Goal: Task Accomplishment & Management: Complete application form

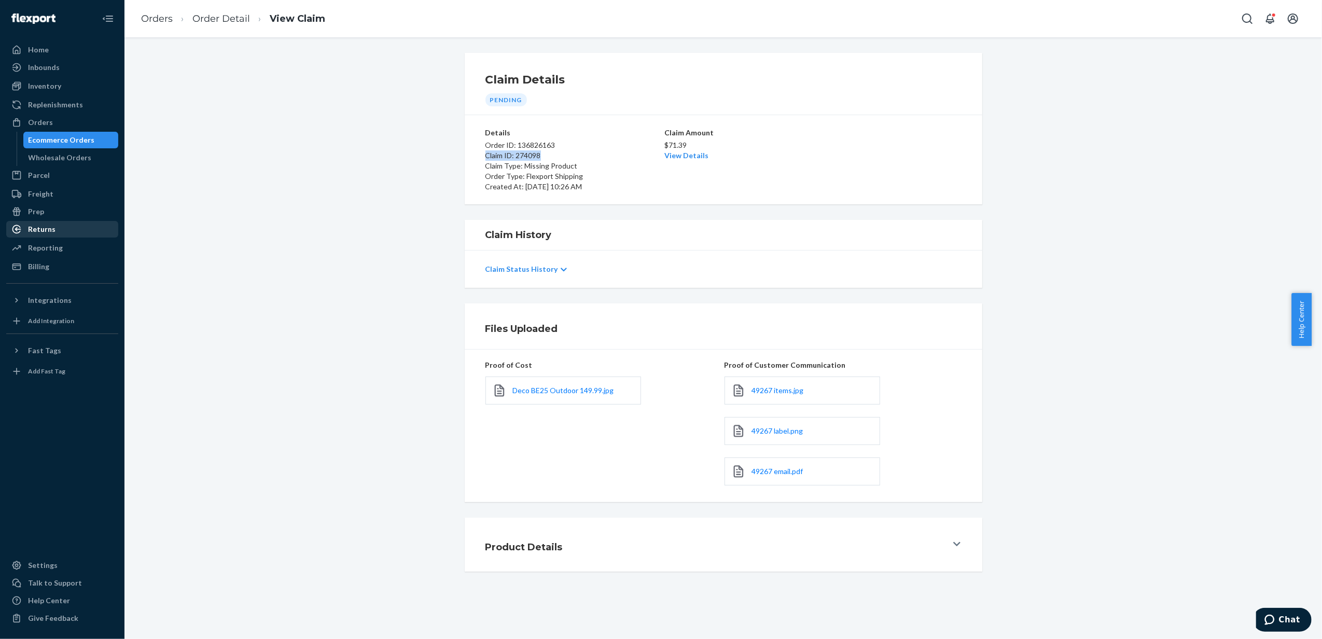
click at [78, 229] on div "Returns" at bounding box center [62, 229] width 110 height 15
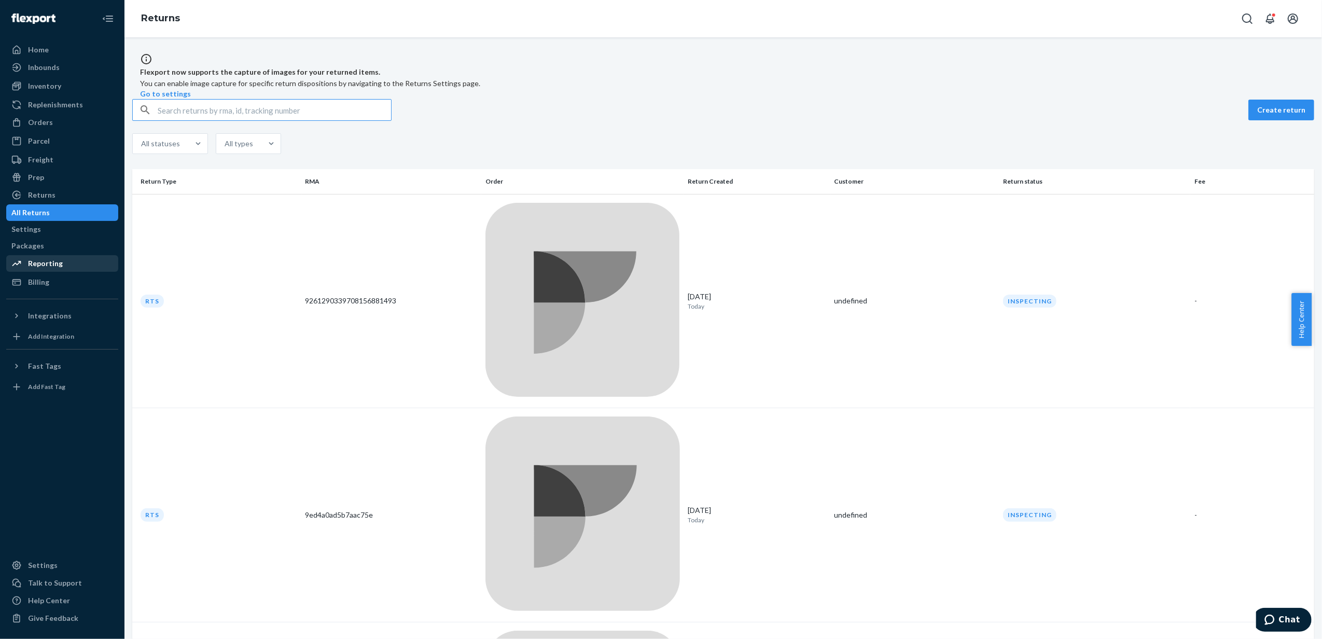
click at [61, 272] on link "Reporting" at bounding box center [62, 263] width 112 height 17
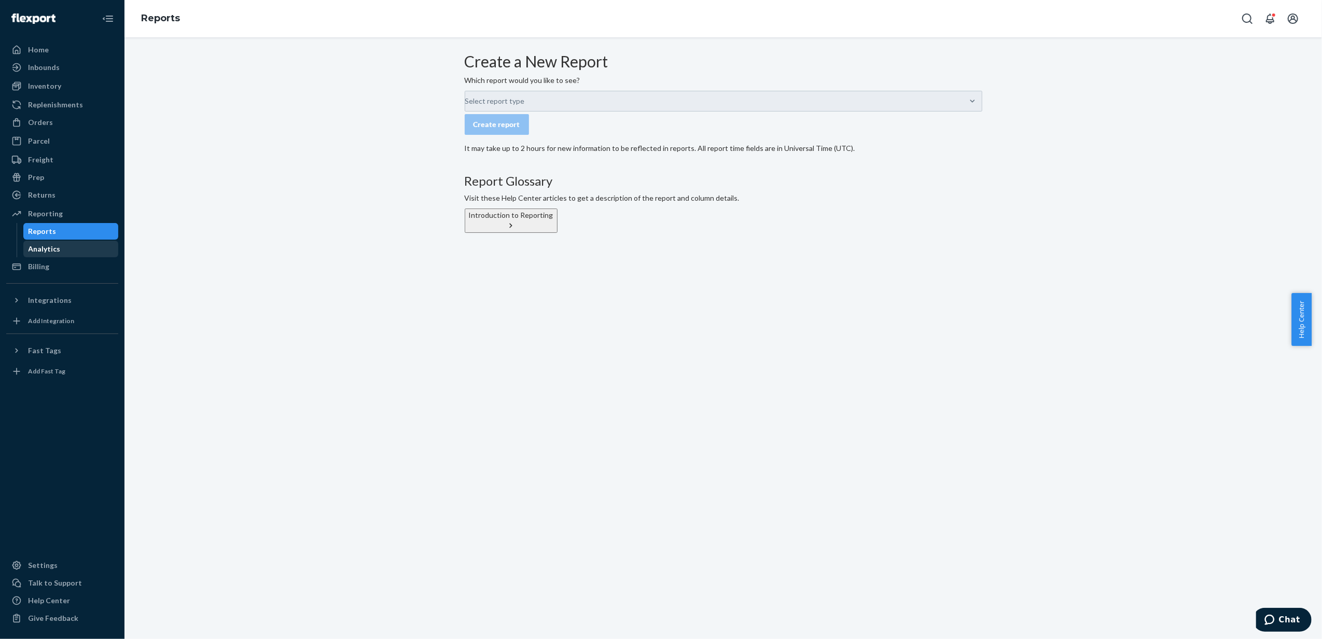
click at [64, 249] on div "Analytics" at bounding box center [70, 249] width 93 height 15
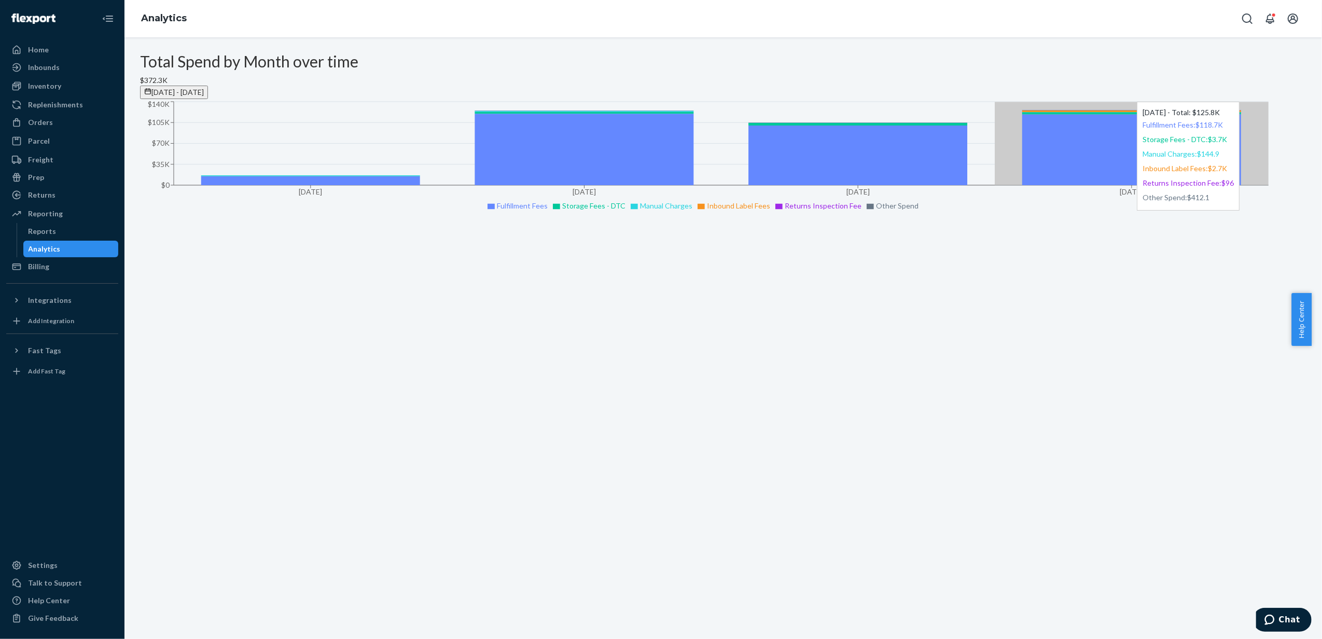
click at [740, 166] on icon at bounding box center [1131, 150] width 219 height 71
click at [740, 185] on icon at bounding box center [1131, 150] width 219 height 71
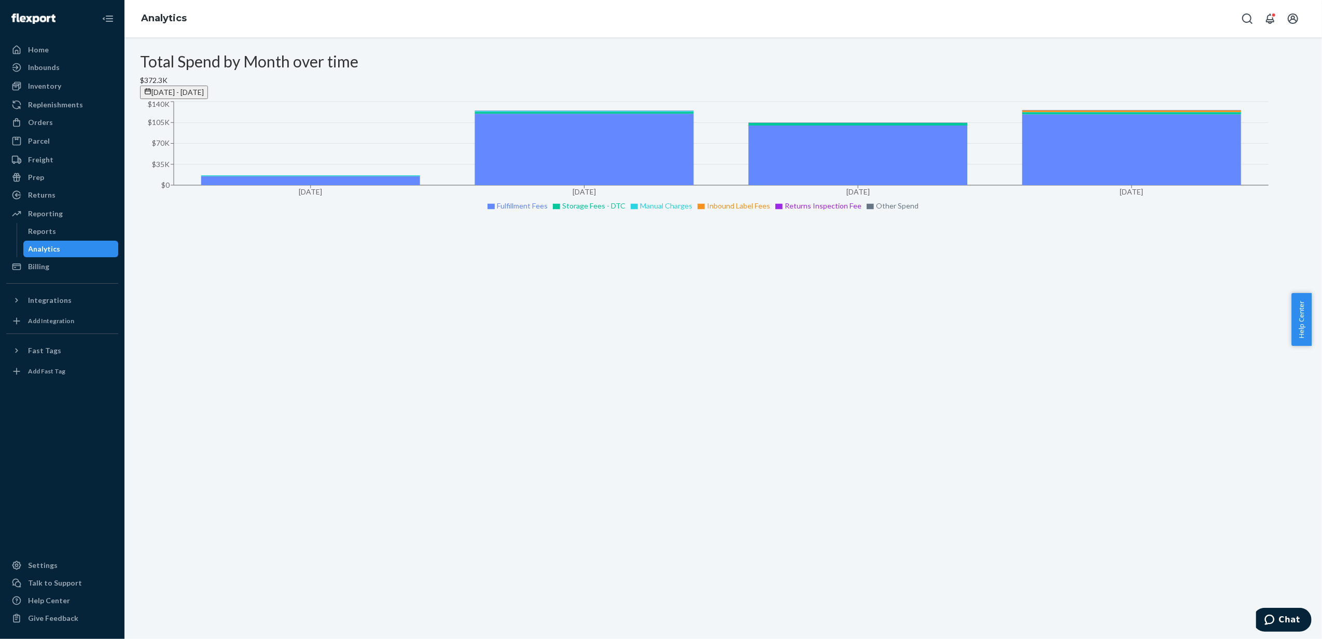
click at [740, 314] on div "Total Spend by Month over time $372.3K Jun 26, 2025 - Sep 24, 2025 Jun 2025 Jul…" at bounding box center [722, 337] width 1197 height 601
click at [50, 227] on div "Reports" at bounding box center [43, 231] width 28 height 10
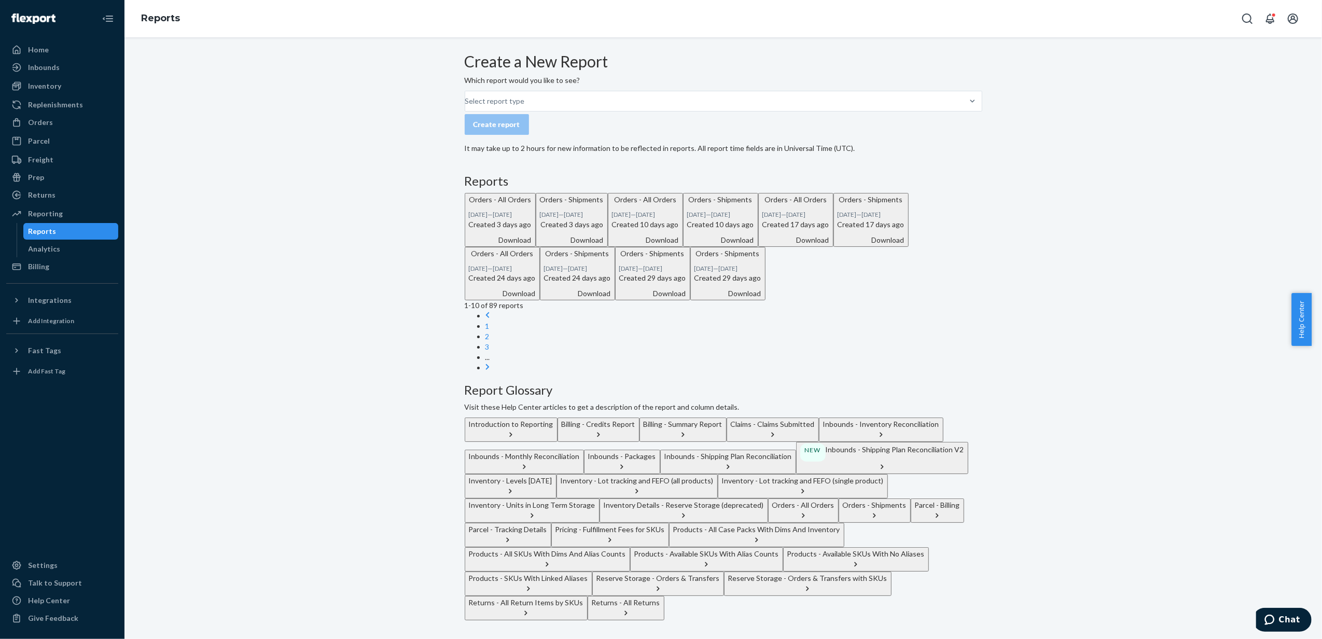
click at [726, 417] on button "Billing - Summary Report" at bounding box center [682, 429] width 87 height 24
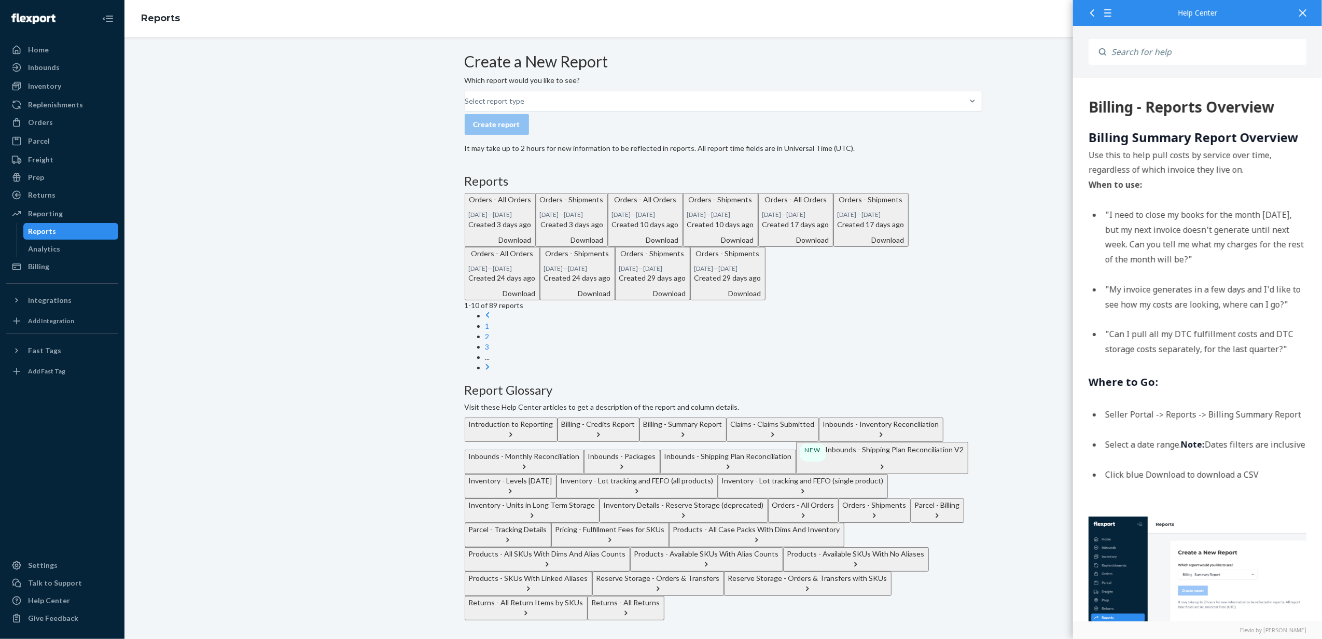
click at [572, 86] on p "Which report would you like to see?" at bounding box center [723, 80] width 517 height 10
click at [571, 111] on div "Select report type" at bounding box center [723, 101] width 517 height 21
click at [466, 106] on input "Select report type" at bounding box center [465, 101] width 1 height 10
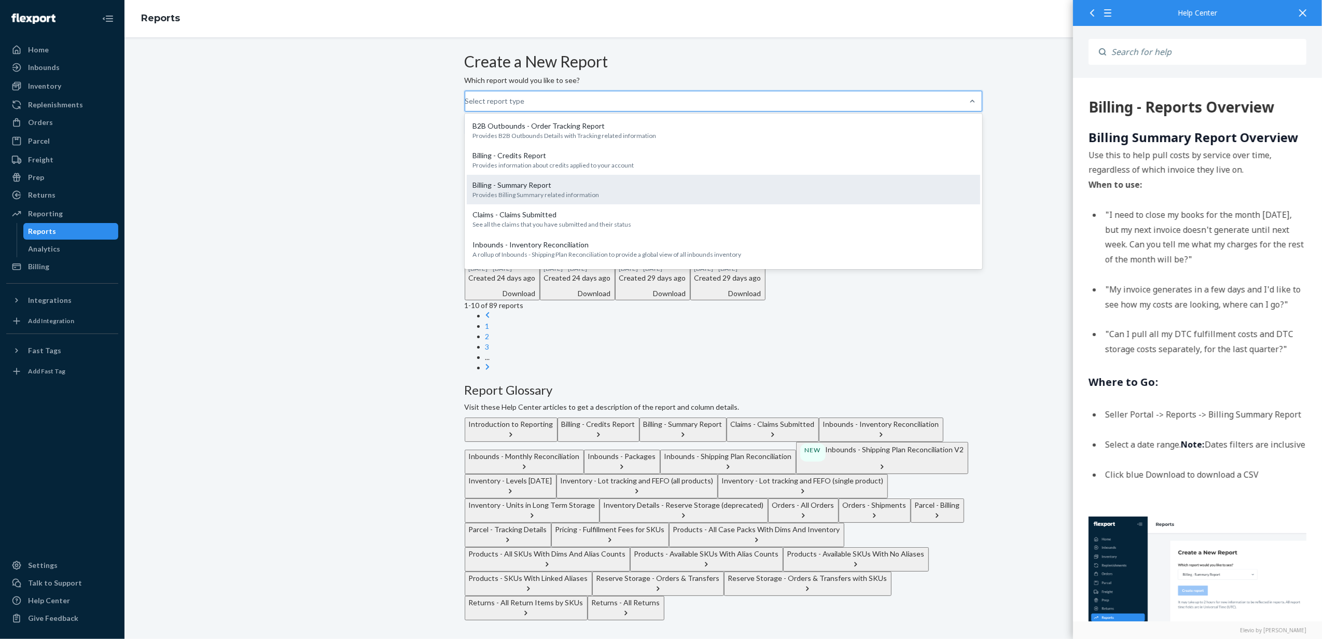
click at [577, 190] on div "Billing - Summary Report" at bounding box center [723, 185] width 501 height 10
click at [466, 106] on input "option Billing - Summary Report focused, 3 of 27. 27 results available. Use Up …" at bounding box center [465, 101] width 1 height 10
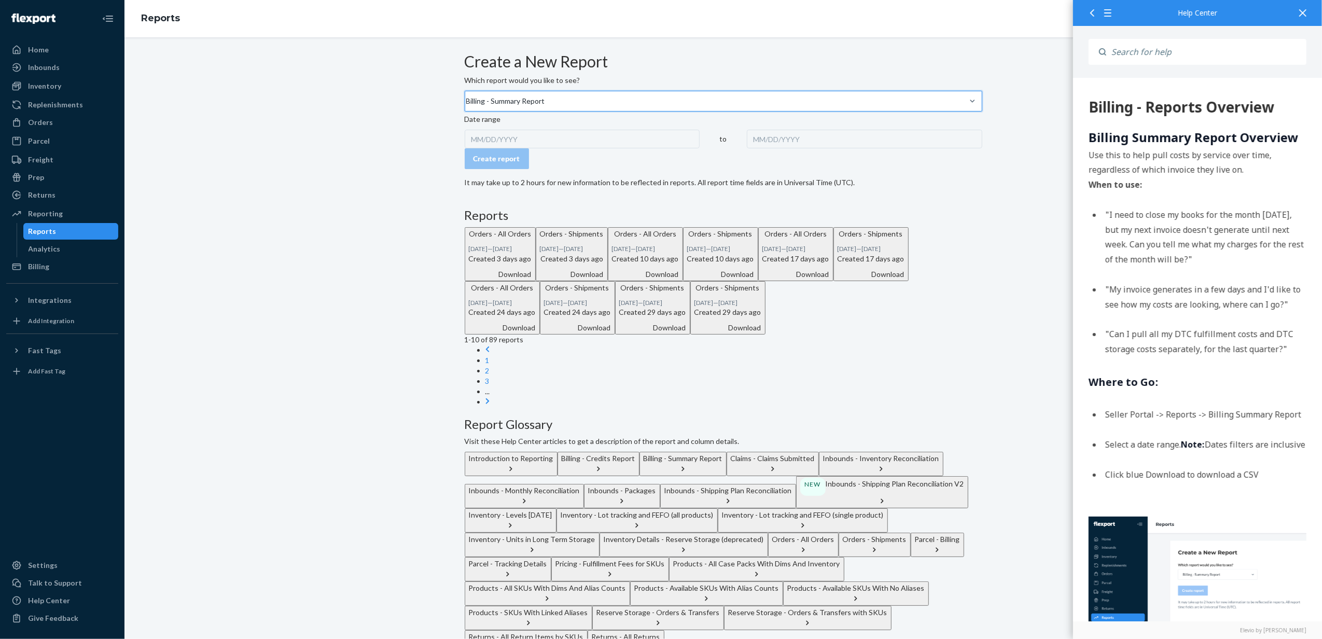
click at [531, 148] on div "MM/DD/YYYY" at bounding box center [582, 139] width 235 height 19
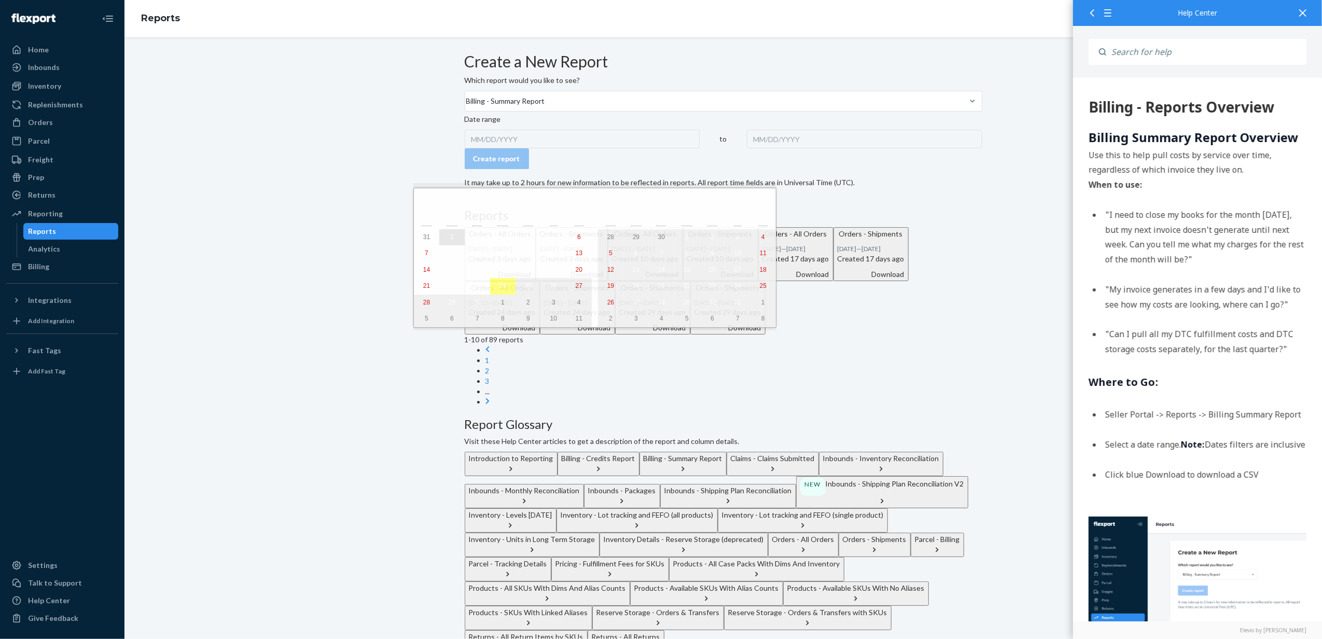
click at [450, 235] on abbr "1" at bounding box center [452, 236] width 4 height 7
click at [474, 289] on abbr "23" at bounding box center [477, 285] width 7 height 7
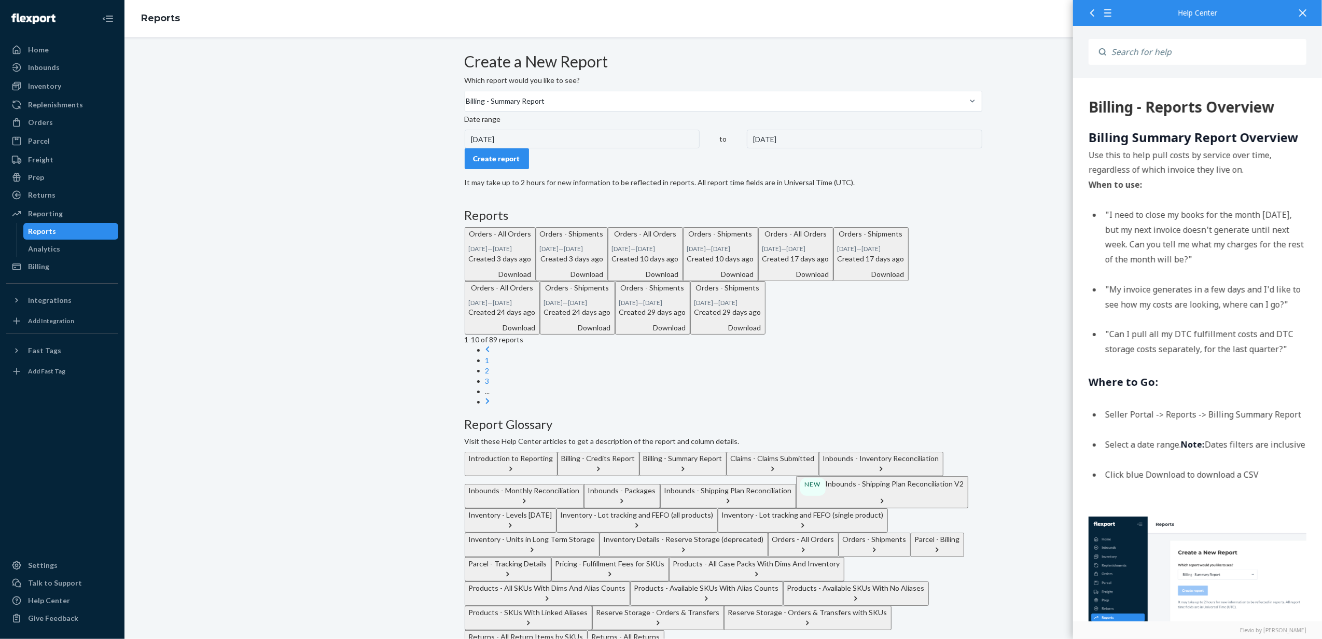
click at [518, 169] on button "Create report" at bounding box center [497, 158] width 64 height 21
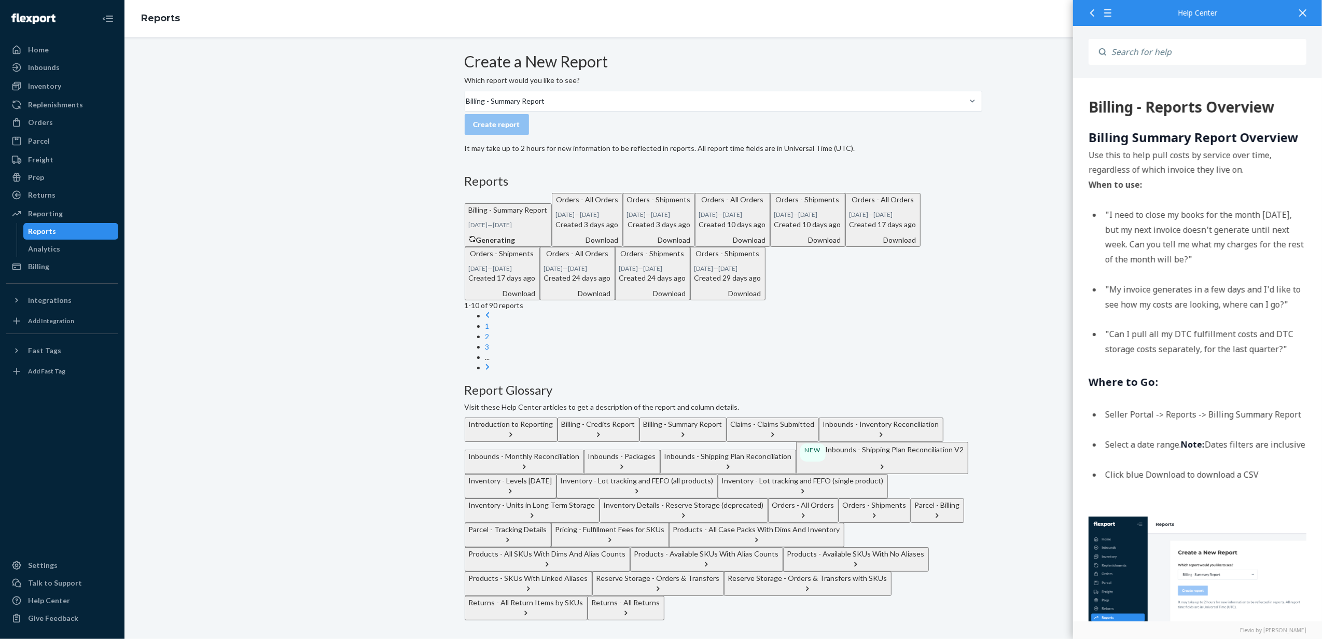
click at [740, 15] on div at bounding box center [1302, 12] width 23 height 25
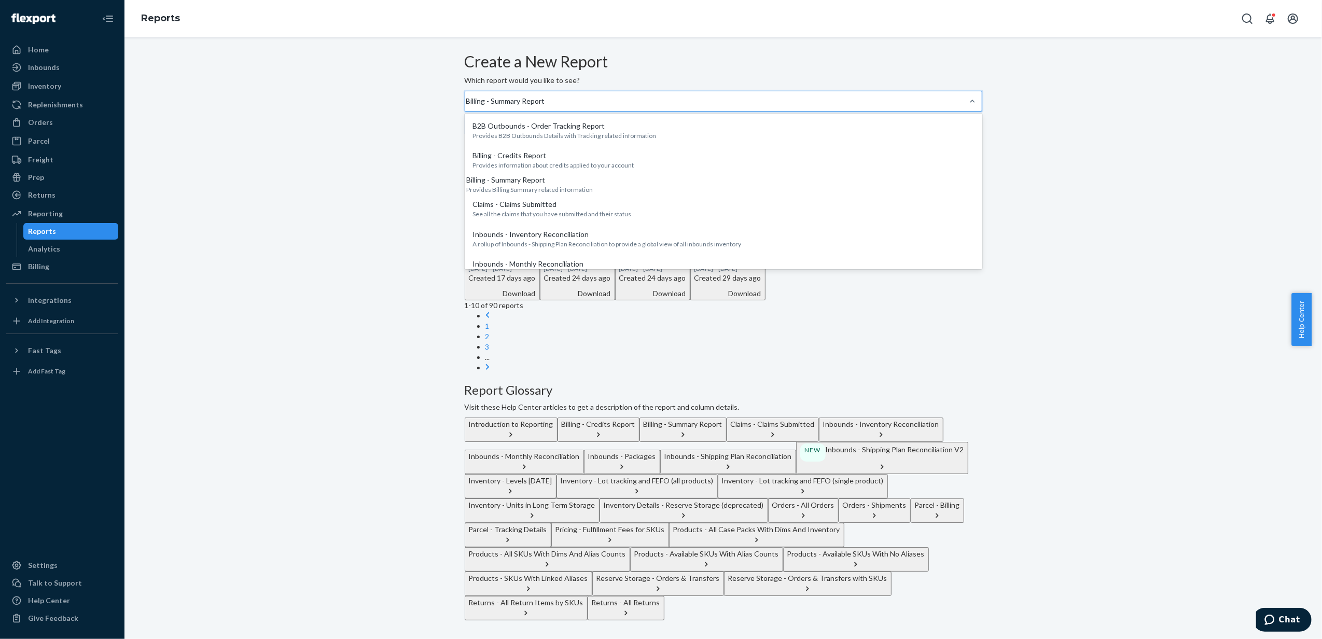
click at [466, 107] on div "Billing - Summary Report" at bounding box center [465, 101] width 1 height 12
click at [466, 106] on input "option Billing - Summary Report, selected. option B2B Outbounds - Order Trackin…" at bounding box center [465, 101] width 1 height 10
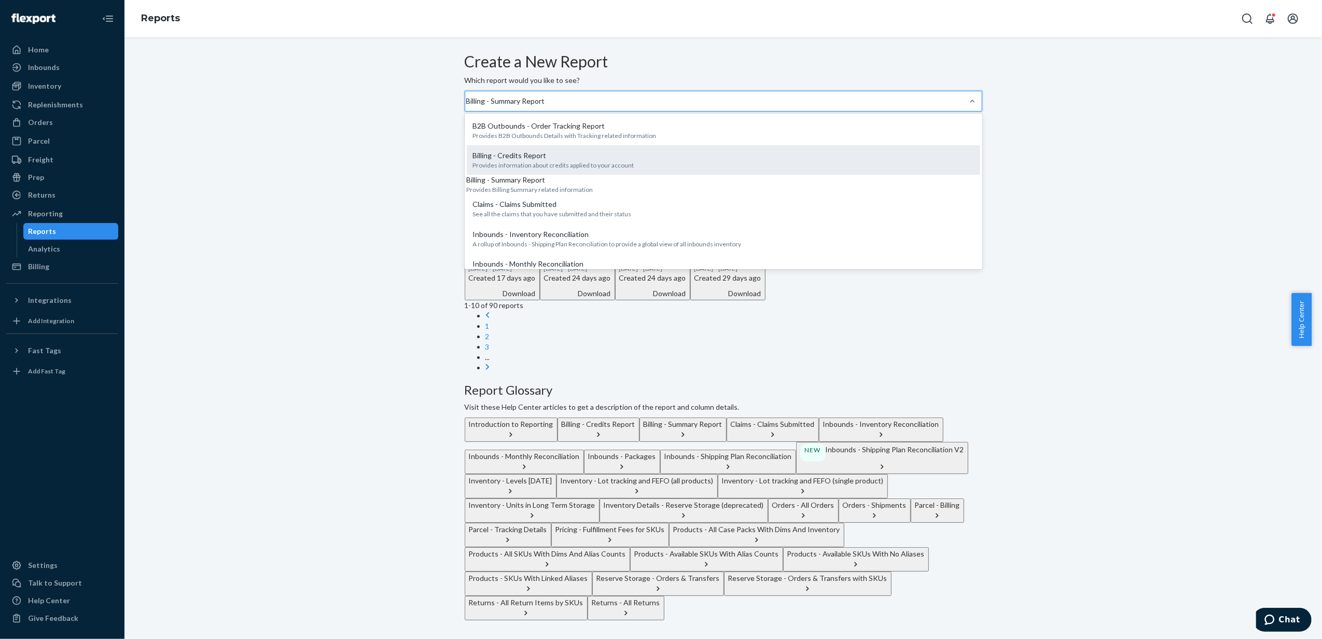
scroll to position [138, 0]
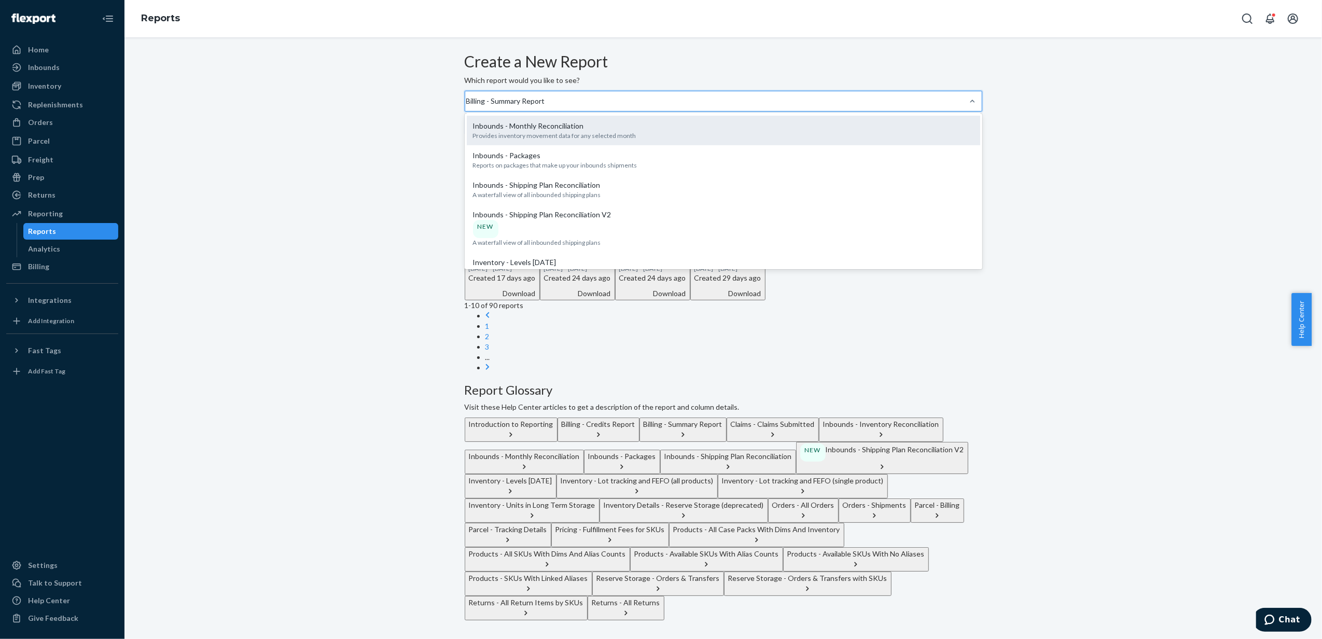
click at [623, 140] on p "Provides inventory movement data for any selected month" at bounding box center [723, 135] width 501 height 9
click at [466, 106] on input "option Billing - Summary Report, selected. option Inbounds - Monthly Reconcilia…" at bounding box center [465, 101] width 1 height 10
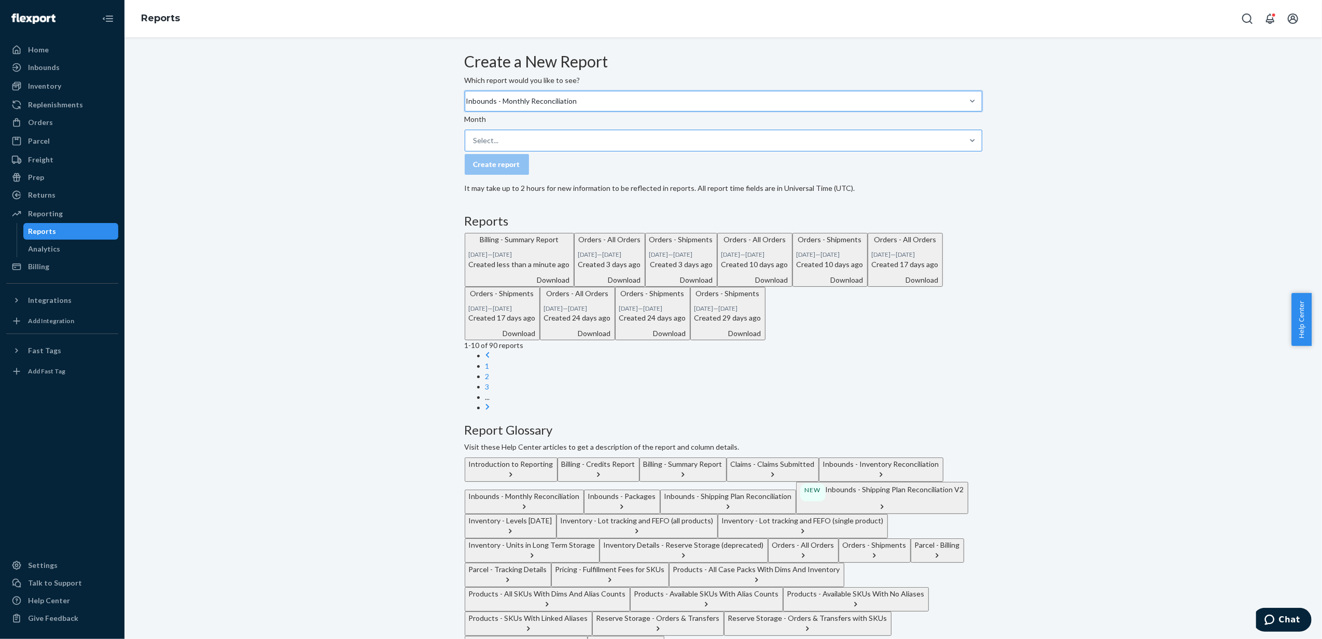
click at [543, 151] on div "Select..." at bounding box center [714, 140] width 498 height 21
click at [474, 146] on input "Select..." at bounding box center [473, 140] width 1 height 10
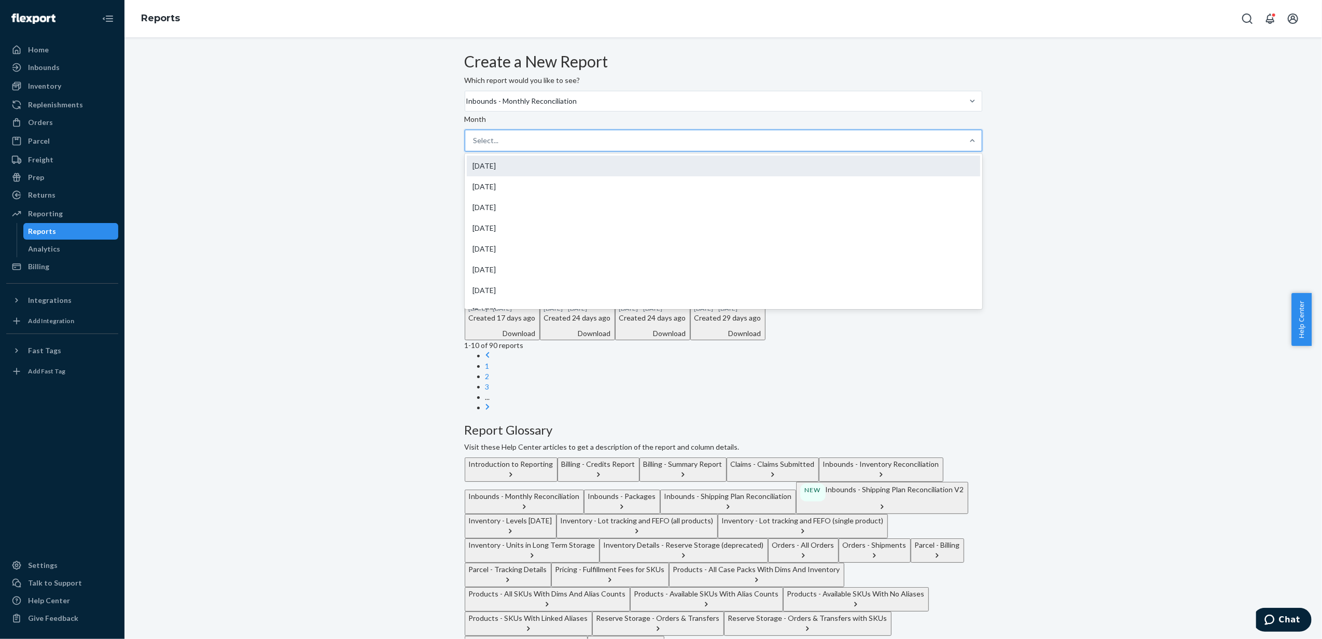
click at [554, 176] on div "Aug 2025" at bounding box center [723, 166] width 513 height 21
click at [474, 146] on input "option Aug 2025 focused, 1 of 56. 56 results available. Use Up and Down to choo…" at bounding box center [473, 140] width 1 height 10
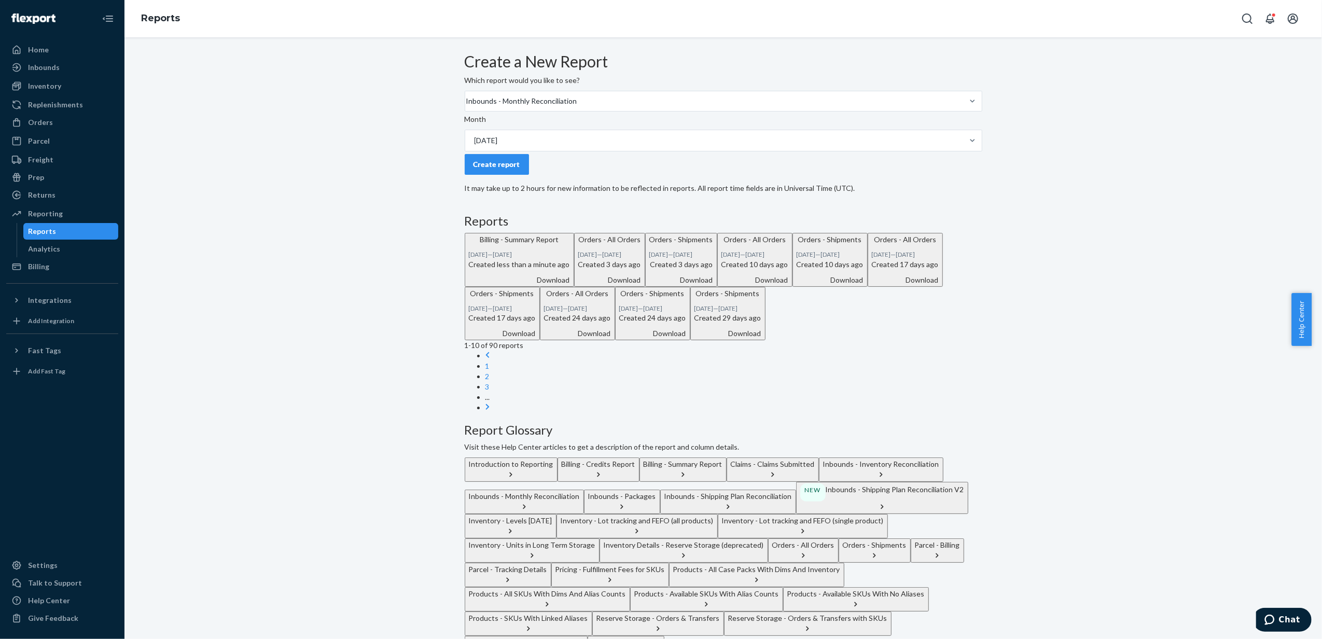
click at [520, 170] on div "Create report" at bounding box center [496, 164] width 47 height 10
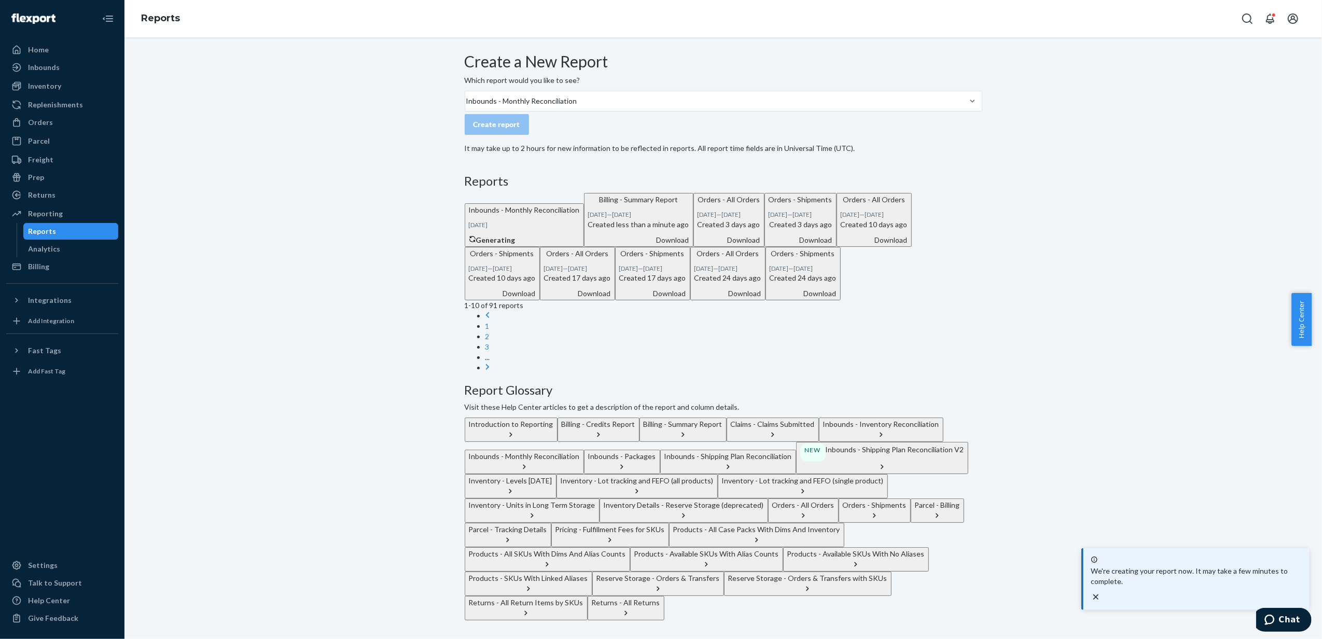
click at [689, 245] on div "Download" at bounding box center [638, 240] width 101 height 10
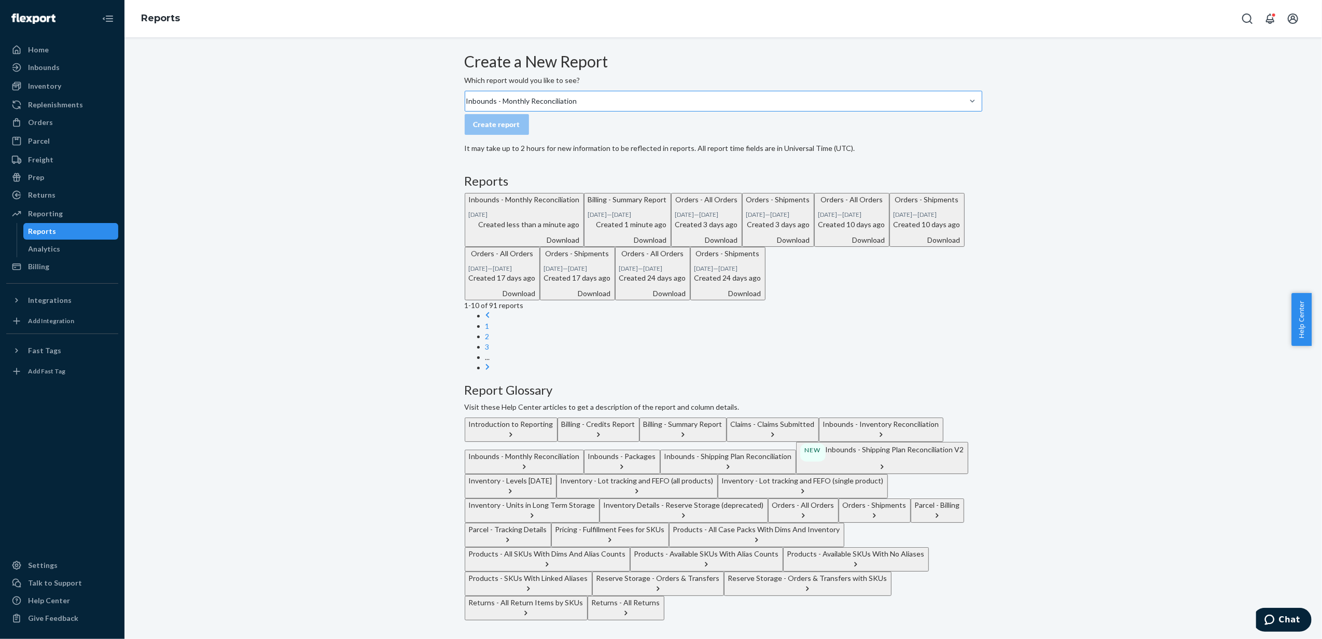
click at [506, 106] on div "Inbounds - Monthly Reconciliation" at bounding box center [521, 101] width 111 height 10
click at [466, 106] on input "Inbounds - Monthly Reconciliation" at bounding box center [465, 101] width 1 height 10
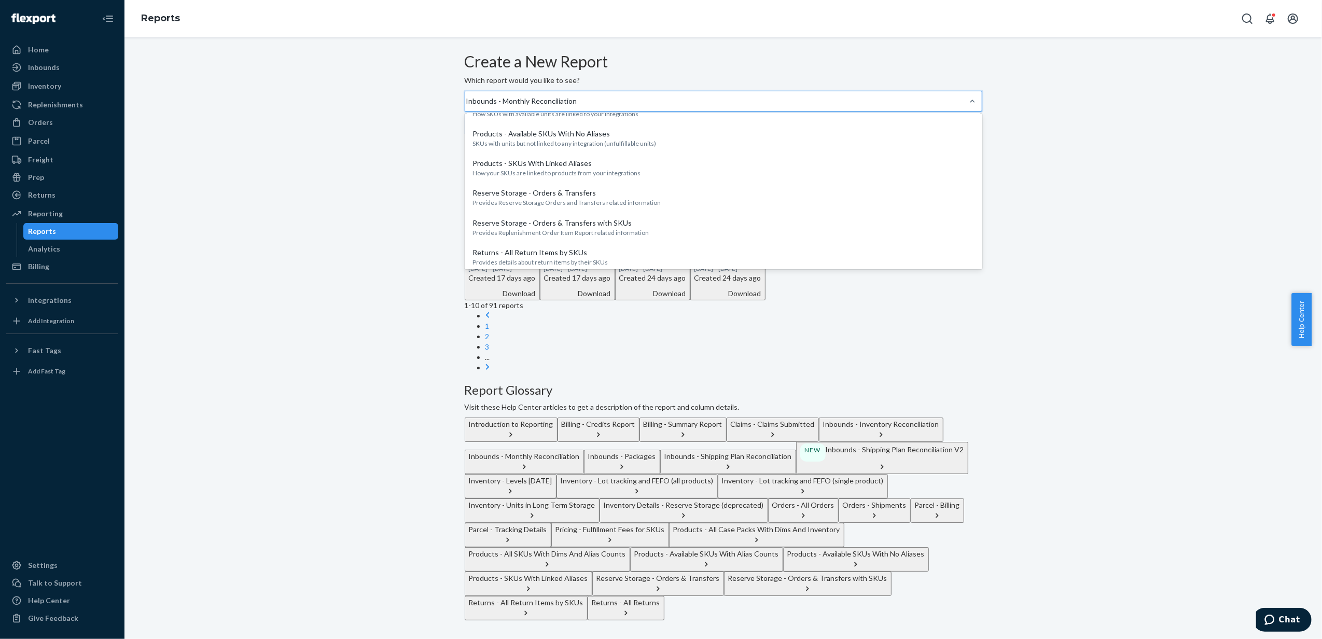
scroll to position [180, 0]
click at [40, 20] on img at bounding box center [33, 18] width 44 height 10
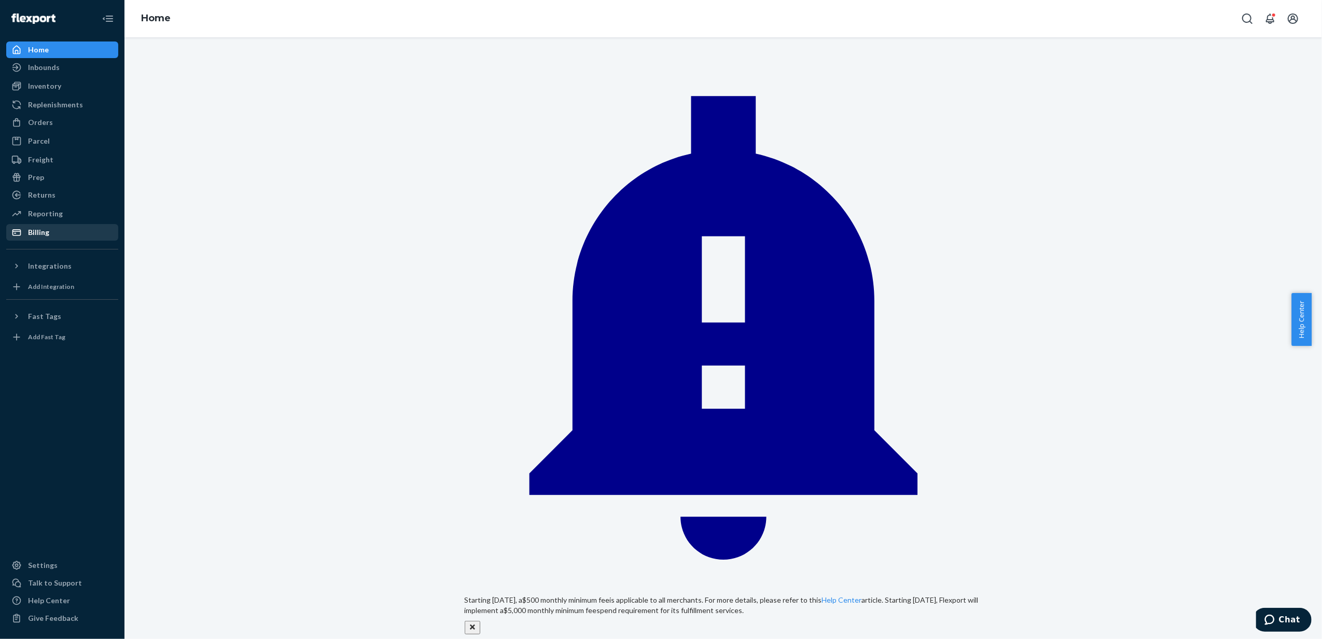
click at [59, 229] on div "Billing" at bounding box center [62, 232] width 110 height 15
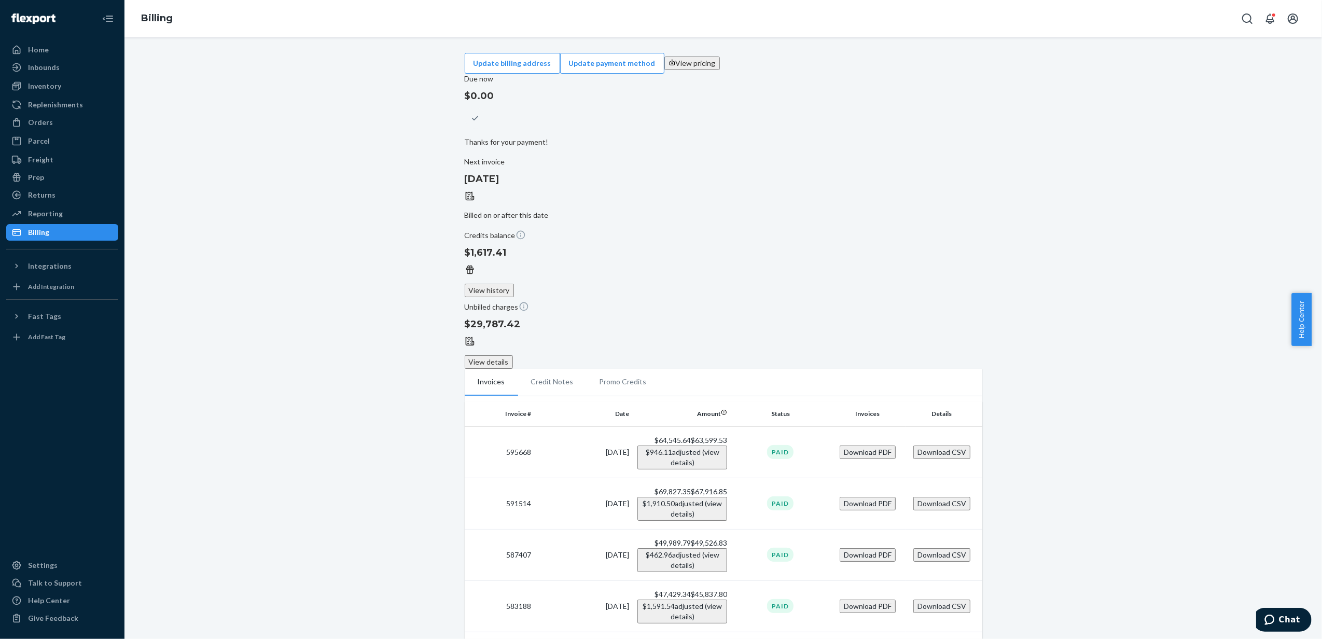
click at [740, 183] on div "Update billing address Update payment method View pricing Due now $0.00 Thanks …" at bounding box center [723, 615] width 1182 height 1124
click at [740, 445] on button "Download PDF" at bounding box center [867, 451] width 56 height 13
drag, startPoint x: 97, startPoint y: 123, endPoint x: 109, endPoint y: 114, distance: 14.7
click at [97, 123] on div "Orders" at bounding box center [62, 122] width 110 height 15
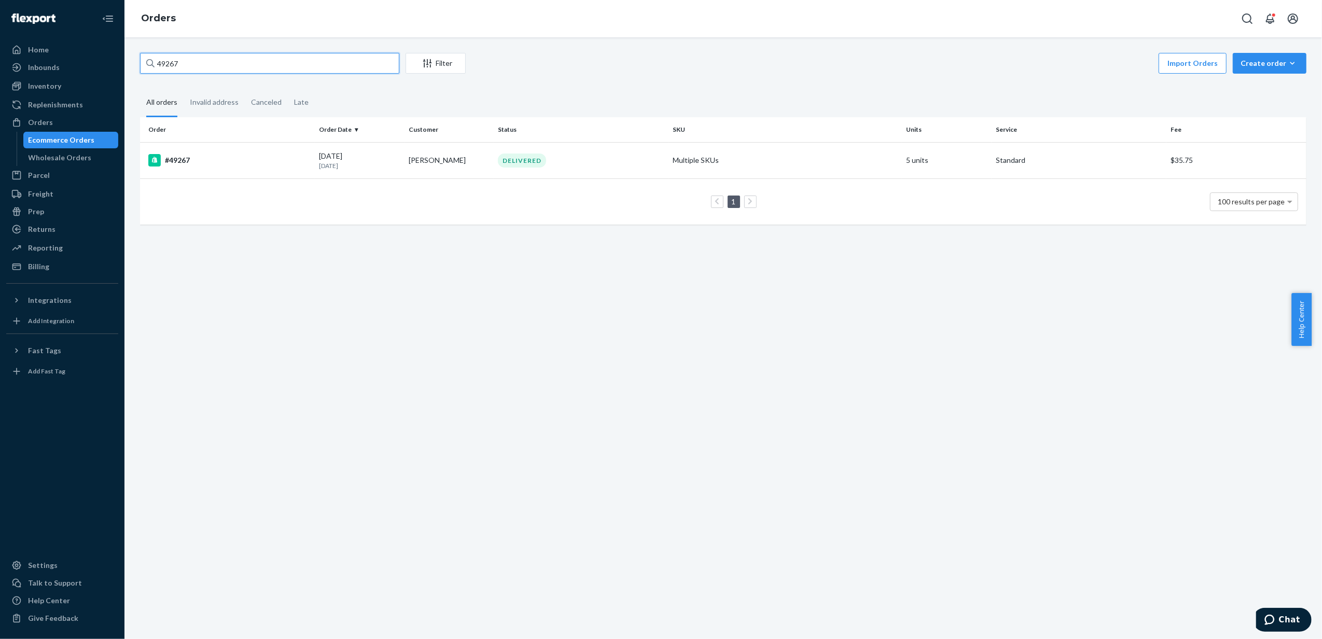
click at [219, 65] on input "49267" at bounding box center [269, 63] width 259 height 21
click at [144, 59] on input "49267" at bounding box center [269, 63] width 259 height 21
click at [161, 59] on input "49267" at bounding box center [269, 63] width 259 height 21
paste input "39028"
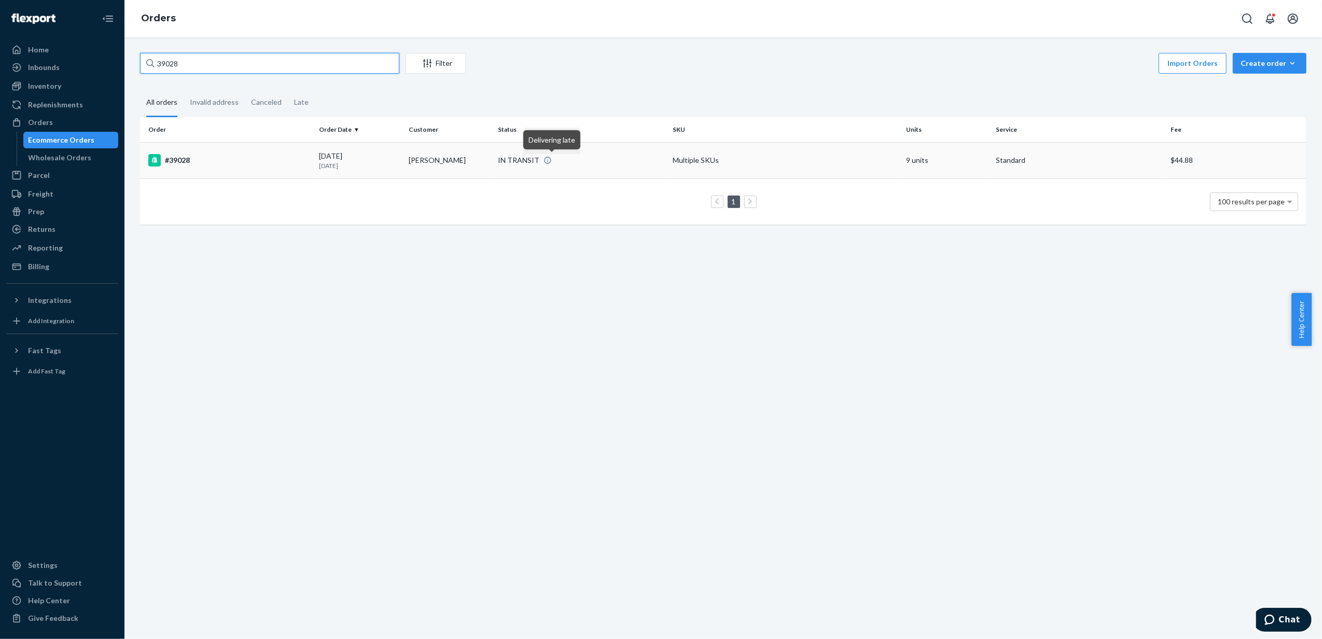
type input "39028"
click at [571, 161] on div "IN TRANSIT" at bounding box center [581, 160] width 171 height 10
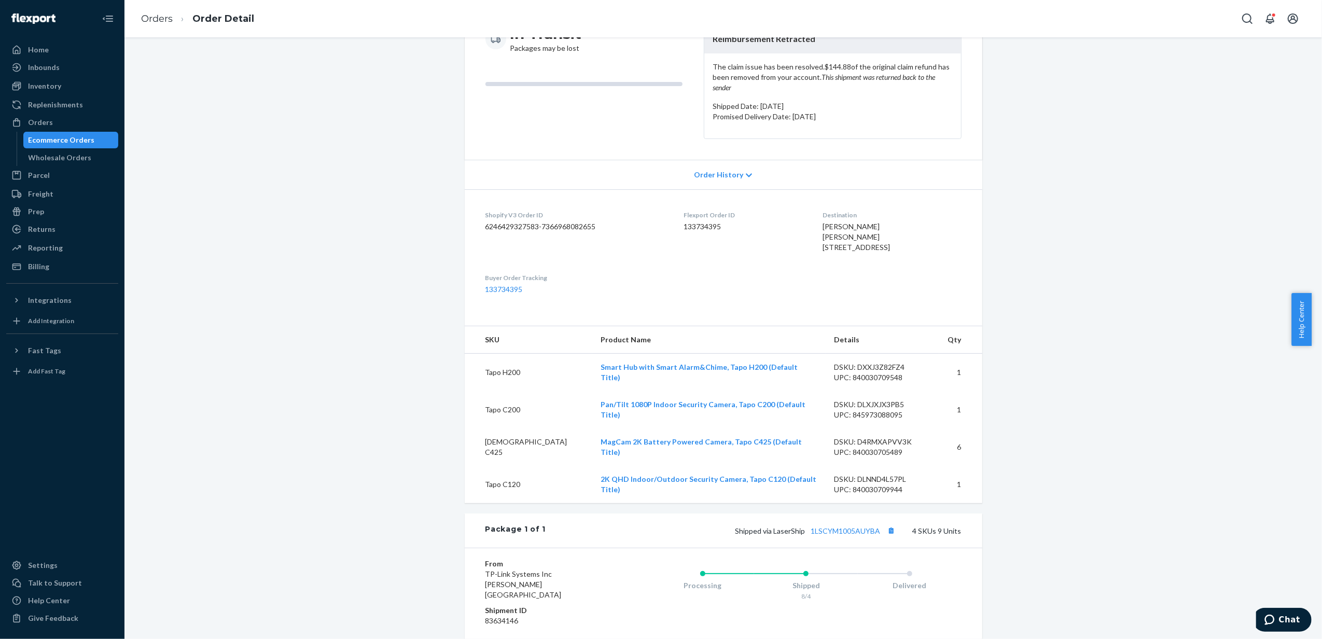
scroll to position [276, 0]
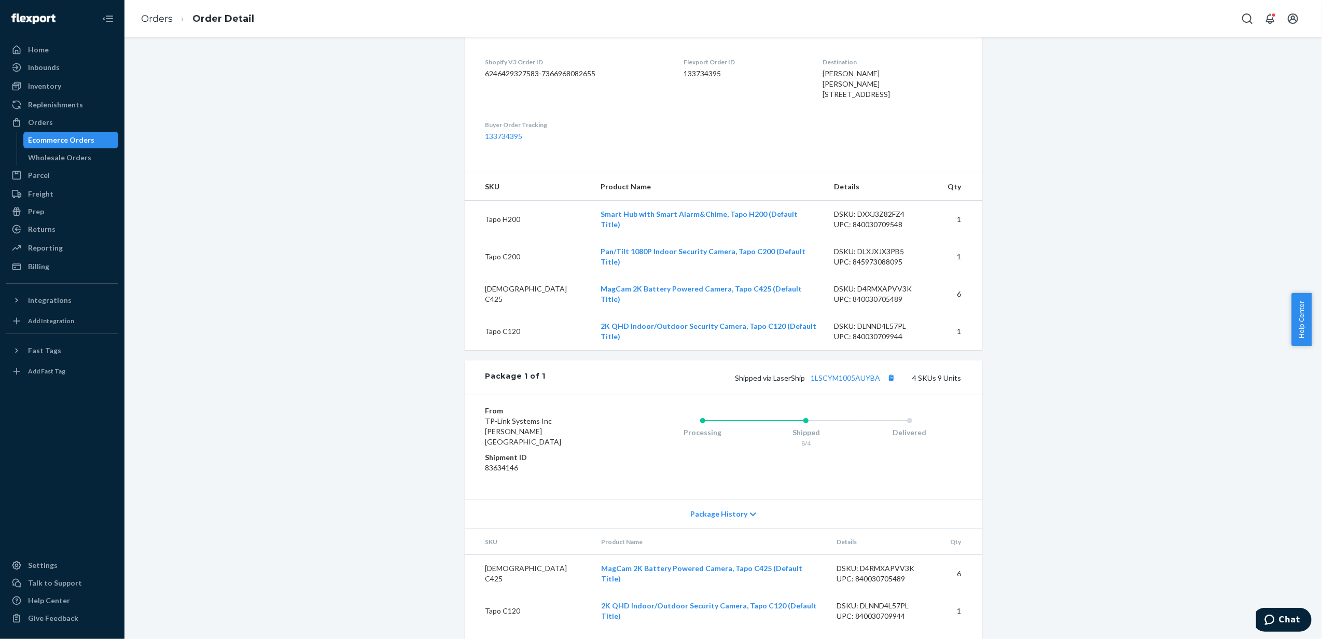
click at [740, 384] on div "Shipped via LaserShip 1LSCYM1005AUYBA 4 SKUs 9 Units" at bounding box center [752, 377] width 415 height 13
click at [740, 382] on link "1LSCYM1005AUYBA" at bounding box center [845, 377] width 69 height 9
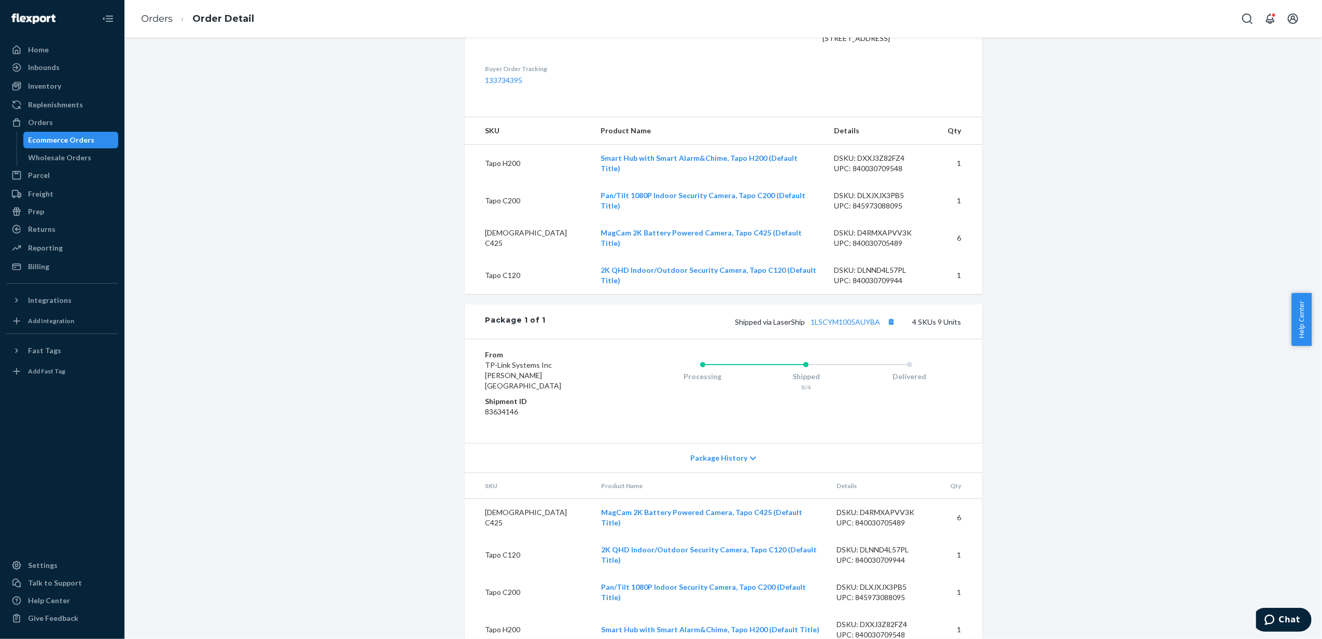
scroll to position [374, 0]
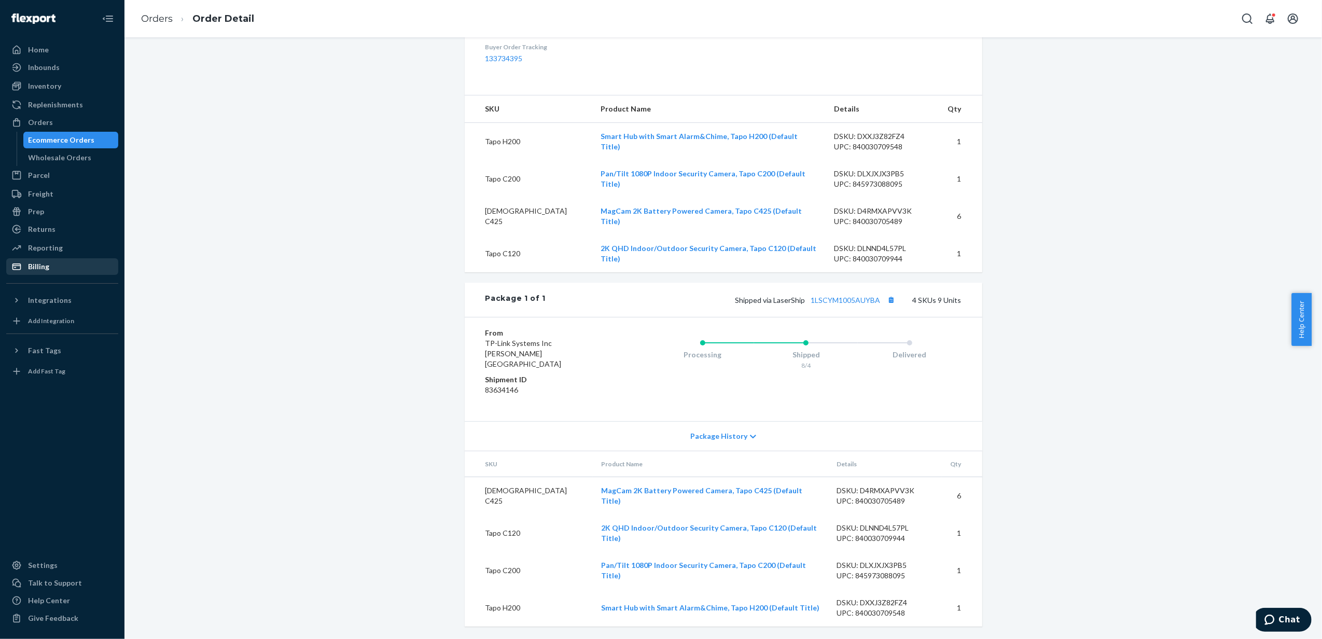
click at [48, 260] on div "Billing" at bounding box center [62, 266] width 110 height 15
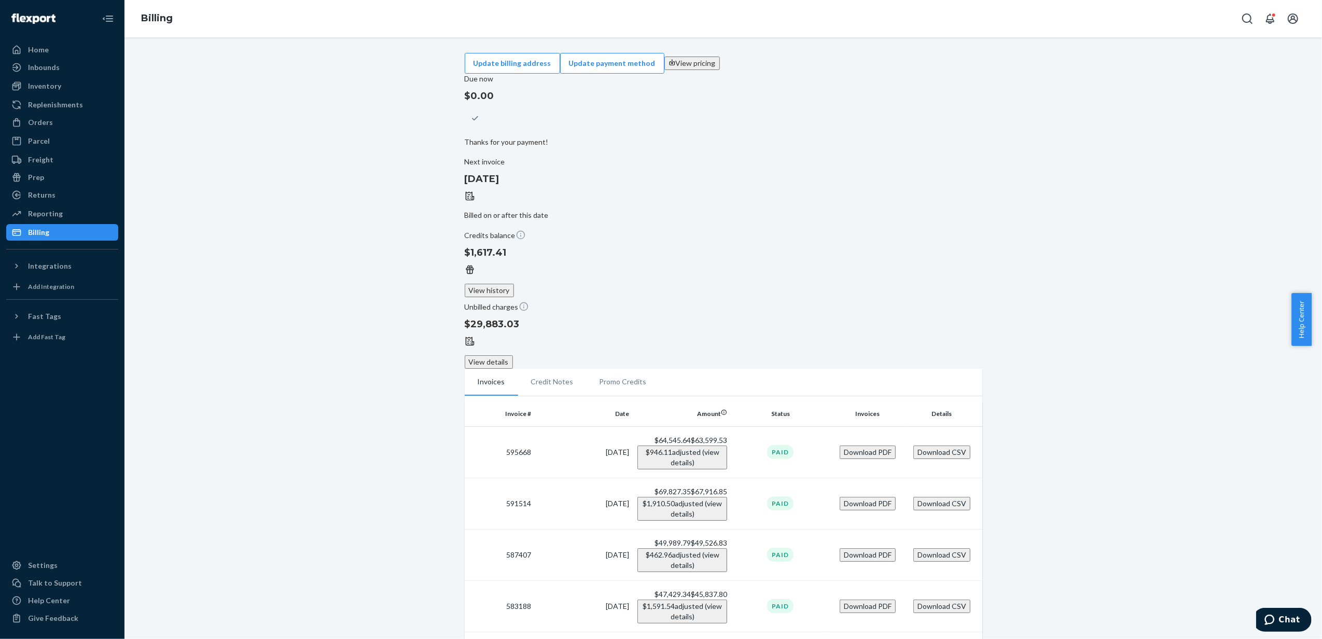
click at [740, 497] on button "Download PDF" at bounding box center [867, 503] width 56 height 13
click at [740, 548] on button "Download PDF" at bounding box center [867, 554] width 56 height 13
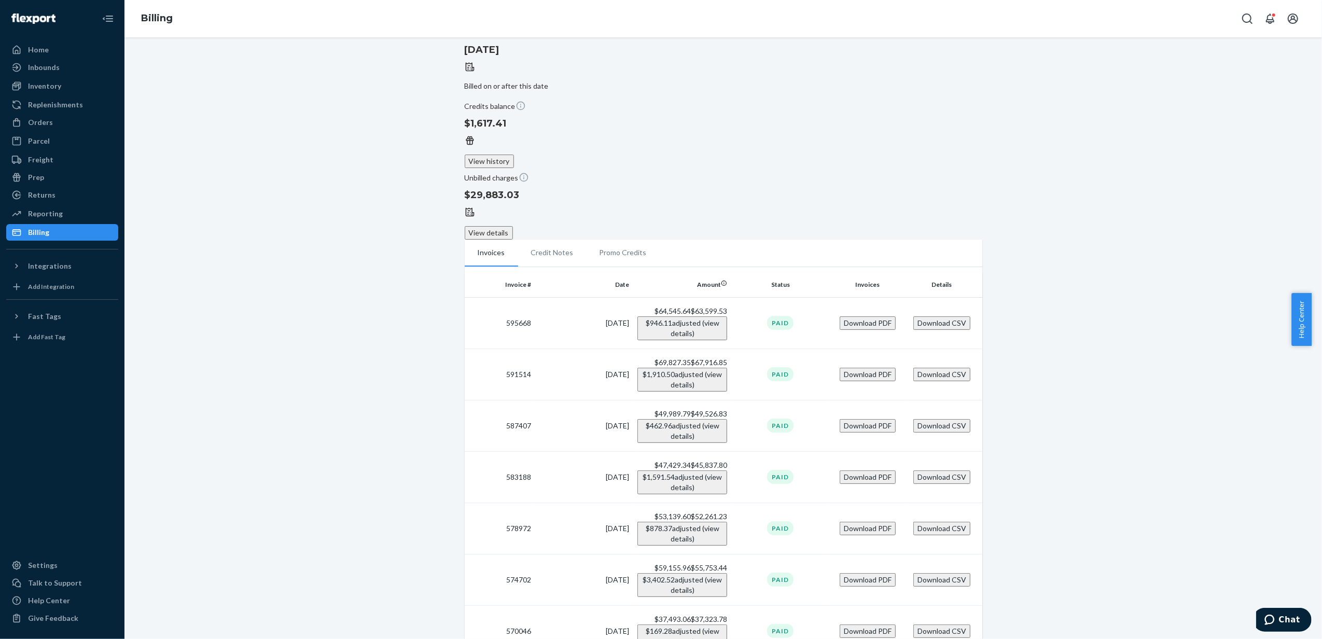
scroll to position [108, 0]
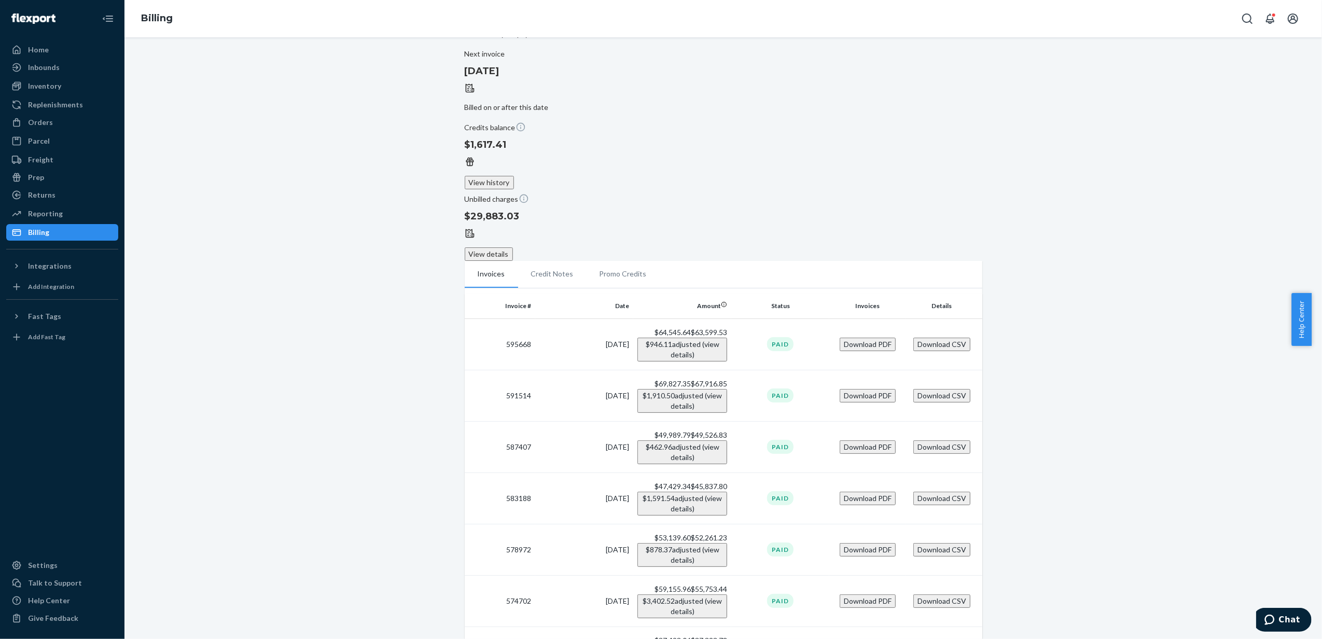
click at [740, 543] on button "Download PDF" at bounding box center [867, 549] width 56 height 13
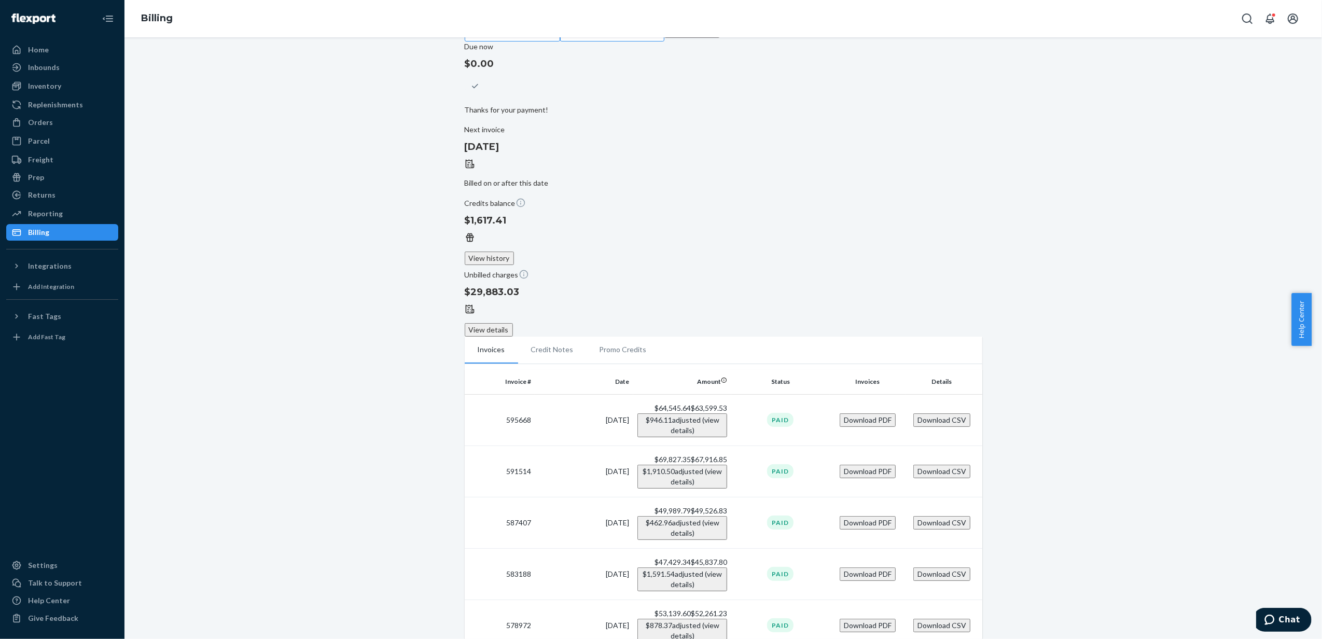
scroll to position [0, 0]
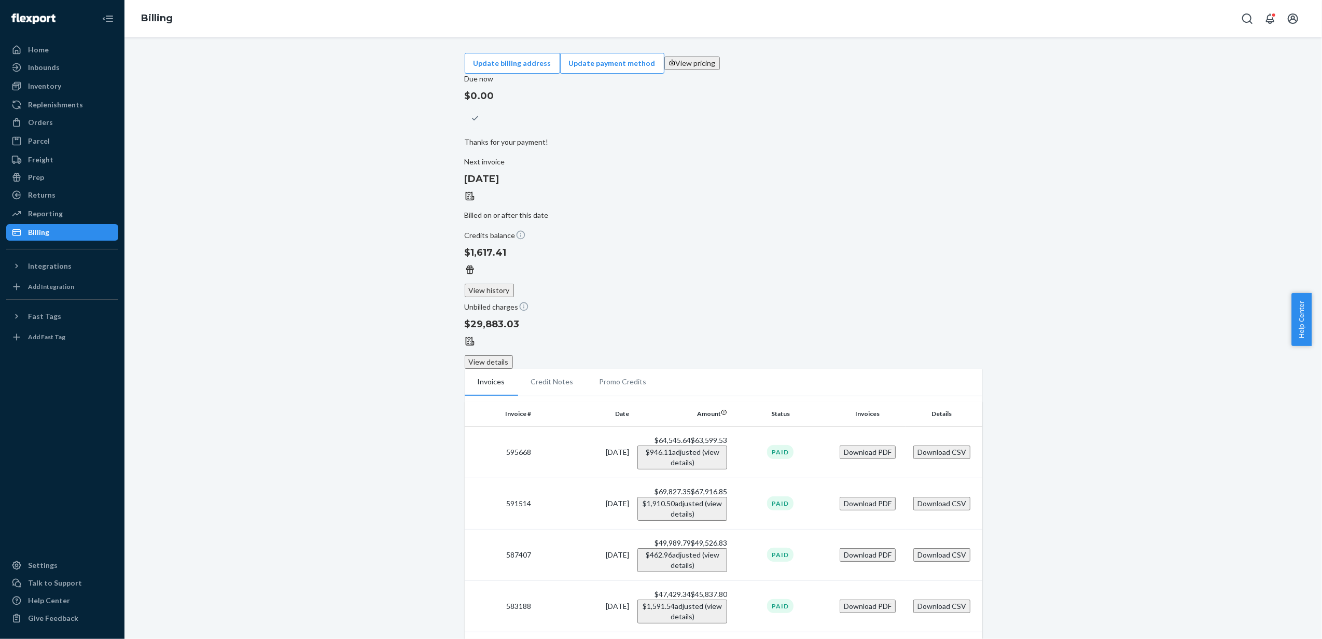
drag, startPoint x: 60, startPoint y: 212, endPoint x: 131, endPoint y: 205, distance: 70.8
click at [60, 212] on div "Reporting" at bounding box center [62, 213] width 110 height 15
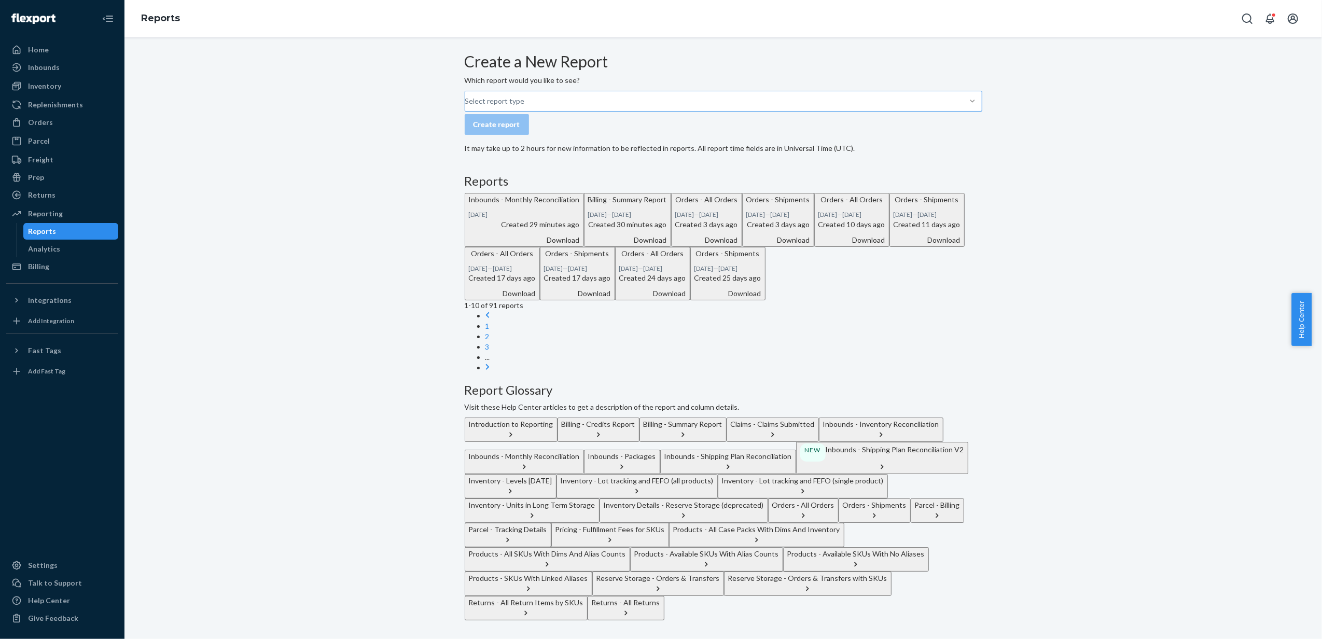
click at [740, 106] on div at bounding box center [972, 101] width 19 height 10
click at [466, 106] on input "Select report type" at bounding box center [465, 101] width 1 height 10
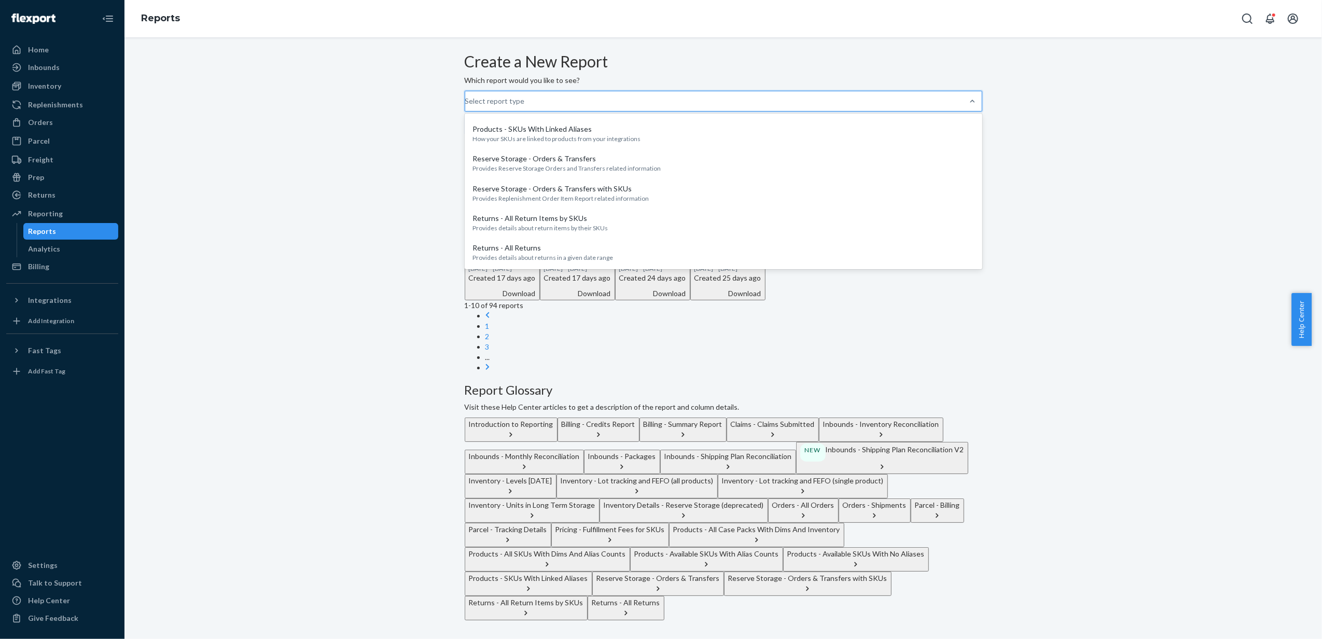
scroll to position [180, 0]
click at [720, 573] on div "Reserve Storage - Orders & Transfers" at bounding box center [657, 578] width 123 height 10
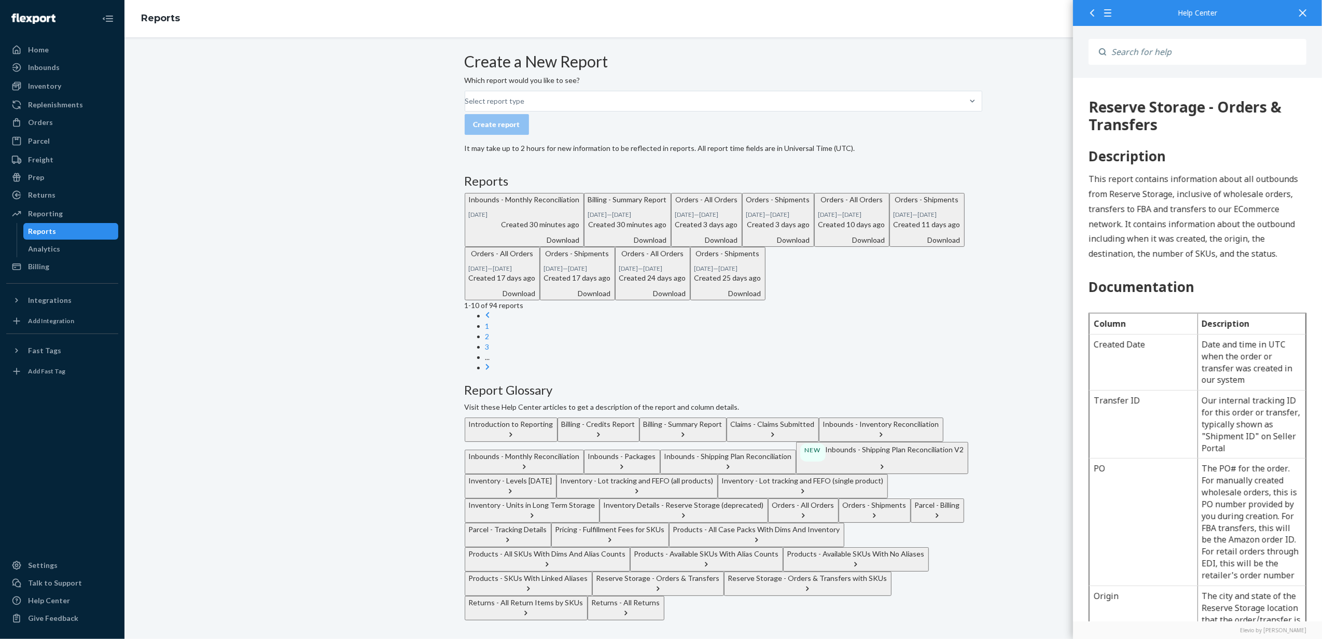
scroll to position [0, 0]
drag, startPoint x: 1045, startPoint y: 143, endPoint x: 1022, endPoint y: 191, distance: 52.9
click at [740, 143] on div "Create a New Report Which report would you like to see? Select report type Crea…" at bounding box center [723, 336] width 1182 height 567
click at [740, 451] on div "Inbounds - Shipping Plan Reconciliation" at bounding box center [728, 456] width 128 height 10
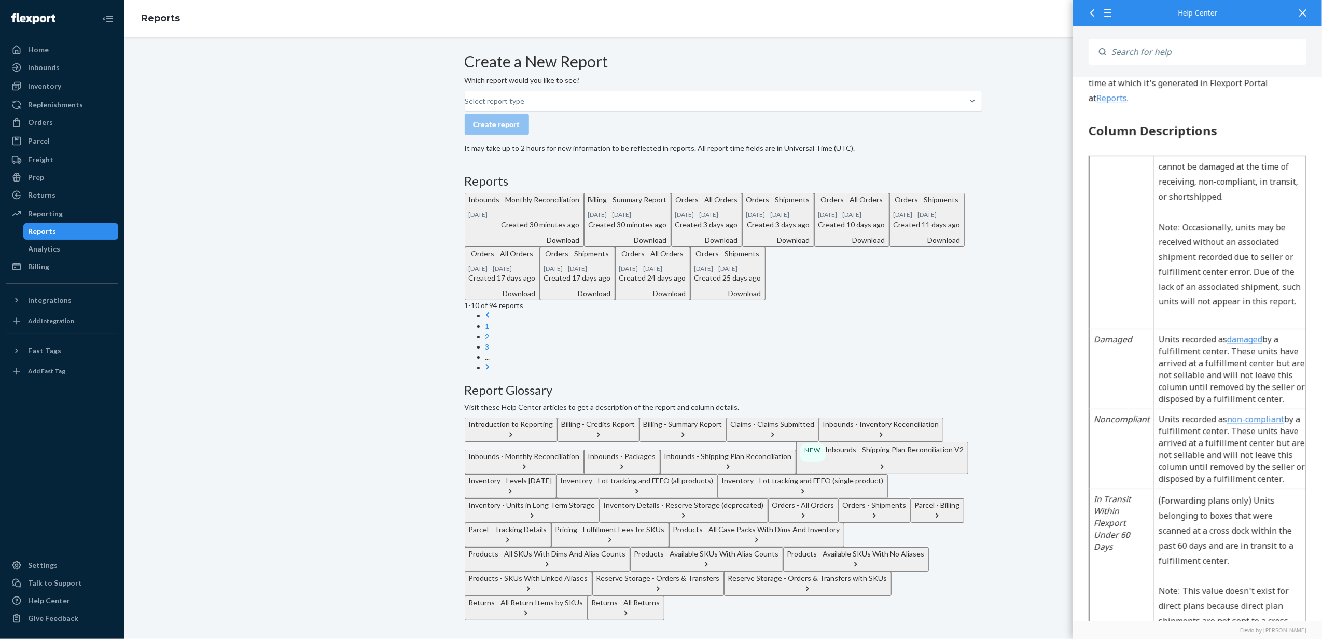
scroll to position [1590, 0]
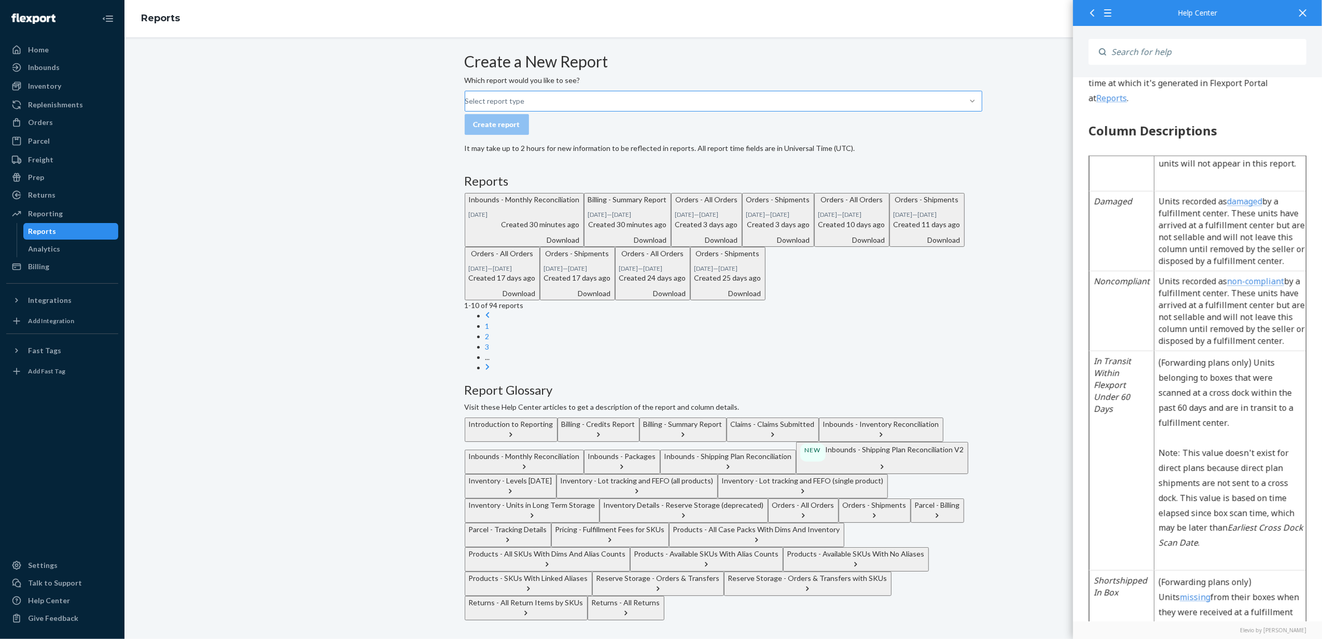
click at [466, 107] on div "Select report type" at bounding box center [465, 101] width 1 height 12
click at [466, 106] on input "Select report type" at bounding box center [465, 101] width 1 height 10
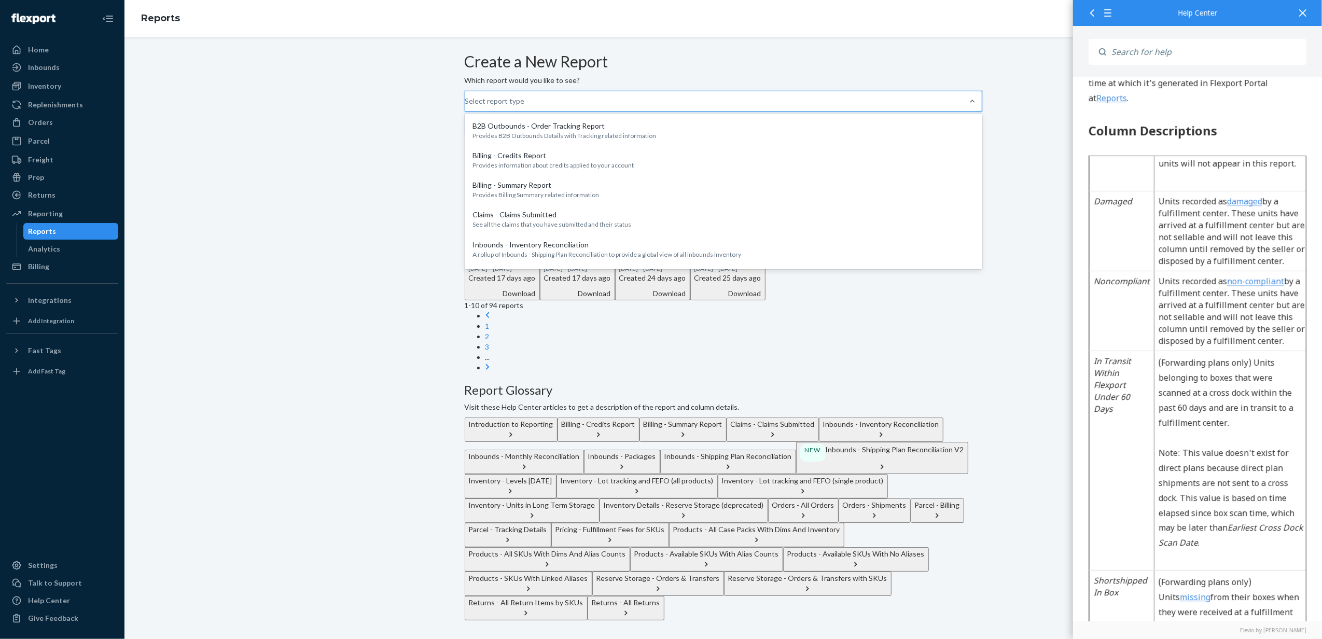
click at [708, 111] on form "Create a New Report Which report would you like to see? option B2B Outbounds - …" at bounding box center [723, 103] width 517 height 101
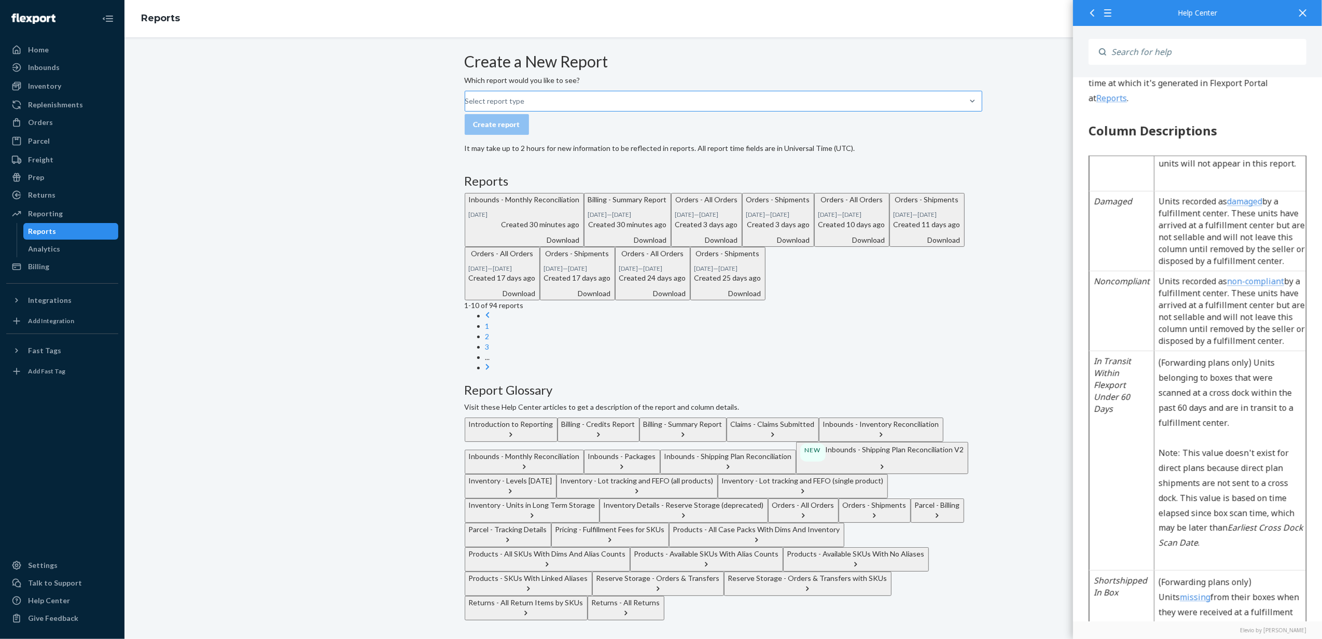
click at [466, 107] on div "Select report type" at bounding box center [465, 101] width 1 height 12
click at [466, 106] on input "Select report type" at bounding box center [465, 101] width 1 height 10
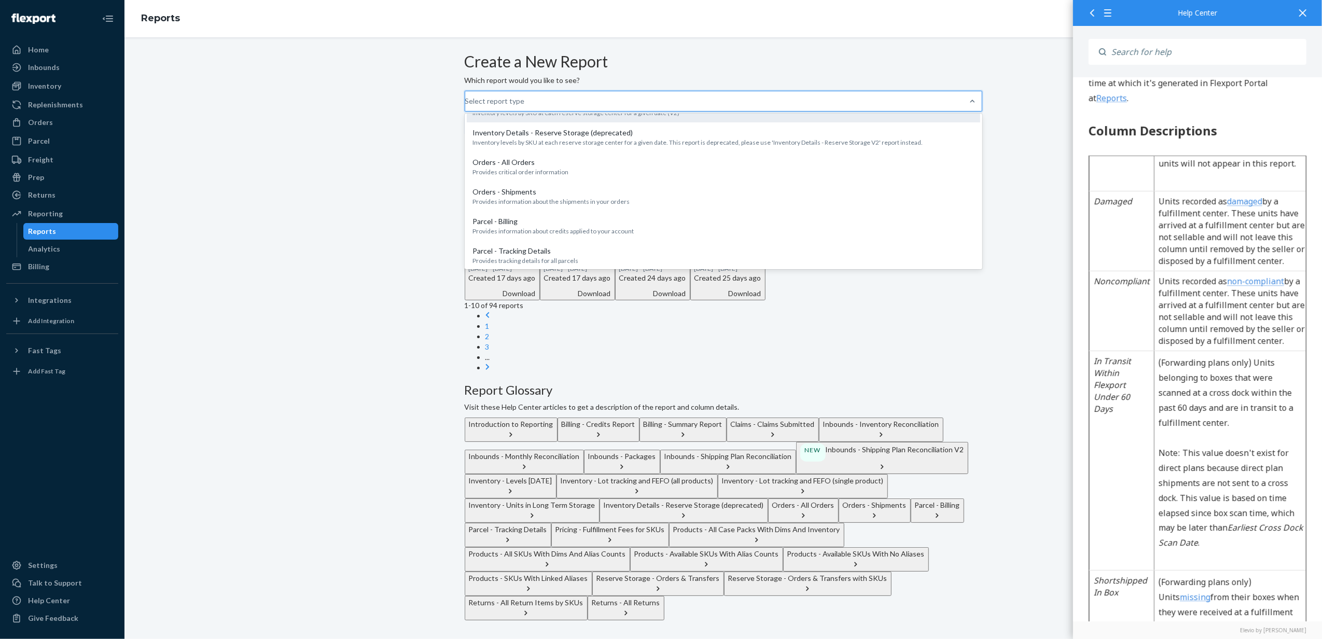
scroll to position [345, 0]
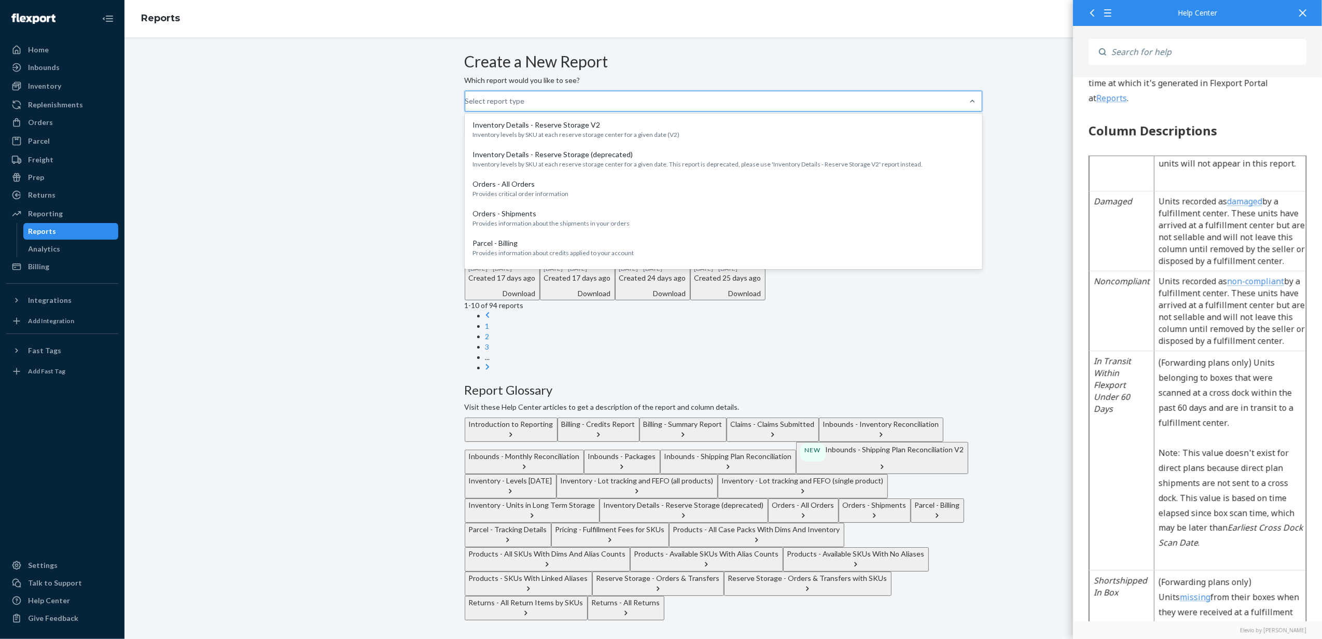
click at [579, 23] on p "Inbounds - Shipping Plan Reconciliation V2" at bounding box center [723, 17] width 501 height 10
click at [466, 106] on input "option Inbounds - Shipping Plan Reconciliation V2 focused, 0 of 27. 27 results …" at bounding box center [465, 101] width 1 height 10
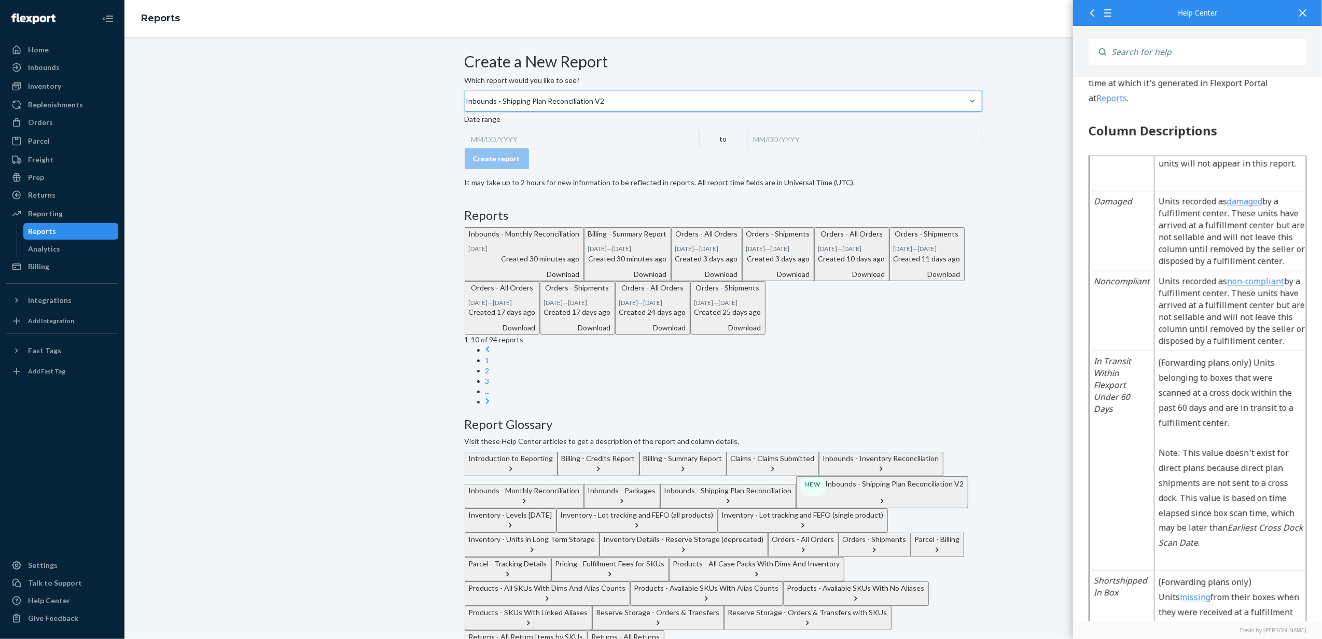
click at [516, 148] on div "MM/DD/YYYY" at bounding box center [582, 139] width 235 height 19
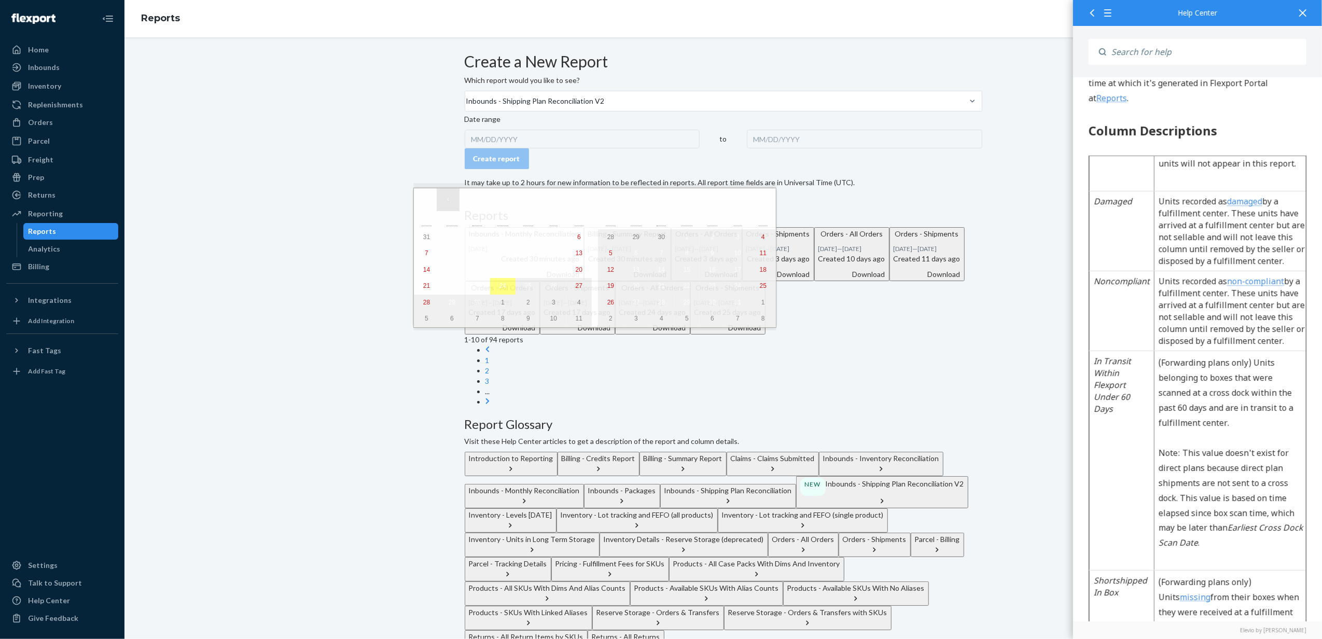
click at [451, 205] on button "‹" at bounding box center [448, 199] width 23 height 23
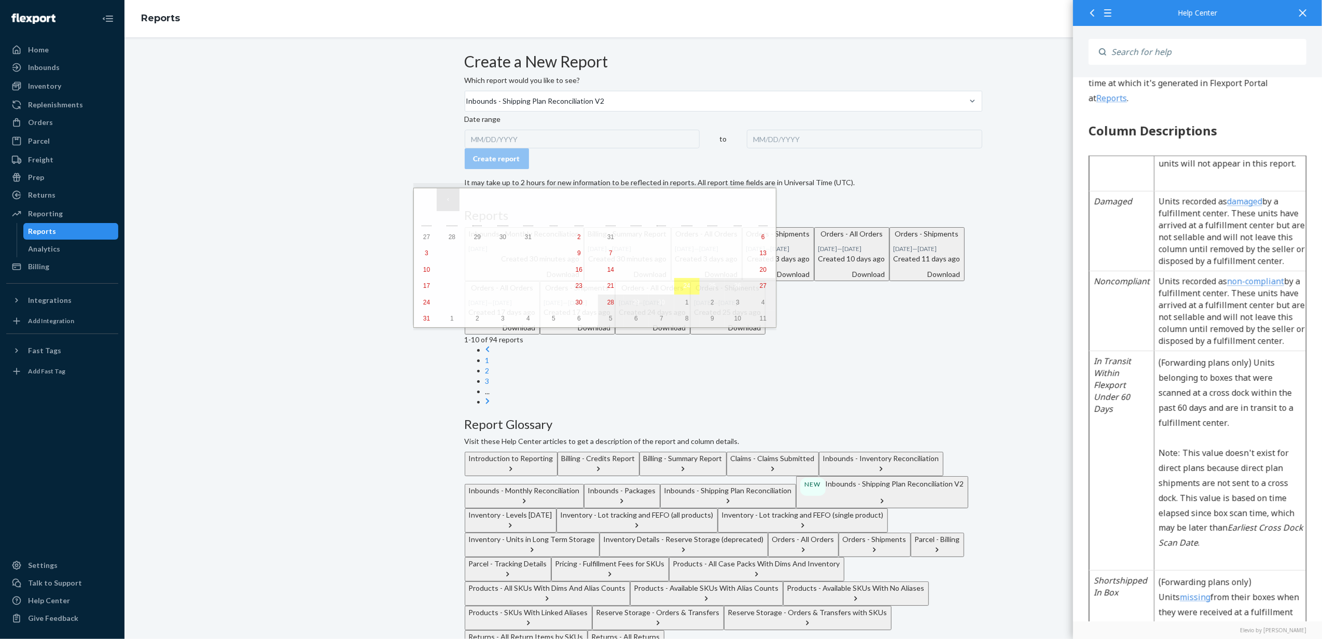
click at [451, 205] on button "‹" at bounding box center [448, 199] width 23 height 23
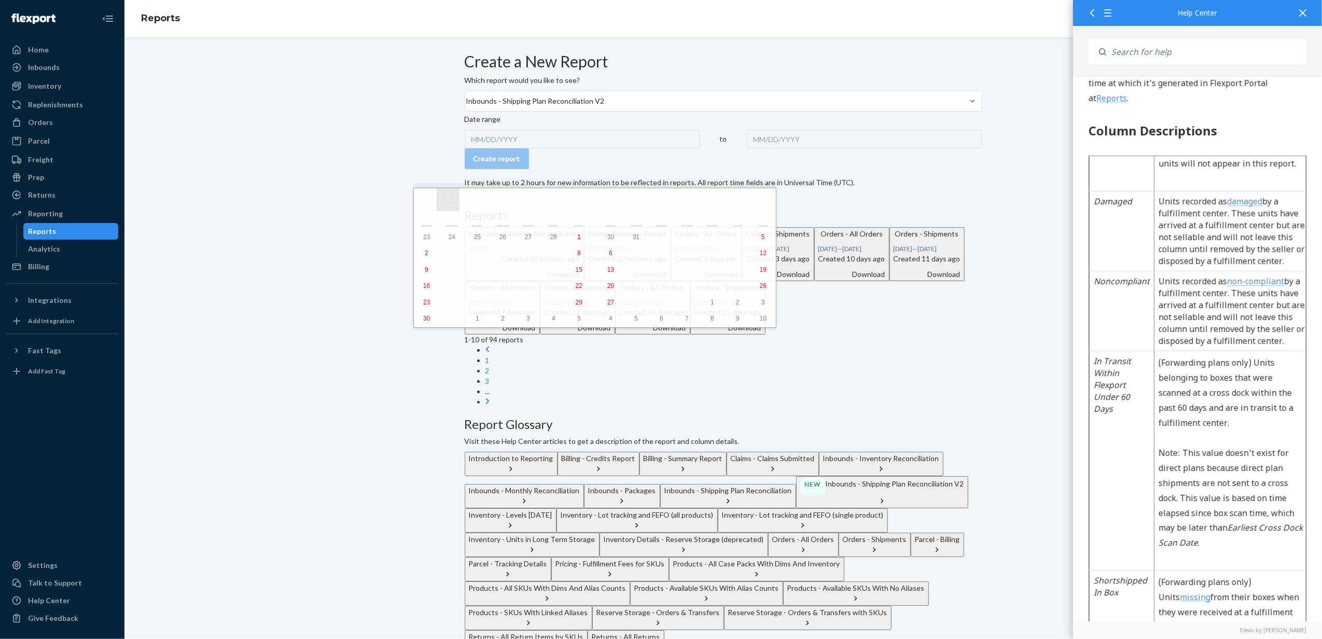
click at [451, 205] on button "‹" at bounding box center [448, 199] width 23 height 23
click at [451, 200] on button "‹" at bounding box center [448, 199] width 23 height 23
click at [490, 233] on button "1" at bounding box center [502, 237] width 25 height 17
click at [730, 201] on button "›" at bounding box center [741, 199] width 23 height 23
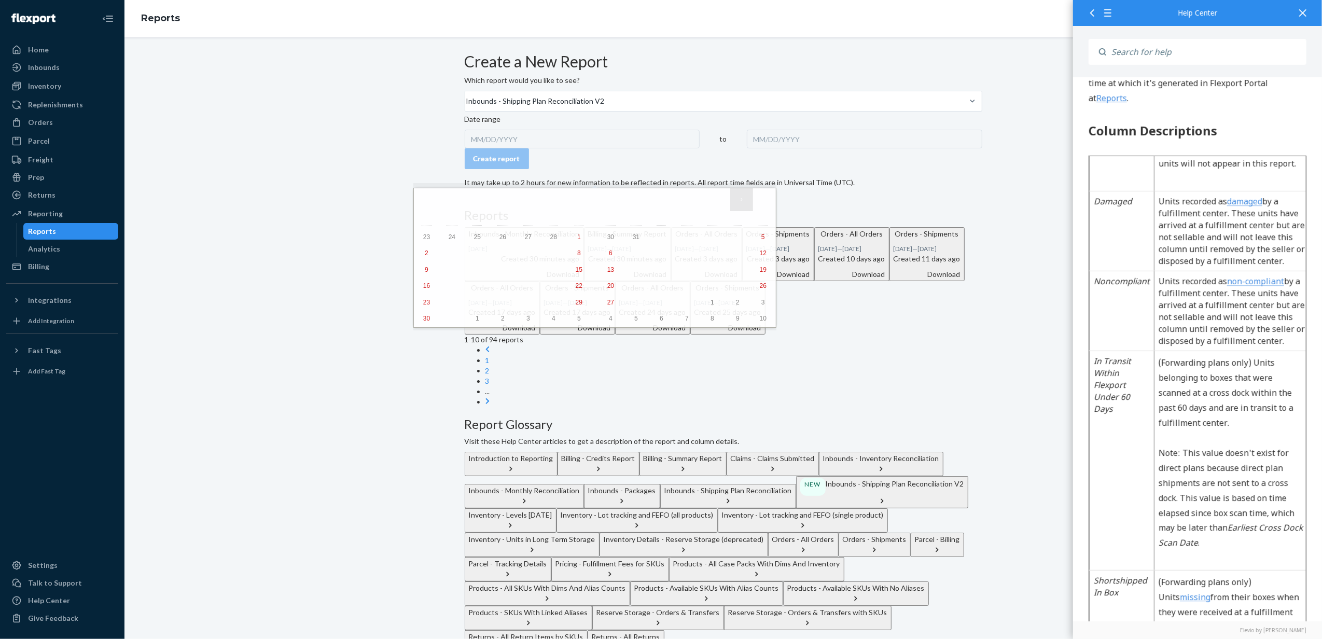
click at [730, 201] on button "›" at bounding box center [741, 199] width 23 height 23
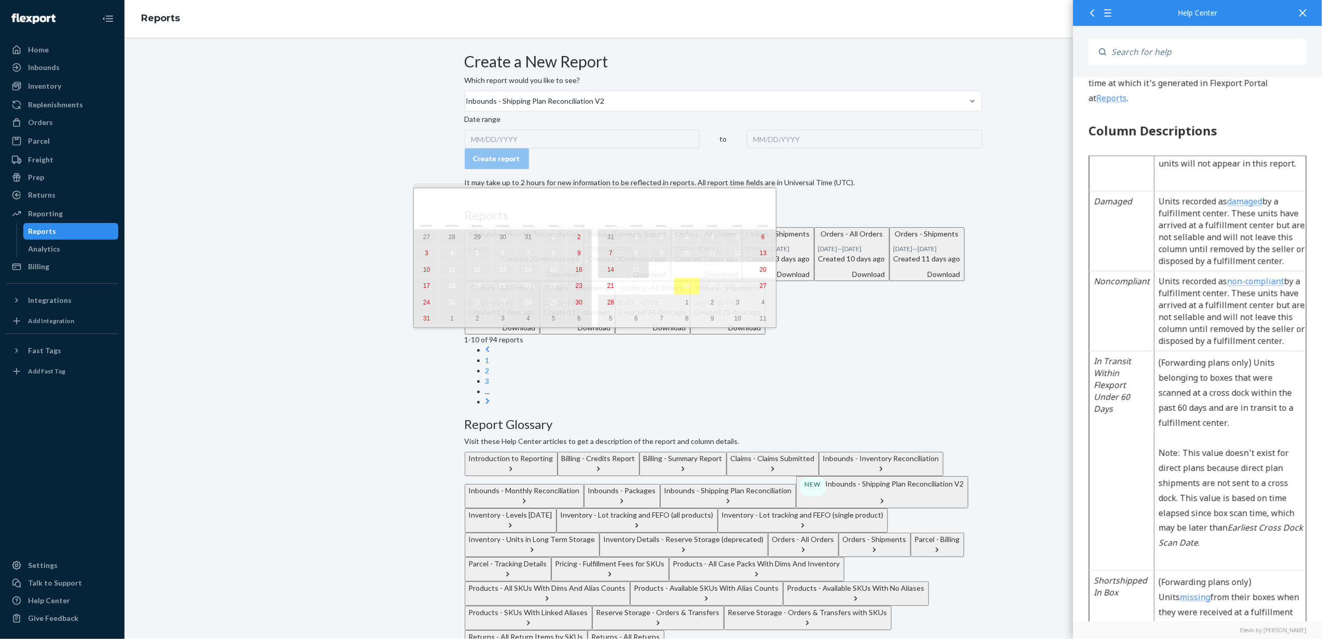
click at [623, 277] on button "15" at bounding box center [635, 270] width 25 height 17
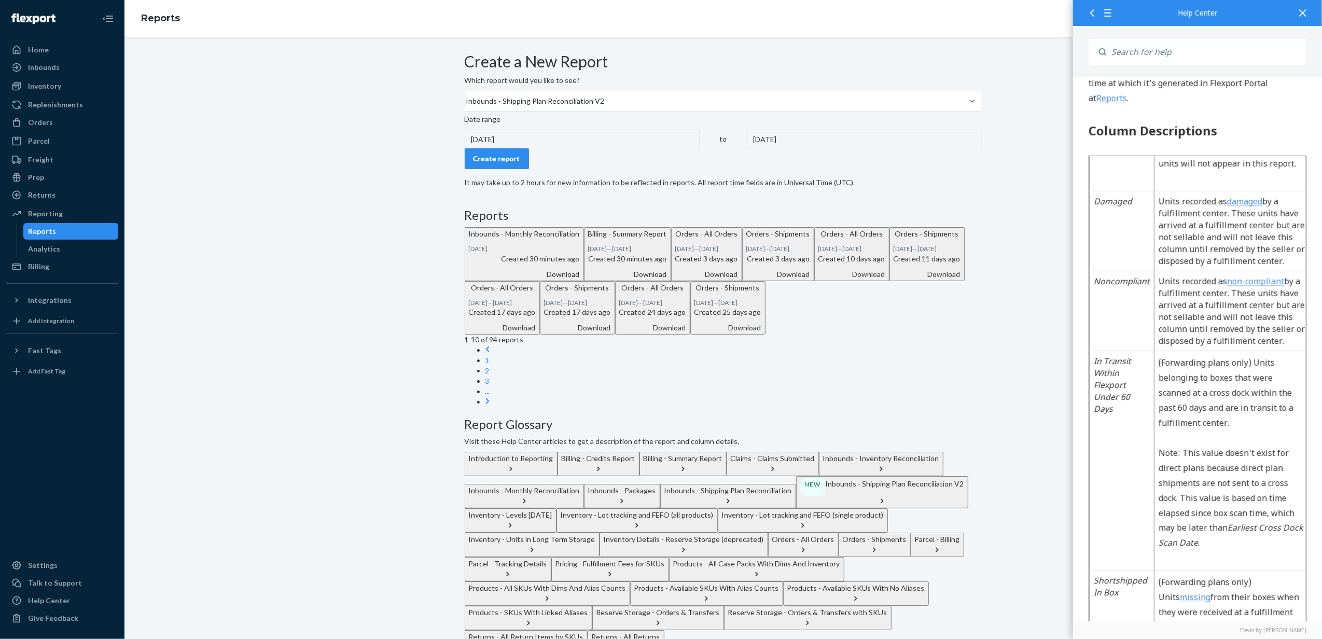
click at [496, 164] on div "Create report" at bounding box center [496, 158] width 47 height 10
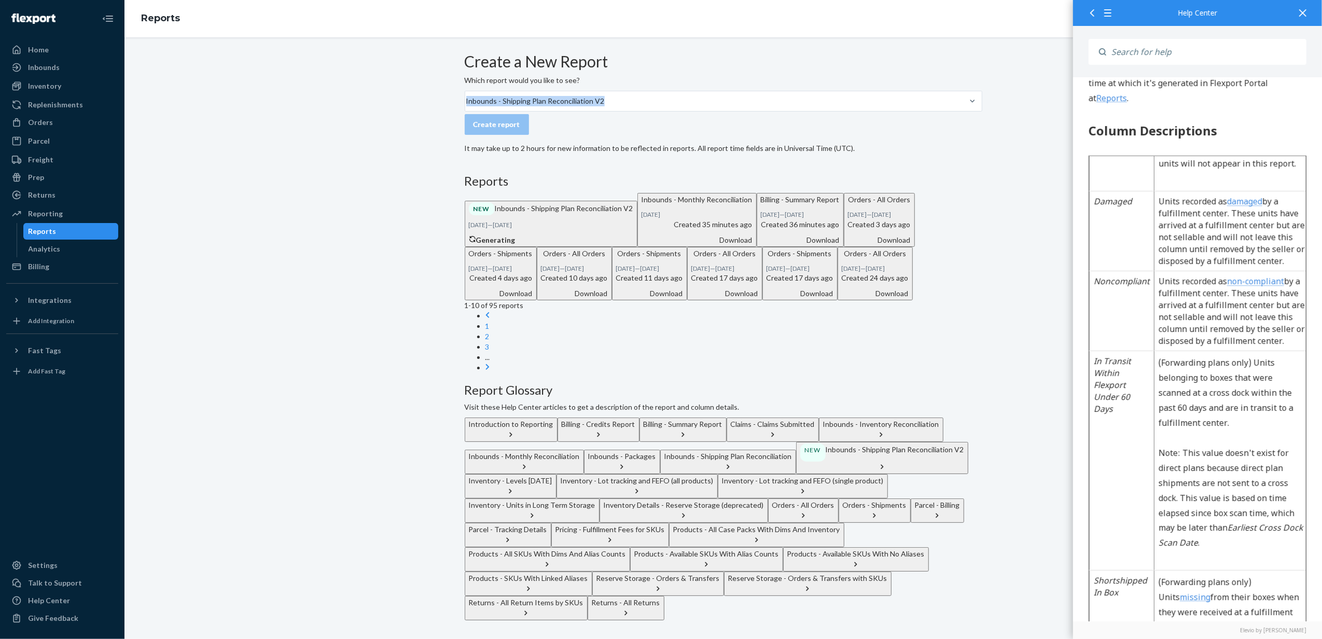
click at [623, 110] on div "Which report would you like to see? Inbounds - Shipping Plan Reconciliation V2" at bounding box center [723, 93] width 517 height 36
drag, startPoint x: 623, startPoint y: 110, endPoint x: 625, endPoint y: 117, distance: 7.2
click at [623, 111] on div "Inbounds - Shipping Plan Reconciliation V2" at bounding box center [723, 101] width 517 height 21
click at [466, 106] on input "Inbounds - Shipping Plan Reconciliation V2" at bounding box center [465, 101] width 1 height 10
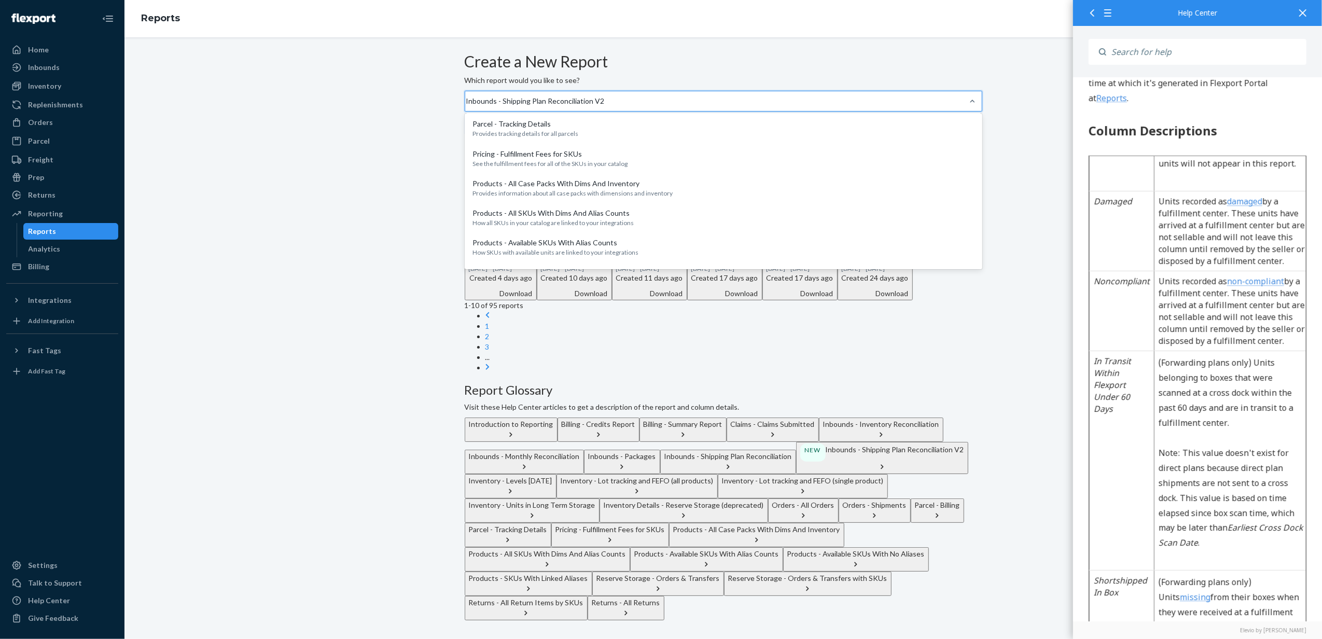
scroll to position [553, 0]
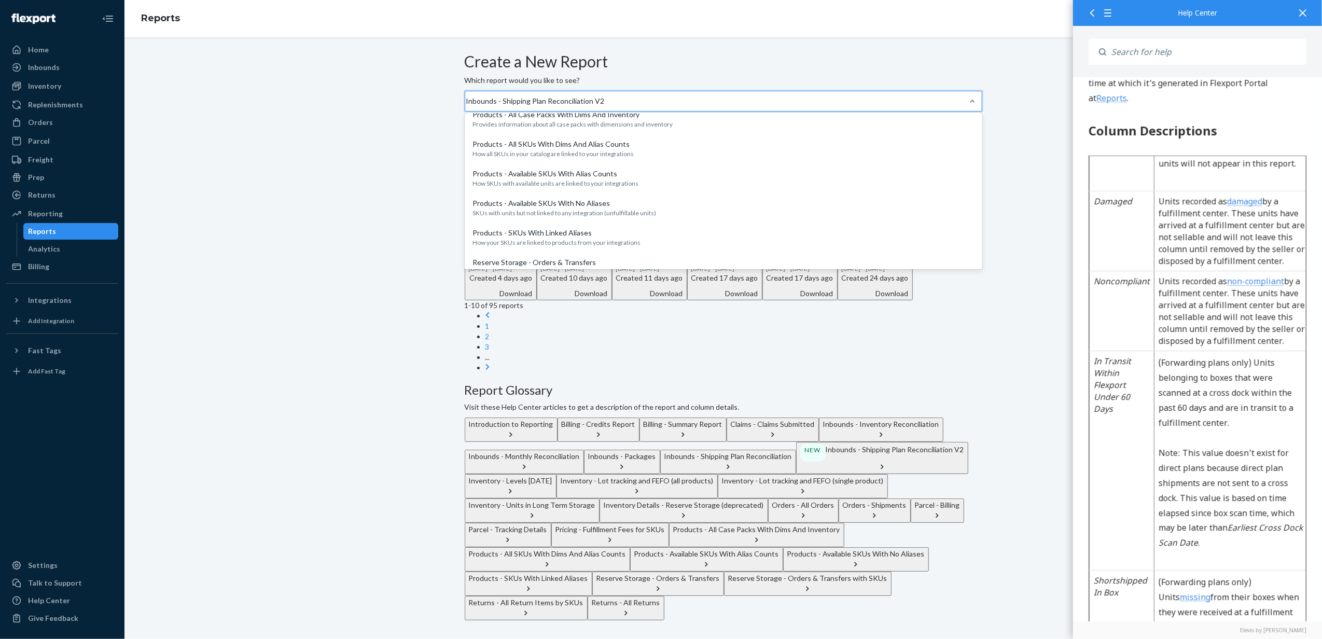
click at [588, 10] on p "Provides information about the shipments in your orders" at bounding box center [723, 5] width 501 height 9
click at [466, 106] on input "option Inbounds - Shipping Plan Reconciliation V2, selected. option Orders - Sh…" at bounding box center [465, 101] width 1 height 10
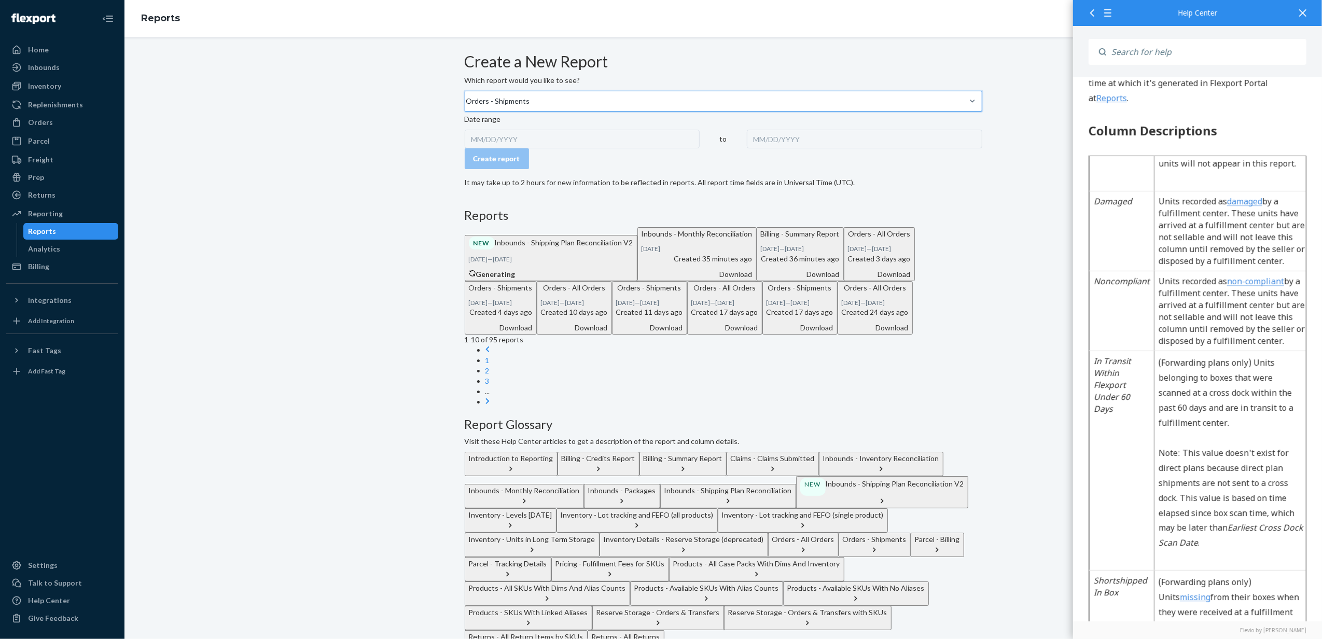
click at [496, 148] on div "MM/DD/YYYY" at bounding box center [582, 139] width 235 height 19
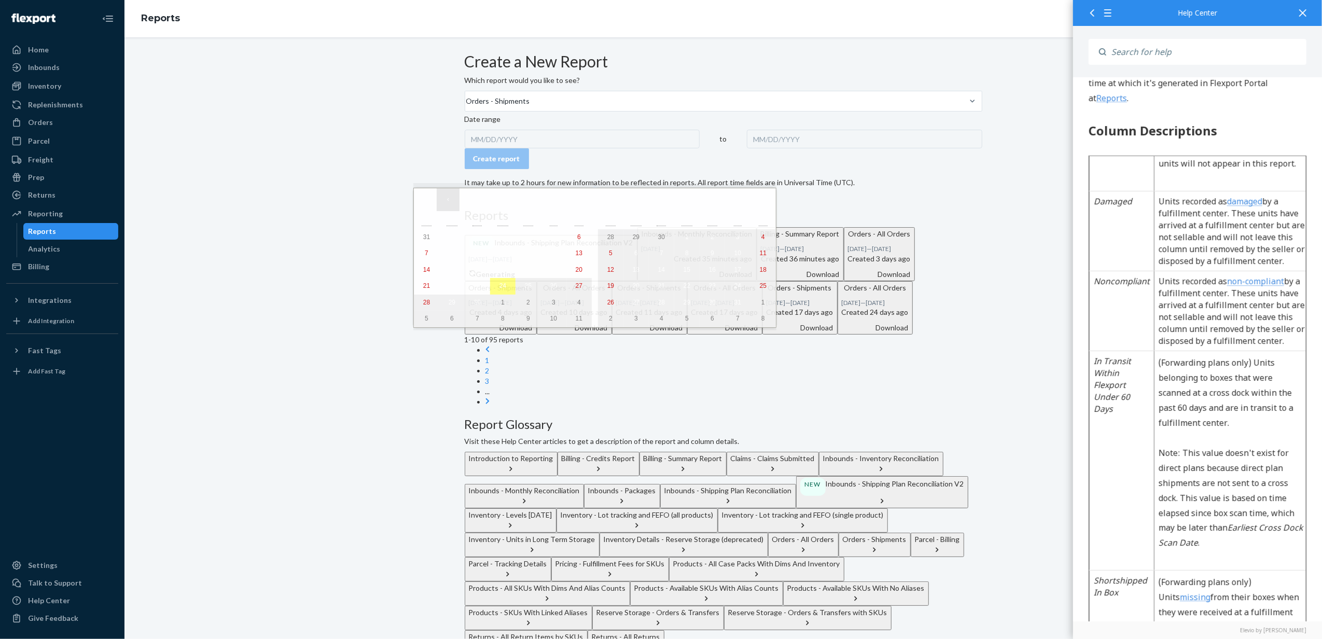
click at [451, 206] on button "‹" at bounding box center [448, 199] width 23 height 23
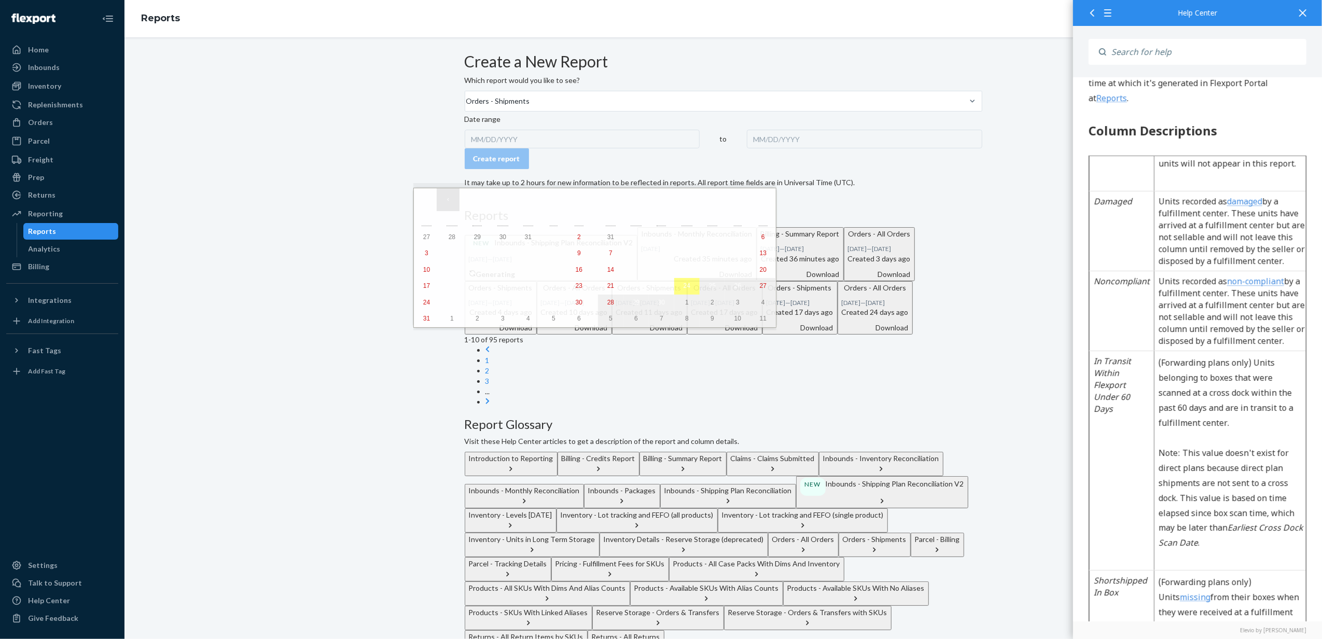
click at [451, 206] on button "‹" at bounding box center [448, 199] width 23 height 23
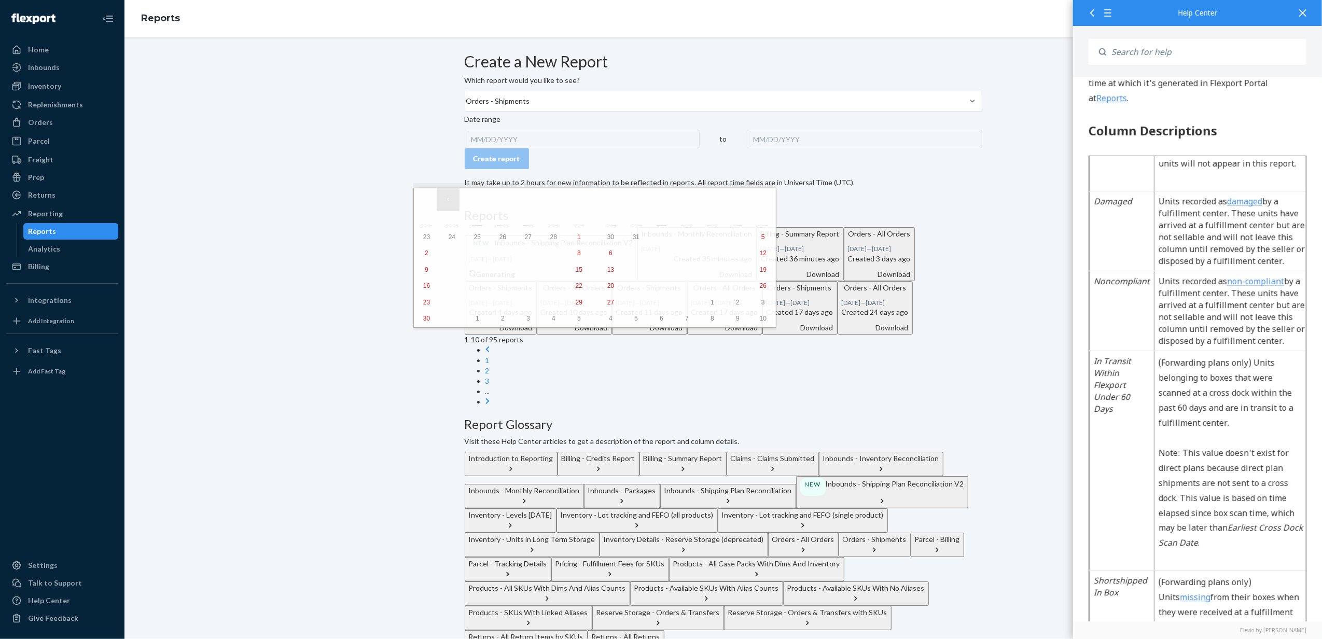
click at [451, 206] on button "‹" at bounding box center [448, 199] width 23 height 23
click at [452, 204] on button "‹" at bounding box center [448, 199] width 23 height 23
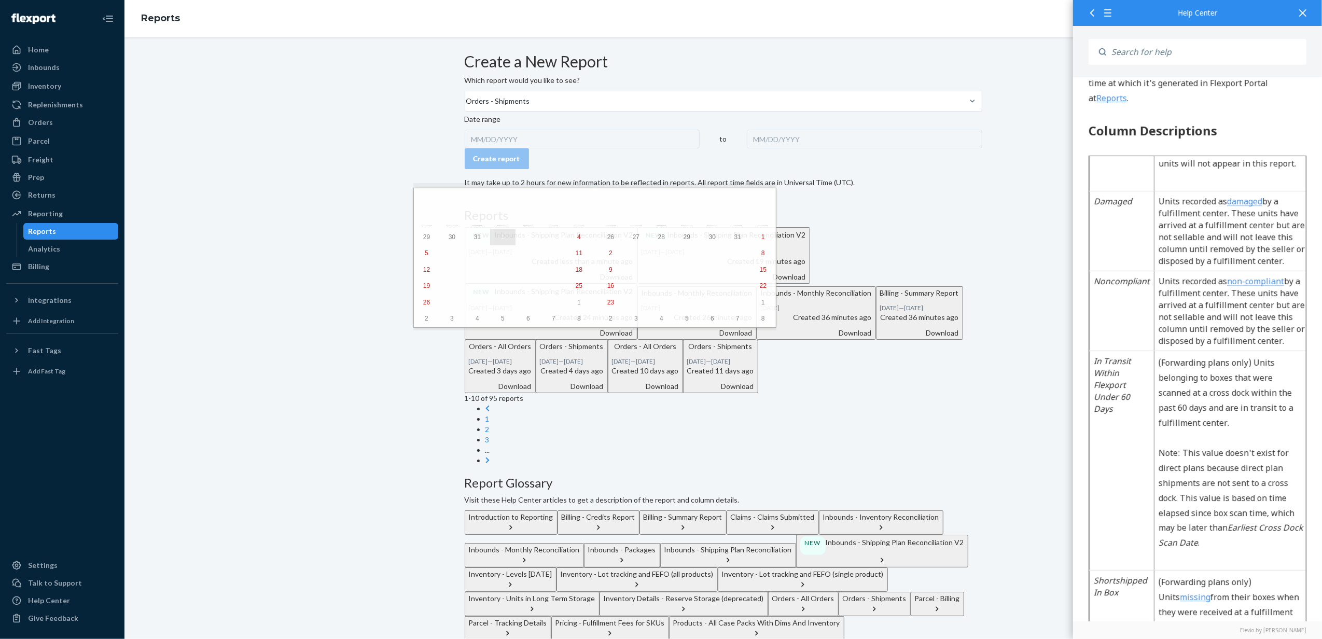
click at [490, 235] on button "1" at bounding box center [502, 237] width 25 height 17
click at [730, 200] on button "›" at bounding box center [741, 199] width 23 height 23
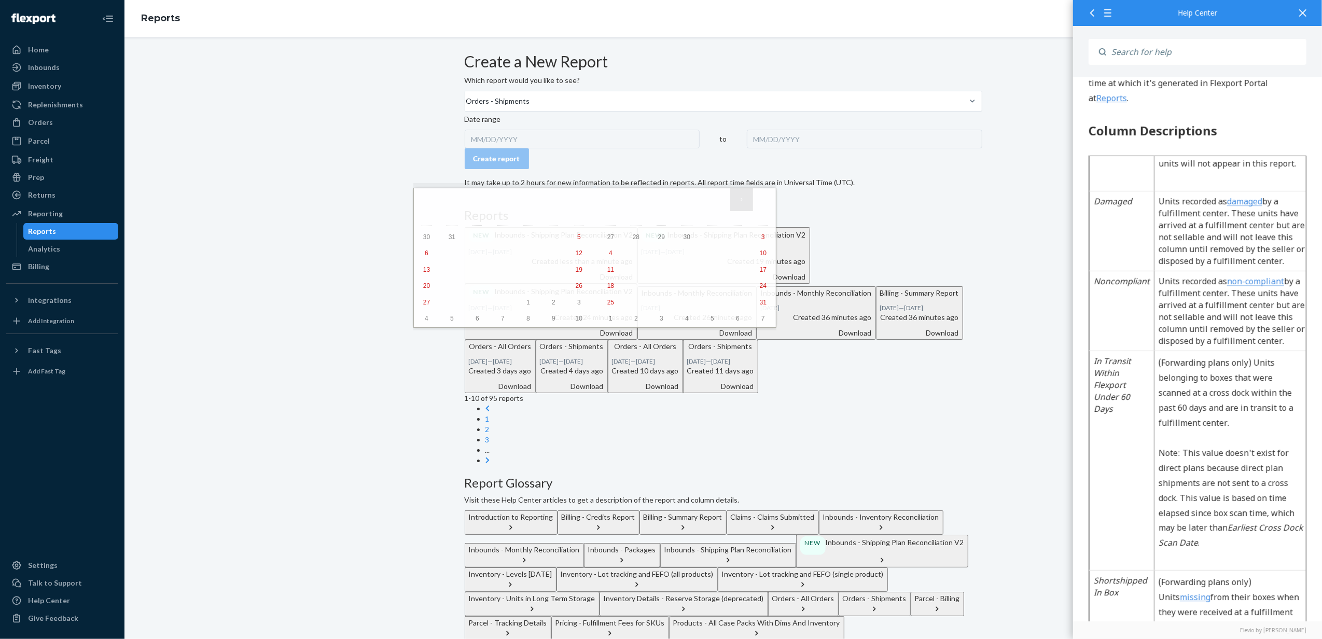
click at [730, 200] on button "›" at bounding box center [741, 199] width 23 height 23
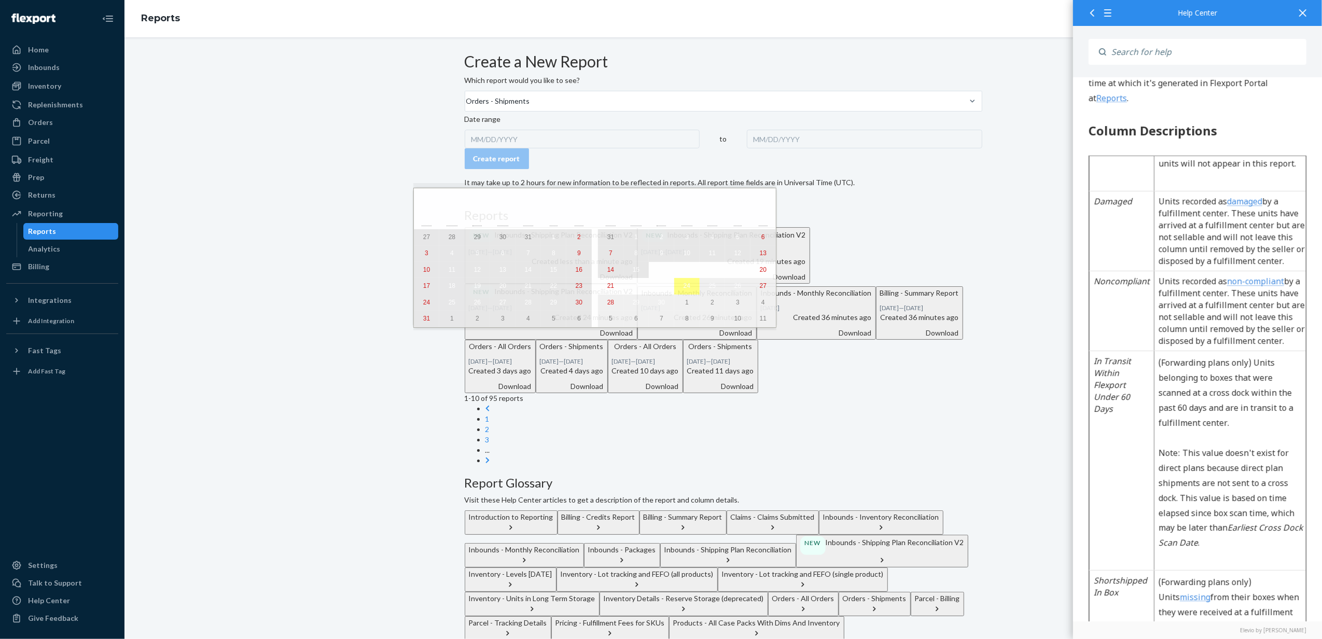
click at [623, 272] on button "15" at bounding box center [635, 270] width 25 height 17
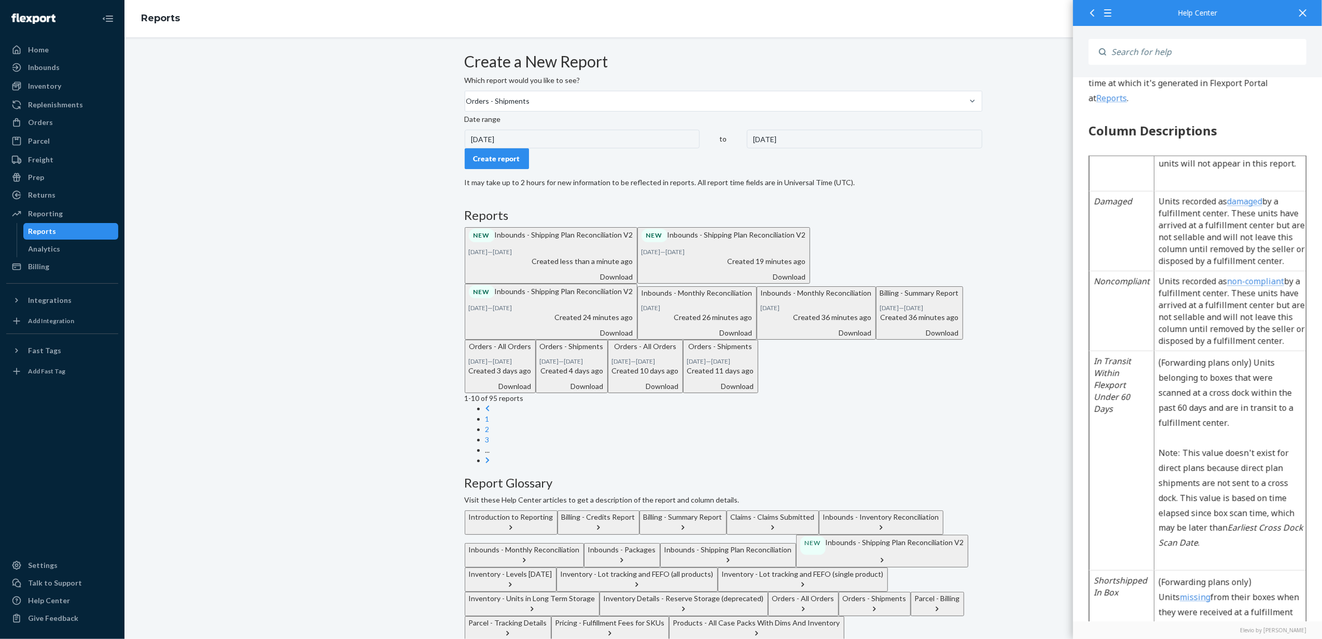
click at [720, 132] on form "Create a New Report Which report would you like to see? Orders - Shipments Date…" at bounding box center [723, 120] width 517 height 135
click at [506, 164] on div "Create report" at bounding box center [496, 158] width 47 height 10
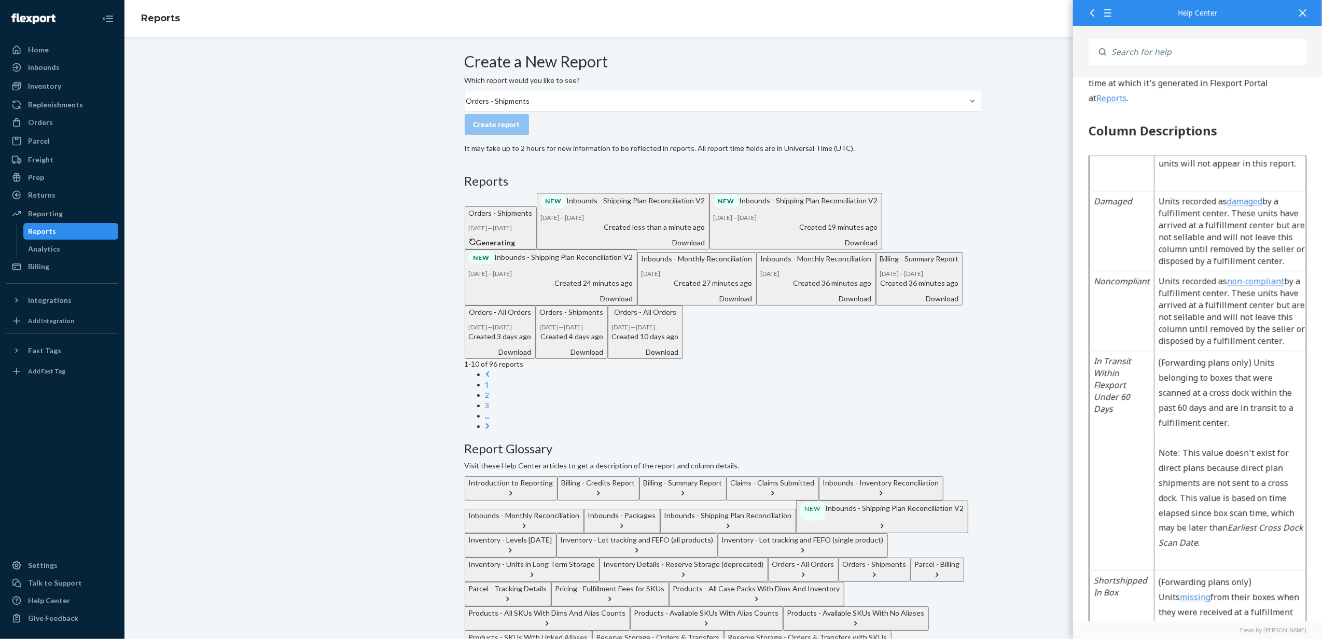
click at [705, 248] on div "Download" at bounding box center [623, 242] width 164 height 10
click at [570, 248] on div "Download" at bounding box center [519, 242] width 101 height 10
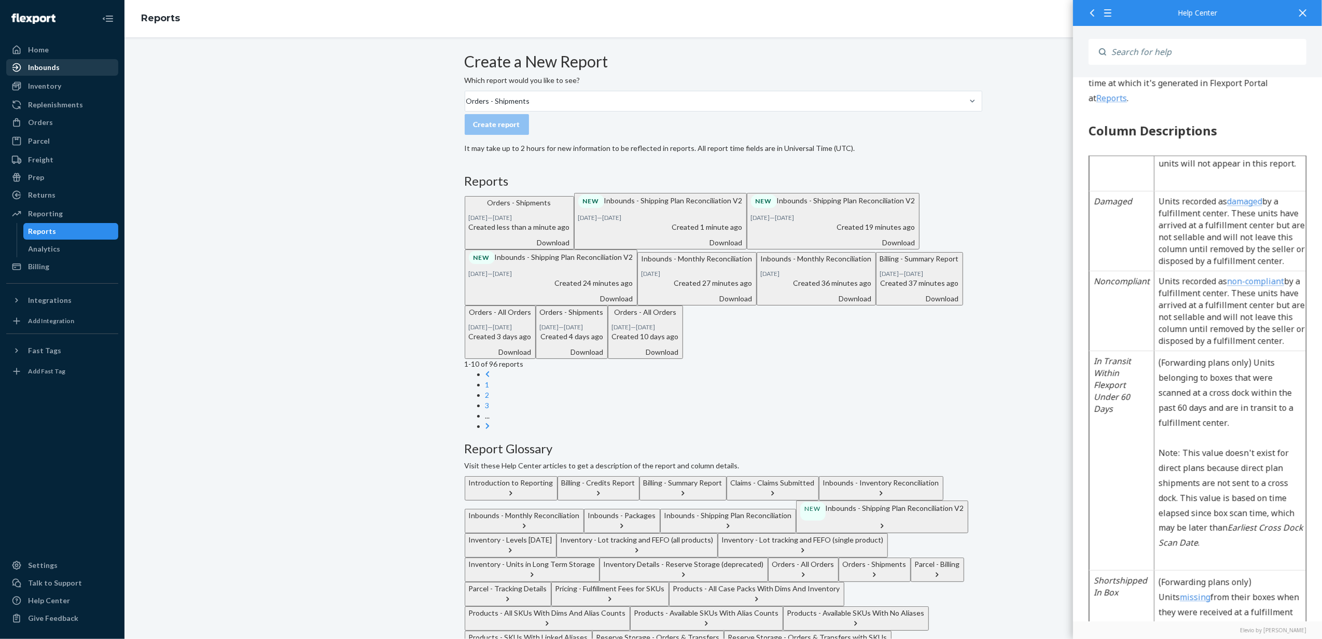
drag, startPoint x: 74, startPoint y: 80, endPoint x: 85, endPoint y: 69, distance: 15.8
click at [74, 81] on div "Inventory" at bounding box center [62, 86] width 110 height 15
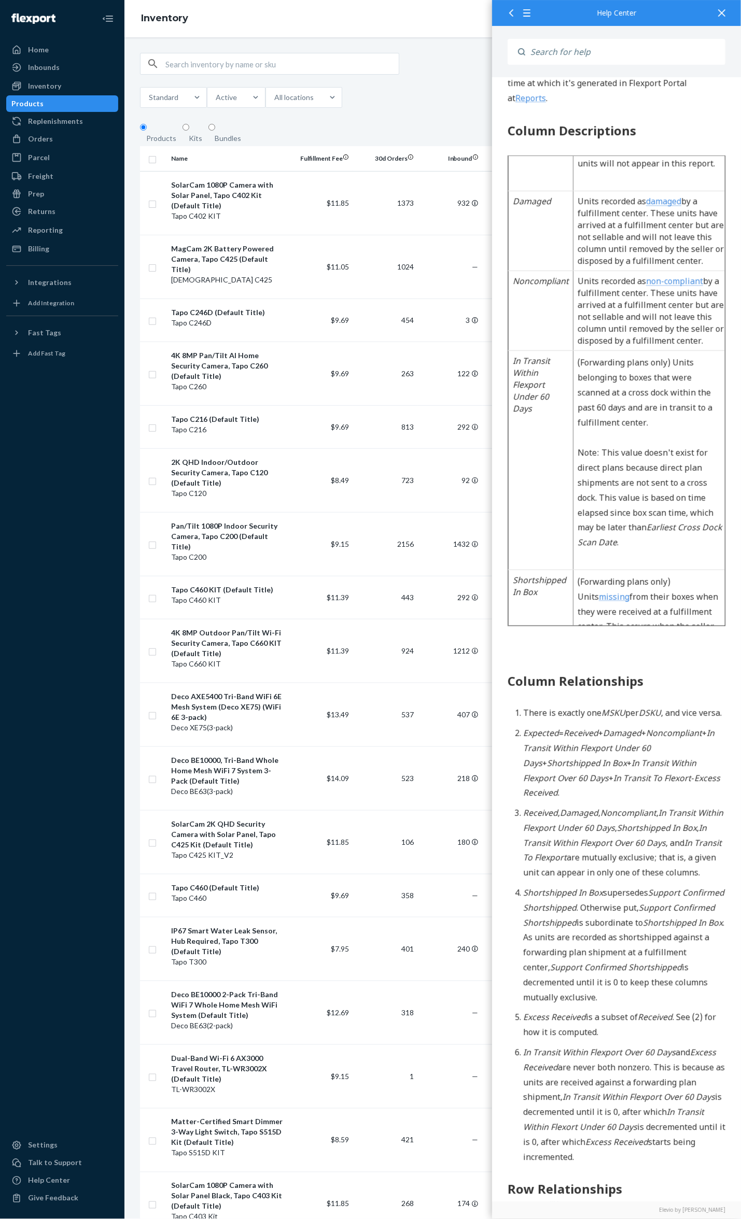
click at [729, 15] on div at bounding box center [721, 12] width 23 height 25
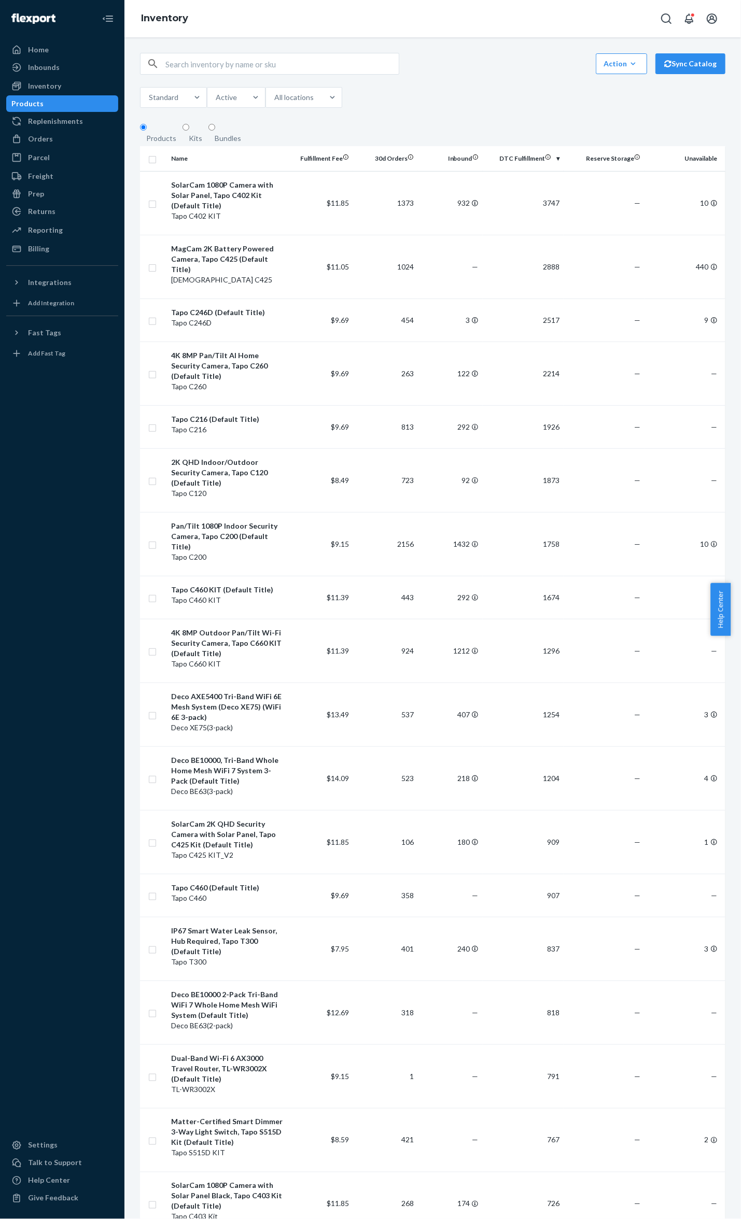
click at [728, 15] on body "Home Inbounds Shipping Plans Problems Inventory Products Replenishments Orders …" at bounding box center [370, 609] width 741 height 1219
click at [298, 63] on input "text" at bounding box center [281, 63] width 233 height 21
click at [198, 65] on input "rv30" at bounding box center [281, 63] width 233 height 21
drag, startPoint x: 198, startPoint y: 65, endPoint x: 138, endPoint y: 67, distance: 59.6
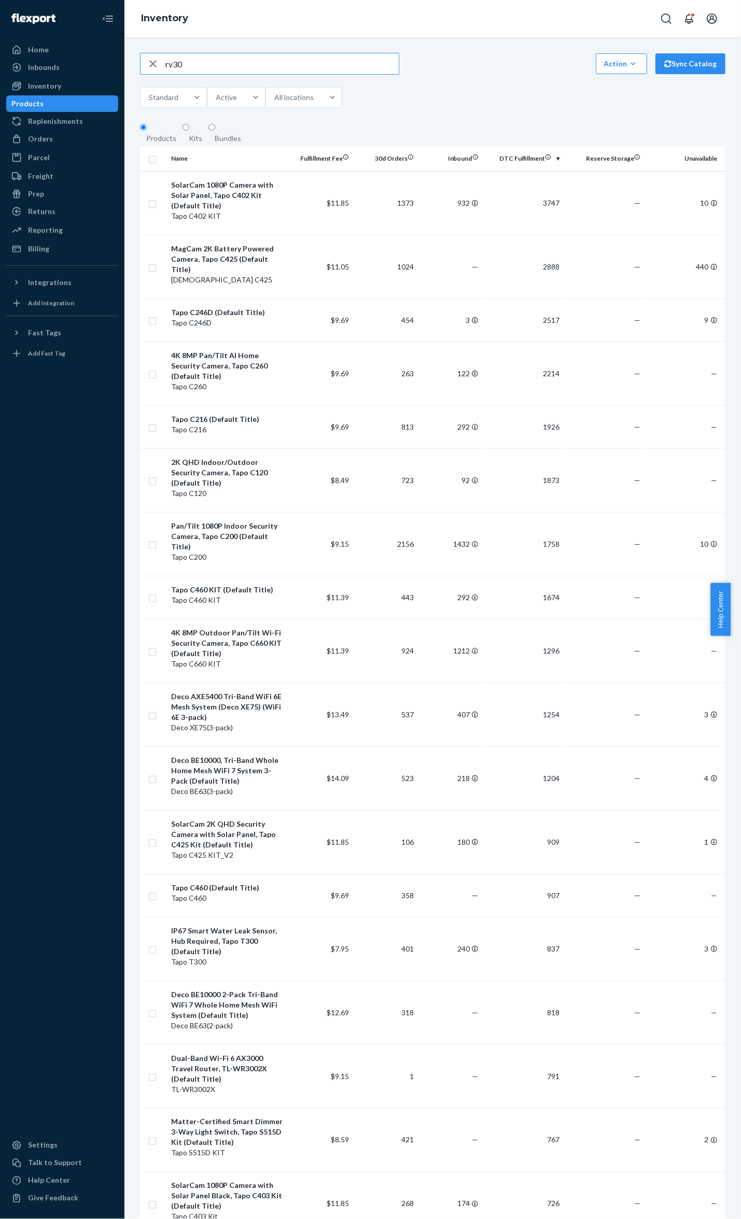
paste input "DBN9BJVX3UH"
type input "DBN9BJVX3UH"
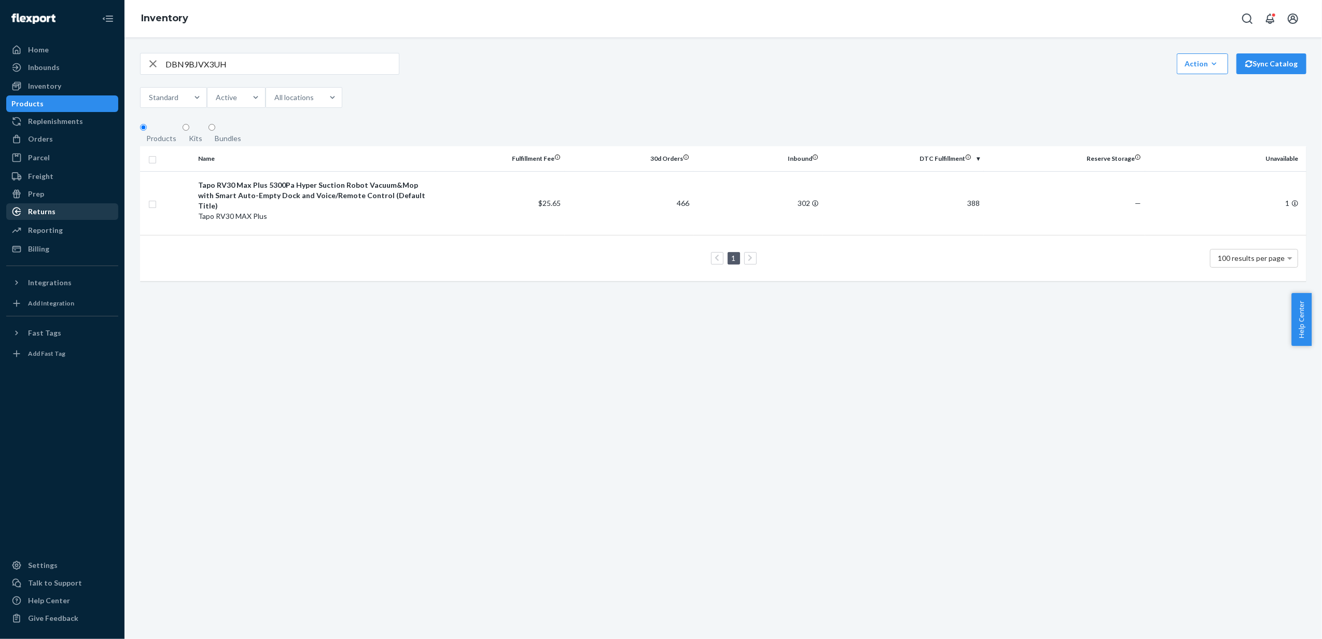
drag, startPoint x: 53, startPoint y: 235, endPoint x: 67, endPoint y: 214, distance: 25.0
click at [53, 235] on div "Reporting" at bounding box center [45, 230] width 35 height 10
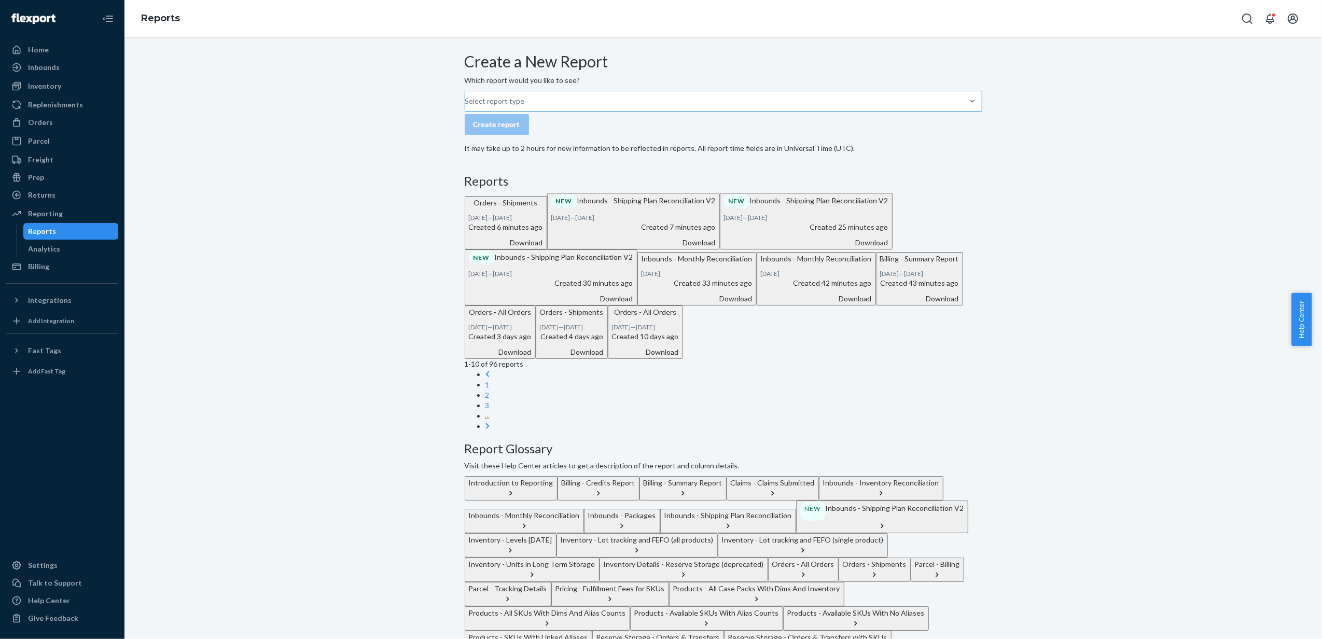
click at [740, 111] on div at bounding box center [972, 101] width 19 height 20
click at [466, 106] on input "Select report type" at bounding box center [465, 101] width 1 height 10
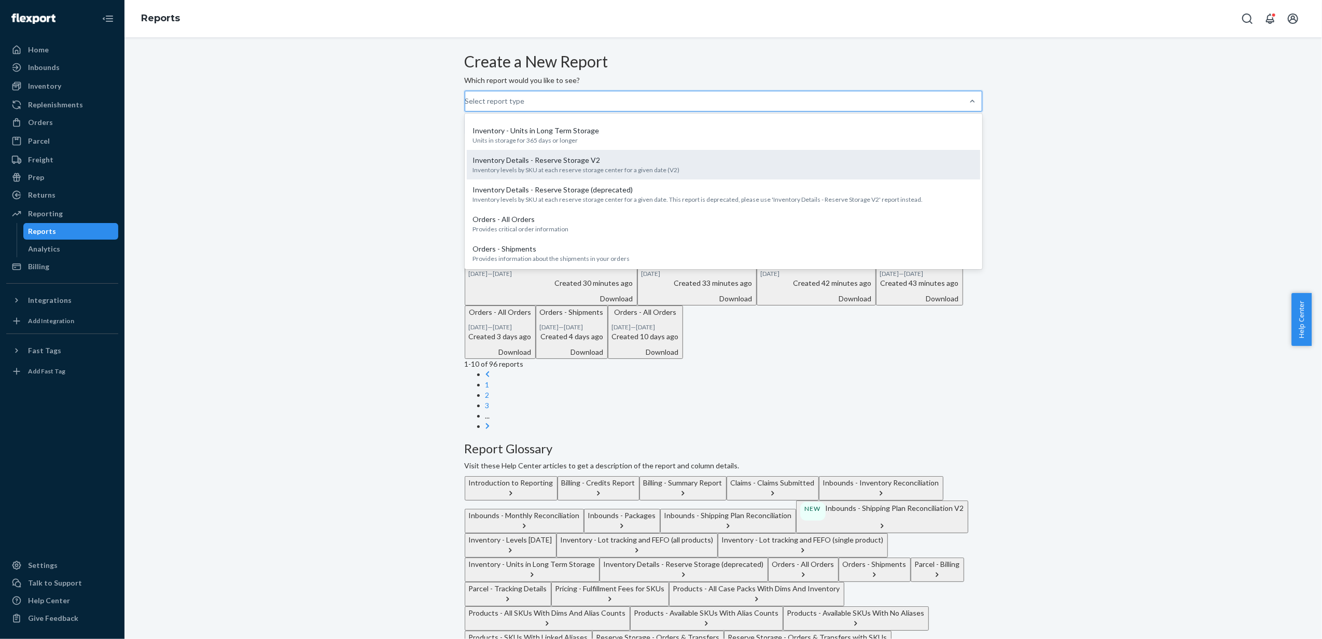
scroll to position [276, 0]
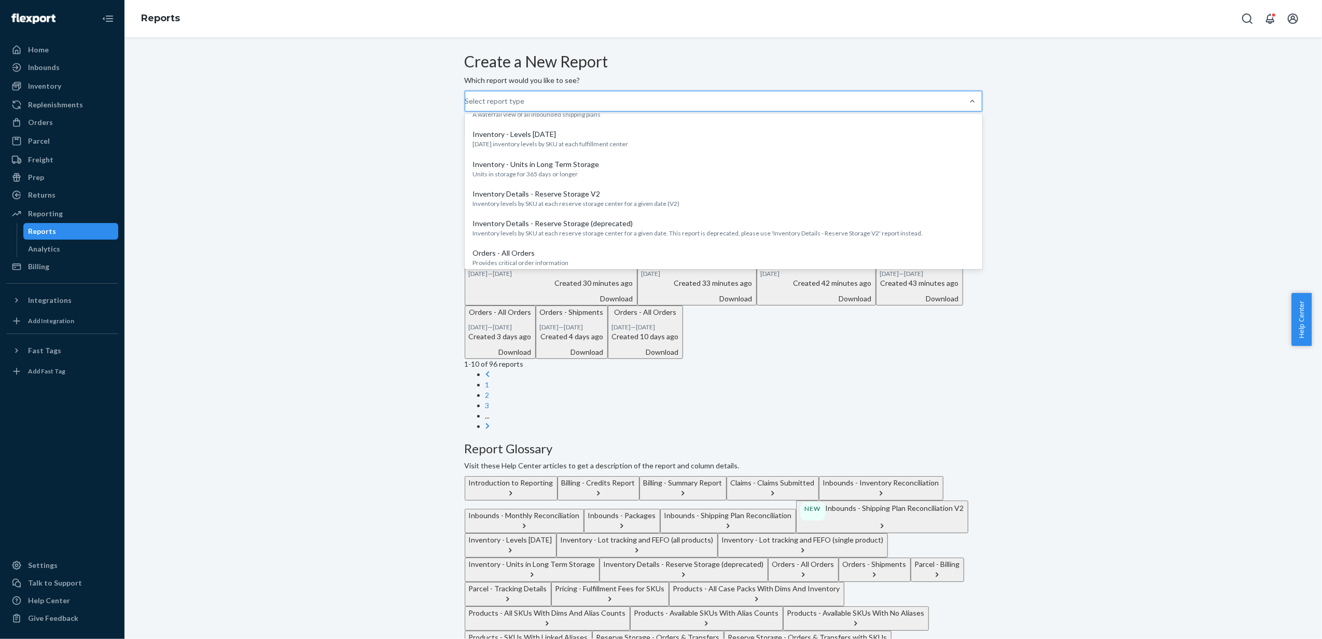
click at [605, 110] on div "Inbounds - Shipping Plan Reconciliation V2 NEW" at bounding box center [723, 95] width 501 height 29
click at [466, 106] on input "option Inbounds - Shipping Plan Reconciliation V2 focused, 0 of 27. 27 results …" at bounding box center [465, 101] width 1 height 10
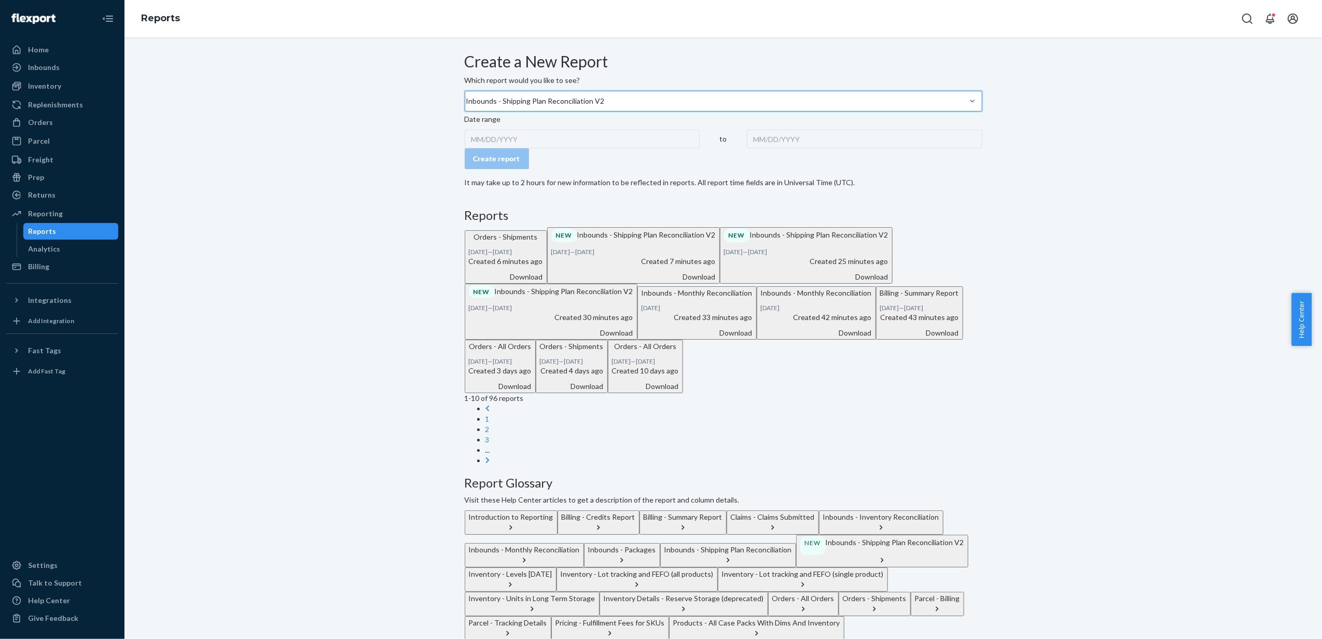
click at [533, 148] on div "MM/DD/YYYY" at bounding box center [582, 139] width 235 height 19
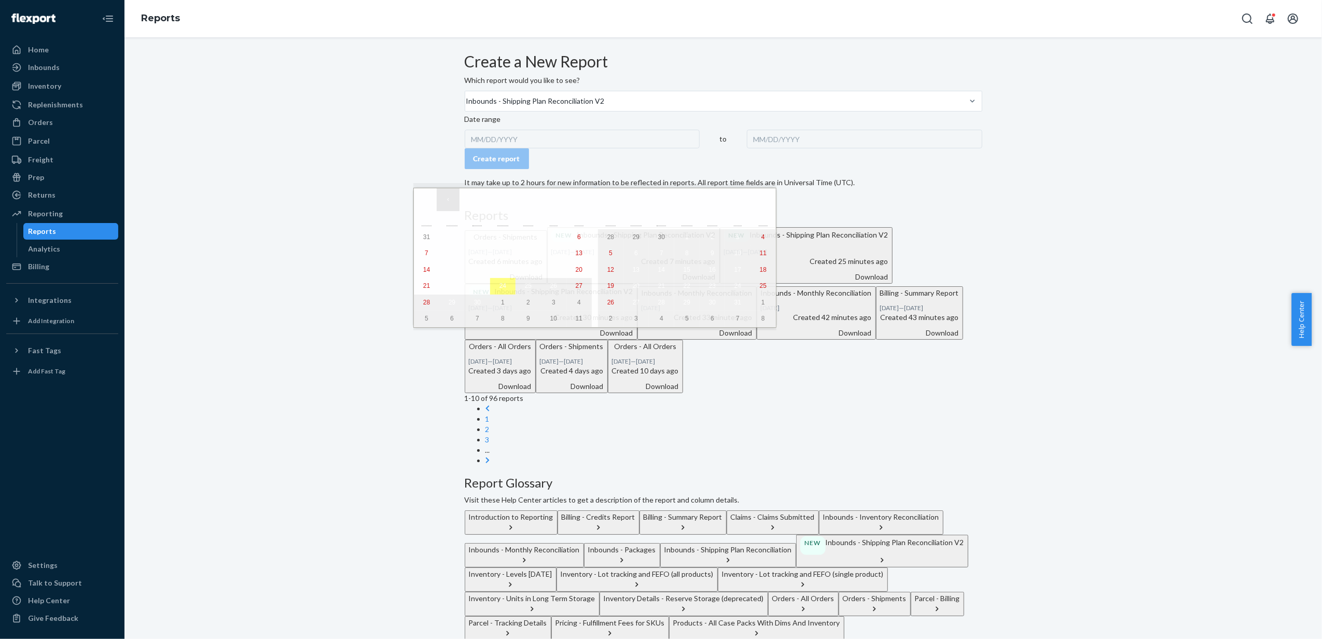
click at [449, 202] on button "‹" at bounding box center [448, 199] width 23 height 23
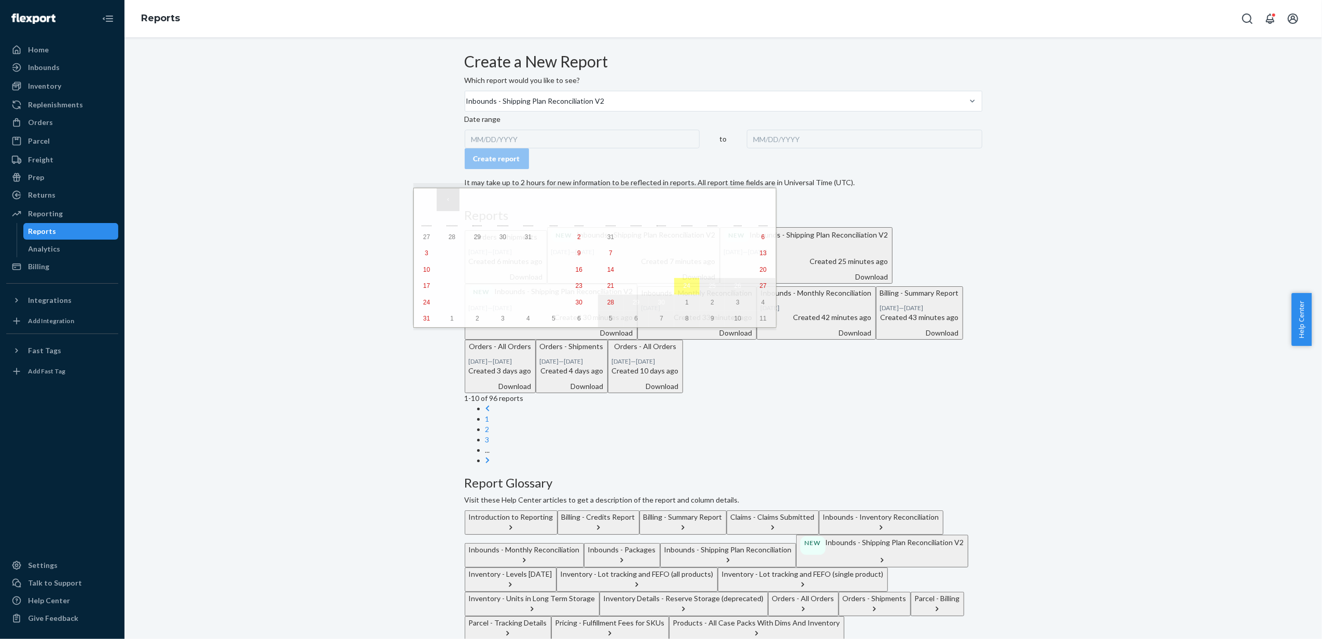
click at [449, 200] on button "‹" at bounding box center [448, 199] width 23 height 23
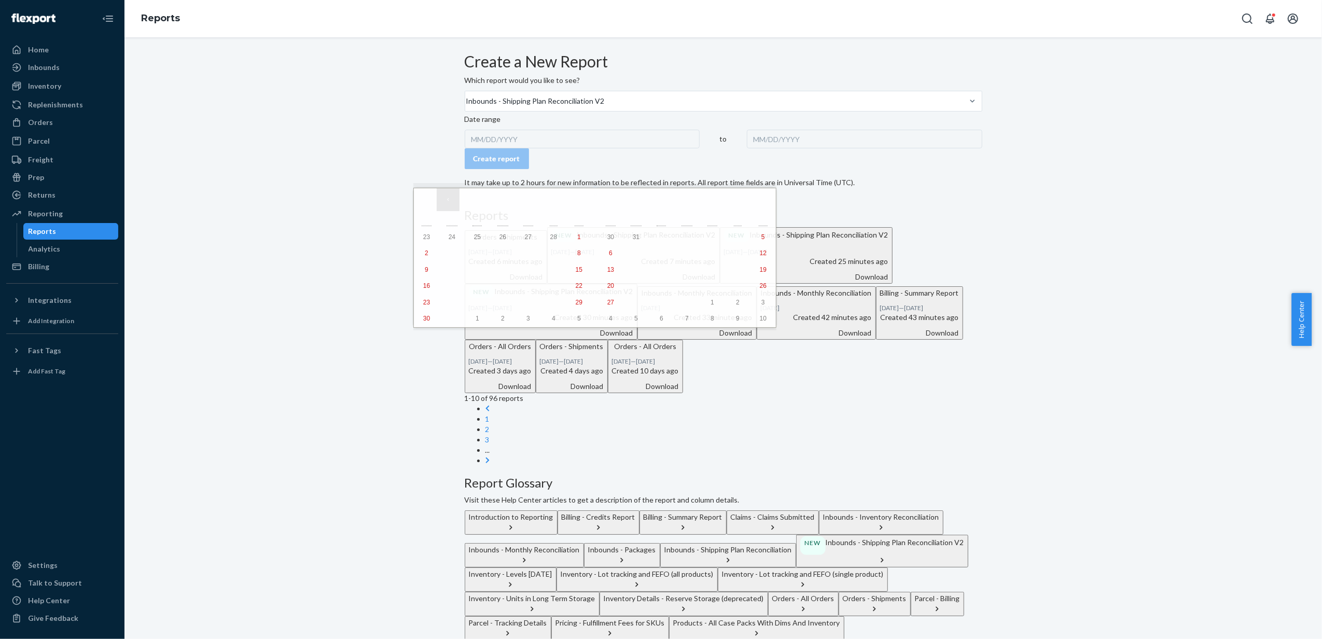
click at [449, 200] on button "‹" at bounding box center [448, 199] width 23 height 23
click at [730, 202] on button "›" at bounding box center [741, 199] width 23 height 23
click at [490, 236] on button "1" at bounding box center [502, 237] width 25 height 17
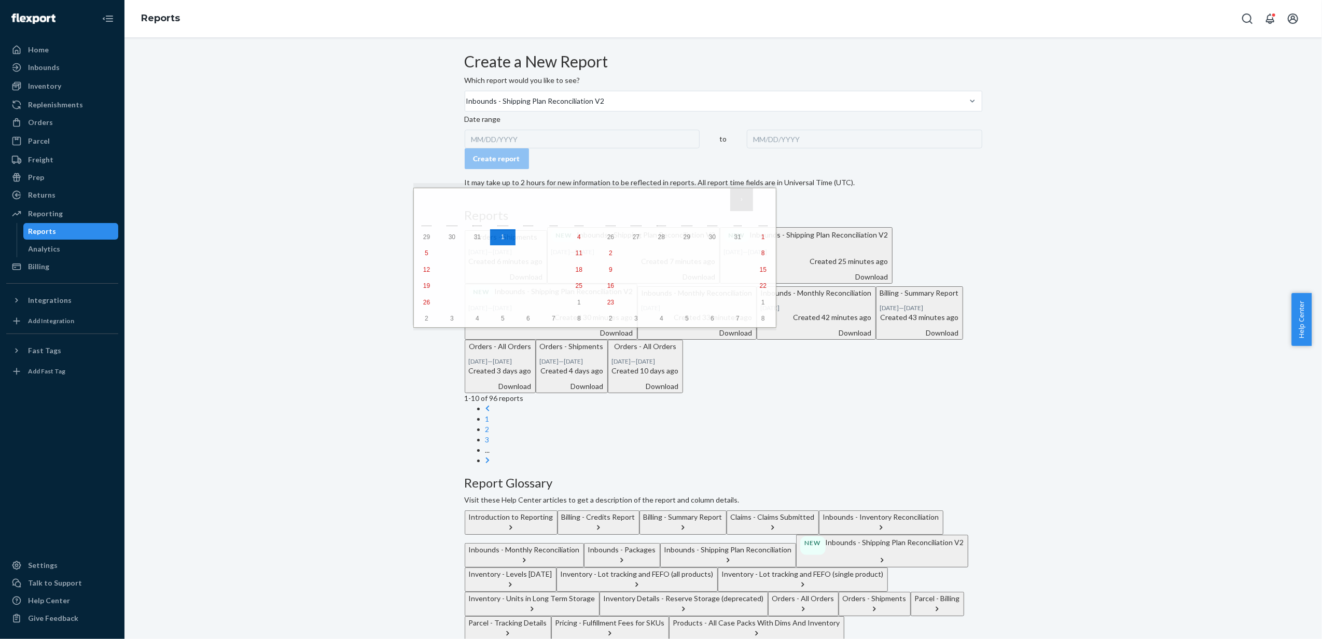
click at [730, 203] on button "›" at bounding box center [741, 199] width 23 height 23
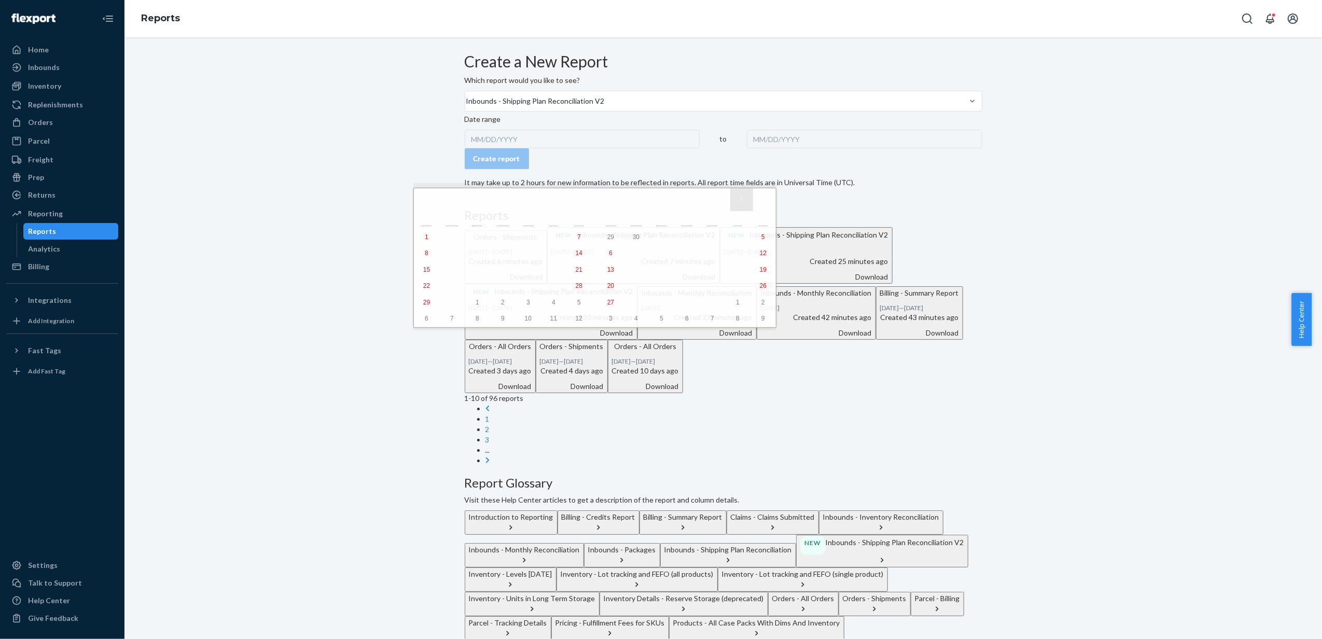
click at [730, 203] on button "›" at bounding box center [741, 199] width 23 height 23
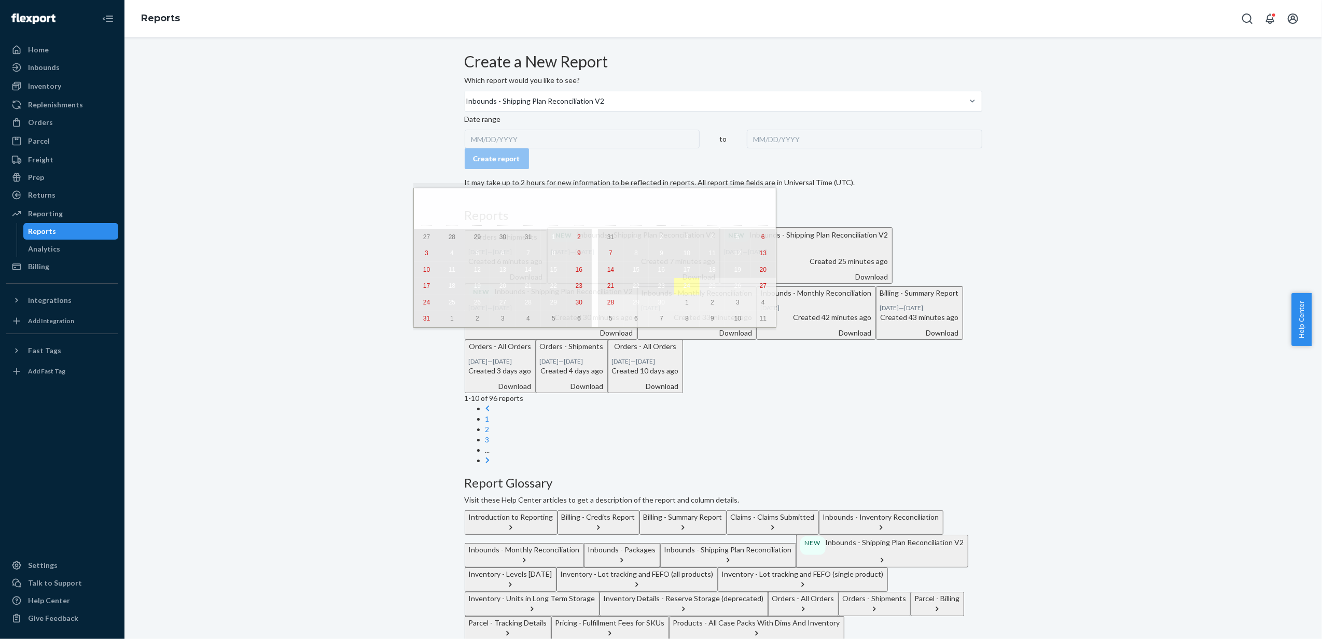
click at [683, 289] on abbr "24" at bounding box center [686, 285] width 7 height 7
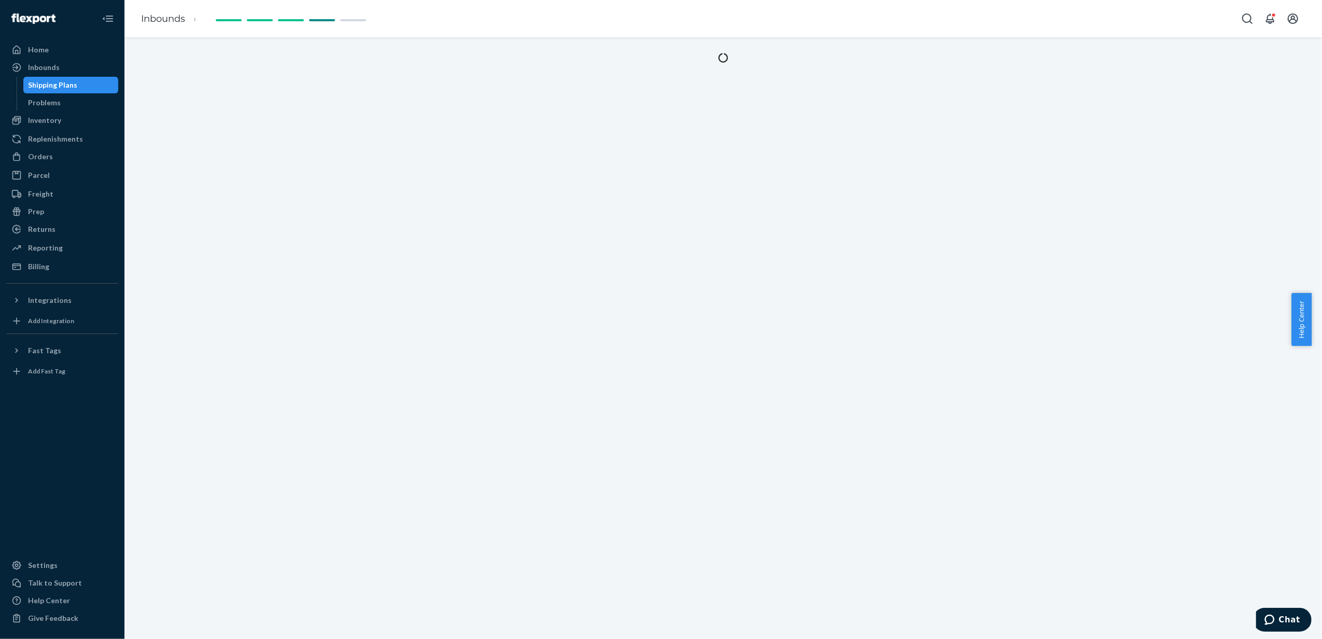
click at [471, 388] on div at bounding box center [722, 337] width 1197 height 601
click at [74, 254] on div "Reporting" at bounding box center [62, 248] width 110 height 15
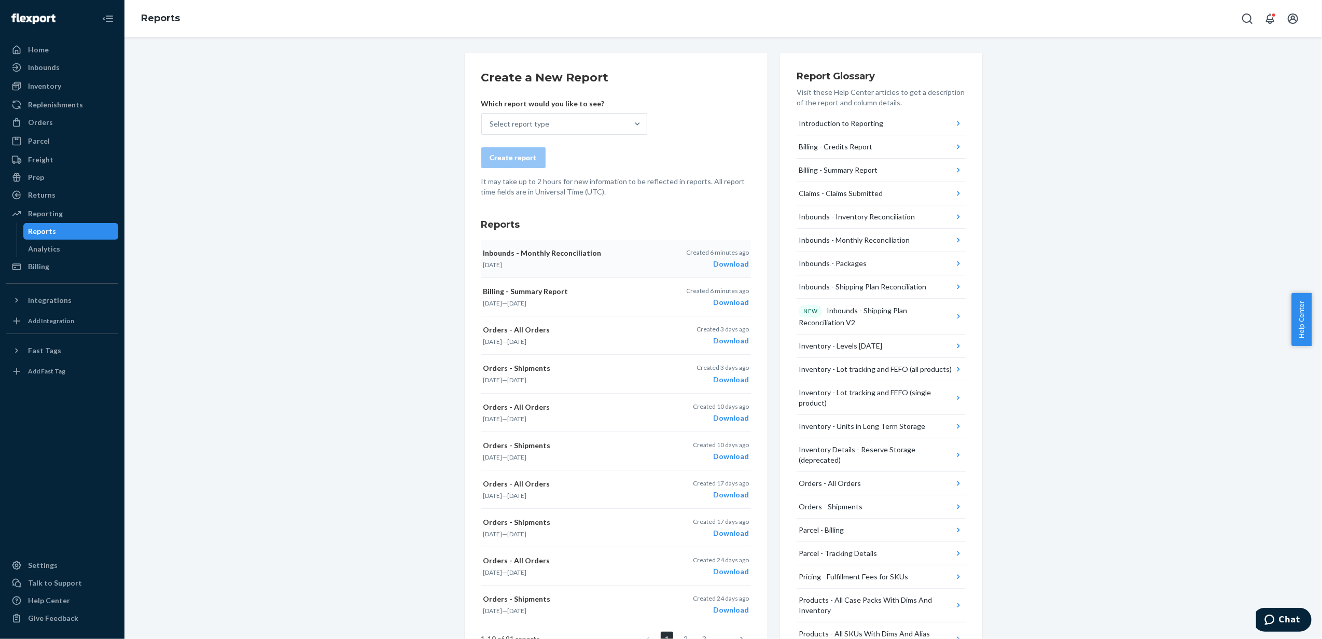
click at [723, 261] on div "Download" at bounding box center [717, 264] width 63 height 10
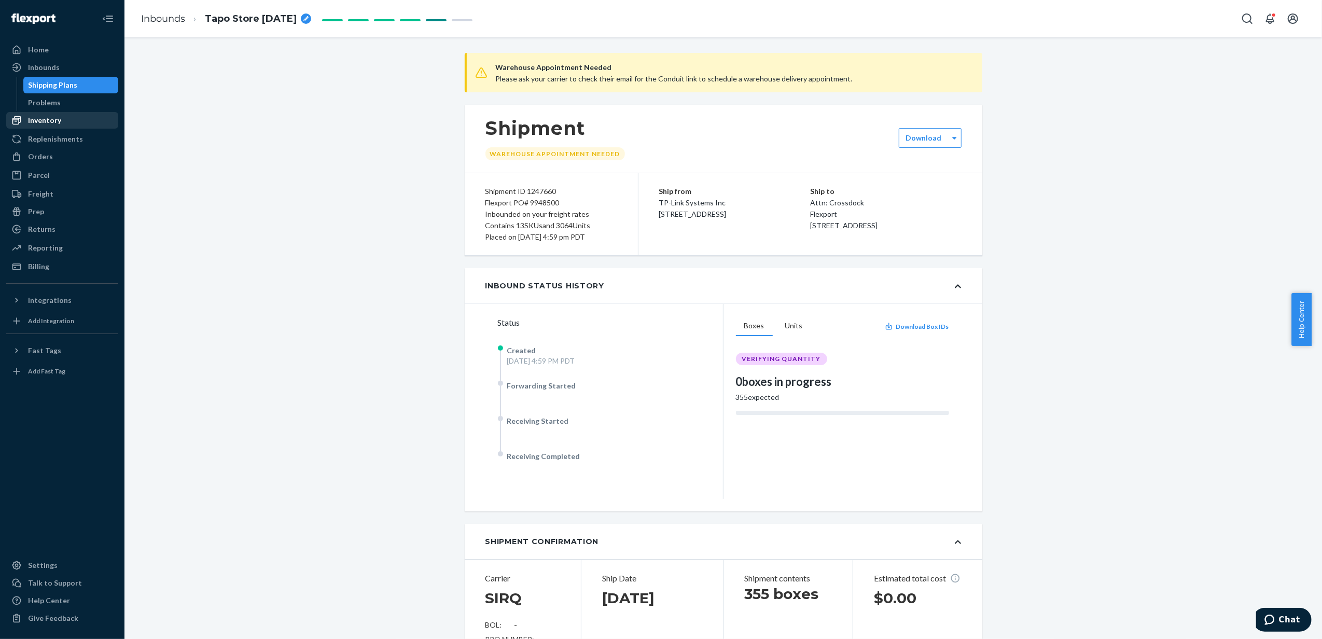
click at [61, 128] on link "Inventory" at bounding box center [62, 120] width 112 height 17
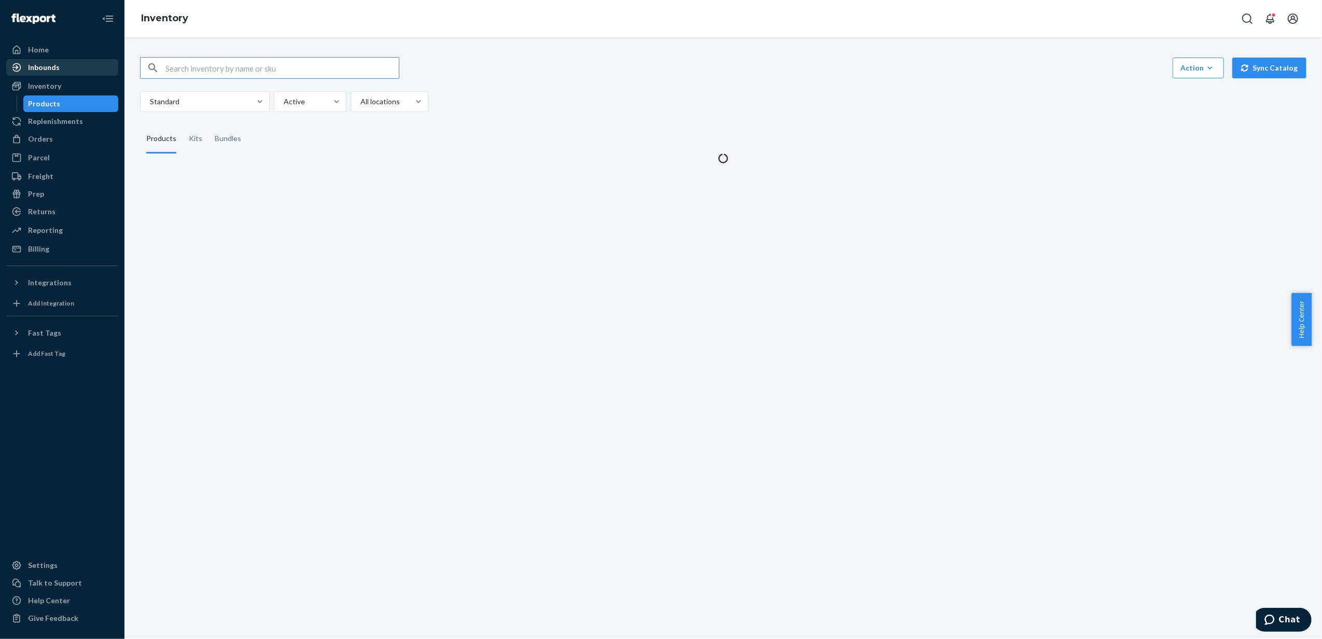
click at [48, 61] on div "Inbounds" at bounding box center [62, 67] width 110 height 15
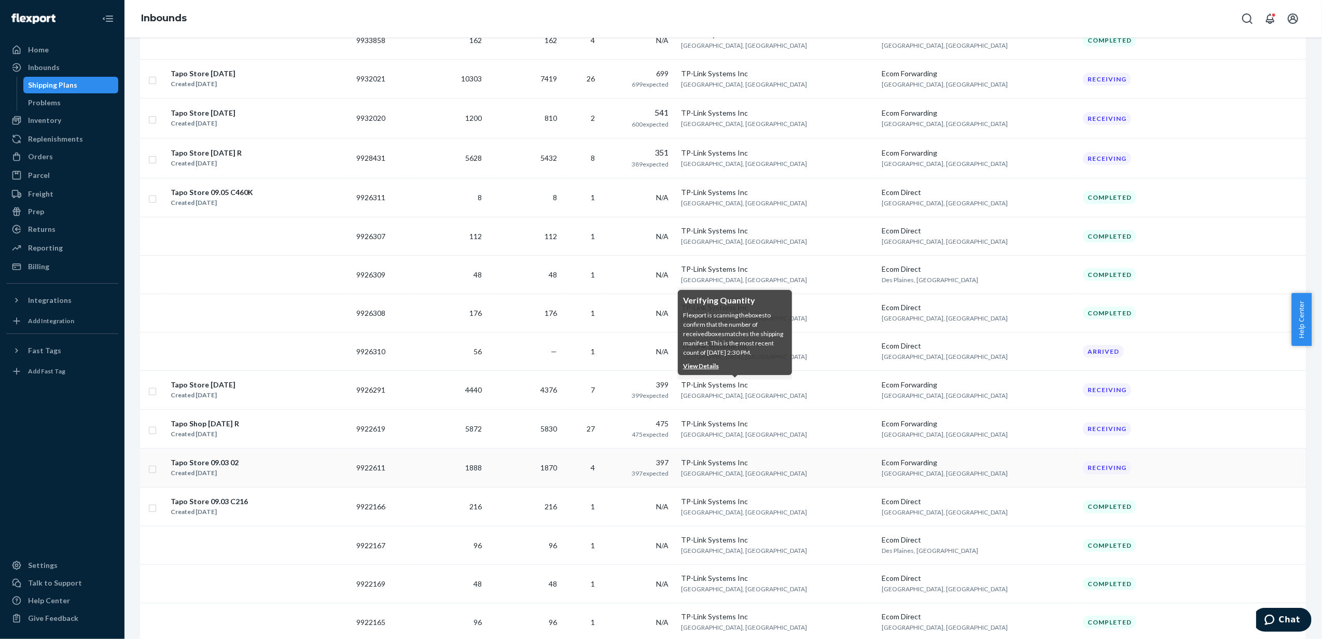
scroll to position [542, 0]
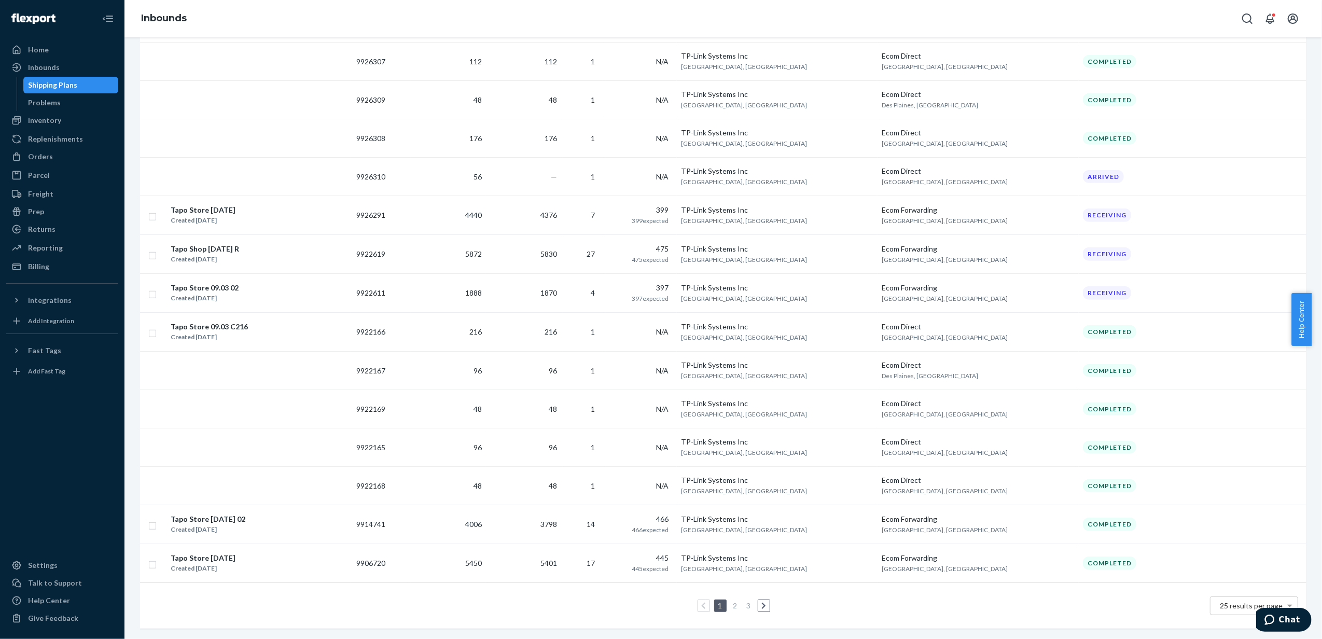
click at [731, 601] on link "2" at bounding box center [735, 605] width 8 height 9
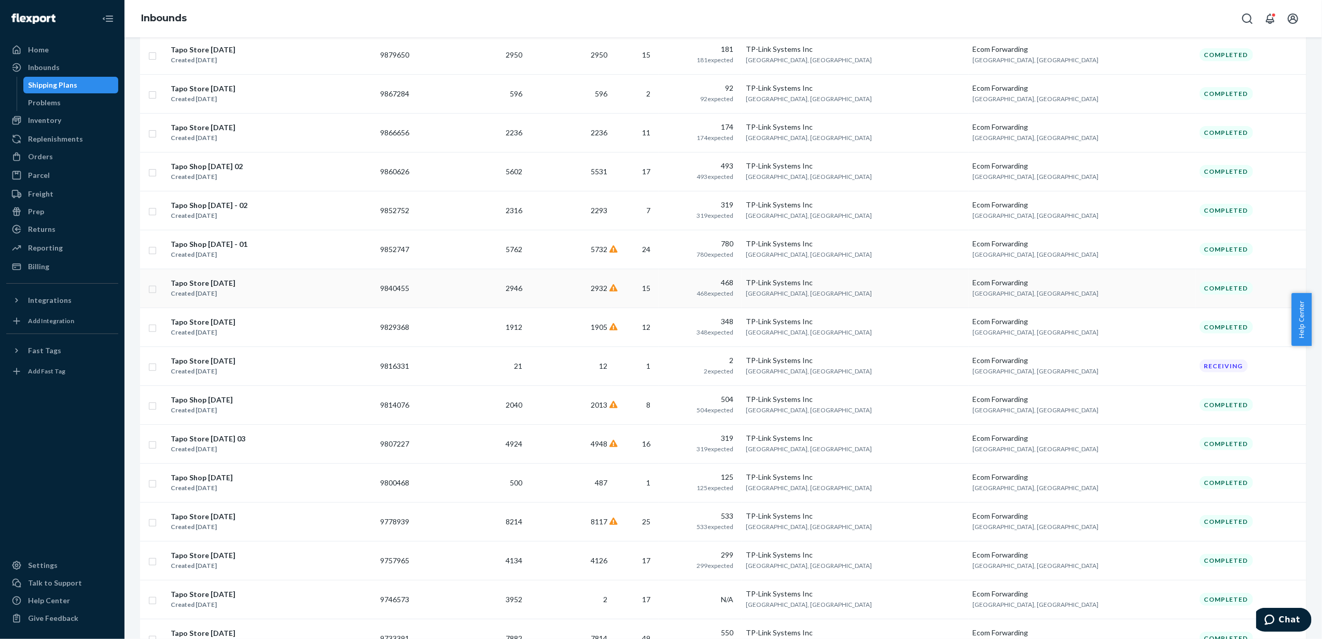
scroll to position [553, 0]
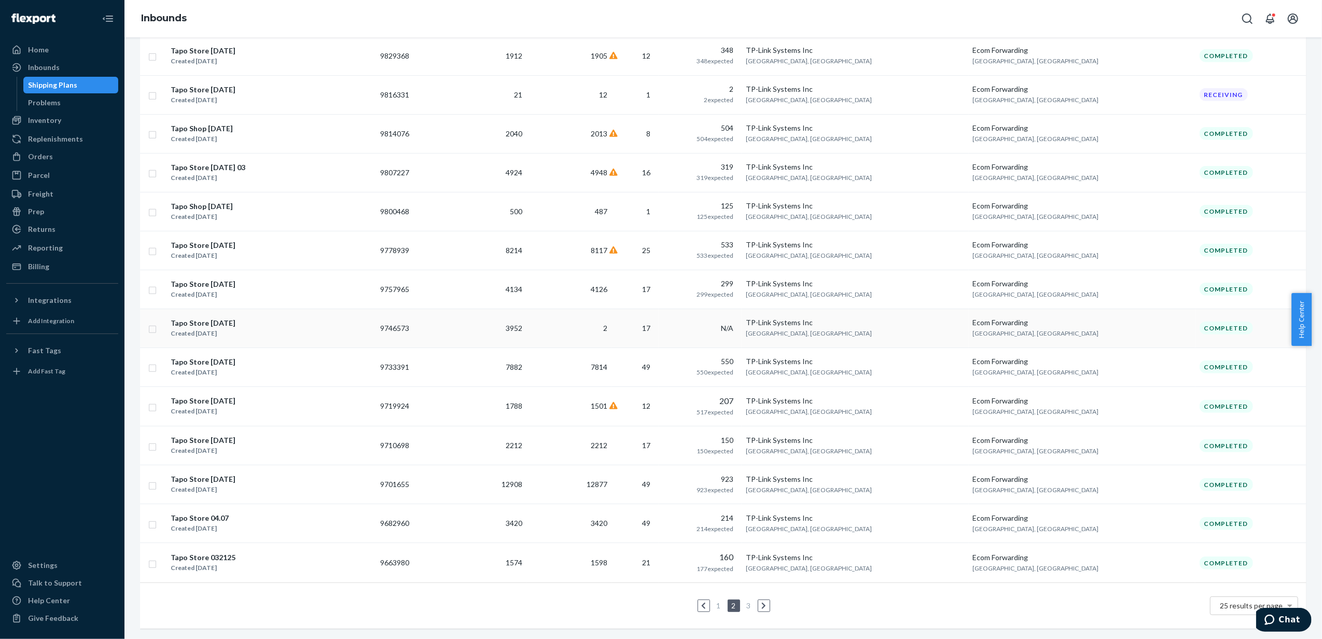
click at [231, 310] on td "Tapo Store 05.16.25 Created May 16, 2025" at bounding box center [271, 327] width 210 height 39
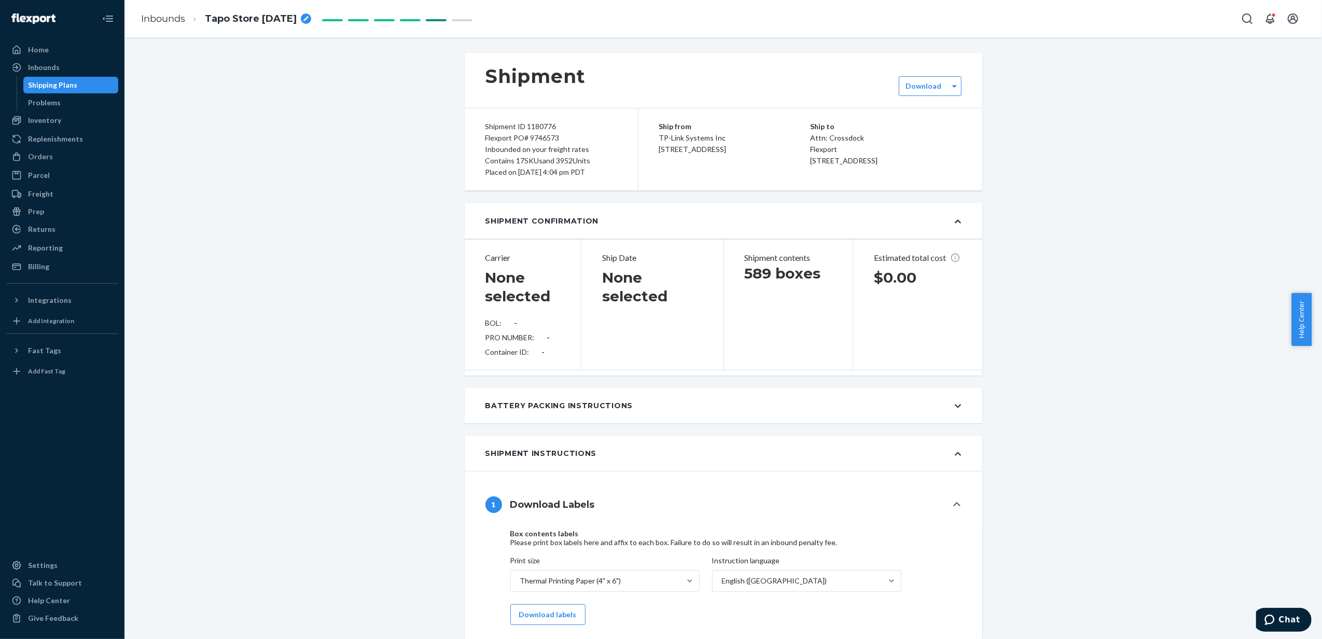
type input "4007034193"
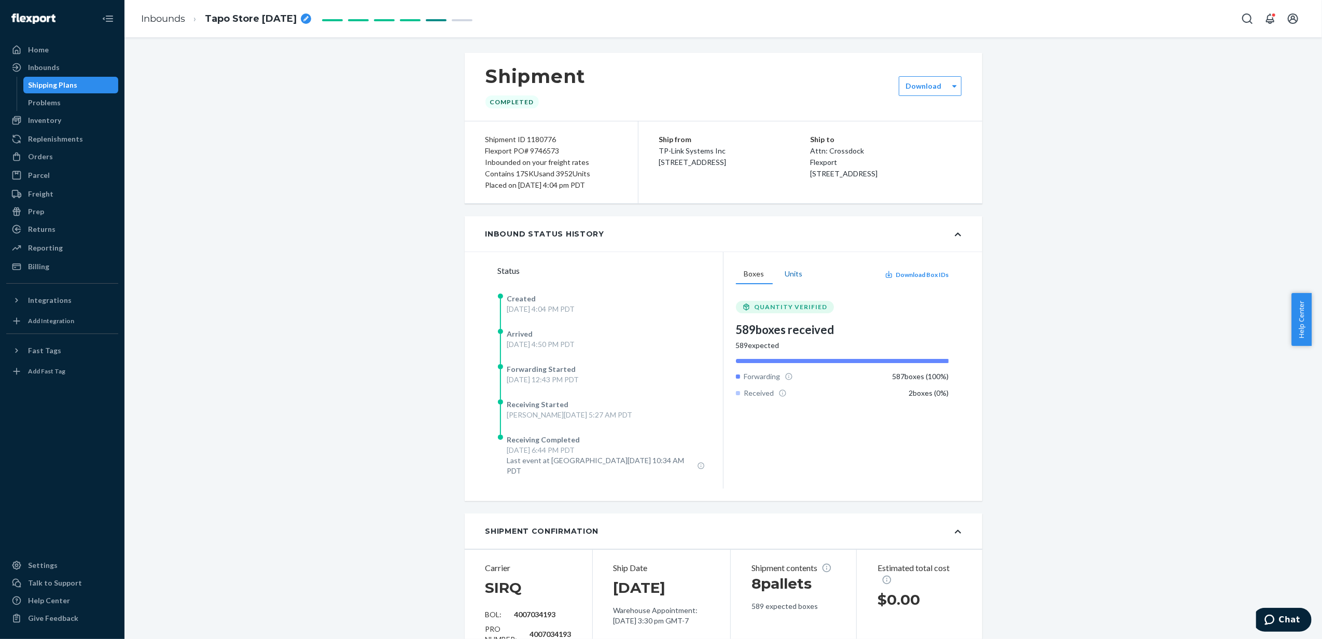
click at [788, 278] on button "Units" at bounding box center [794, 274] width 34 height 20
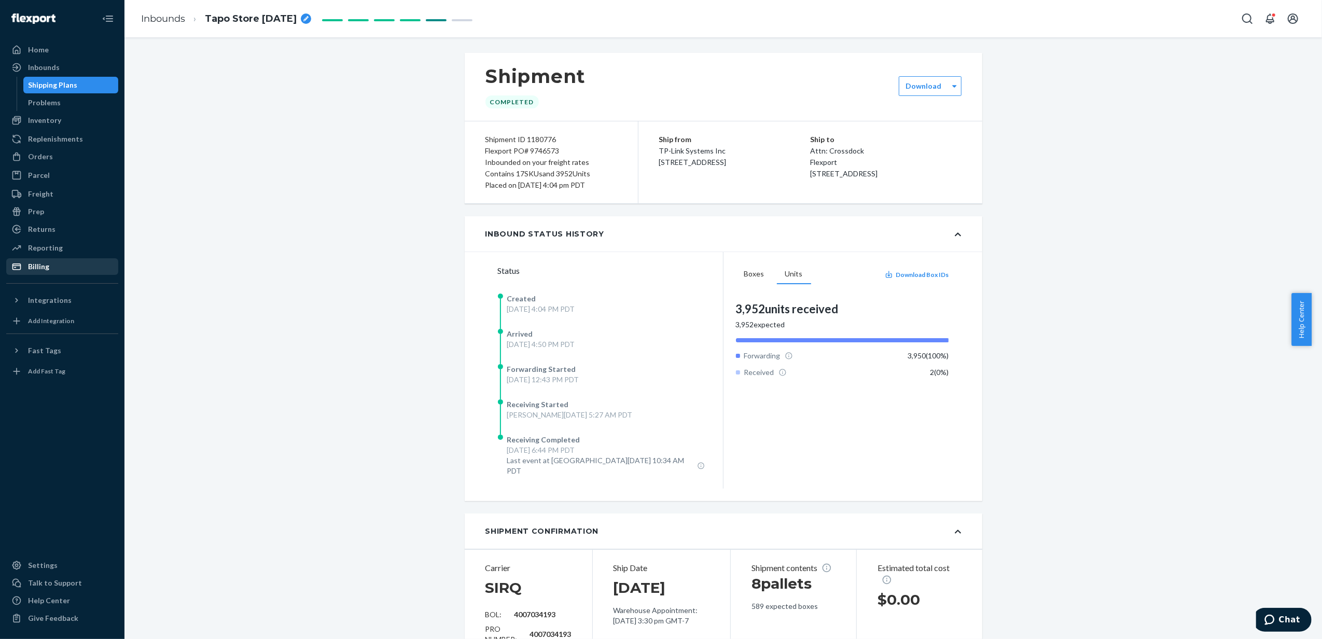
click at [44, 270] on div "Billing" at bounding box center [38, 266] width 21 height 10
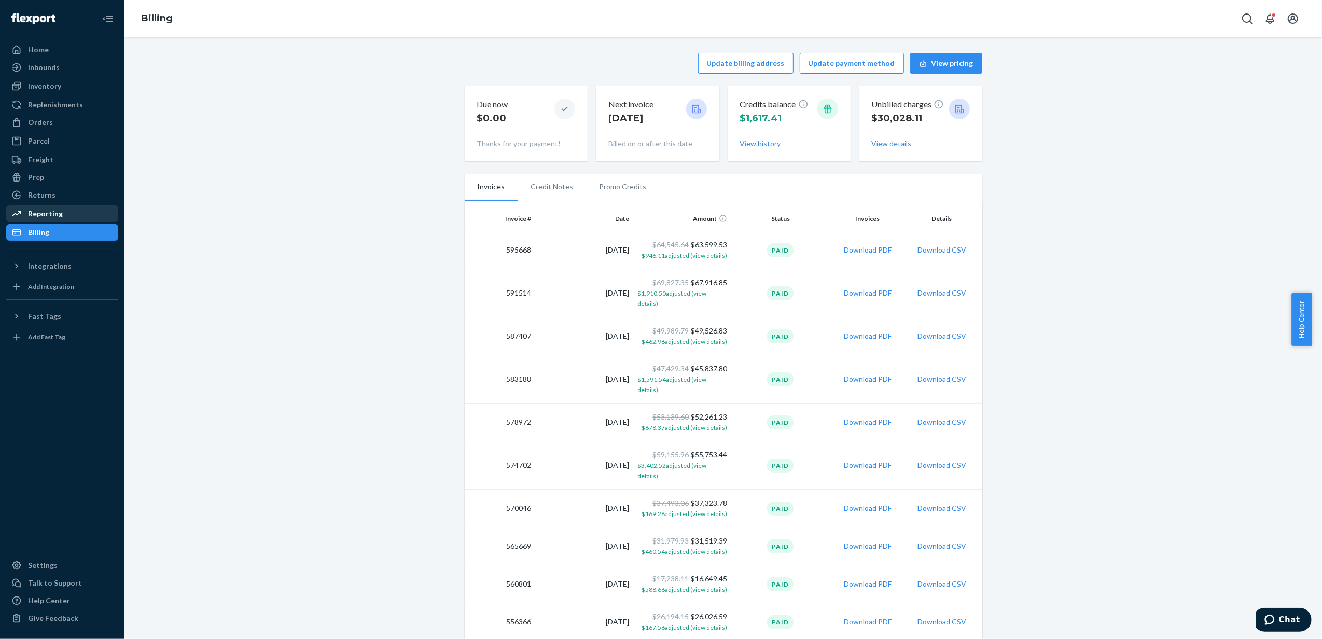
click at [54, 209] on div "Reporting" at bounding box center [45, 213] width 35 height 10
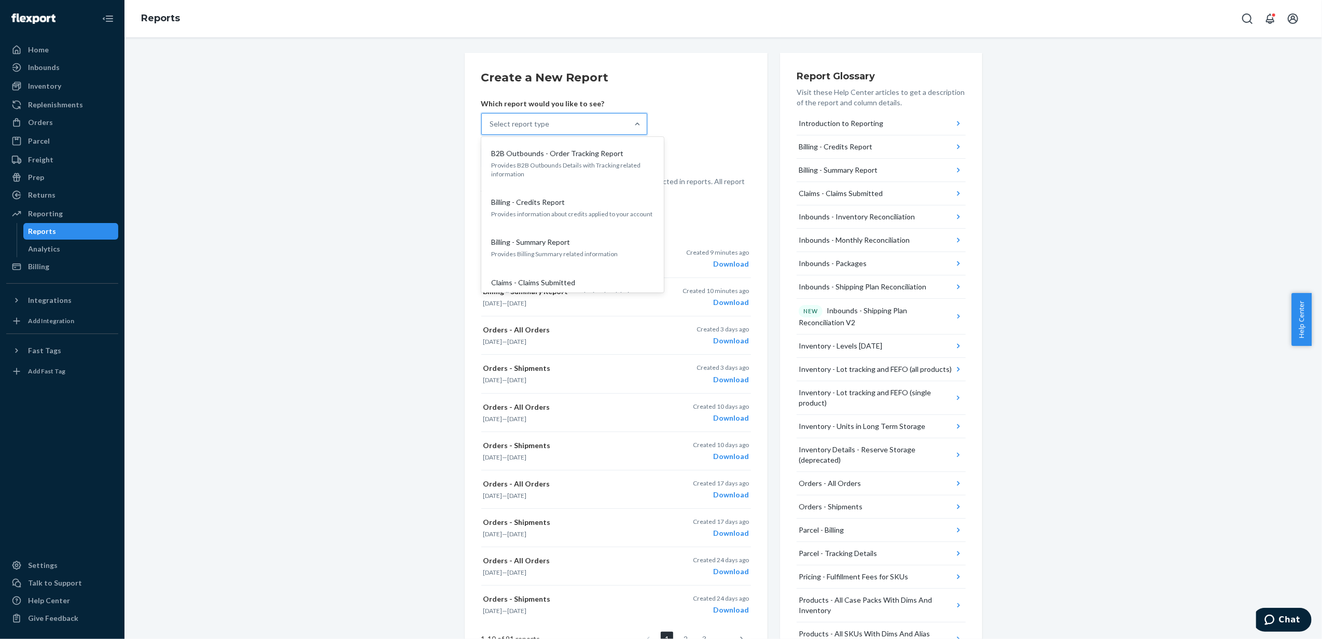
click at [512, 125] on div "Select report type" at bounding box center [520, 124] width 60 height 10
click at [491, 125] on input "option B2B Outbounds - Order Tracking Report focused, 1 of 27. 27 results avail…" at bounding box center [490, 124] width 1 height 10
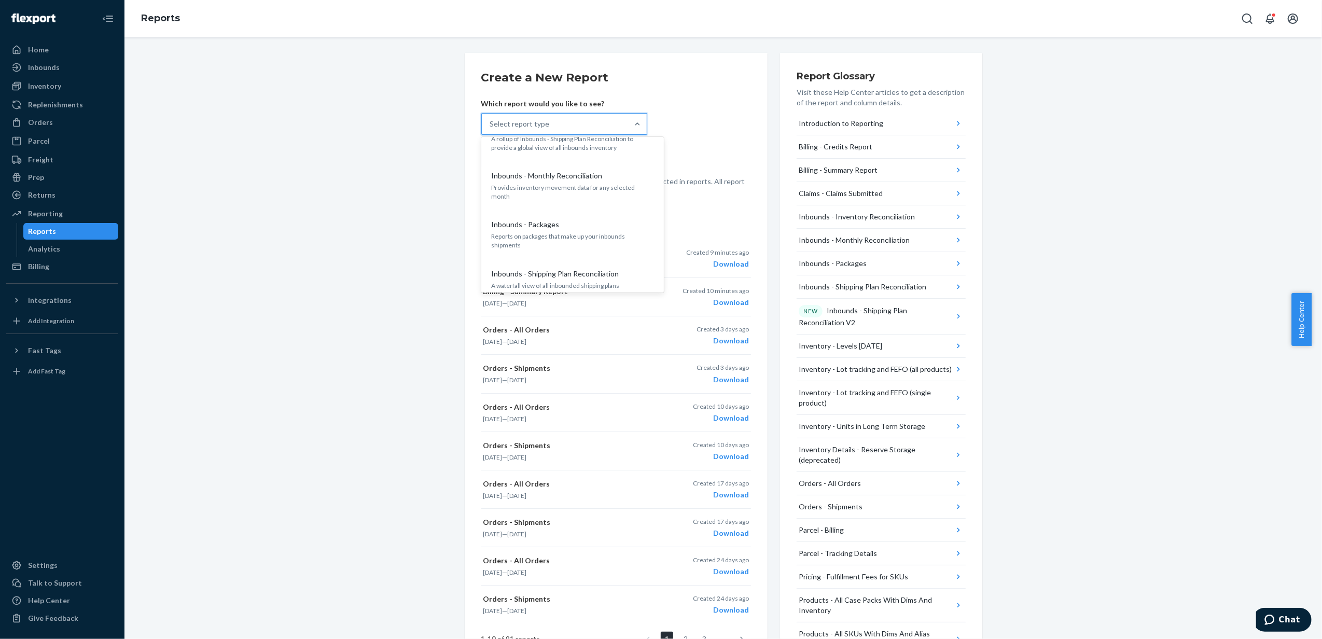
scroll to position [207, 0]
click at [701, 87] on form "Create a New Report Which report would you like to see? option Inbounds - Month…" at bounding box center [616, 133] width 270 height 128
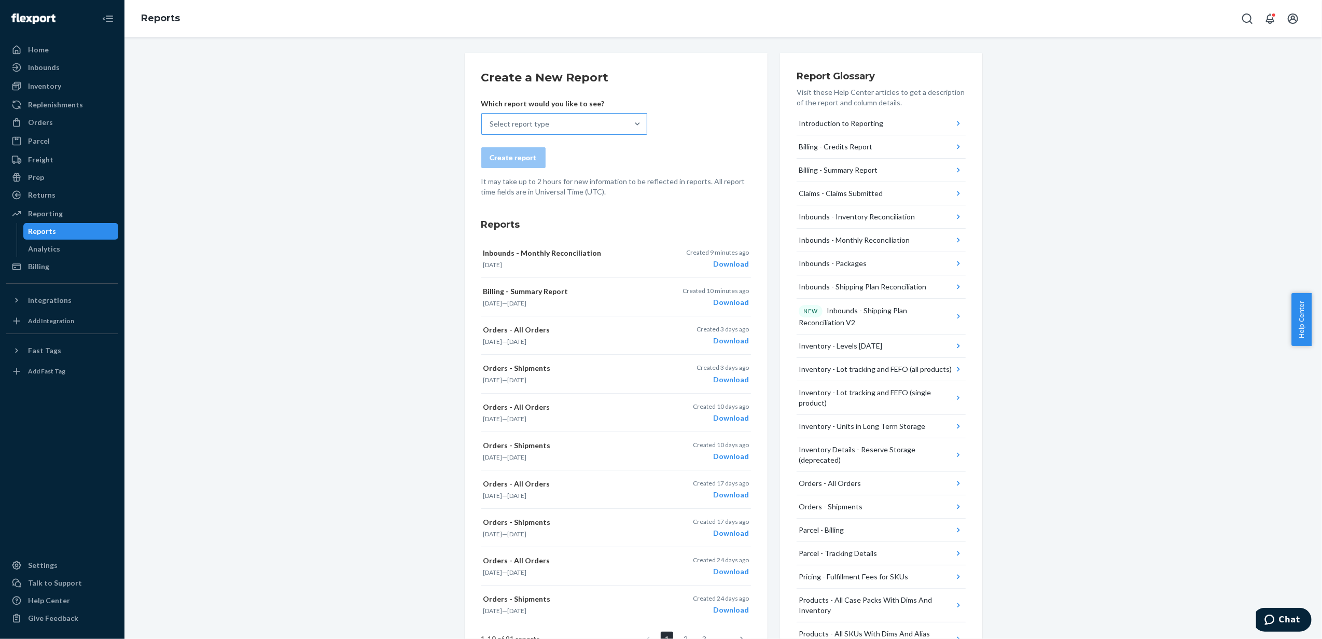
click at [589, 127] on div "Select report type" at bounding box center [555, 124] width 146 height 21
click at [491, 127] on input "Select report type" at bounding box center [490, 124] width 1 height 10
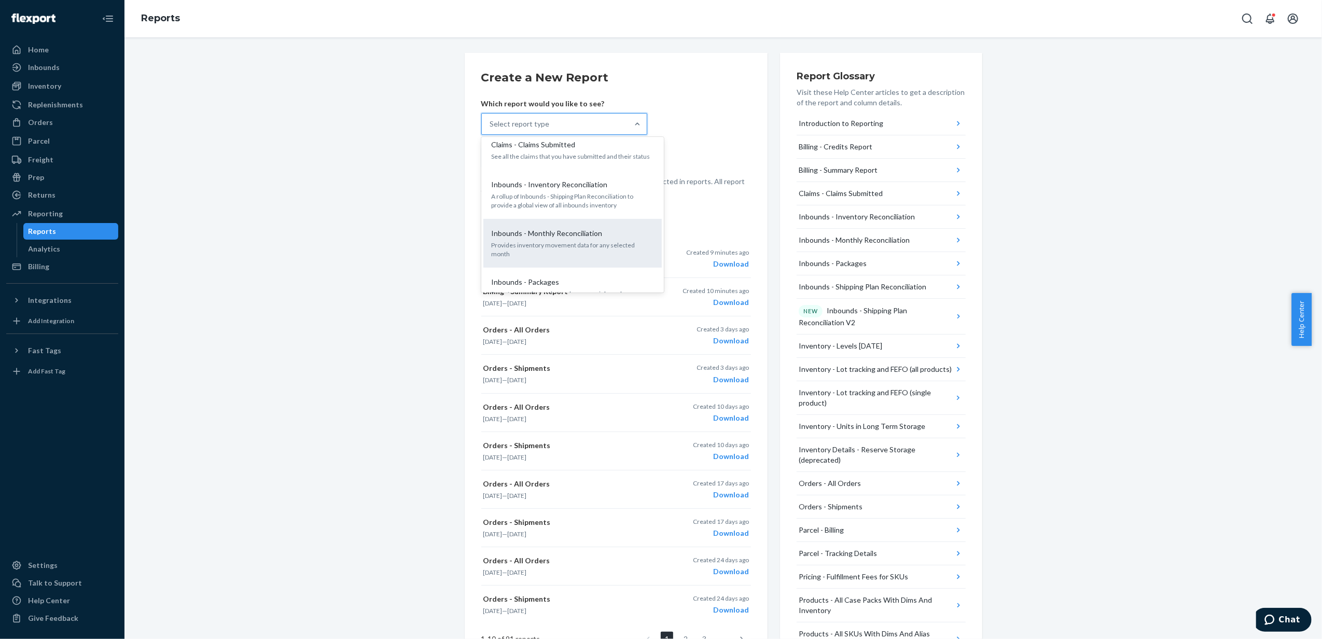
click at [599, 246] on p "Provides inventory movement data for any selected month" at bounding box center [573, 250] width 162 height 18
click at [491, 129] on input "option Inbounds - Monthly Reconciliation focused, 6 of 27. 27 results available…" at bounding box center [490, 124] width 1 height 10
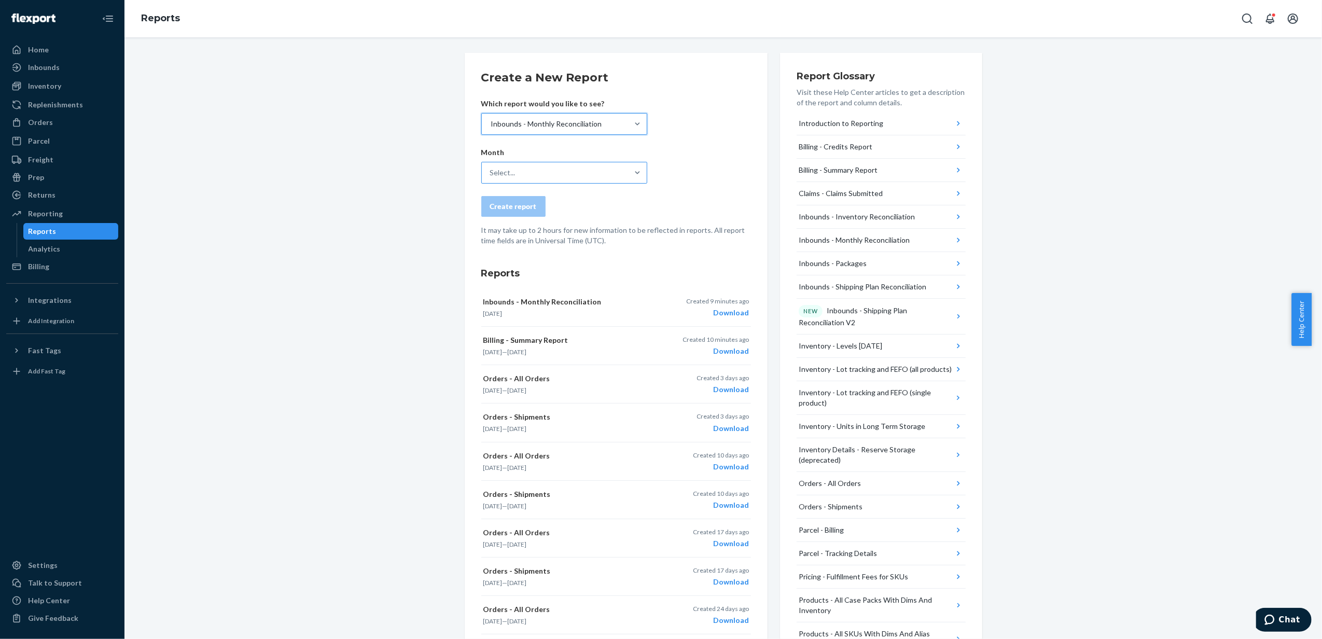
click at [530, 166] on div "Select..." at bounding box center [555, 172] width 146 height 21
click at [491, 167] on input "Select..." at bounding box center [490, 172] width 1 height 10
click at [542, 216] on div "Jul 2025" at bounding box center [564, 218] width 162 height 21
click at [491, 178] on input "option Jul 2025 focused, 2 of 56. 56 results available. Use Up and Down to choo…" at bounding box center [490, 172] width 1 height 10
click at [510, 210] on div "Create report" at bounding box center [513, 206] width 47 height 10
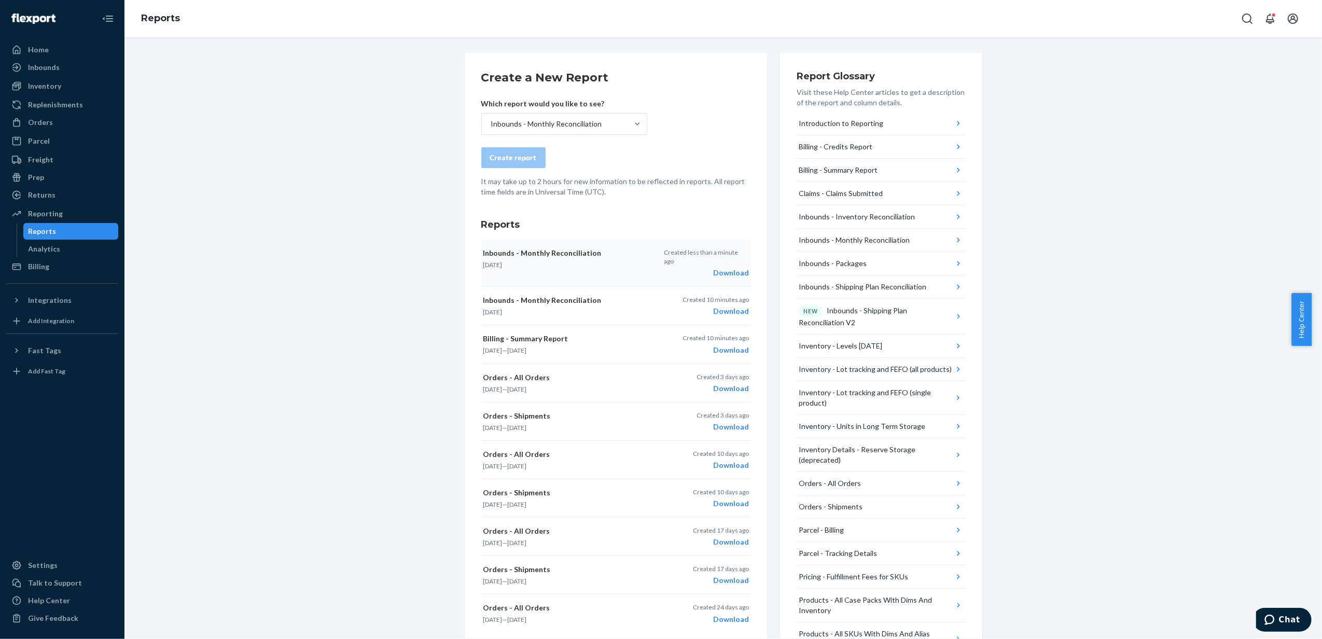
click at [735, 268] on div "Download" at bounding box center [706, 273] width 85 height 10
click at [595, 124] on div "Inbounds - Monthly Reconciliation" at bounding box center [555, 124] width 146 height 21
click at [491, 124] on input "Inbounds - Monthly Reconciliation" at bounding box center [490, 124] width 1 height 10
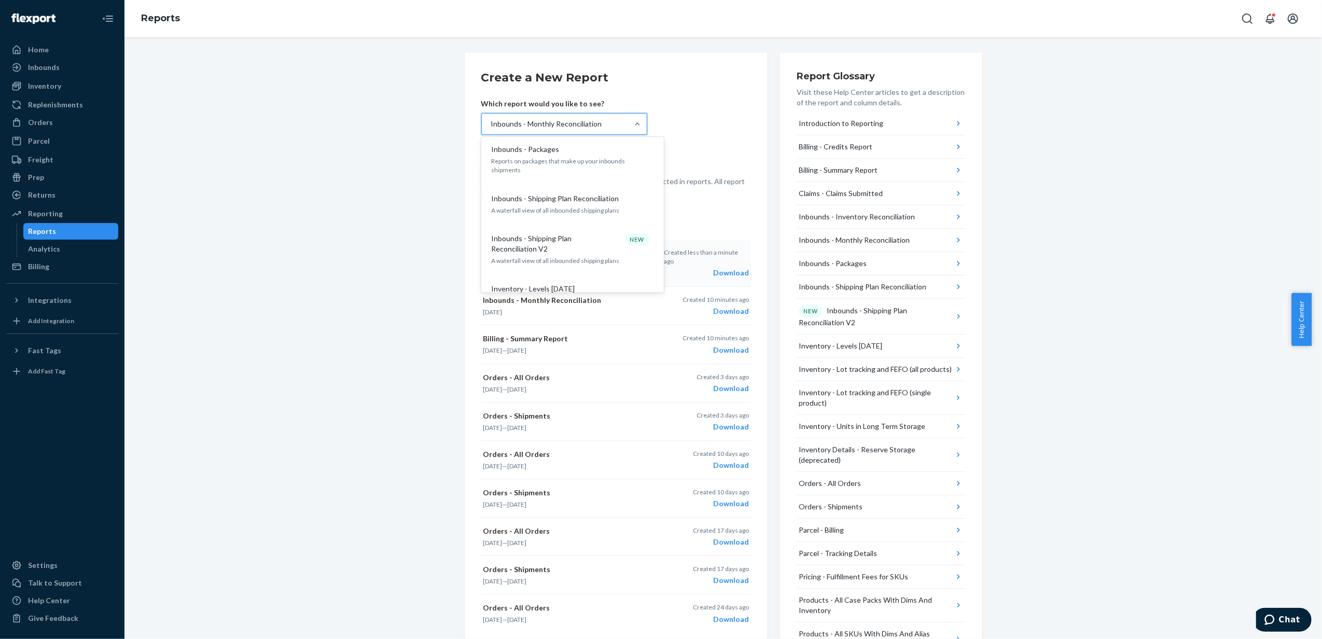
scroll to position [276, 0]
click at [603, 228] on div "Inbounds - Shipping Plan Reconciliation V2 NEW" at bounding box center [570, 238] width 166 height 21
click at [491, 129] on input "option Inbounds - Monthly Reconciliation, selected. option Inbounds - Shipping …" at bounding box center [490, 124] width 1 height 10
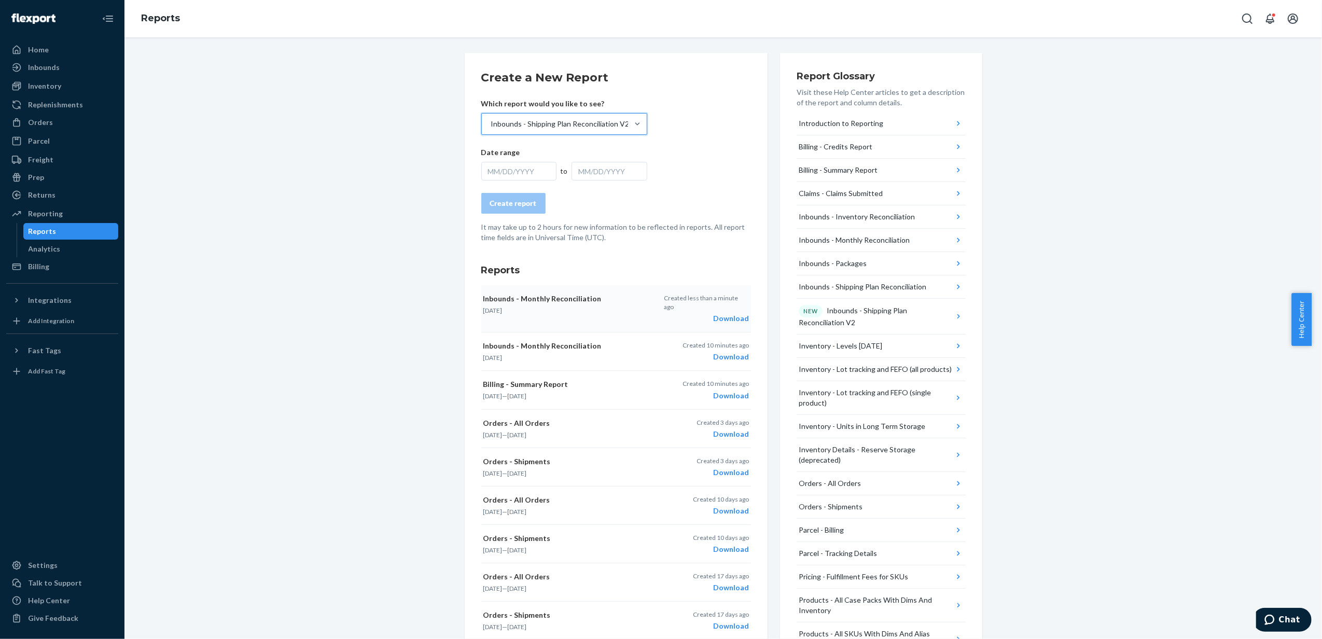
click at [529, 180] on div "MM/DD/YYYY" at bounding box center [519, 171] width 76 height 19
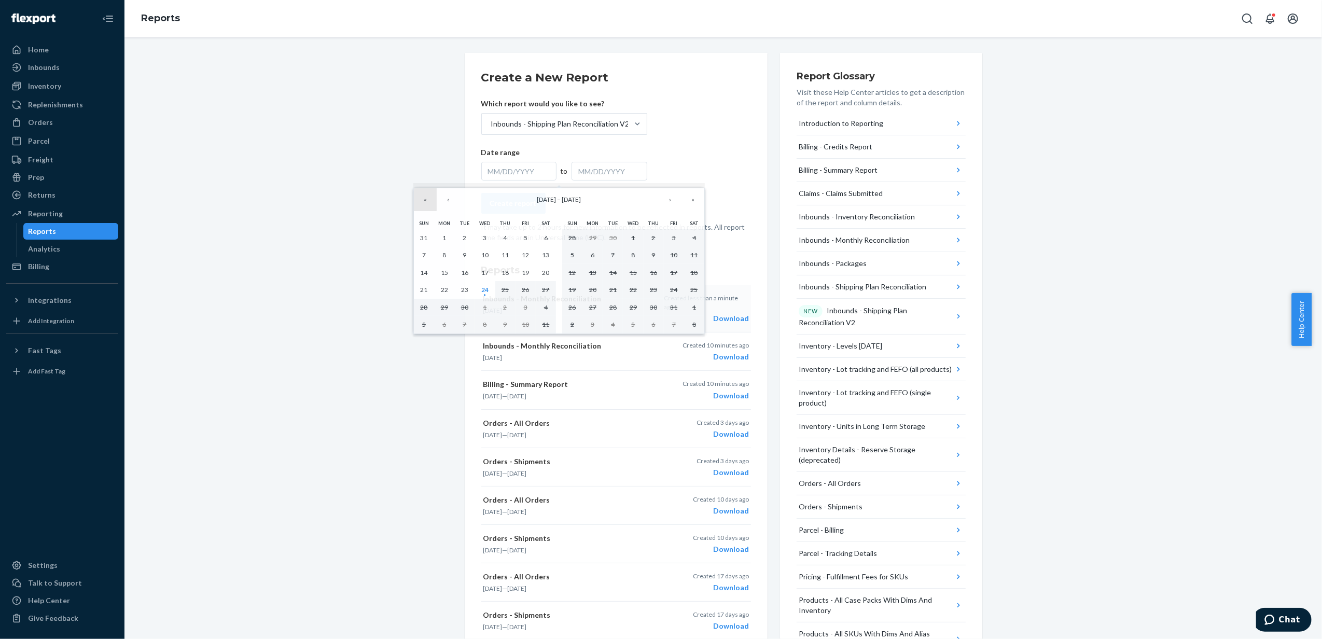
click at [430, 192] on button "«" at bounding box center [425, 199] width 23 height 23
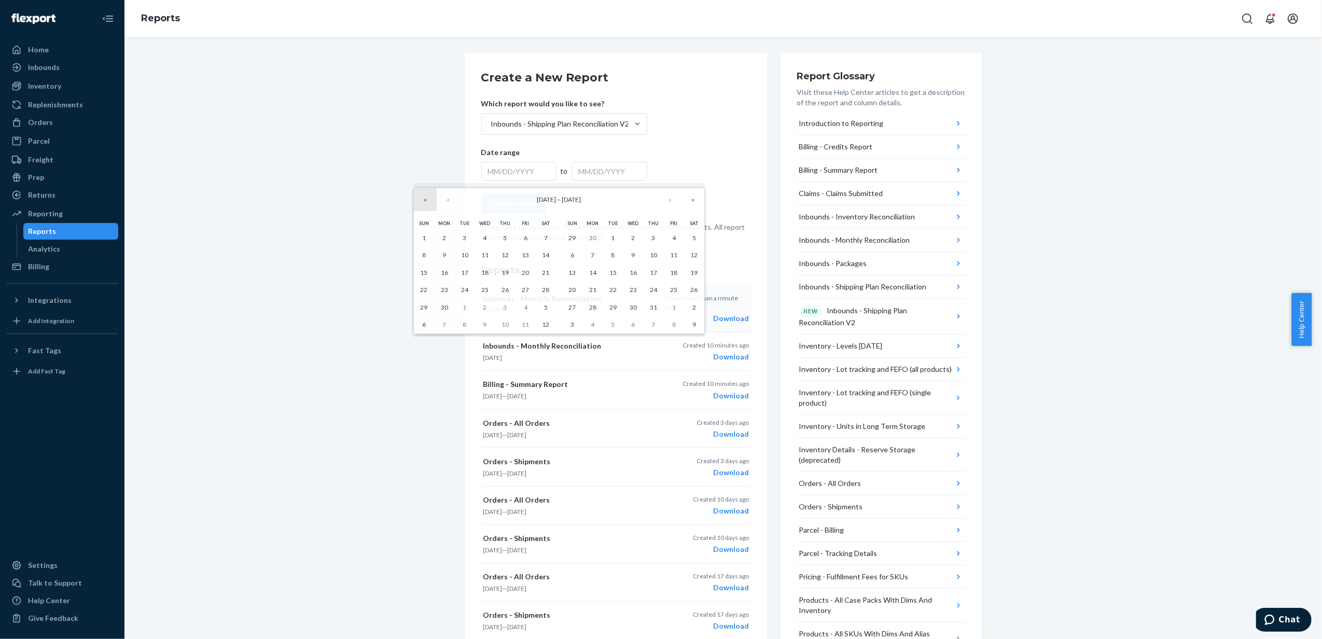
click at [432, 192] on button "«" at bounding box center [425, 199] width 23 height 23
click at [428, 202] on button "«" at bounding box center [425, 199] width 23 height 23
click at [448, 203] on button "‹" at bounding box center [448, 199] width 23 height 23
click at [695, 201] on button "»" at bounding box center [692, 199] width 23 height 23
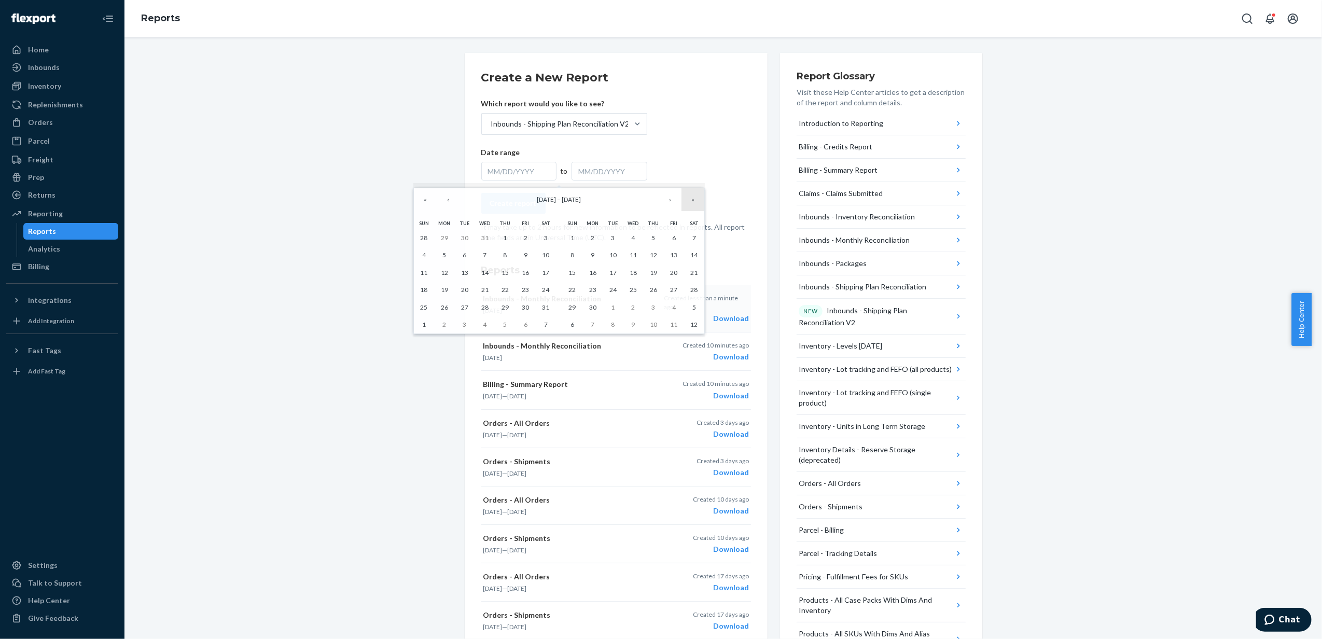
click at [693, 201] on button "»" at bounding box center [692, 199] width 23 height 23
click at [451, 198] on button "‹" at bounding box center [448, 199] width 23 height 23
click at [428, 243] on button "1" at bounding box center [424, 238] width 20 height 18
click at [424, 234] on abbr "1" at bounding box center [424, 238] width 4 height 8
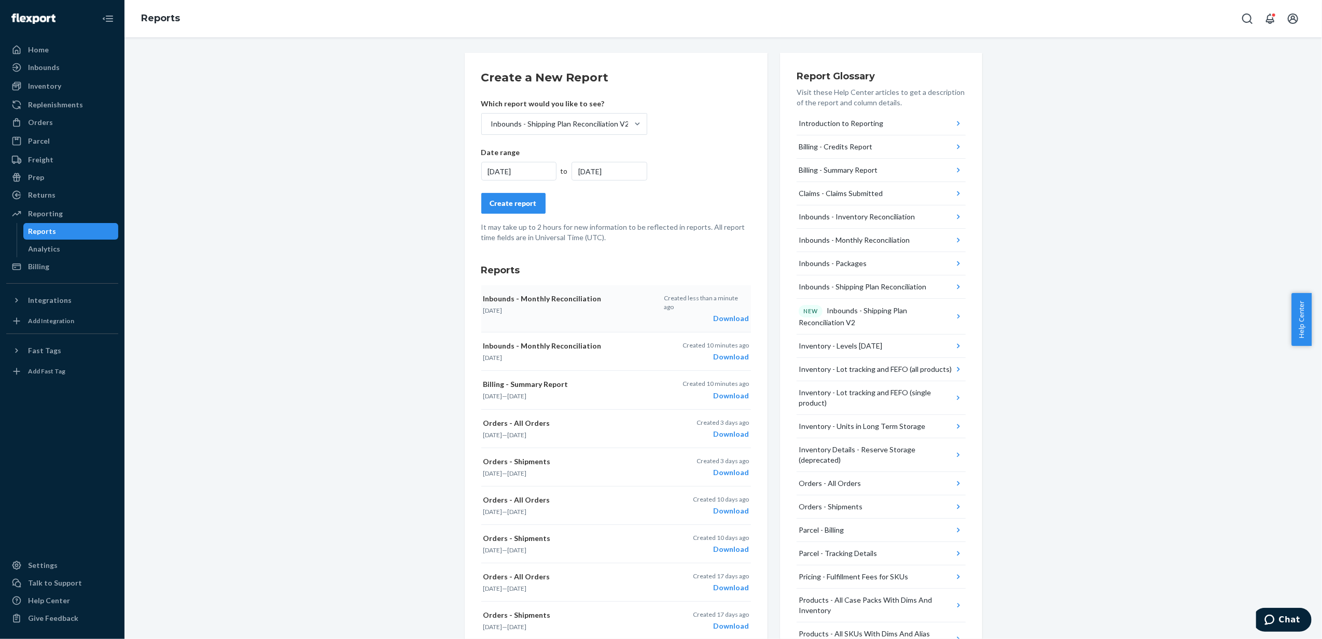
click at [517, 172] on div "6/1/2025" at bounding box center [519, 171] width 76 height 19
click at [606, 236] on button "1" at bounding box center [612, 238] width 20 height 18
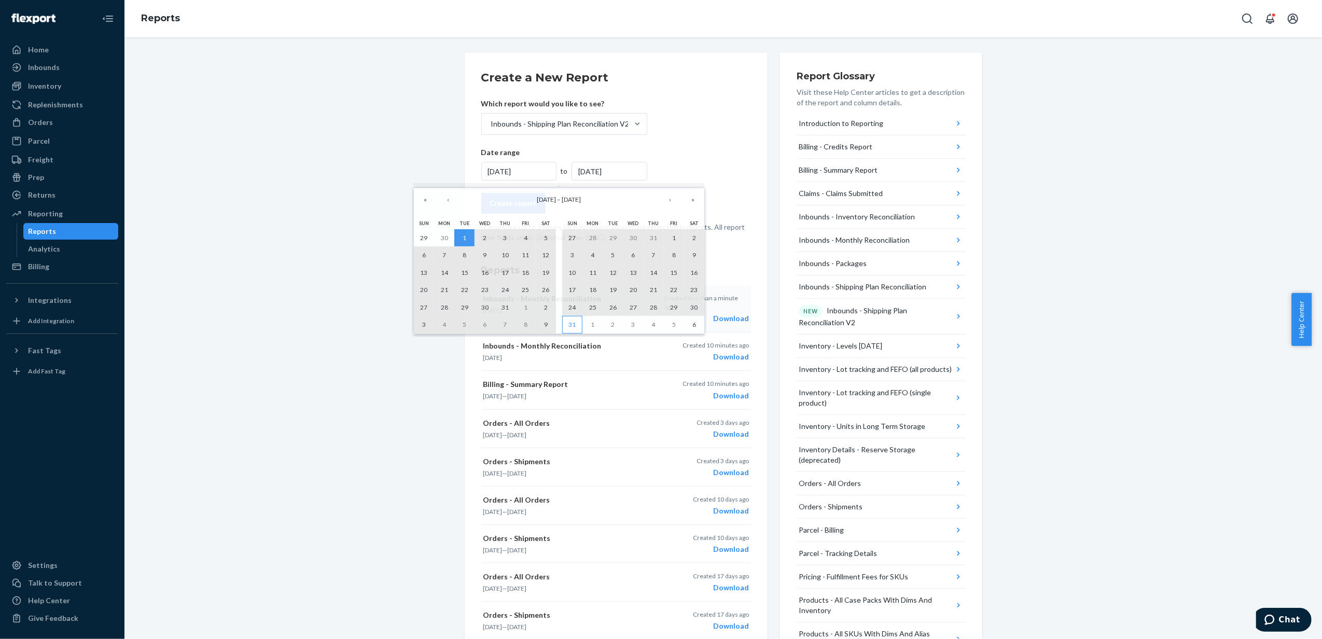
click at [574, 328] on abbr "31" at bounding box center [572, 324] width 7 height 8
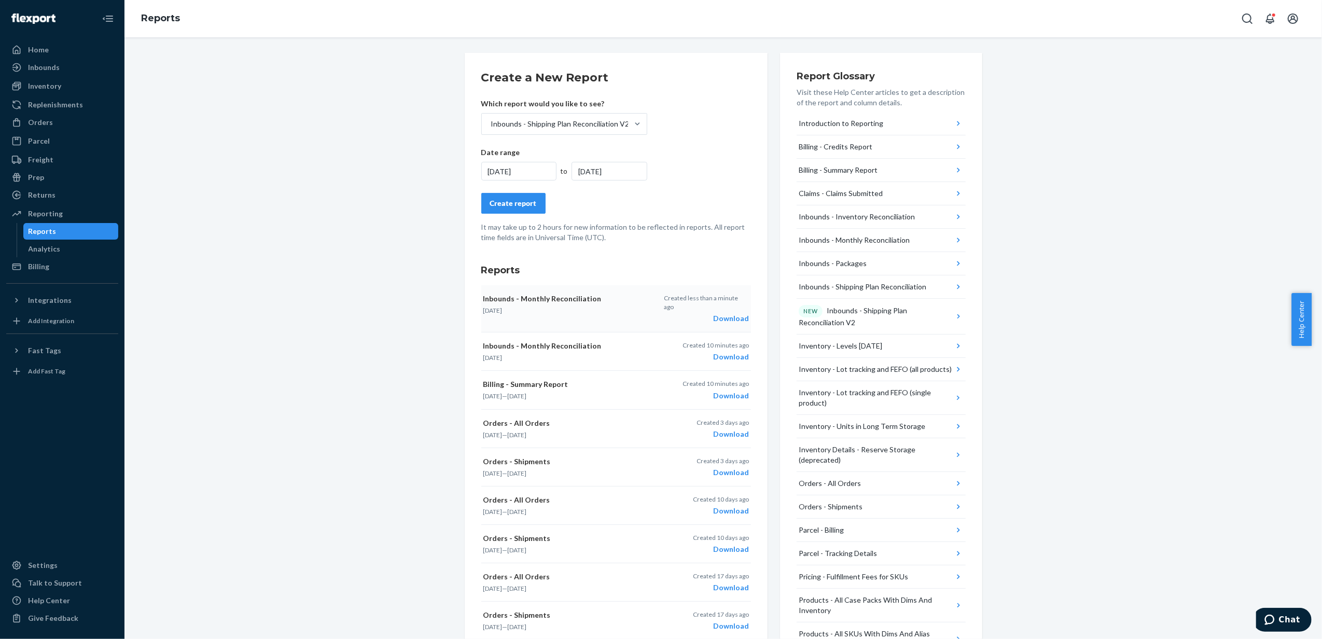
click at [624, 171] on div "8/31/2025" at bounding box center [609, 171] width 76 height 19
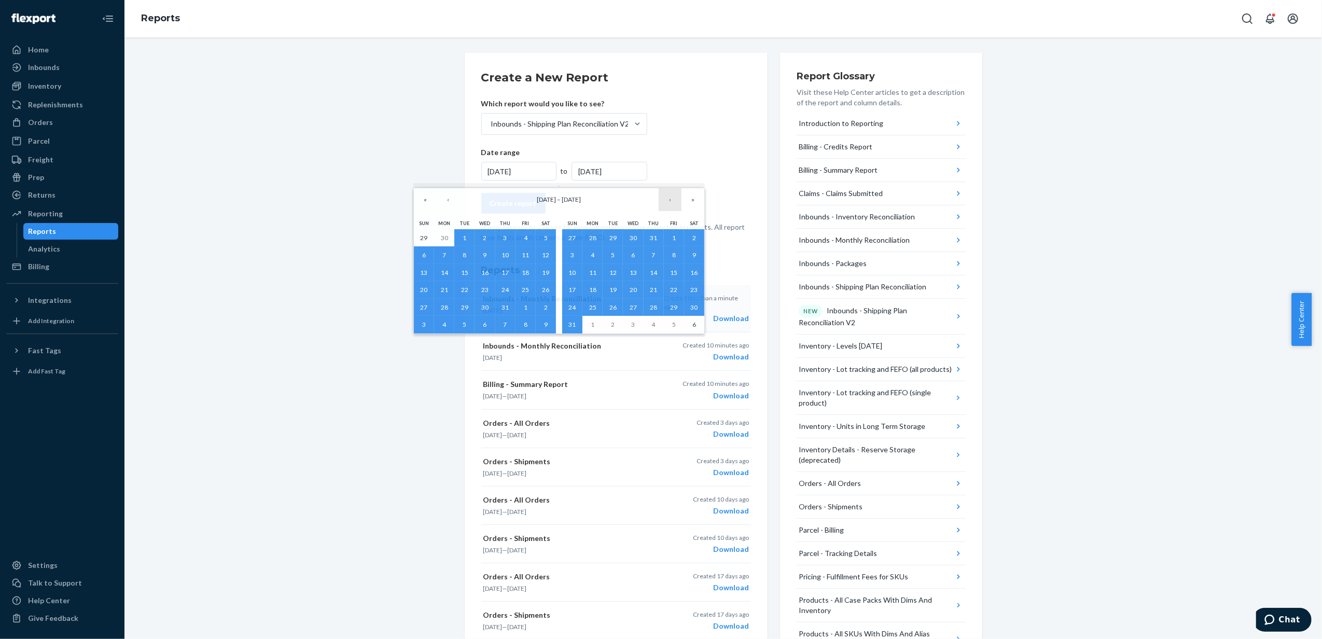
click at [675, 206] on button "›" at bounding box center [669, 199] width 23 height 23
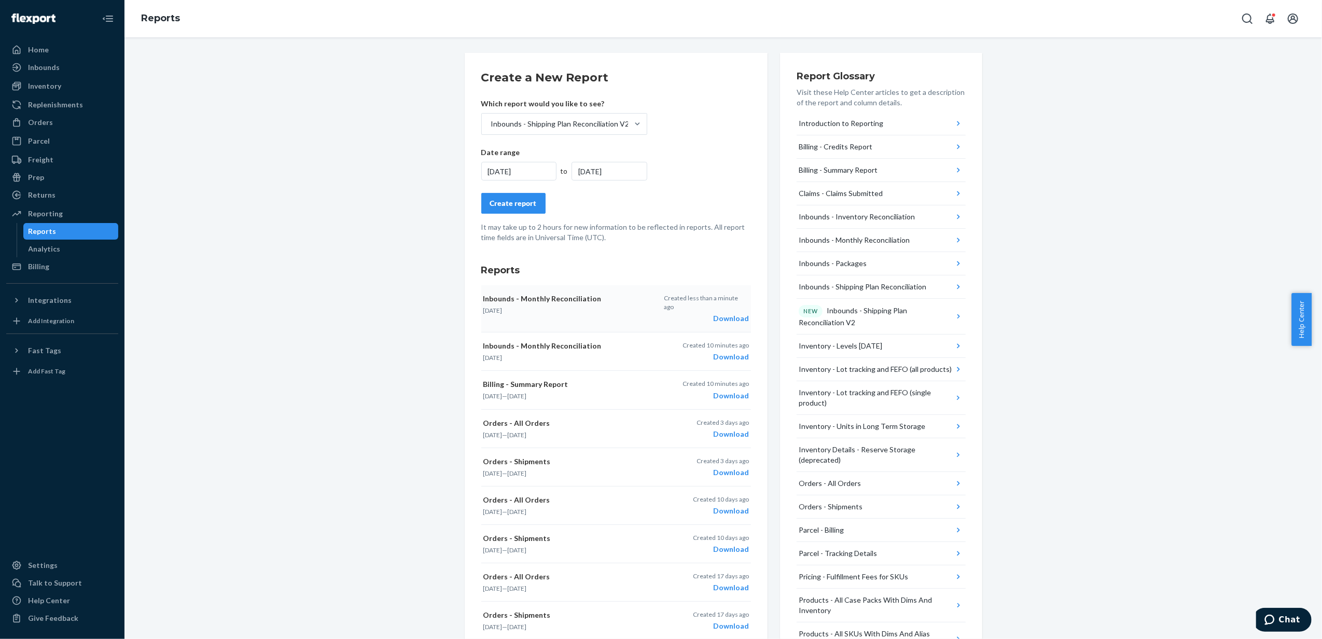
click at [718, 156] on form "Create a New Report Which report would you like to see? Inbounds - Shipping Pla…" at bounding box center [616, 155] width 270 height 173
click at [505, 202] on div "Create report" at bounding box center [513, 203] width 47 height 10
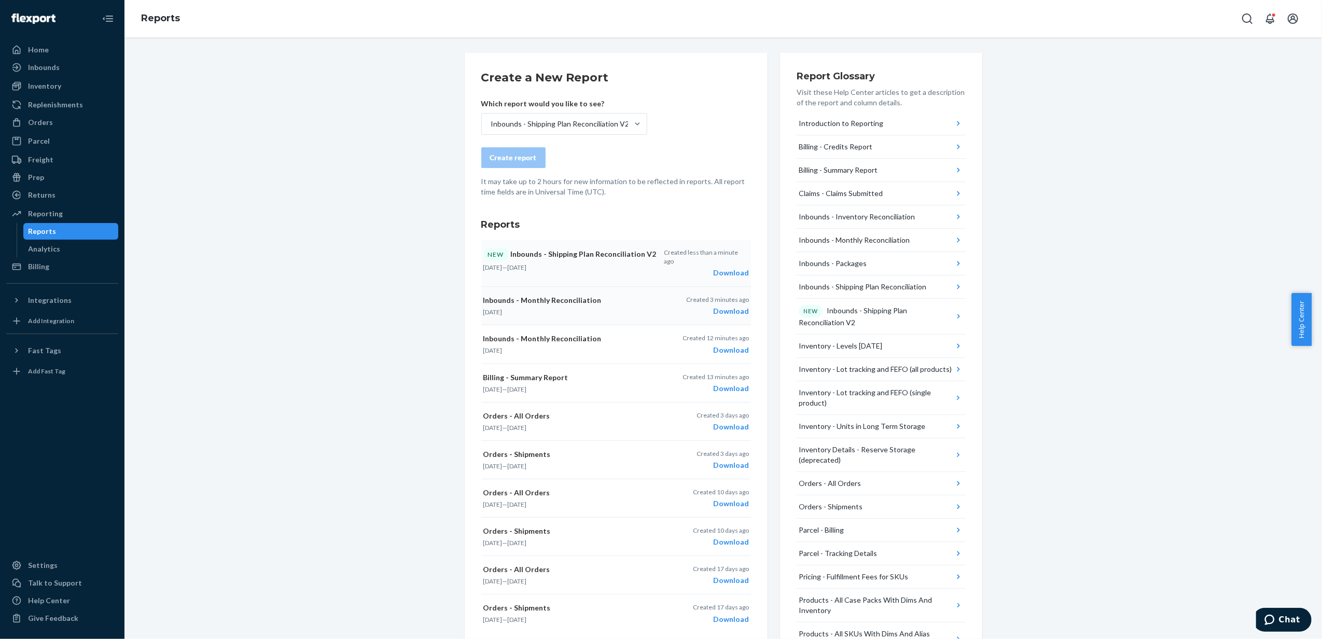
click at [719, 269] on div "Download" at bounding box center [706, 273] width 85 height 10
click at [75, 68] on div "Inbounds" at bounding box center [62, 67] width 110 height 15
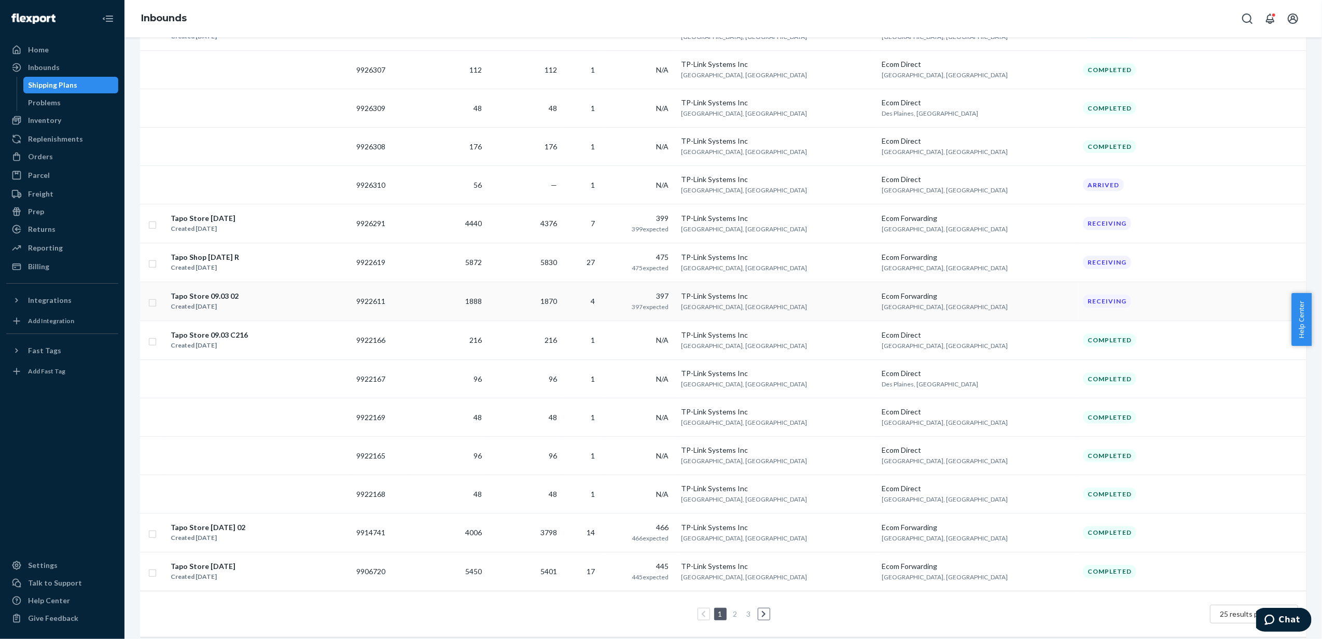
scroll to position [542, 0]
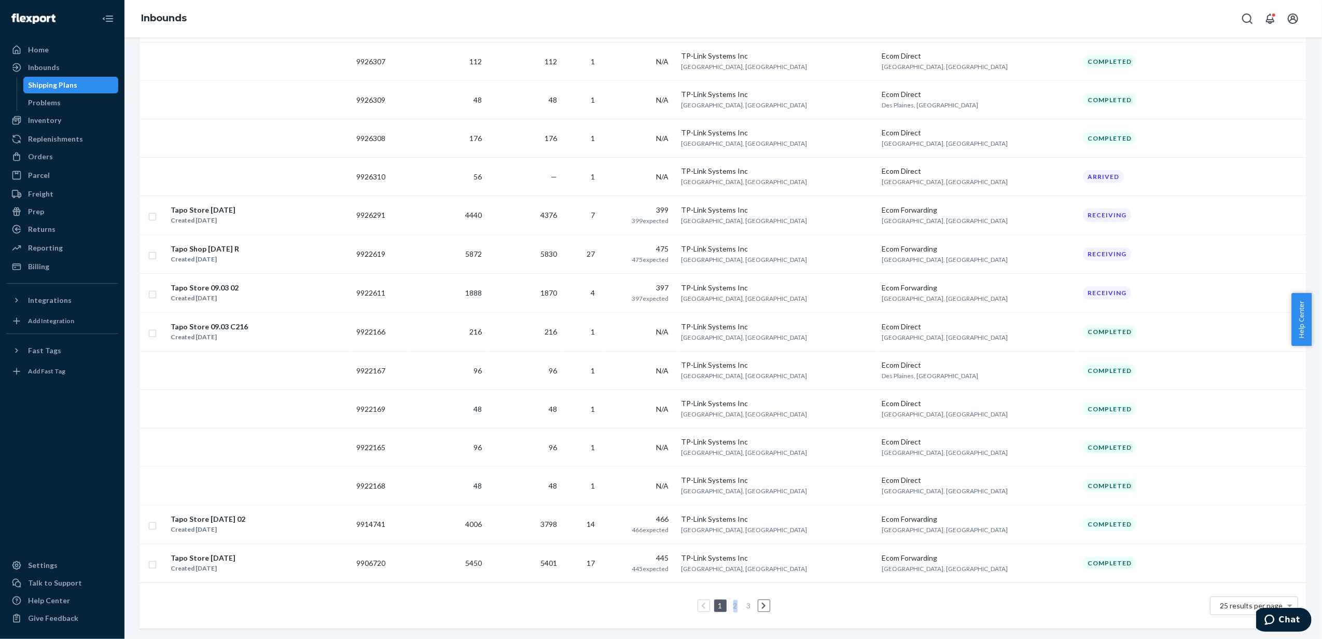
click at [731, 599] on li "2" at bounding box center [735, 605] width 9 height 12
click at [731, 601] on link "2" at bounding box center [735, 605] width 8 height 9
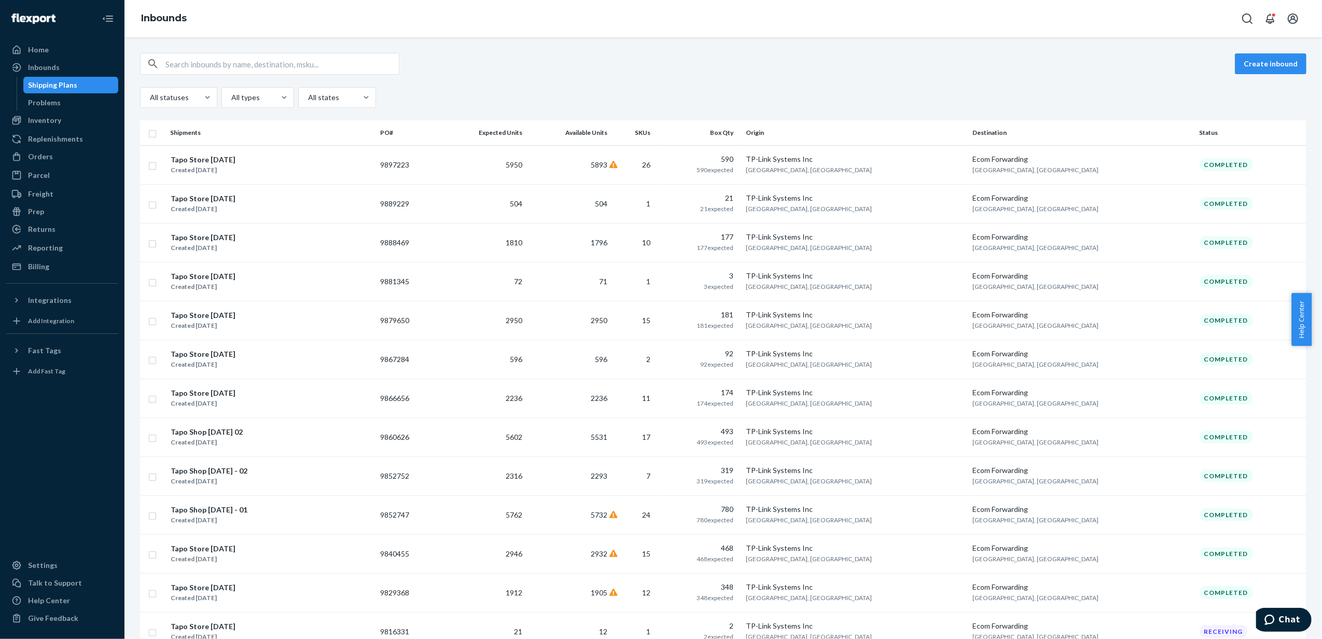
click at [278, 57] on input "text" at bounding box center [281, 63] width 233 height 21
paste input "851045"
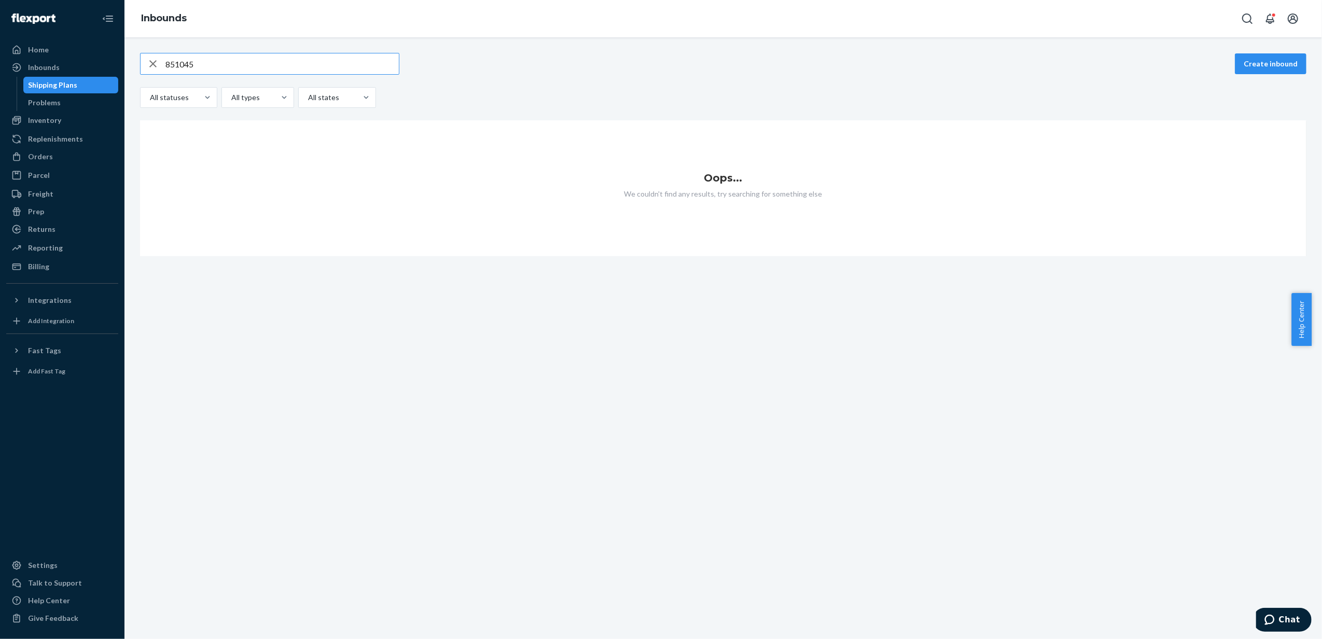
type input "851045"
click at [152, 63] on icon "button" at bounding box center [152, 63] width 7 height 7
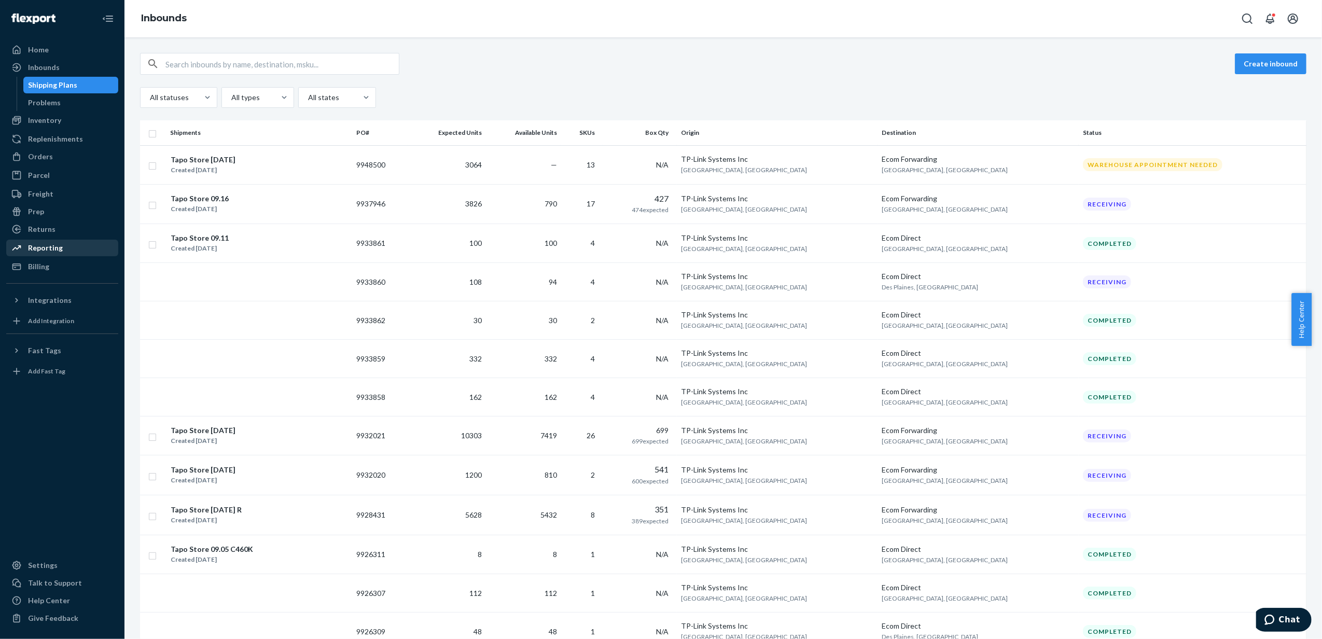
click at [73, 251] on div "Reporting" at bounding box center [62, 248] width 110 height 15
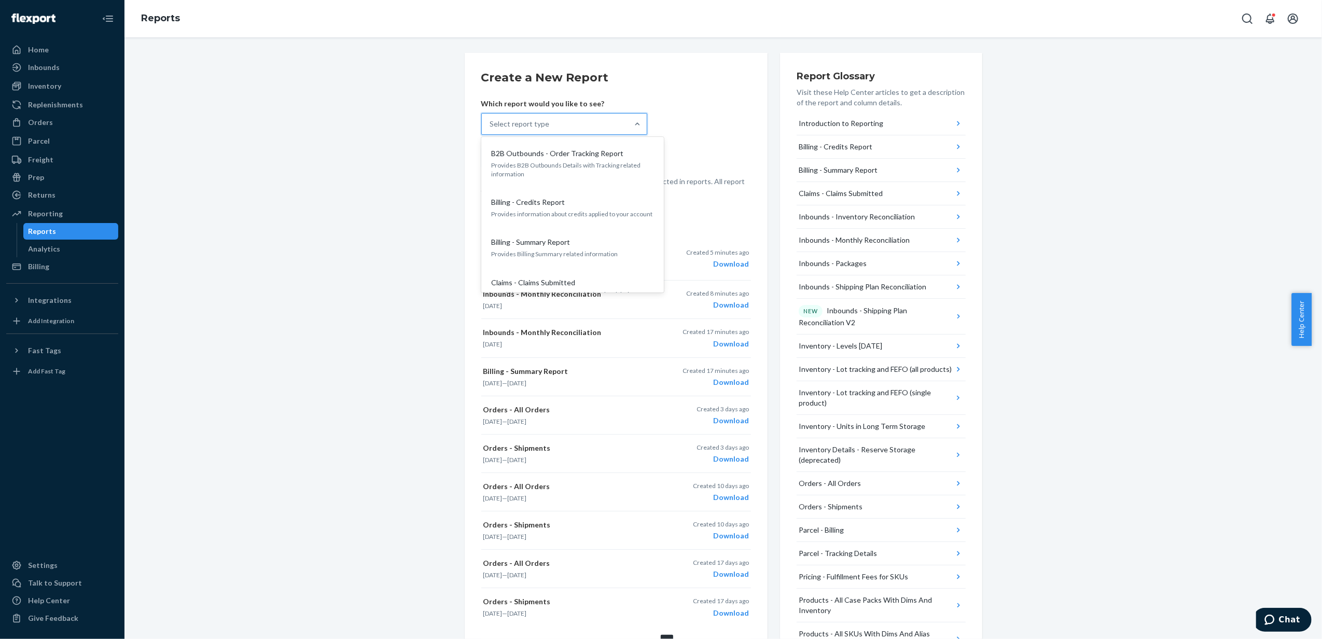
click at [580, 125] on div "Select report type" at bounding box center [555, 124] width 146 height 21
click at [491, 125] on input "option B2B Outbounds - Order Tracking Report focused, 1 of 27. 27 results avail…" at bounding box center [490, 124] width 1 height 10
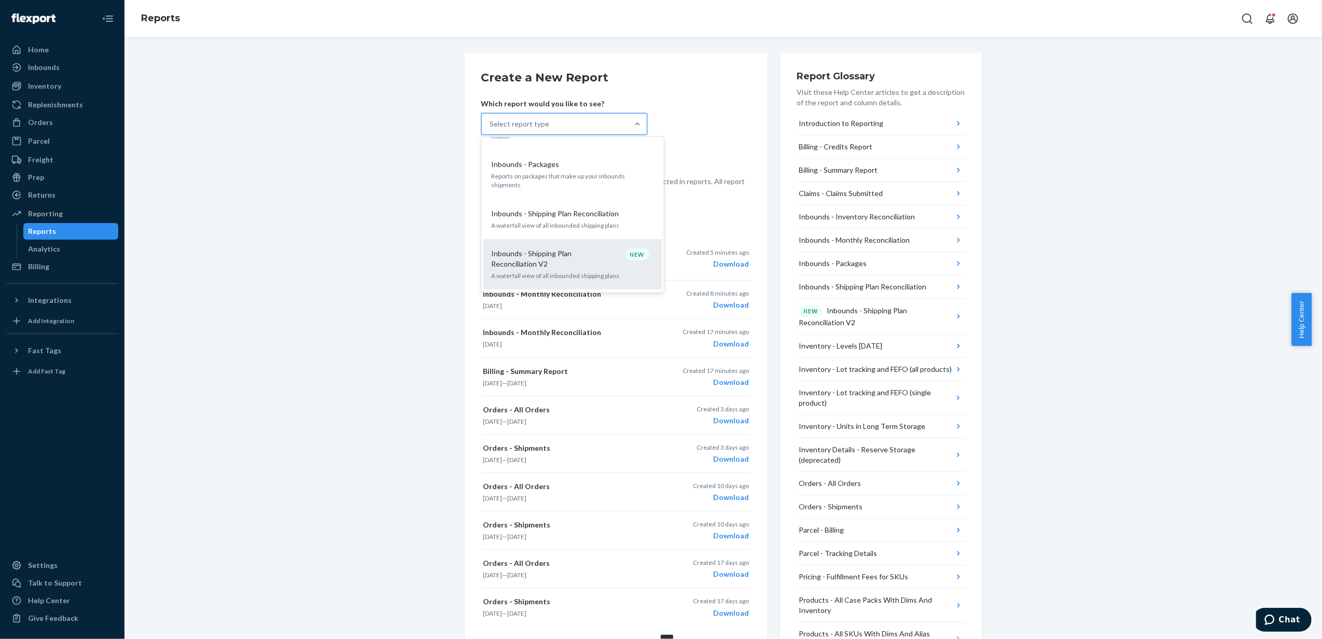
scroll to position [276, 0]
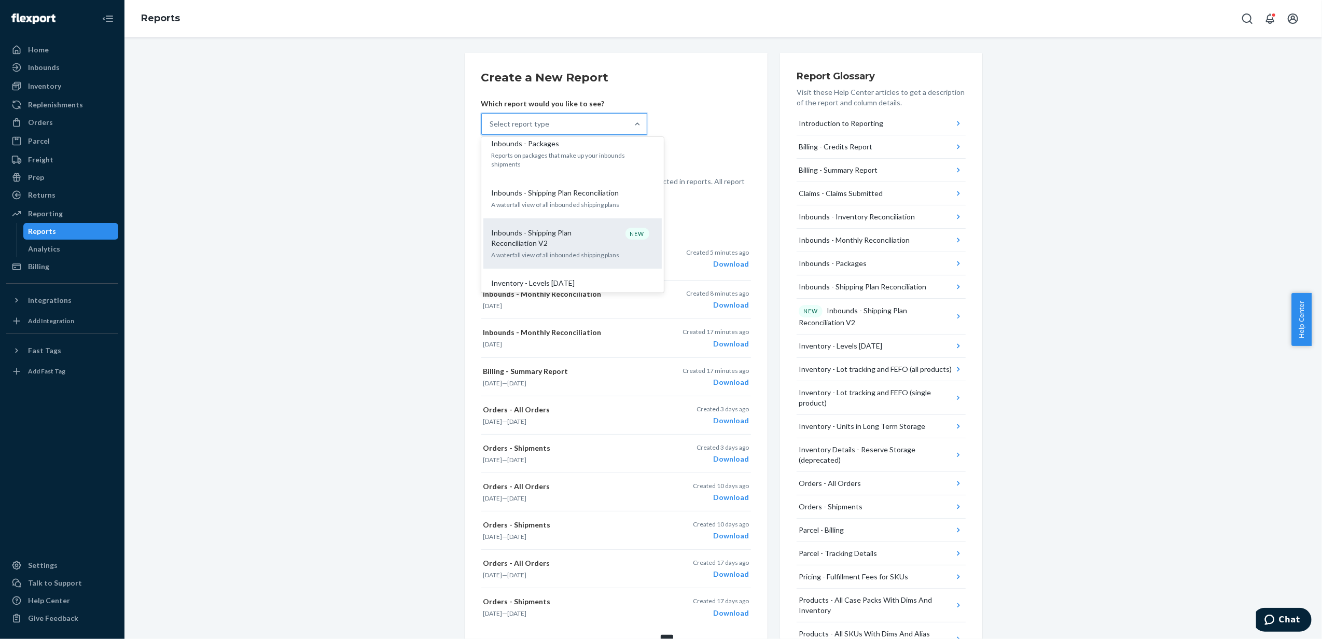
click at [605, 231] on div "Inbounds - Shipping Plan Reconciliation V2 NEW A waterfall view of all inbounde…" at bounding box center [572, 243] width 166 height 42
click at [491, 129] on input "option Inbounds - Shipping Plan Reconciliation V2 focused, 0 of 27. 27 results …" at bounding box center [490, 124] width 1 height 10
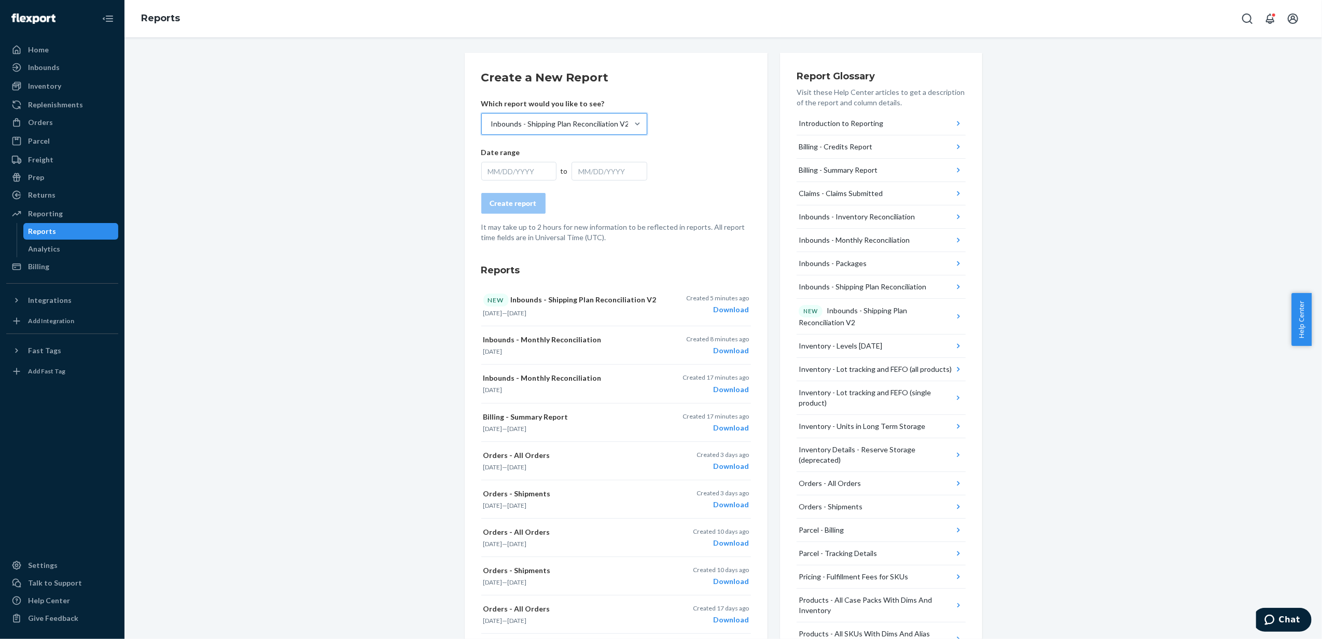
click at [523, 176] on div "MM/DD/YYYY" at bounding box center [519, 171] width 76 height 19
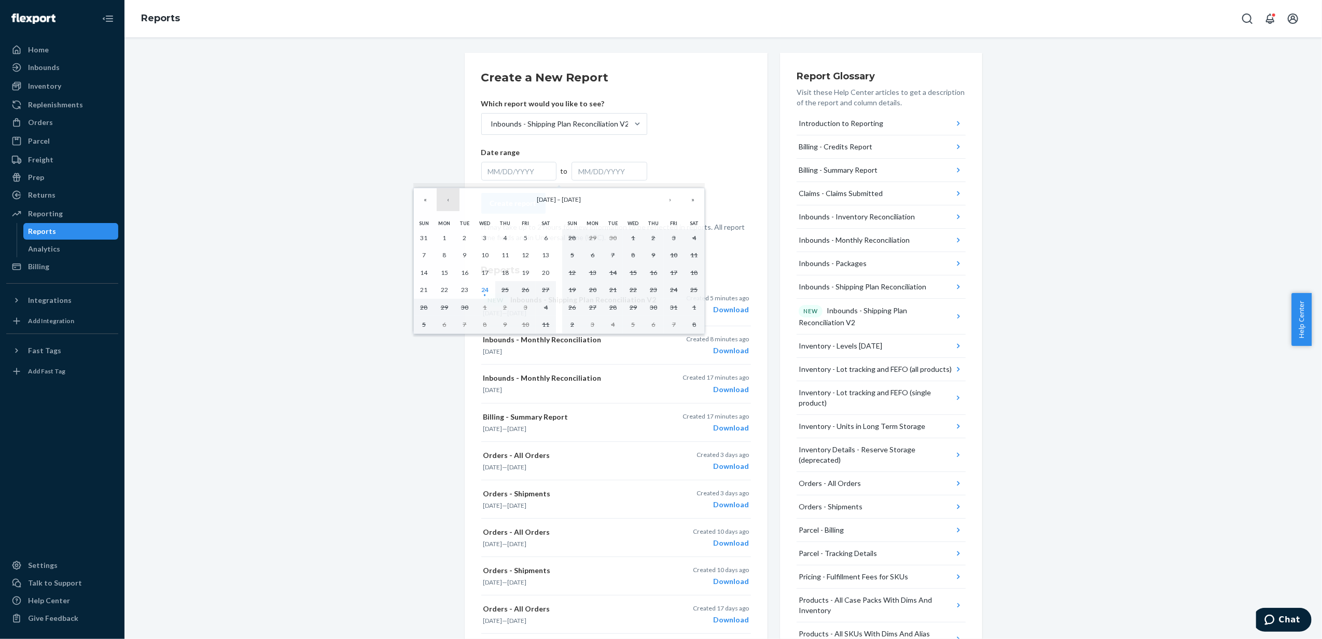
click at [453, 204] on button "‹" at bounding box center [448, 199] width 23 height 23
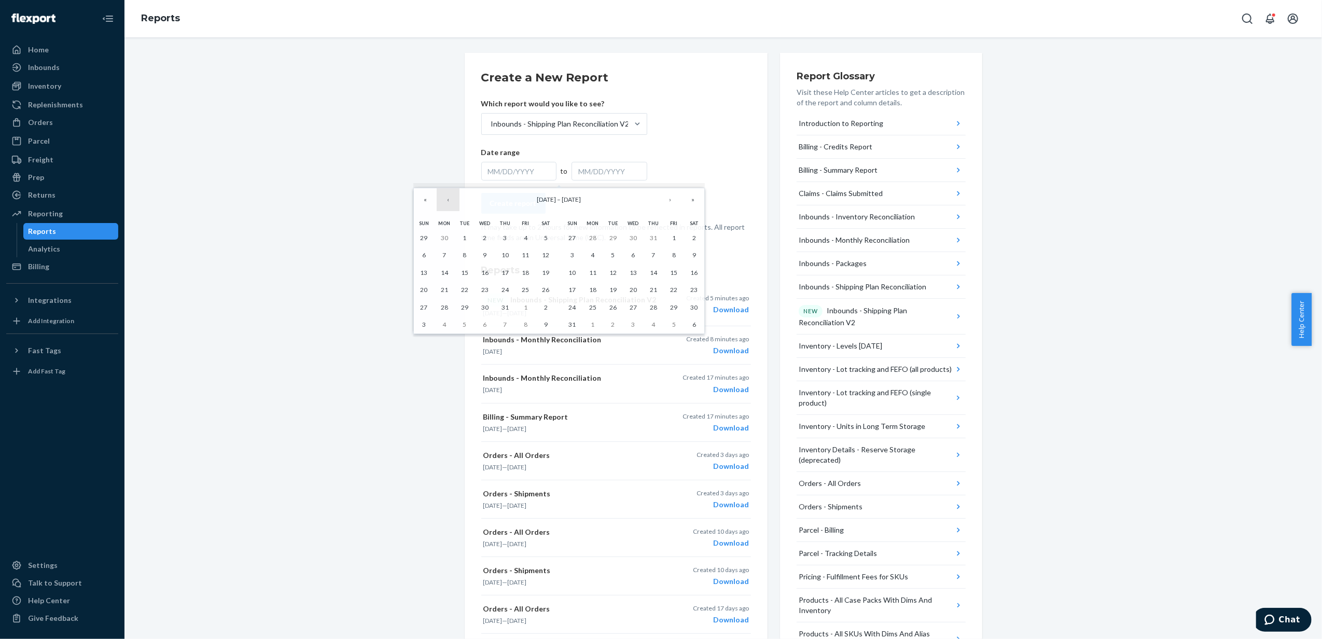
click at [453, 204] on button "‹" at bounding box center [448, 199] width 23 height 23
click at [511, 235] on button "1" at bounding box center [505, 238] width 20 height 18
click at [669, 206] on button "›" at bounding box center [669, 199] width 23 height 23
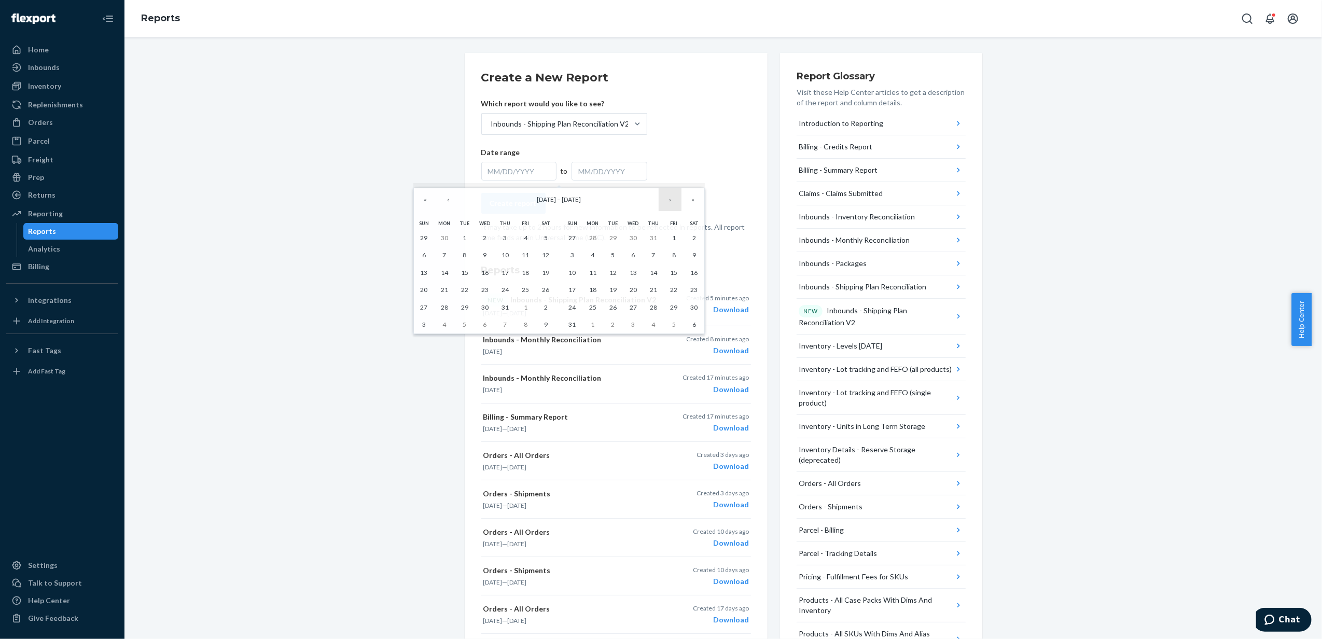
click at [669, 206] on button "›" at bounding box center [669, 199] width 23 height 23
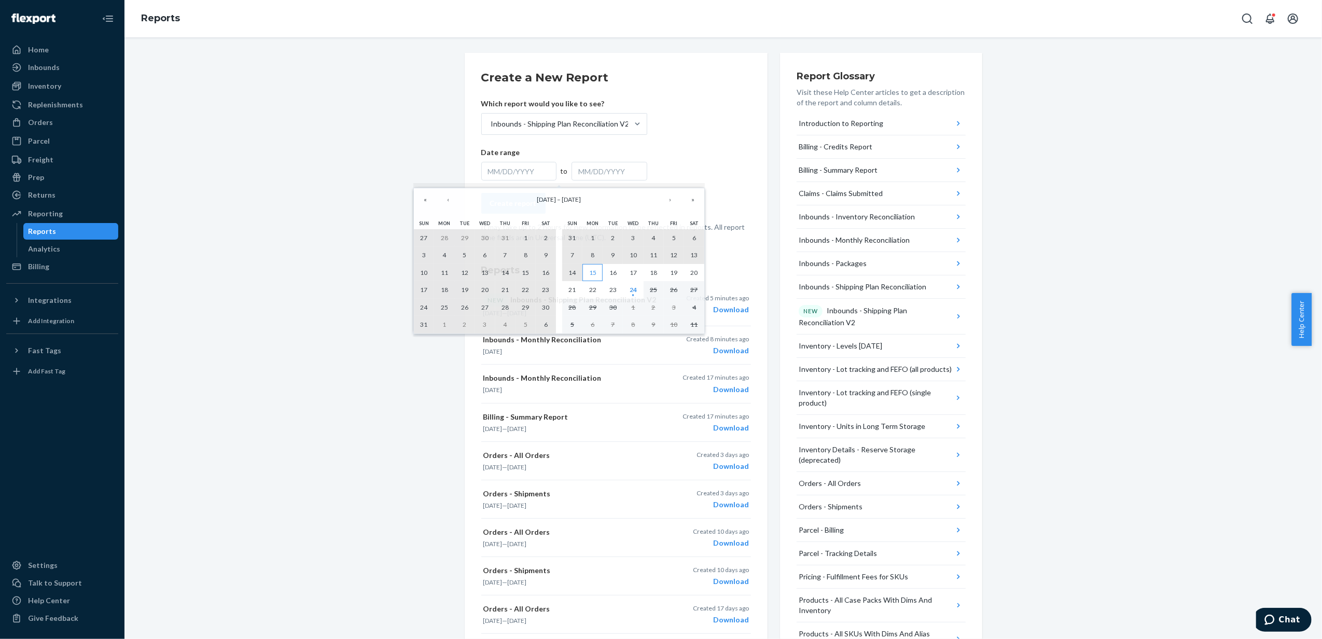
click at [588, 277] on button "15" at bounding box center [592, 273] width 20 height 18
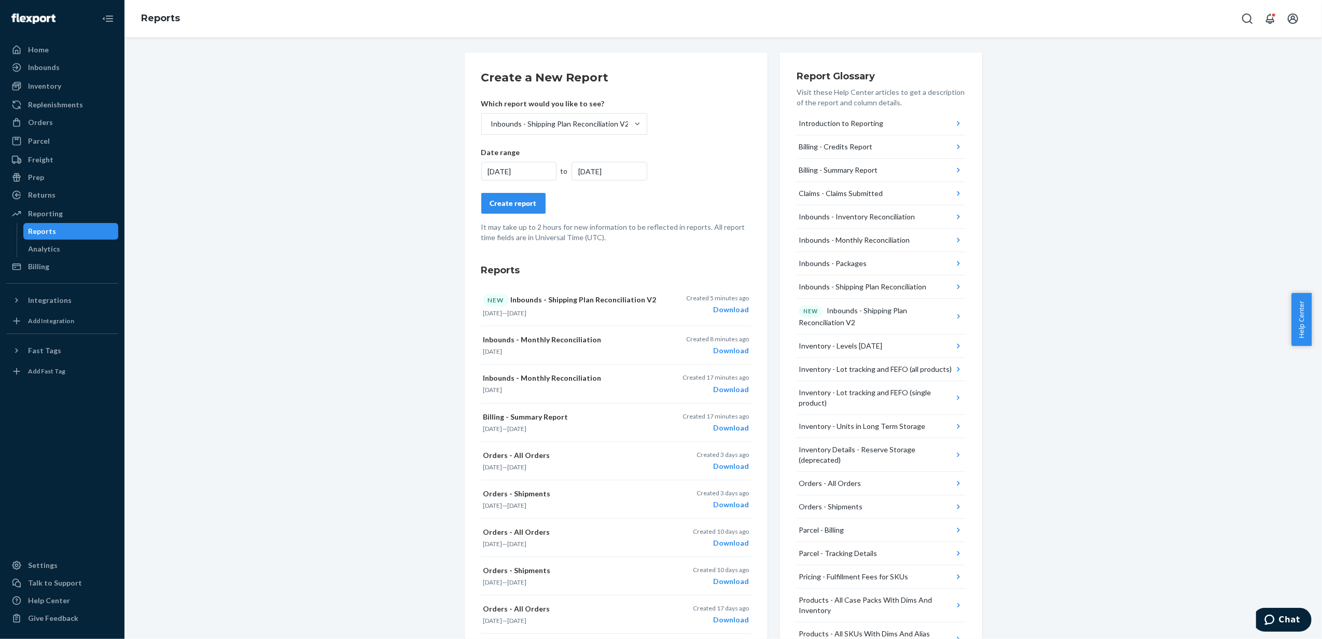
click at [529, 207] on div "Create report" at bounding box center [513, 203] width 47 height 10
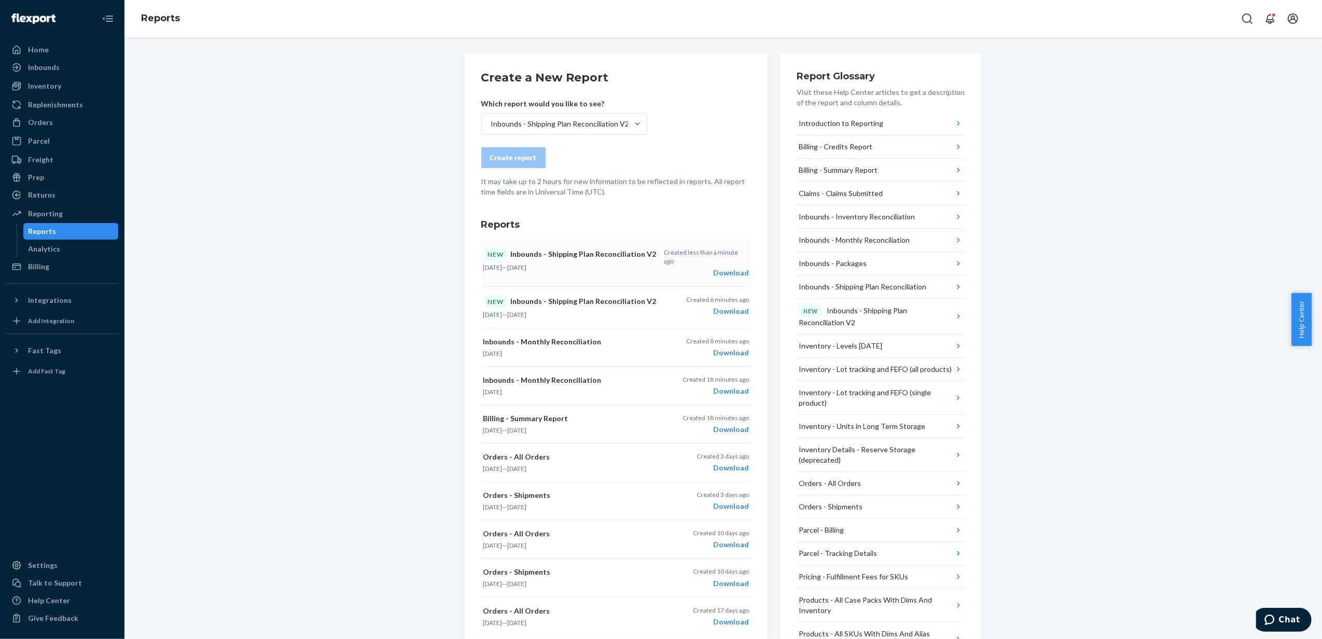
click at [733, 268] on div "Download" at bounding box center [706, 273] width 85 height 10
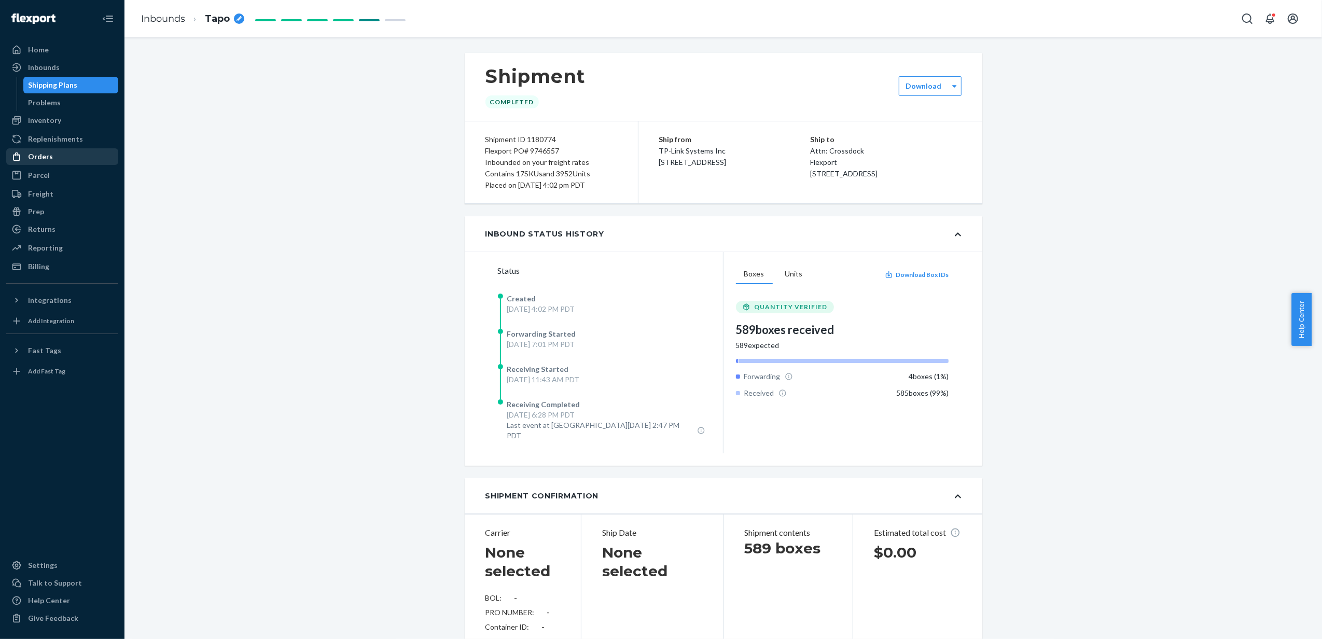
click at [60, 156] on div "Orders" at bounding box center [62, 156] width 110 height 15
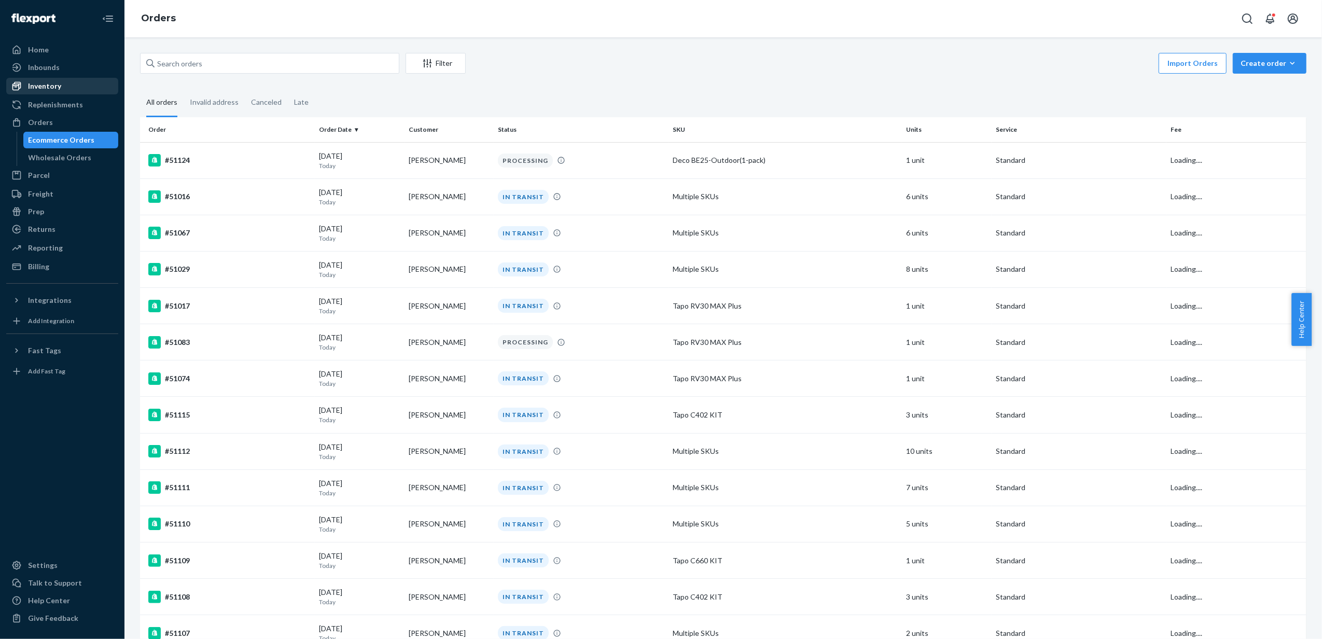
drag, startPoint x: 75, startPoint y: 86, endPoint x: 79, endPoint y: 82, distance: 5.5
click at [74, 86] on div "Inventory" at bounding box center [62, 86] width 110 height 15
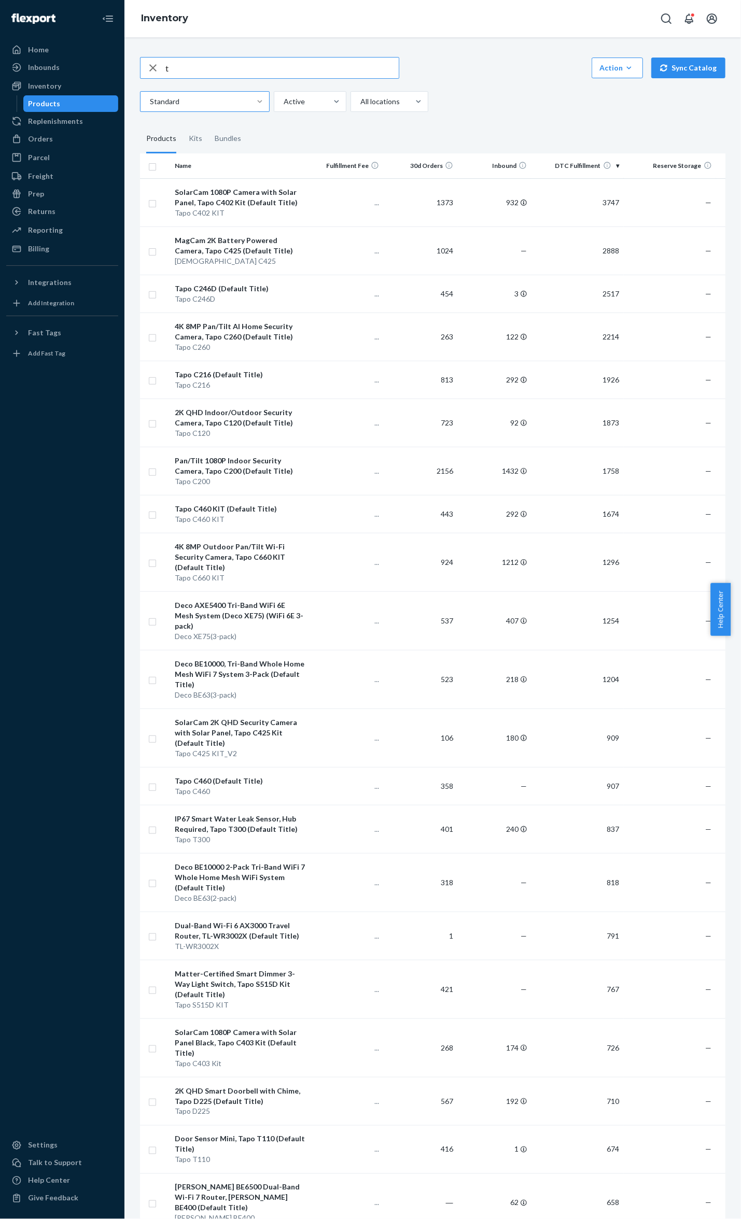
type input "t"
type input "c425"
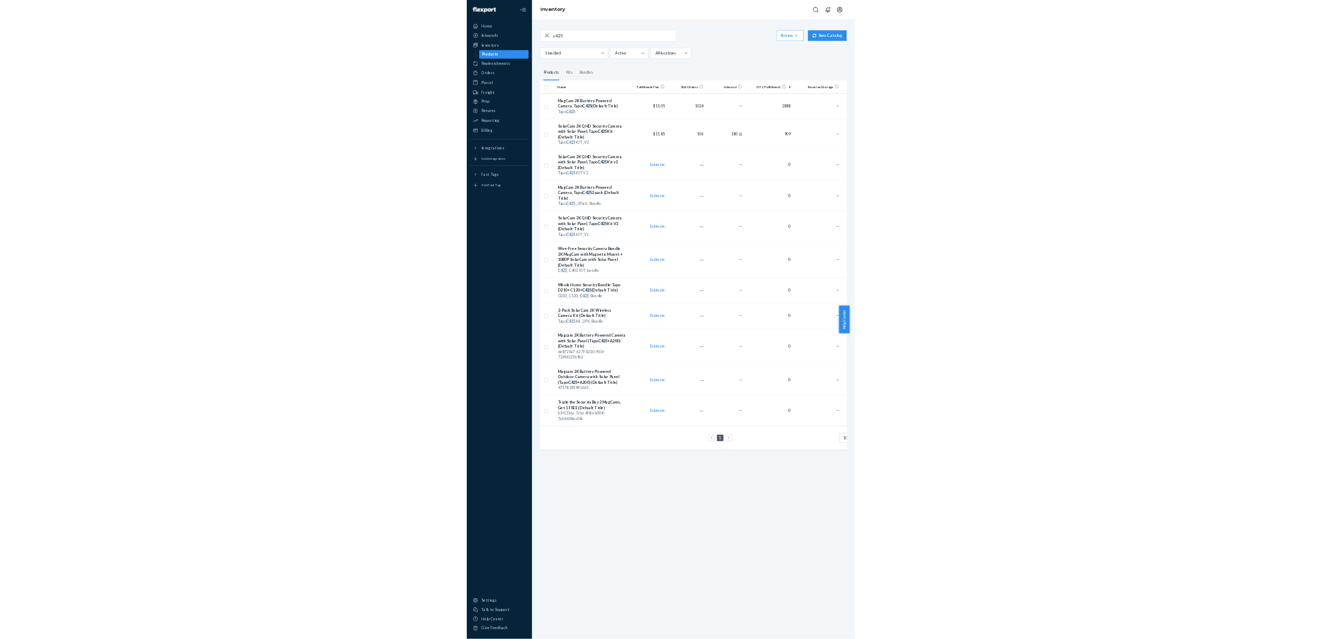
scroll to position [0, 92]
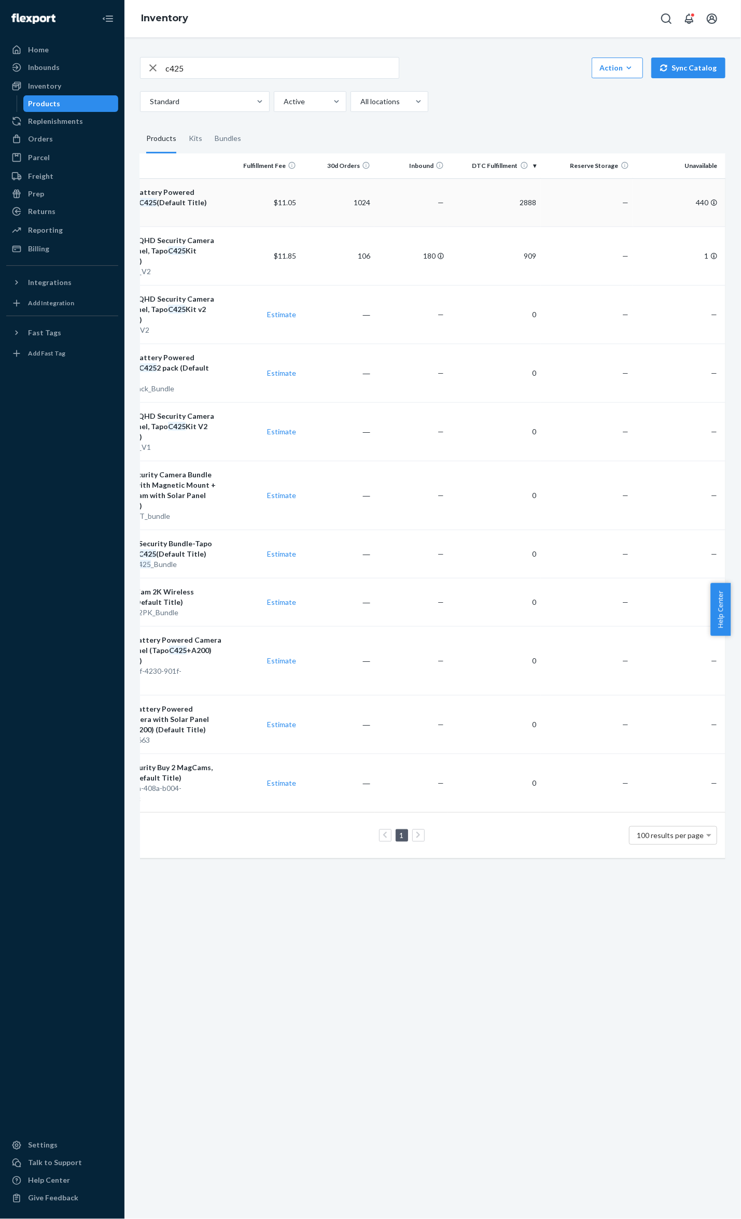
click at [697, 201] on td "440" at bounding box center [679, 202] width 92 height 48
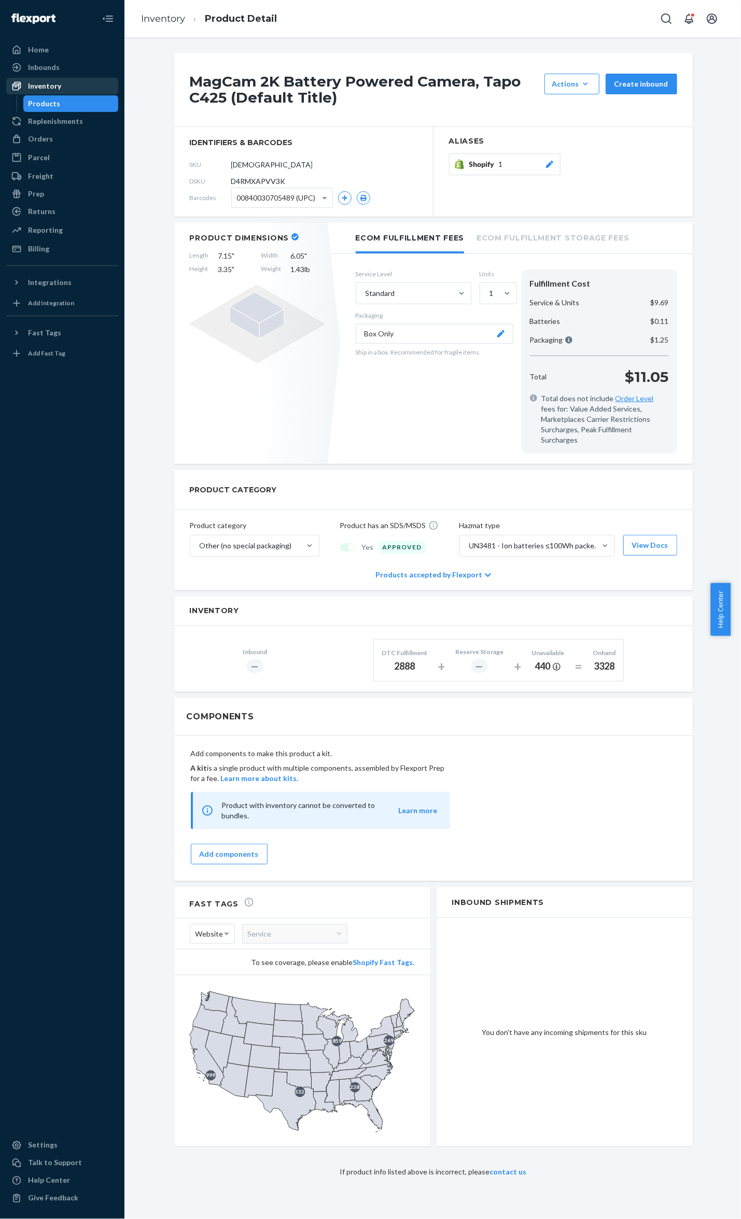
click at [69, 86] on div "Inventory" at bounding box center [62, 86] width 110 height 15
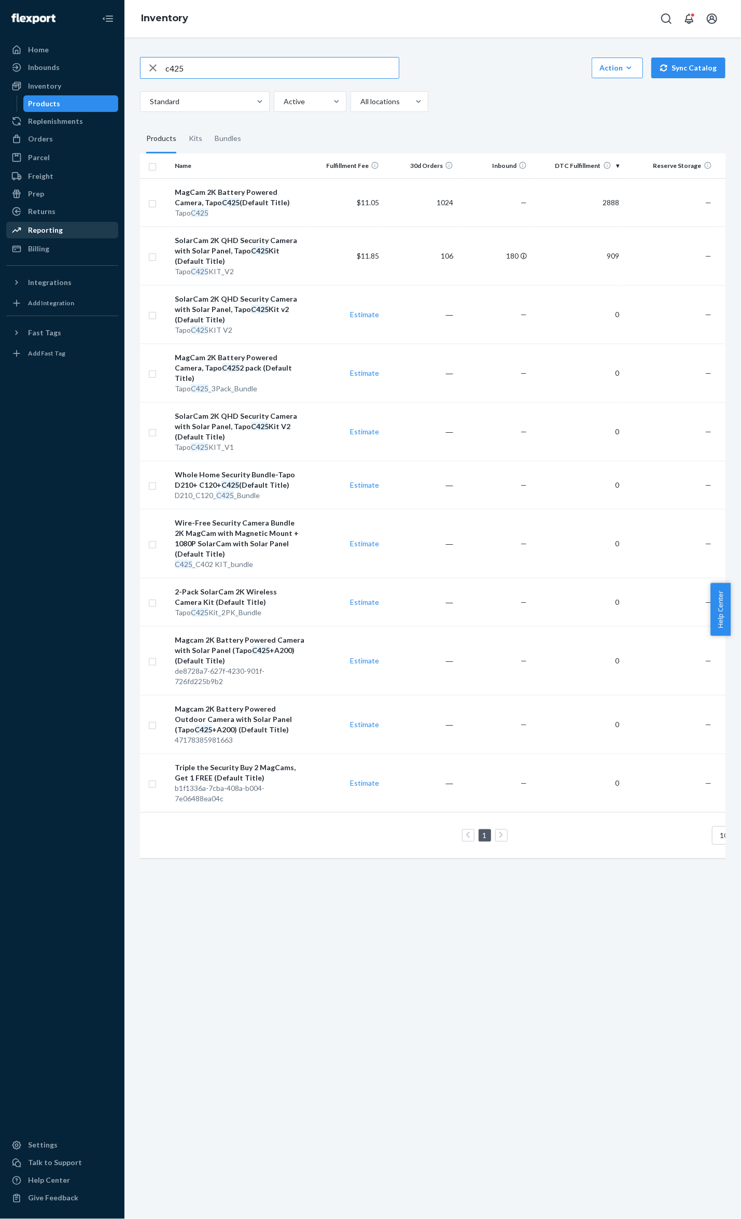
click at [57, 229] on div "Reporting" at bounding box center [45, 230] width 35 height 10
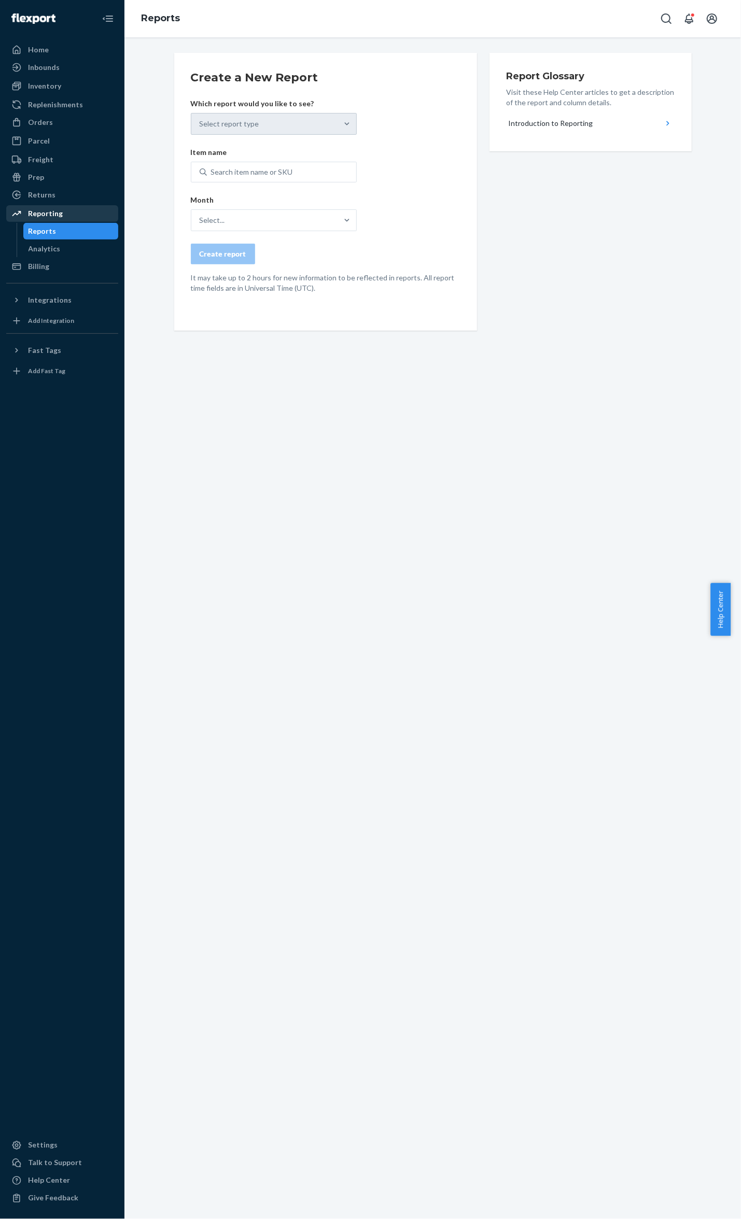
click at [72, 219] on div "Reporting" at bounding box center [62, 213] width 110 height 15
click at [46, 212] on div "Reporting" at bounding box center [45, 213] width 35 height 10
click at [263, 509] on div "Create a New Report Which report would you like to see? Select report type Item…" at bounding box center [432, 628] width 616 height 1182
click at [55, 212] on div "Reporting" at bounding box center [45, 213] width 35 height 10
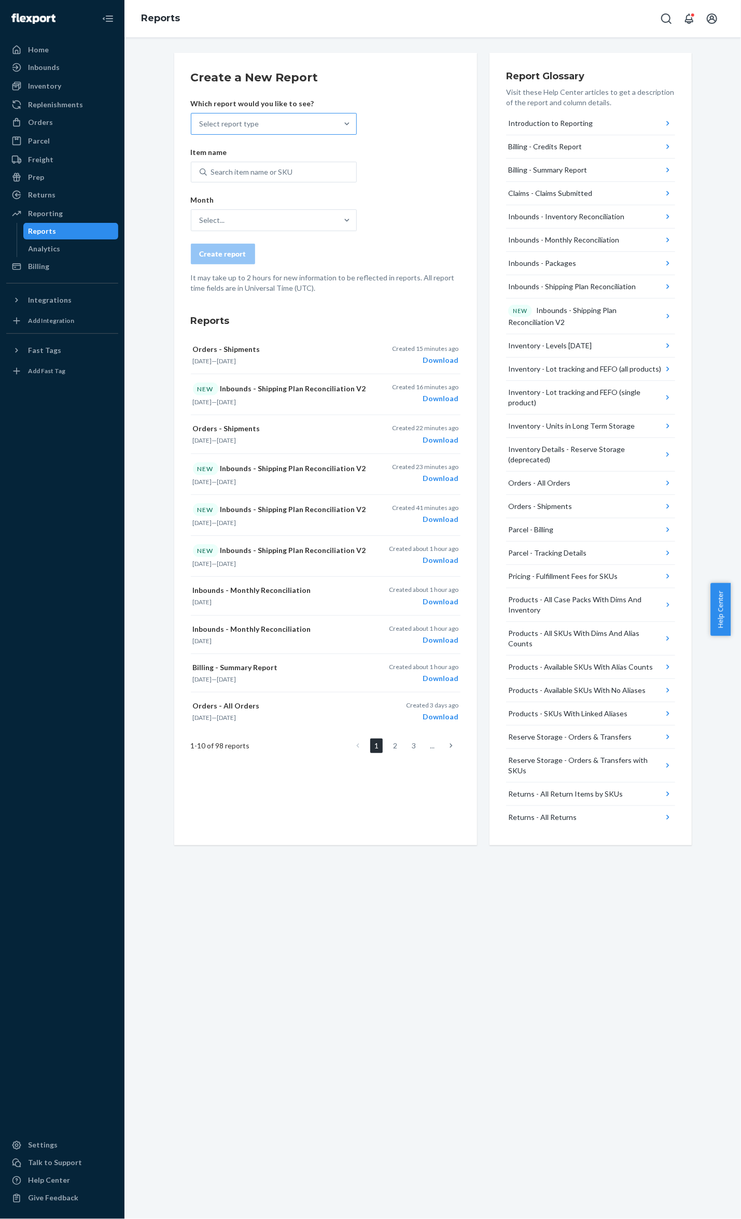
click at [309, 121] on div "Select report type" at bounding box center [264, 124] width 146 height 21
click at [201, 121] on input "Select report type" at bounding box center [200, 124] width 1 height 10
click at [397, 171] on form "Create a New Report Which report would you like to see? option B2B Outbounds - …" at bounding box center [326, 181] width 270 height 224
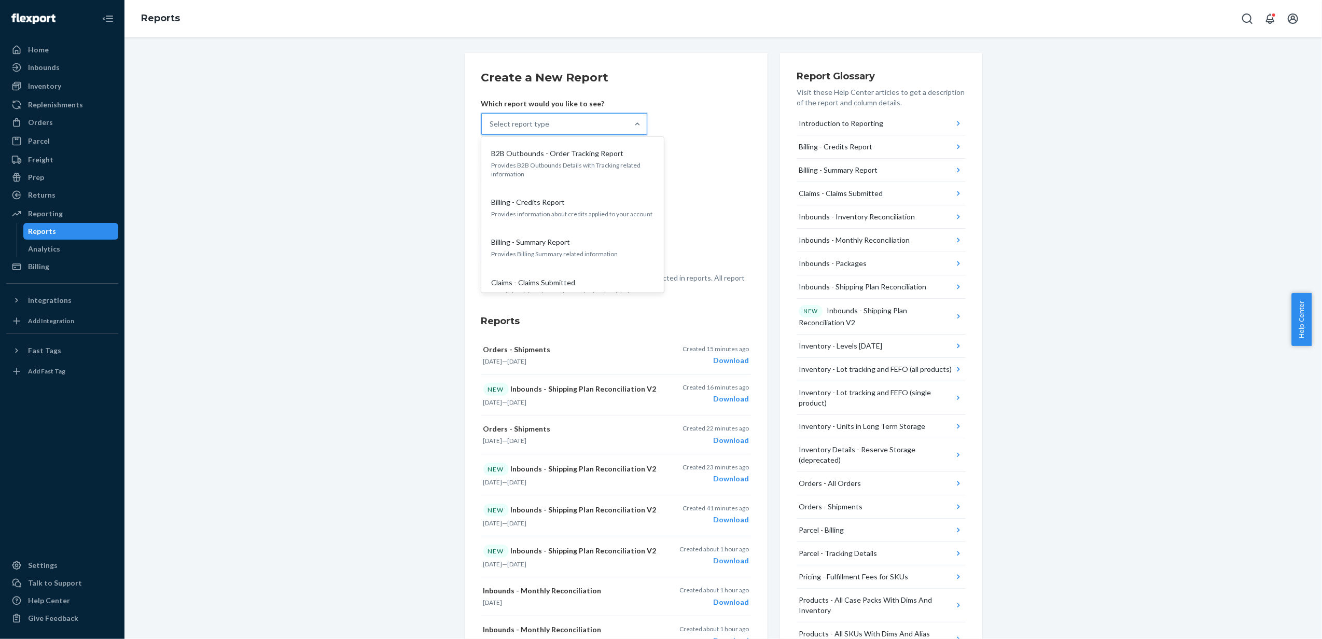
click at [598, 125] on div "Select report type" at bounding box center [555, 124] width 146 height 21
click at [491, 125] on input "option B2B Outbounds - Order Tracking Report focused, 0 of 27. 27 results avail…" at bounding box center [490, 124] width 1 height 10
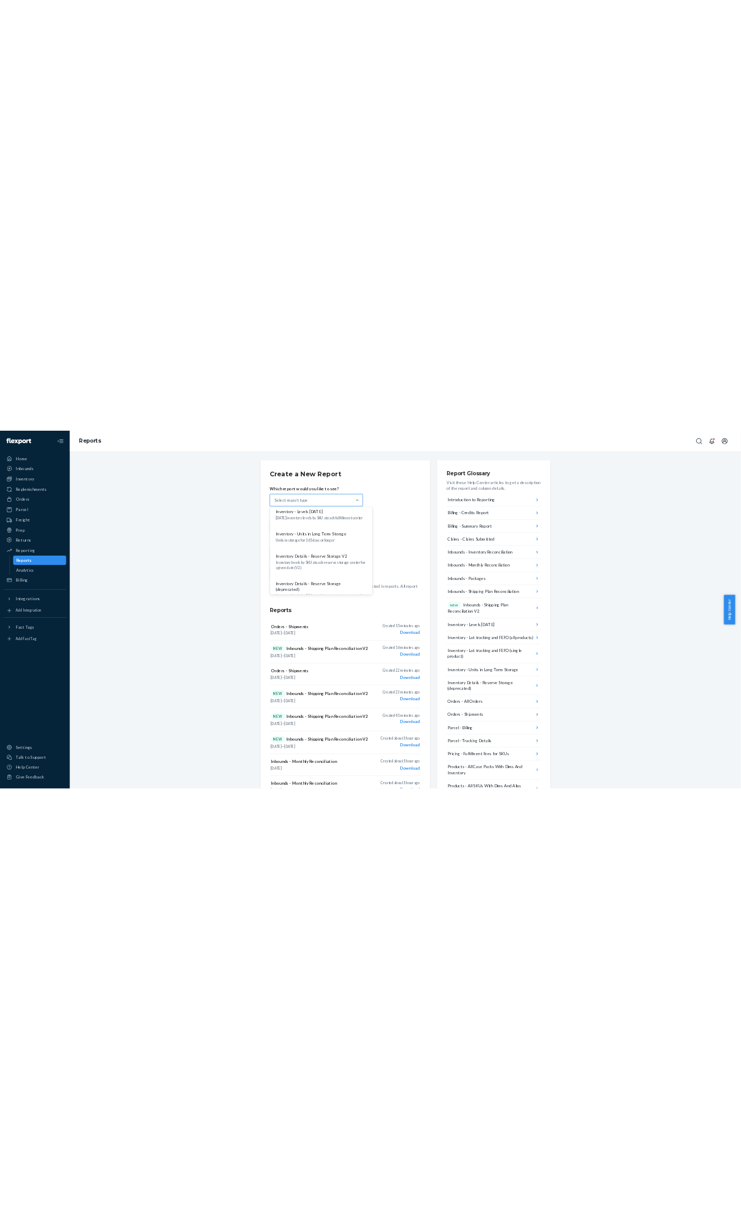
scroll to position [345, 0]
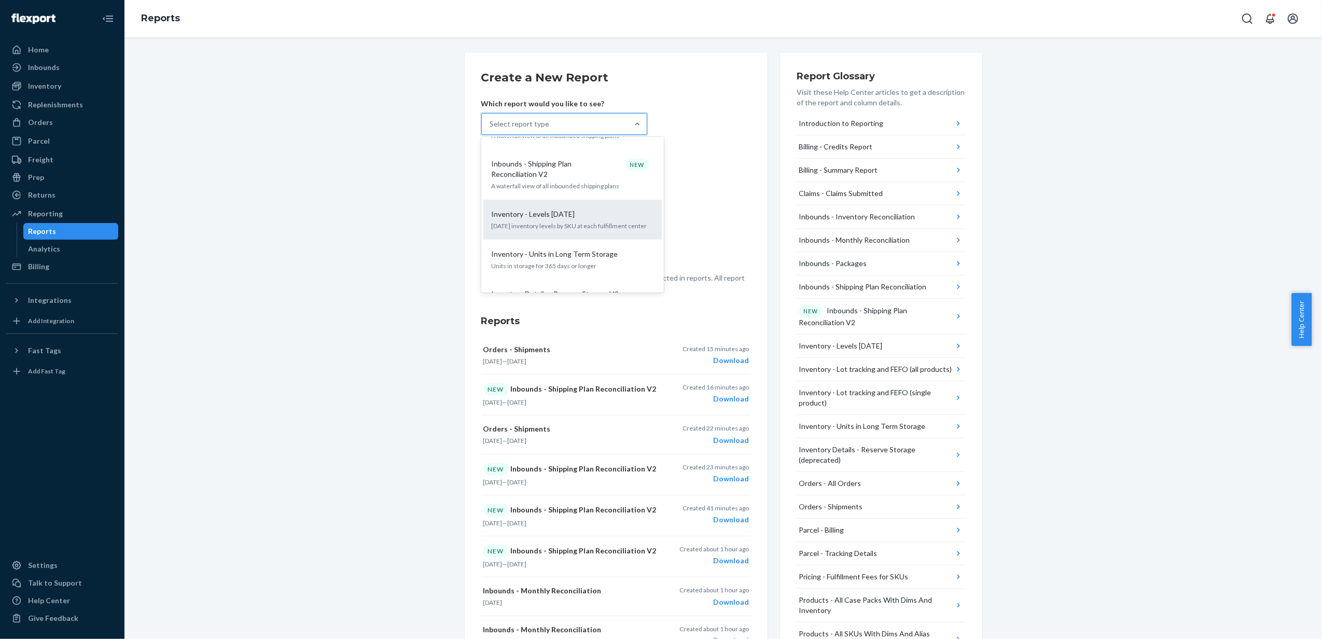
click at [608, 221] on p "Today's inventory levels by SKU at each fulfillment center" at bounding box center [573, 225] width 162 height 9
click at [491, 129] on input "option Inventory - Levels Today focused, 0 of 27. 27 results available. Use Up …" at bounding box center [490, 124] width 1 height 10
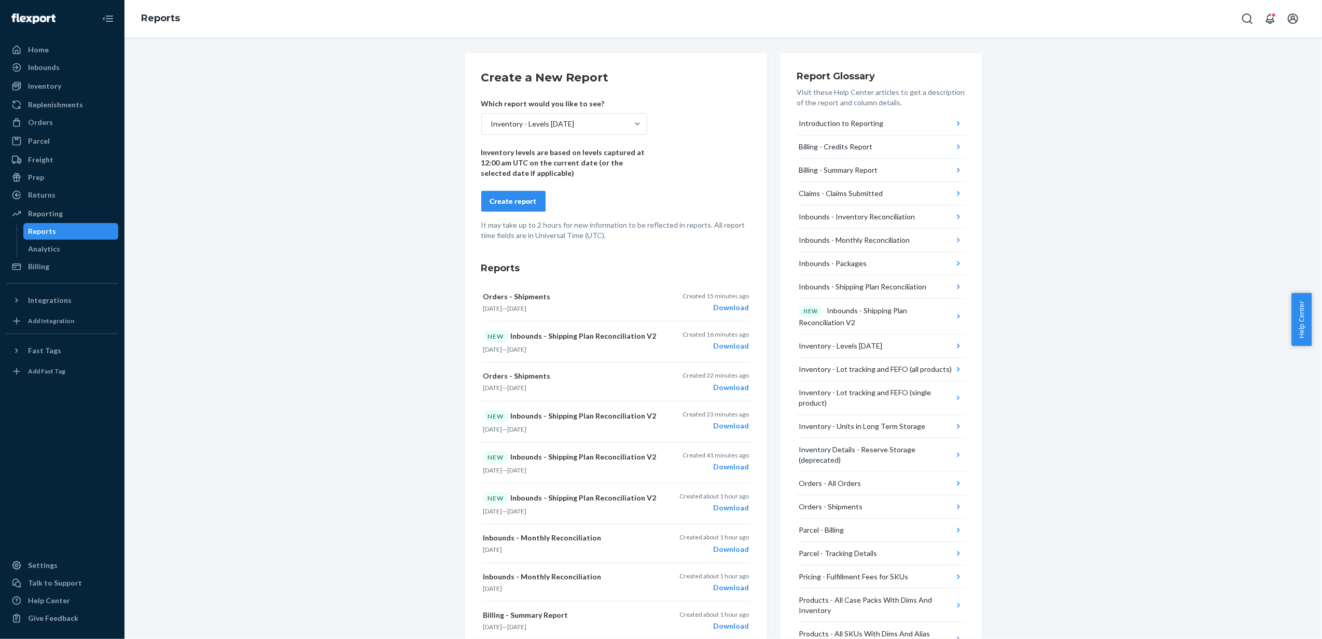
click at [521, 206] on div "Create report" at bounding box center [513, 201] width 47 height 10
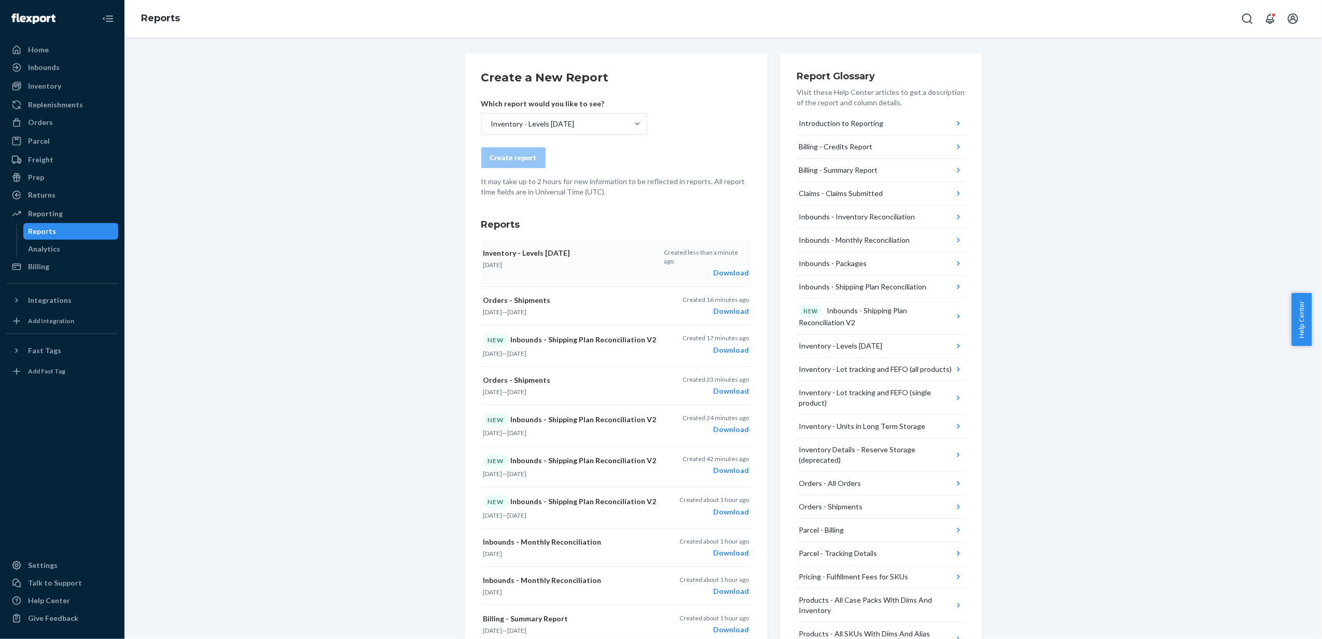
click at [730, 268] on div "Download" at bounding box center [706, 273] width 85 height 10
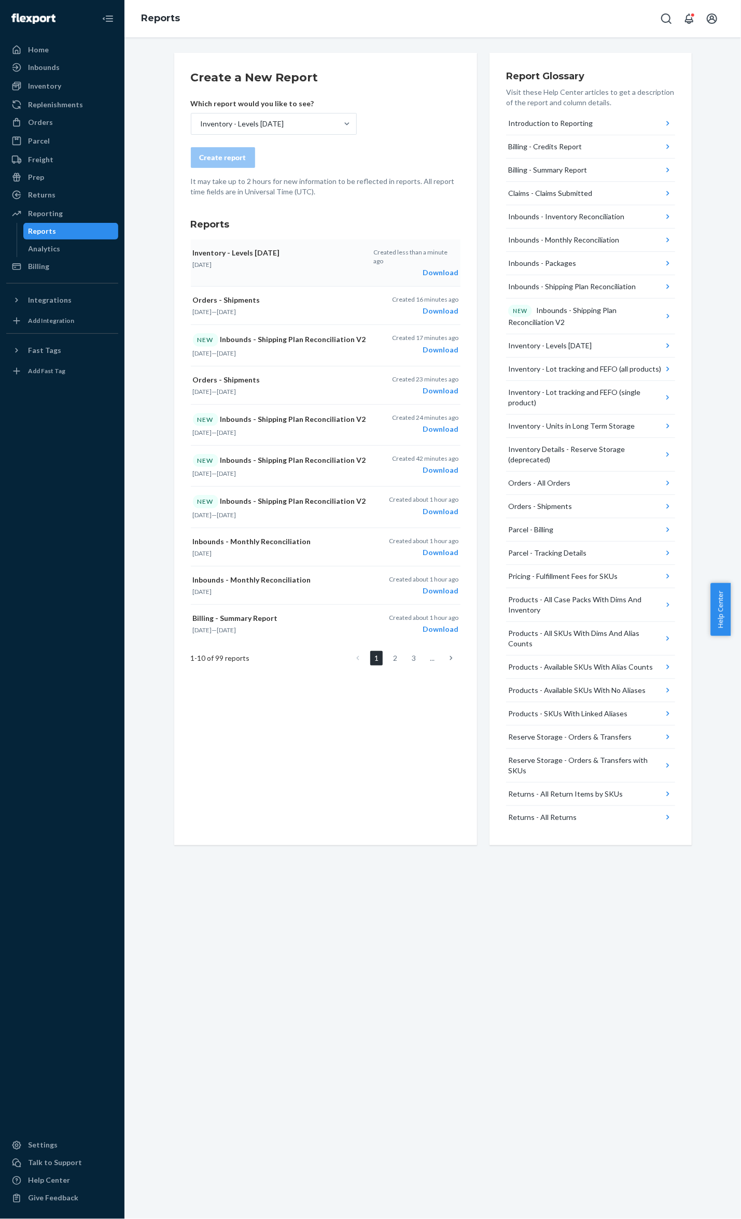
drag, startPoint x: 61, startPoint y: 78, endPoint x: 69, endPoint y: 77, distance: 8.4
click at [61, 79] on div "Inventory" at bounding box center [62, 86] width 110 height 15
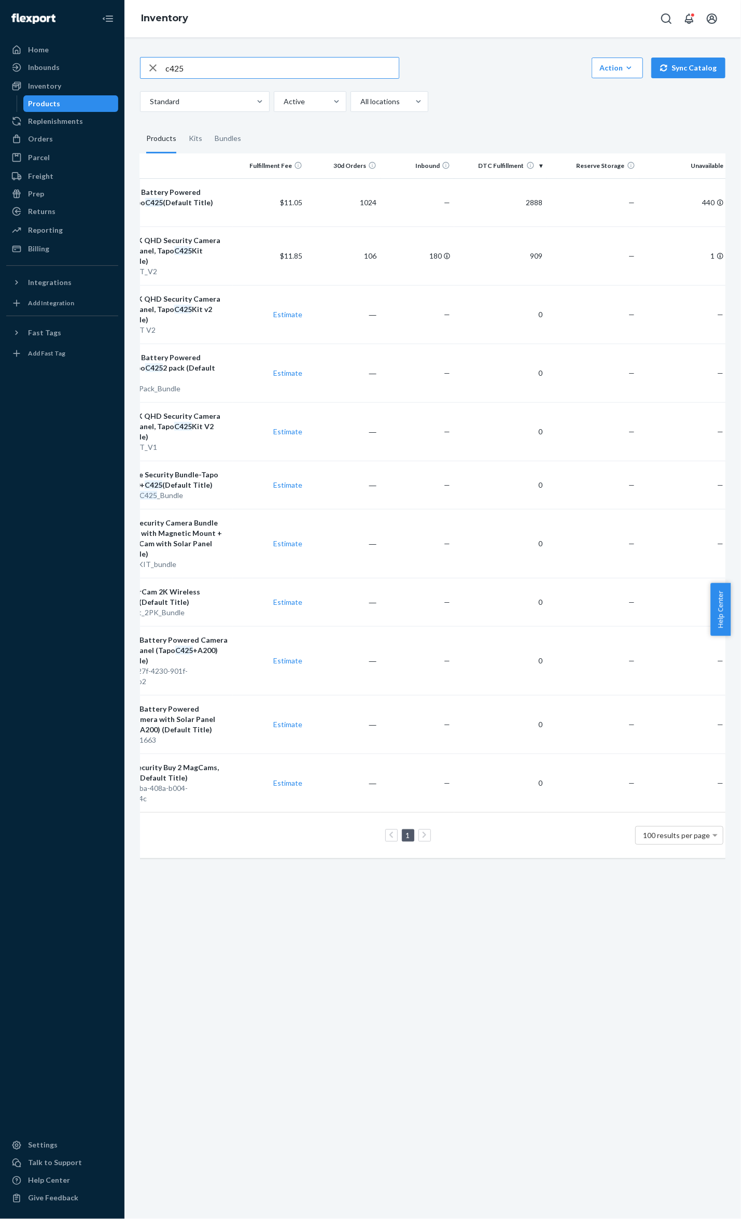
scroll to position [0, 92]
drag, startPoint x: 258, startPoint y: 67, endPoint x: 247, endPoint y: 71, distance: 11.5
click at [251, 68] on input "c425" at bounding box center [281, 68] width 233 height 21
drag, startPoint x: 247, startPoint y: 71, endPoint x: 138, endPoint y: 62, distance: 109.2
click at [142, 62] on div "c425" at bounding box center [270, 68] width 258 height 21
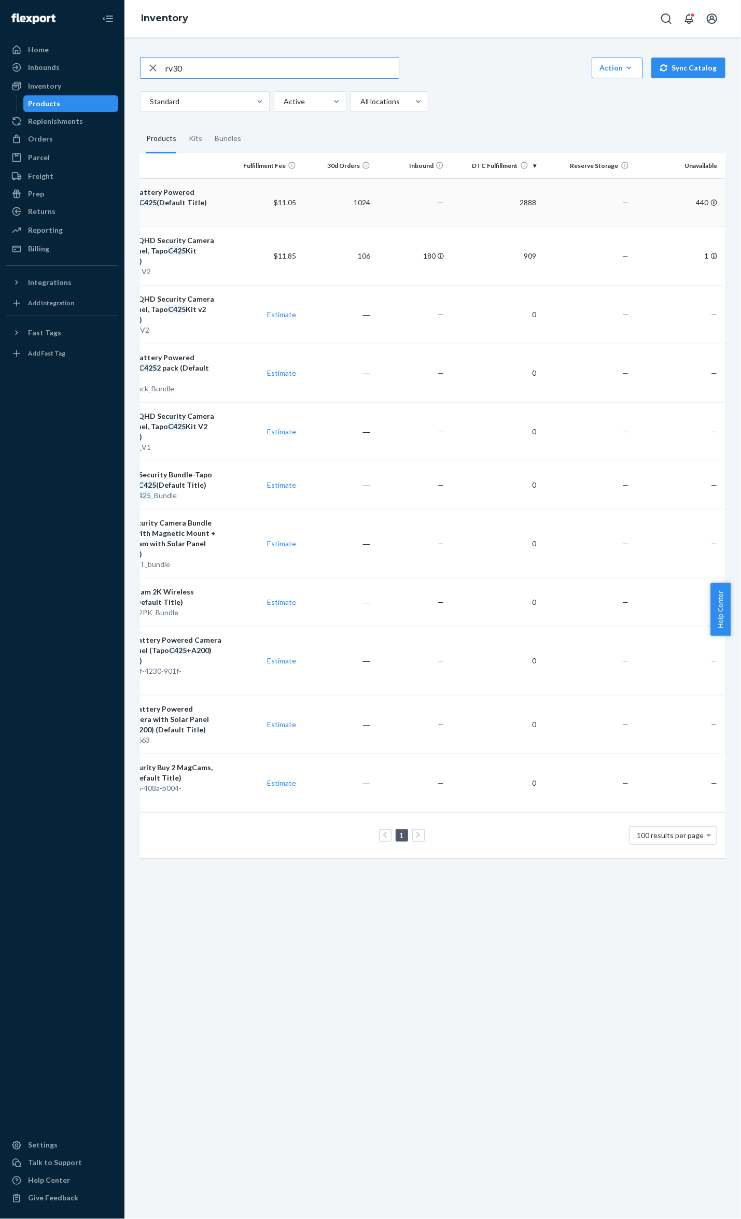
type input "rv30"
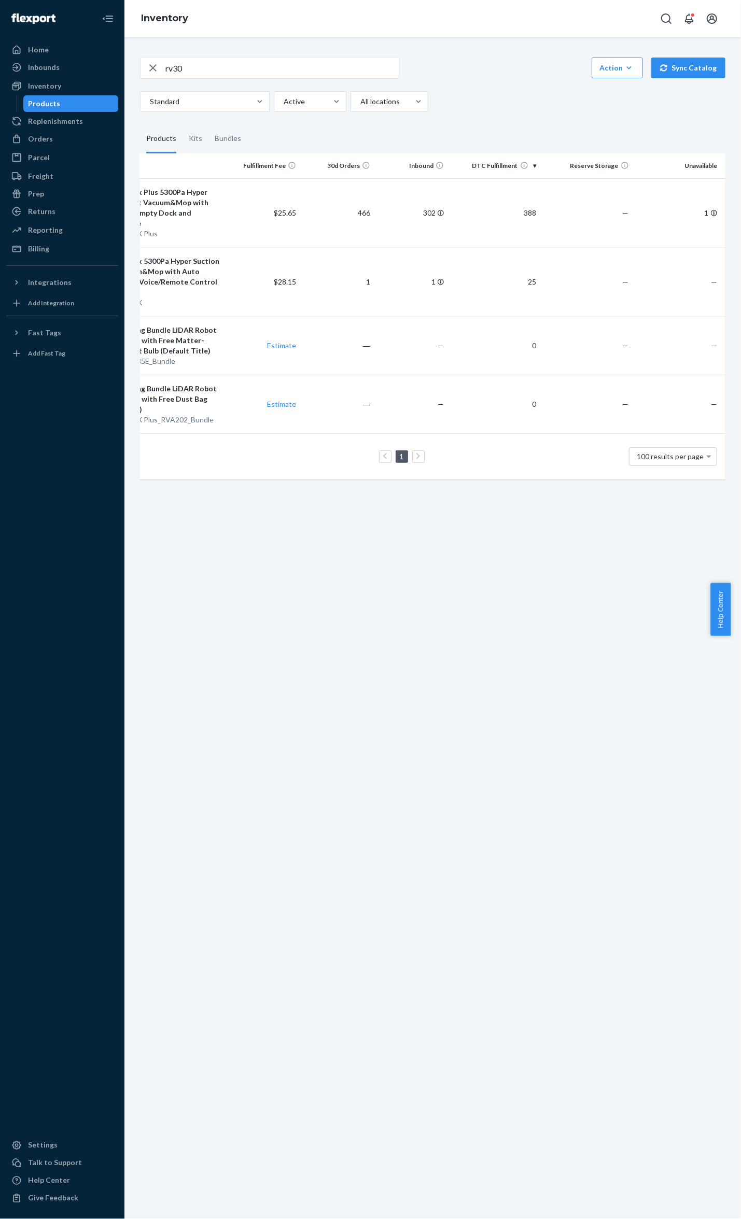
scroll to position [0, 0]
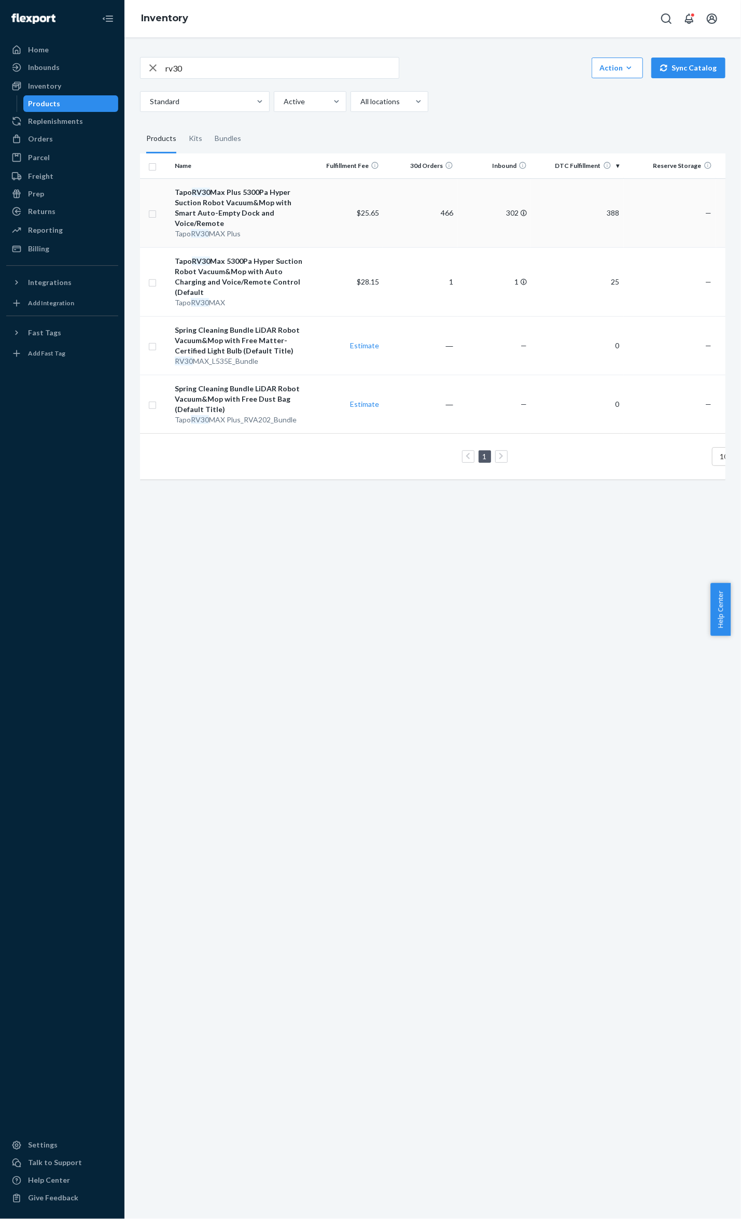
click at [229, 210] on div "Tapo RV30 Max Plus 5300Pa Hyper Suction Robot Vacuum&Mop with Smart Auto-Empty …" at bounding box center [240, 207] width 130 height 41
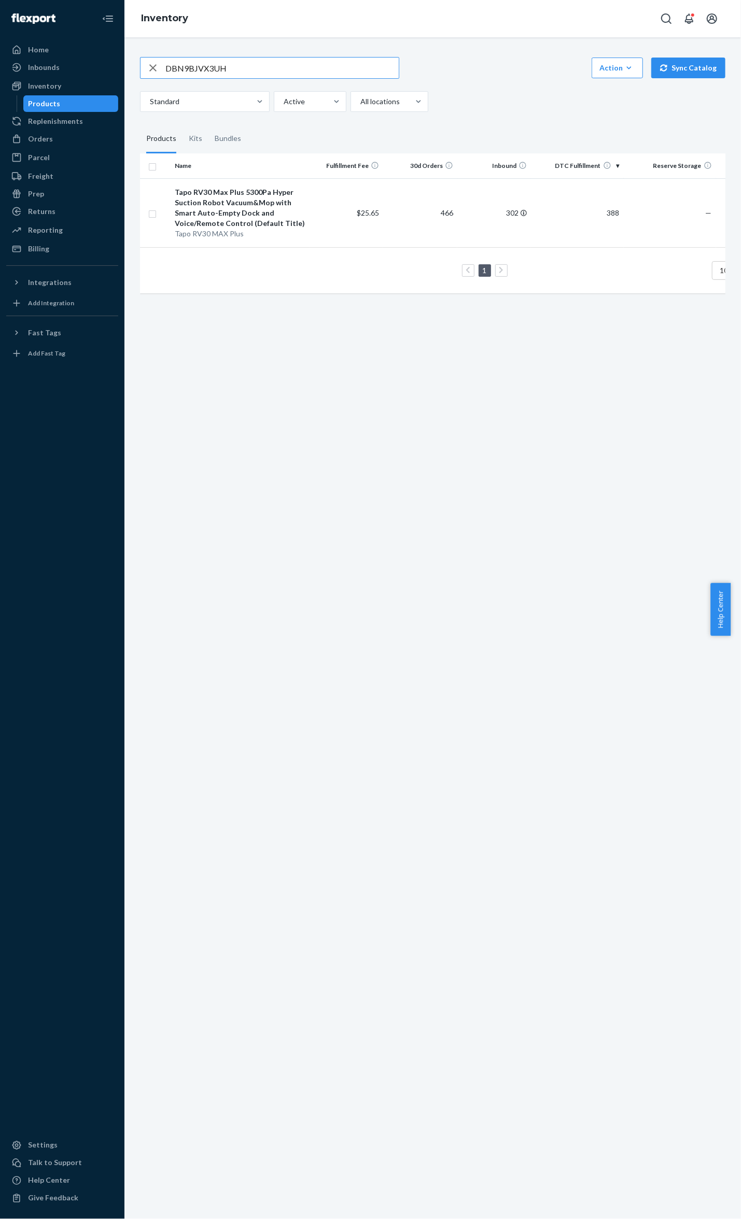
scroll to position [1590, 0]
click at [48, 146] on div "Orders" at bounding box center [62, 139] width 110 height 15
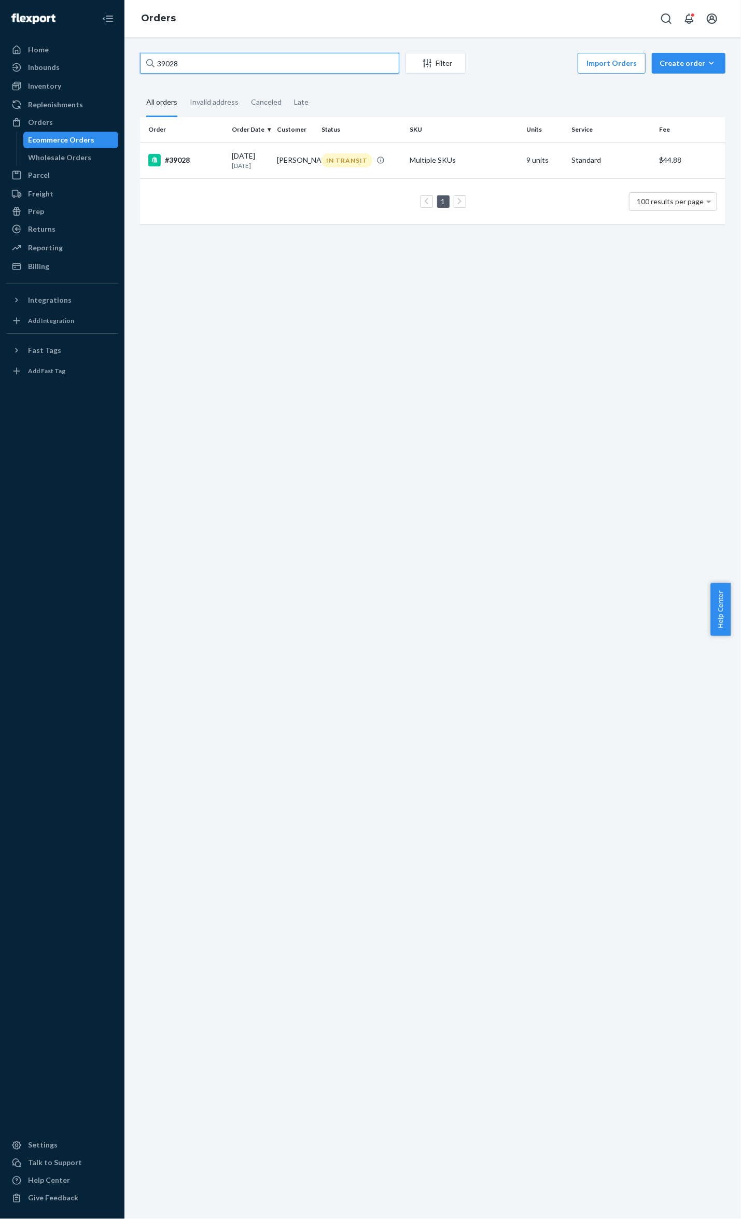
click at [164, 63] on input "39028" at bounding box center [269, 63] width 259 height 21
paste input "4956"
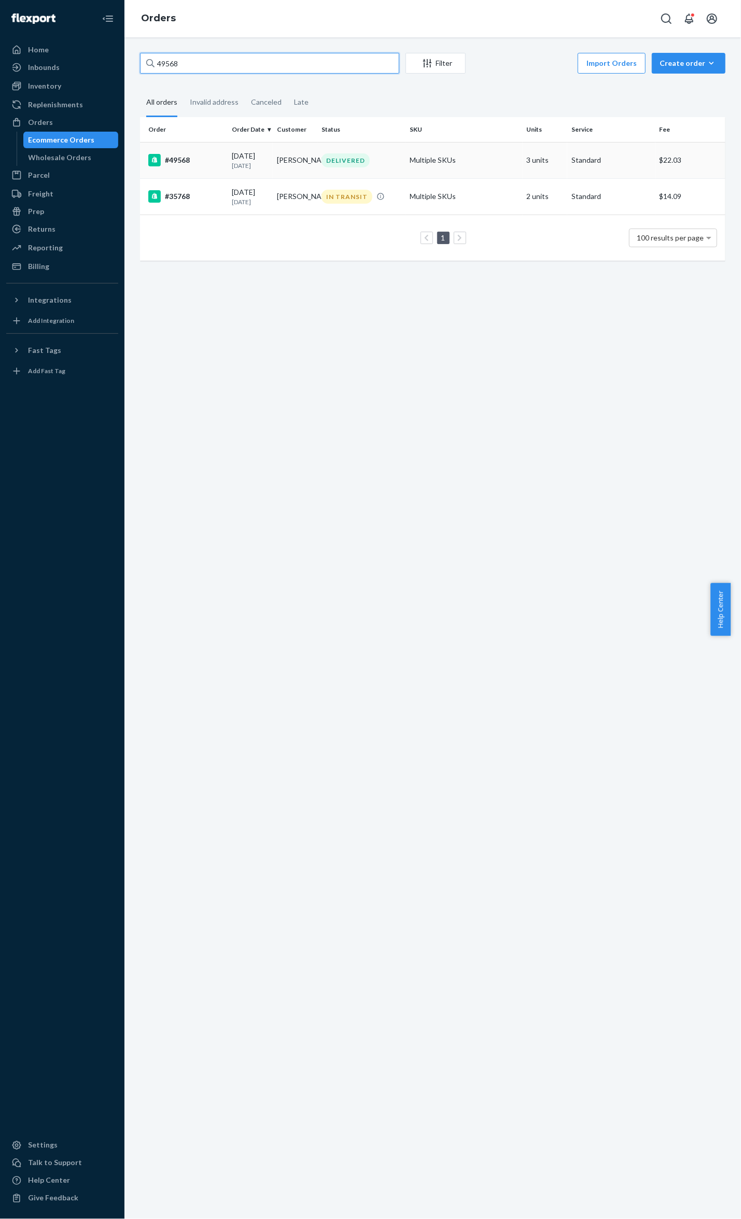
type input "49568"
click at [203, 156] on div "#49568" at bounding box center [185, 160] width 75 height 12
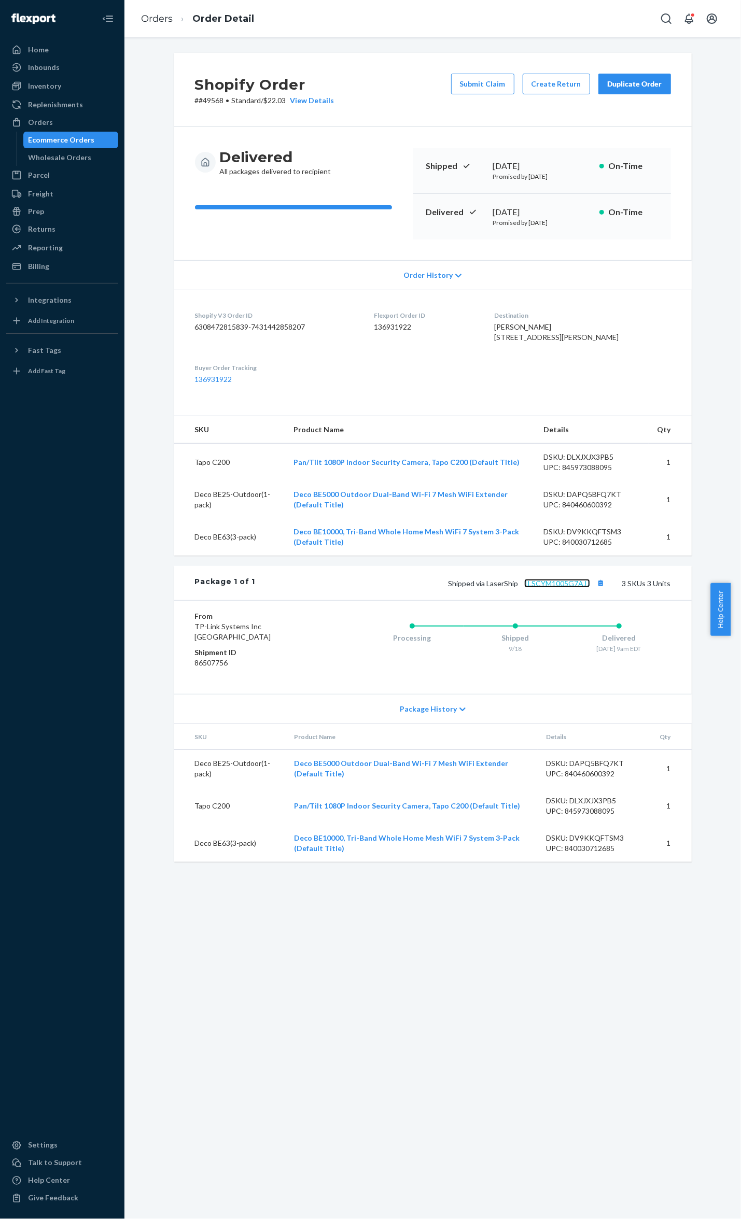
click at [560, 588] on link "1LSCYM1005G7AJJ" at bounding box center [557, 583] width 66 height 9
click at [493, 81] on button "Submit Claim" at bounding box center [482, 84] width 63 height 21
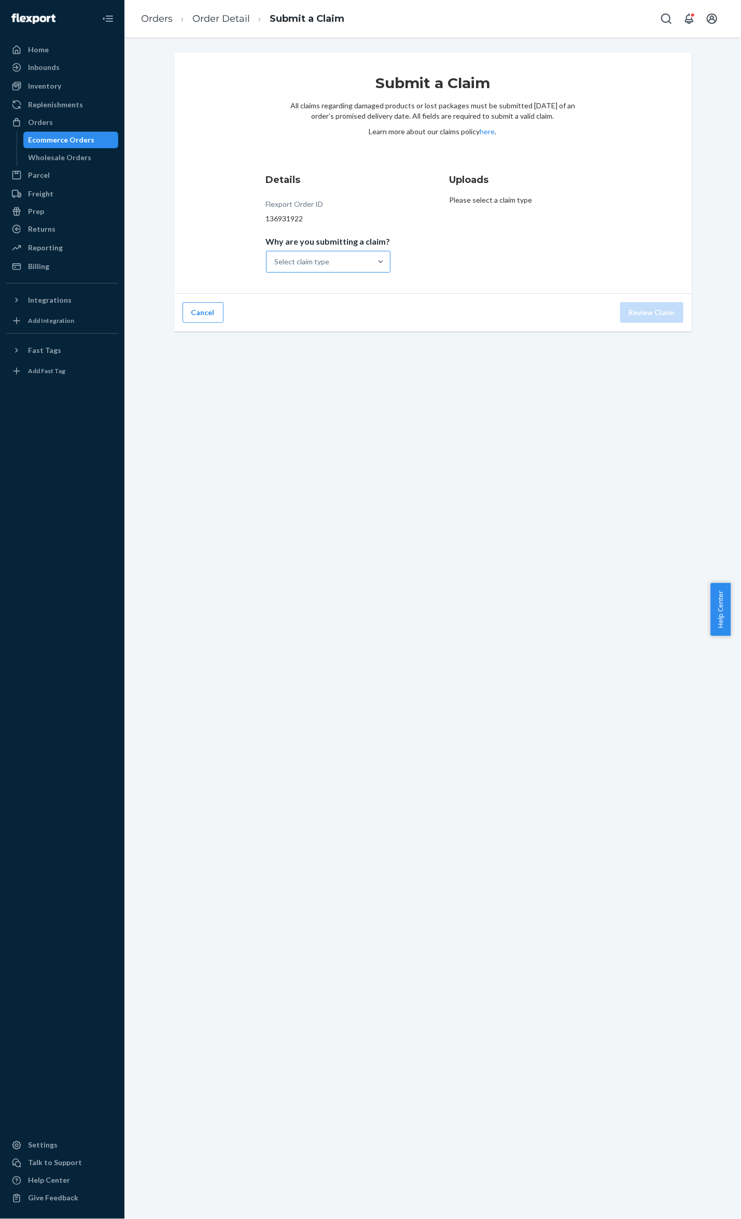
click at [329, 266] on div "Select claim type" at bounding box center [318, 261] width 105 height 21
click at [276, 266] on input "Why are you submitting a claim? Select claim type" at bounding box center [275, 262] width 1 height 10
click at [337, 347] on div "Missing product" at bounding box center [328, 349] width 120 height 21
click at [276, 267] on input "Why are you submitting a claim? option Missing product focused, 4 of 4. 4 resul…" at bounding box center [275, 262] width 1 height 10
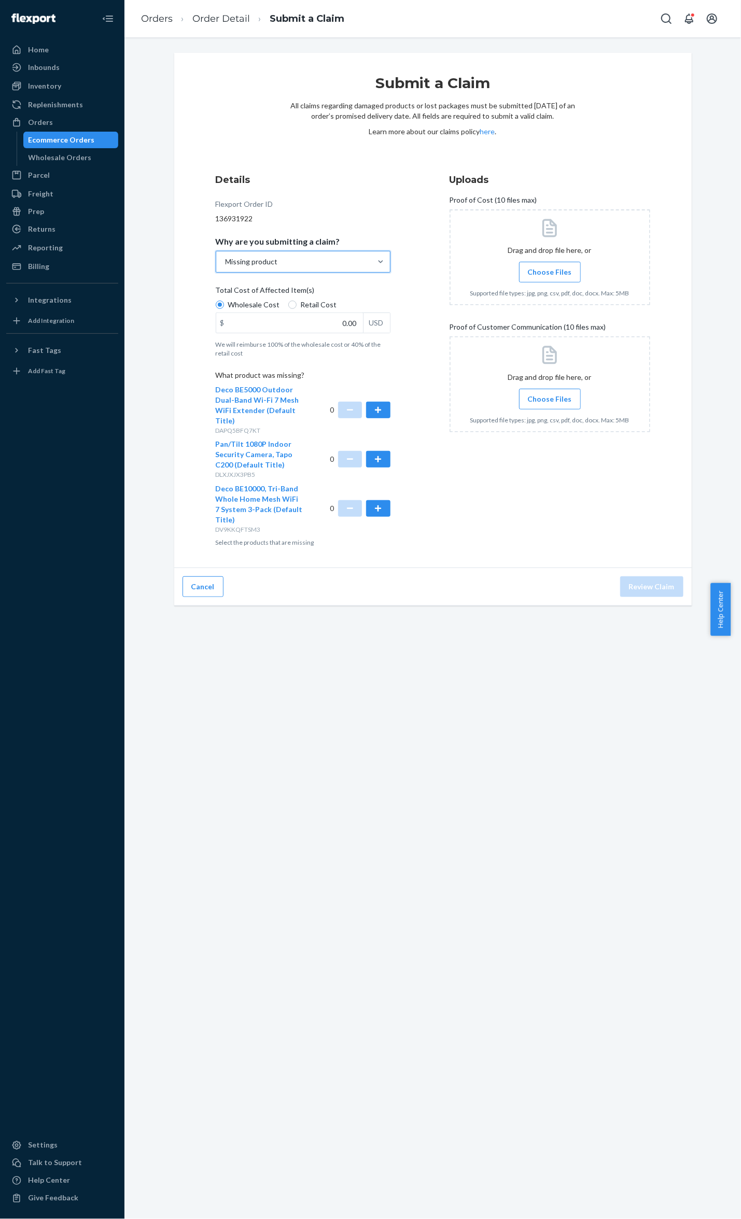
click at [316, 310] on span "Retail Cost" at bounding box center [319, 305] width 36 height 10
click at [297, 309] on input "Retail Cost" at bounding box center [292, 305] width 8 height 8
radio input "true"
radio input "false"
click at [548, 269] on span "Choose Files" at bounding box center [550, 272] width 44 height 10
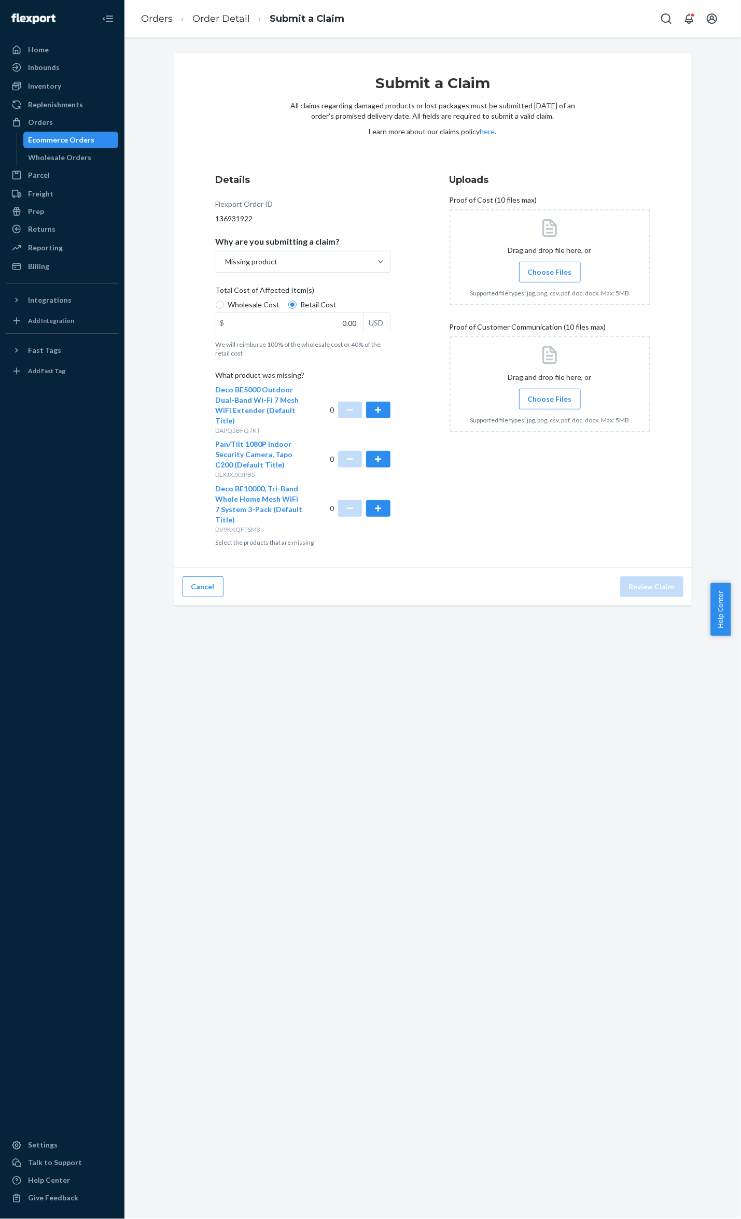
click at [550, 269] on input "Choose Files" at bounding box center [550, 271] width 1 height 11
click at [333, 328] on input "0.00" at bounding box center [289, 323] width 147 height 20
type input "499.99"
click at [370, 508] on button "button" at bounding box center [378, 508] width 24 height 17
click at [621, 438] on div at bounding box center [550, 425] width 201 height 96
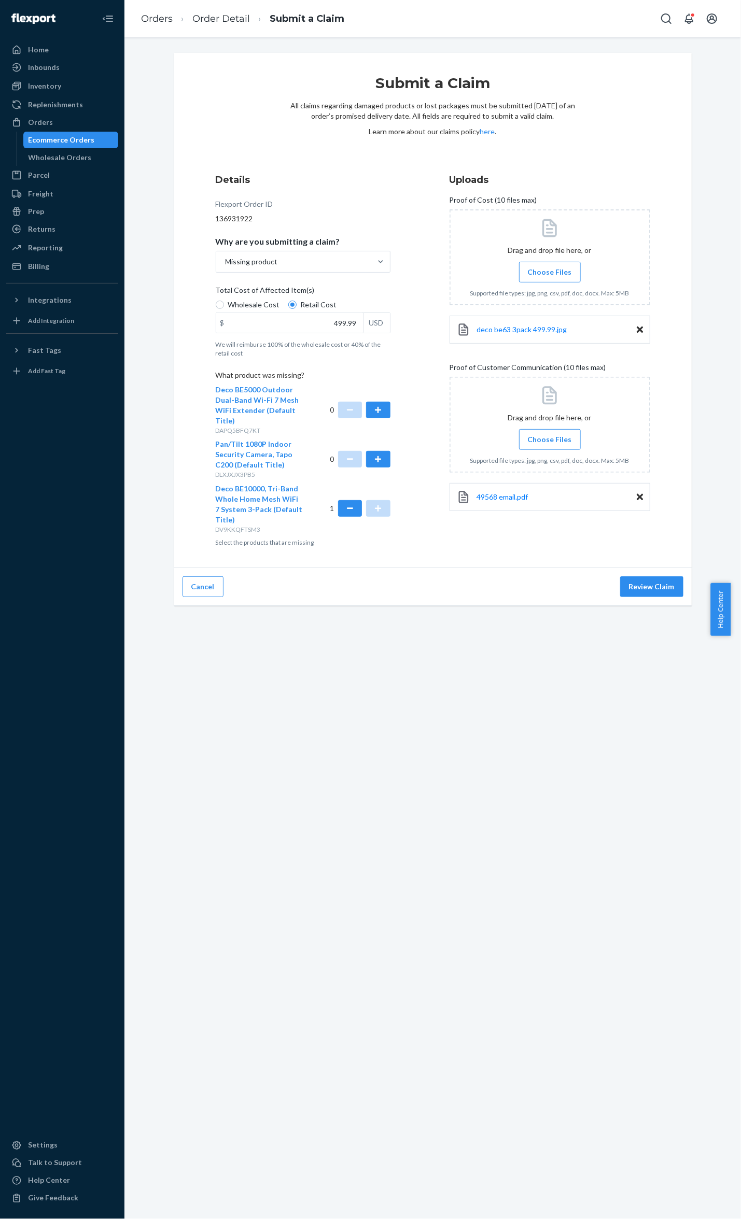
click at [558, 448] on label "Choose Files" at bounding box center [550, 439] width 62 height 21
click at [550, 445] on input "Choose Files" at bounding box center [550, 439] width 1 height 11
click at [643, 598] on button "Review Claim" at bounding box center [651, 602] width 63 height 21
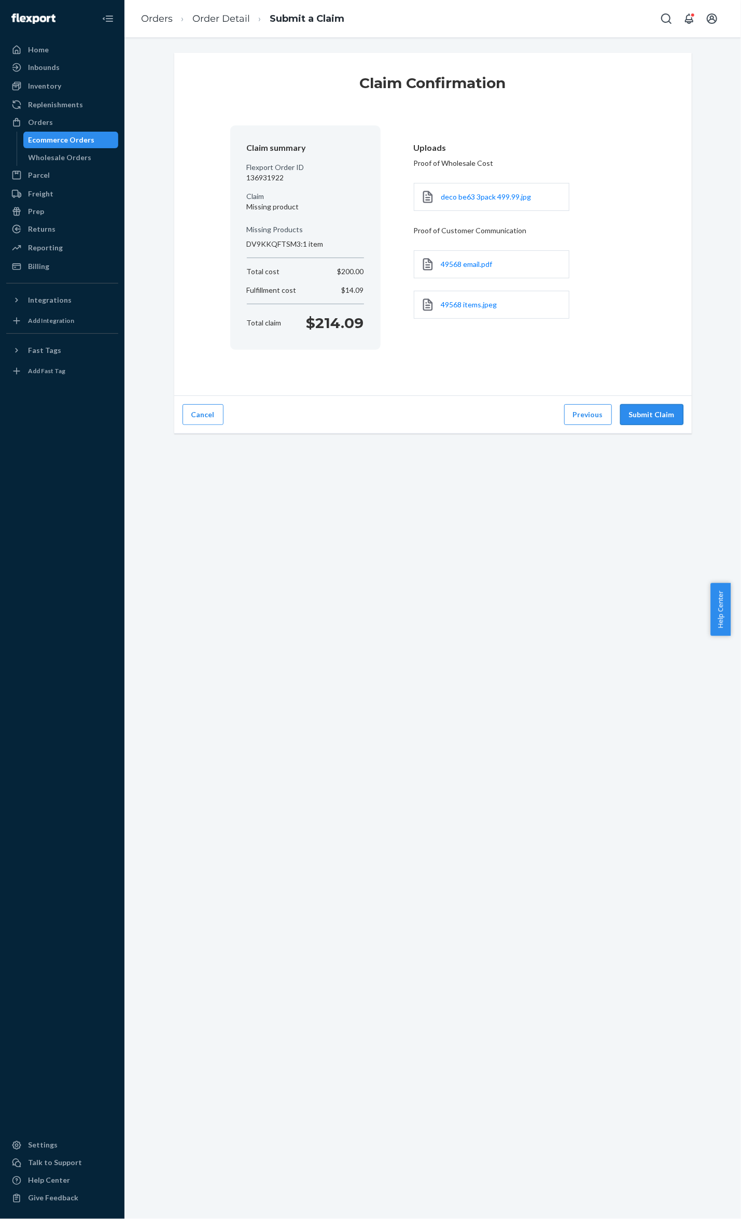
click at [650, 422] on button "Submit Claim" at bounding box center [651, 414] width 63 height 21
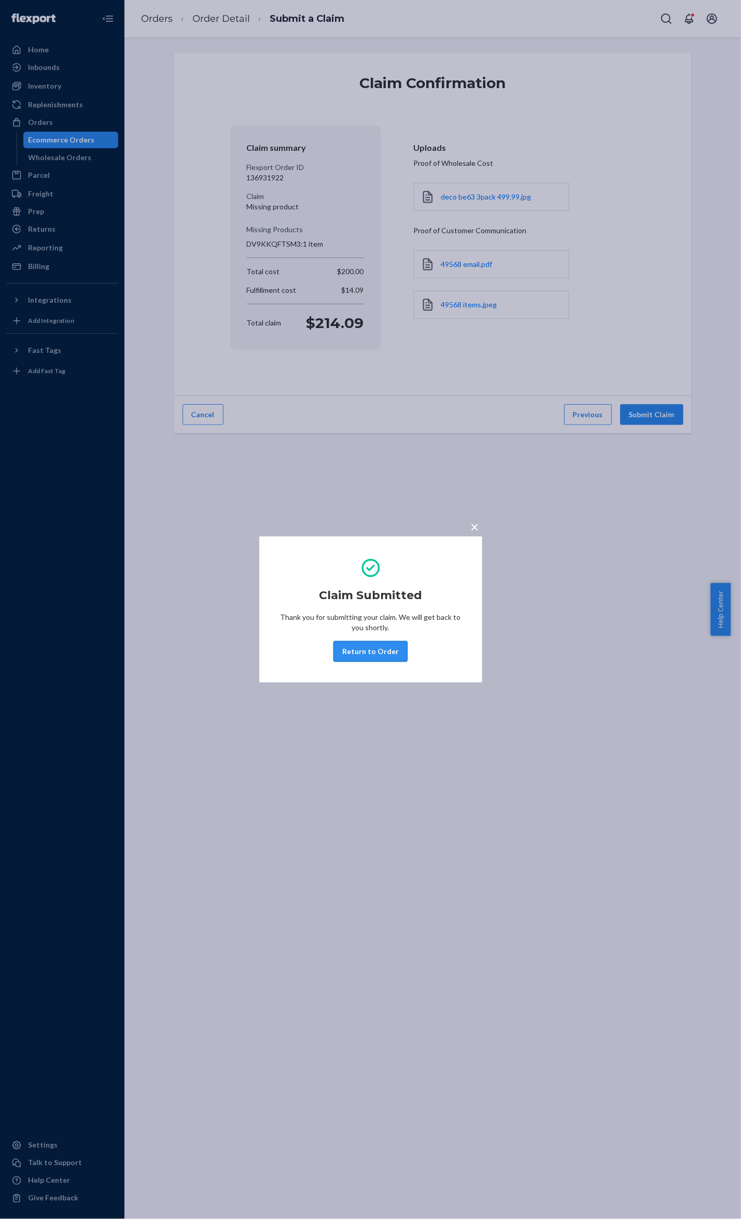
click at [380, 656] on button "Return to Order" at bounding box center [370, 651] width 74 height 21
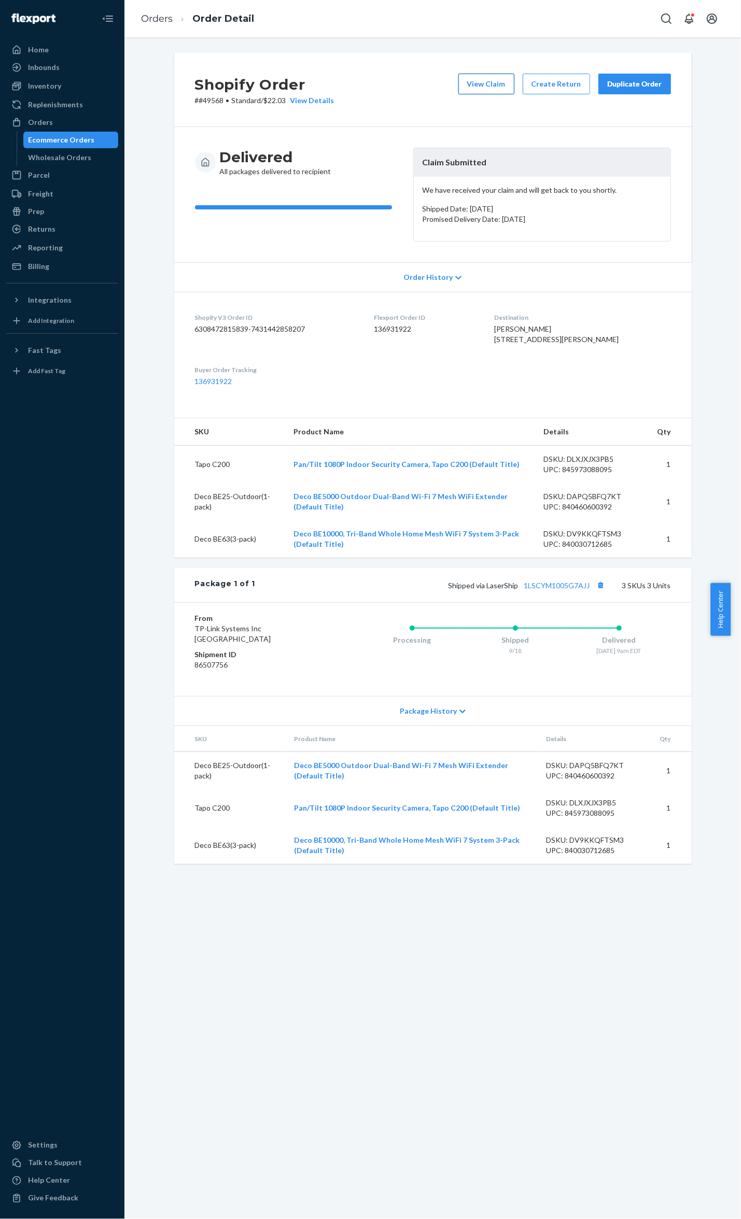
click at [480, 83] on button "View Claim" at bounding box center [486, 84] width 56 height 21
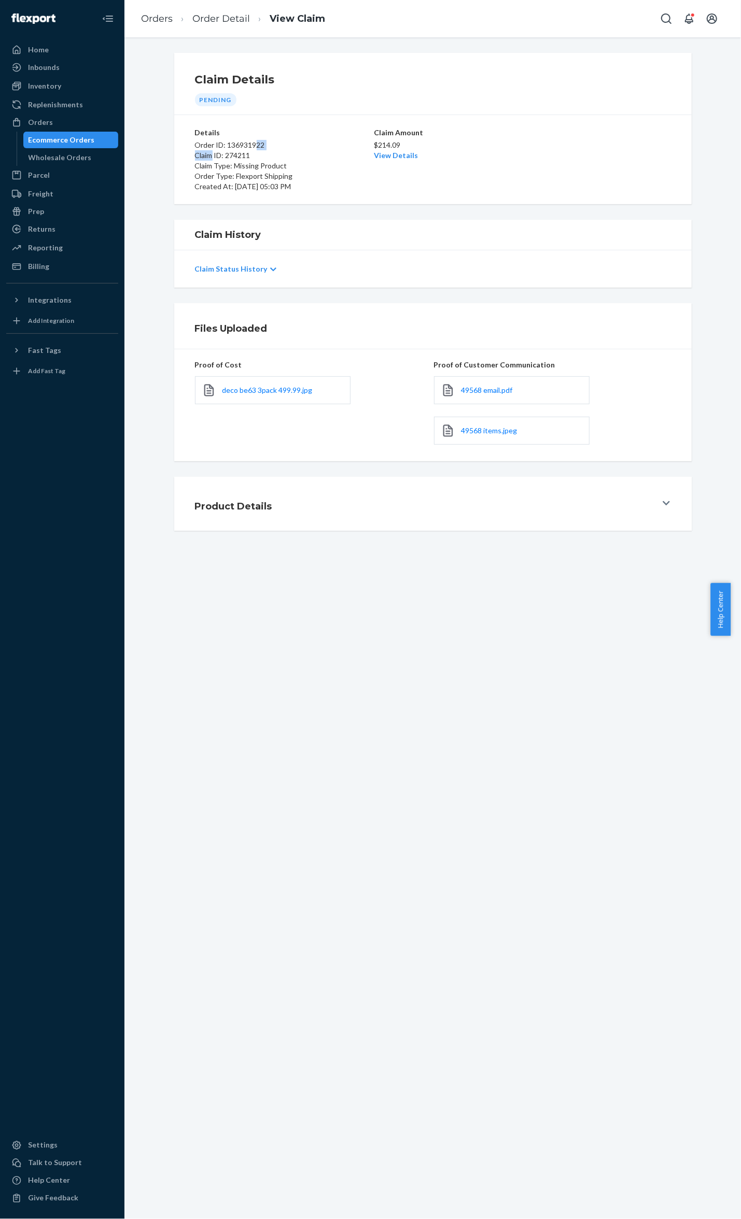
drag, startPoint x: 251, startPoint y: 150, endPoint x: 236, endPoint y: 150, distance: 14.5
click at [226, 150] on div "Order ID: 136931922 Claim ID: 274211 Claim Type: Missing Product Order Type: Fl…" at bounding box center [283, 165] width 177 height 54
drag, startPoint x: 236, startPoint y: 150, endPoint x: 272, endPoint y: 168, distance: 40.1
click at [272, 168] on p "Claim Type: Missing Product" at bounding box center [283, 166] width 177 height 10
drag, startPoint x: 256, startPoint y: 151, endPoint x: 187, endPoint y: 154, distance: 68.5
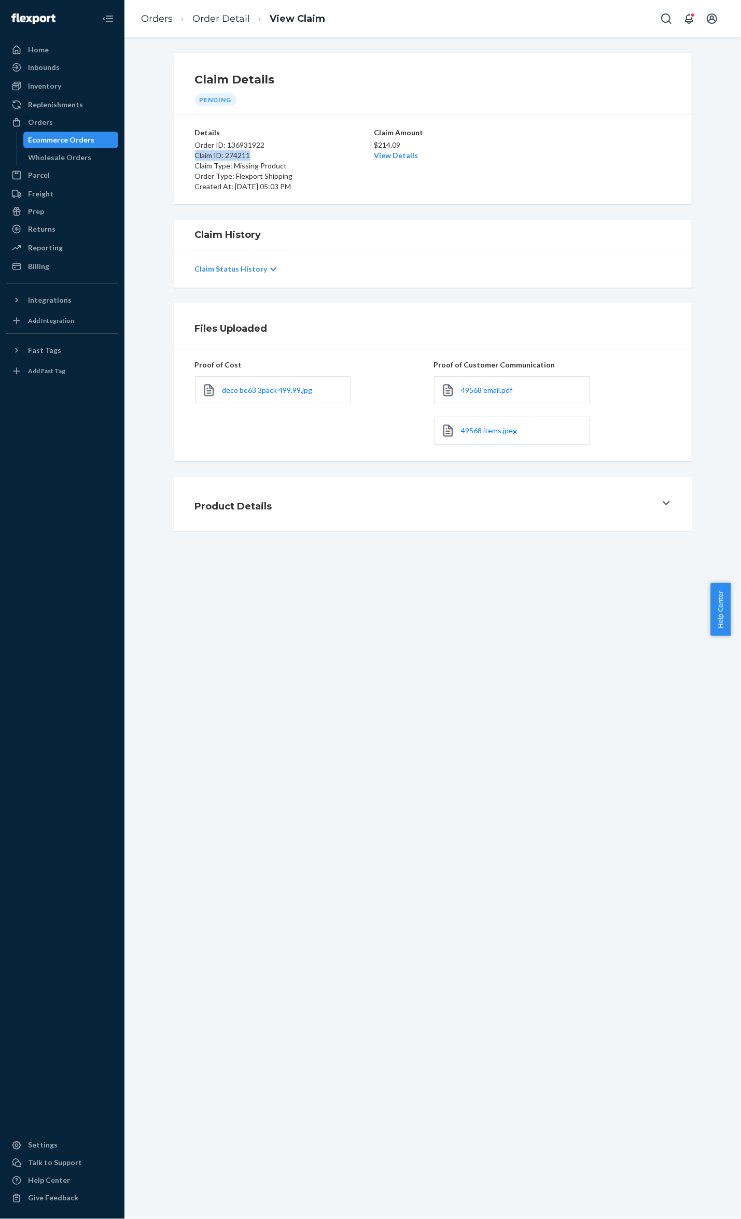
click at [187, 154] on div "Details Order ID: 136931922 Claim ID: 274211 Claim Type: Missing Product Order …" at bounding box center [432, 159] width 517 height 89
copy p "Claim ID: 274211"
click at [227, 25] on li "Order Detail" at bounding box center [211, 19] width 77 height 14
click at [231, 19] on link "Order Detail" at bounding box center [221, 18] width 58 height 11
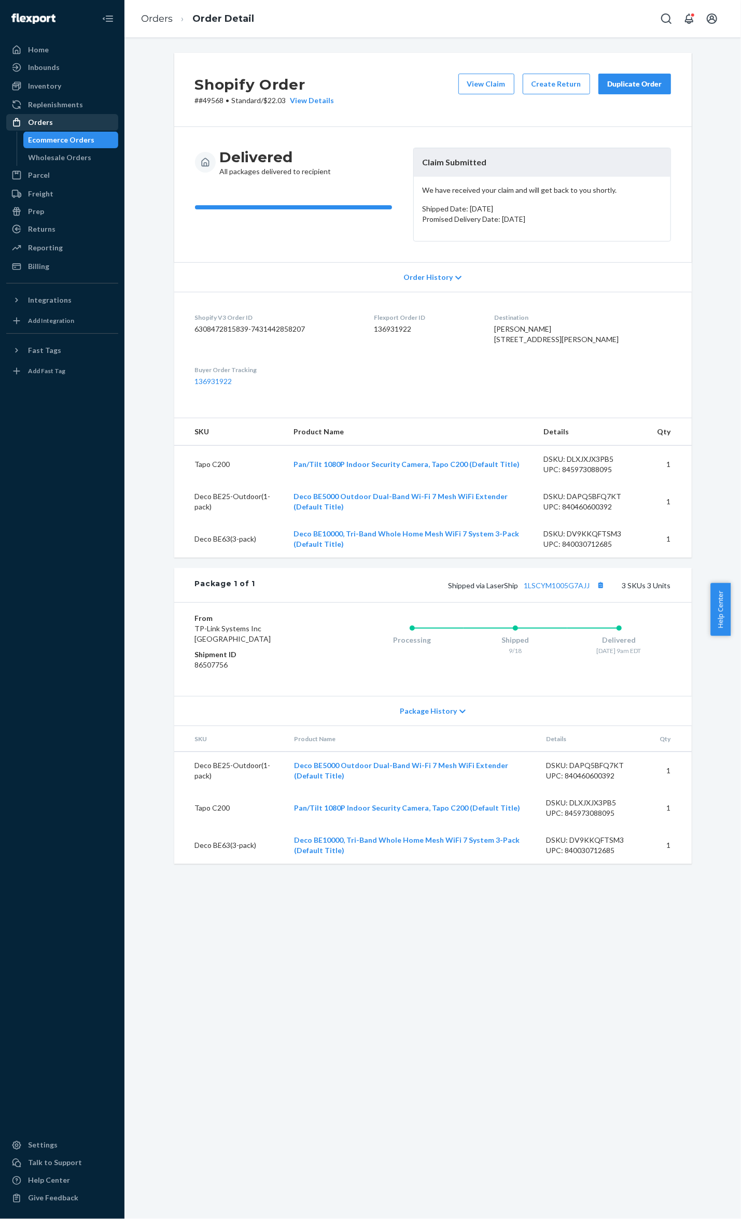
click at [57, 130] on link "Orders" at bounding box center [62, 122] width 112 height 17
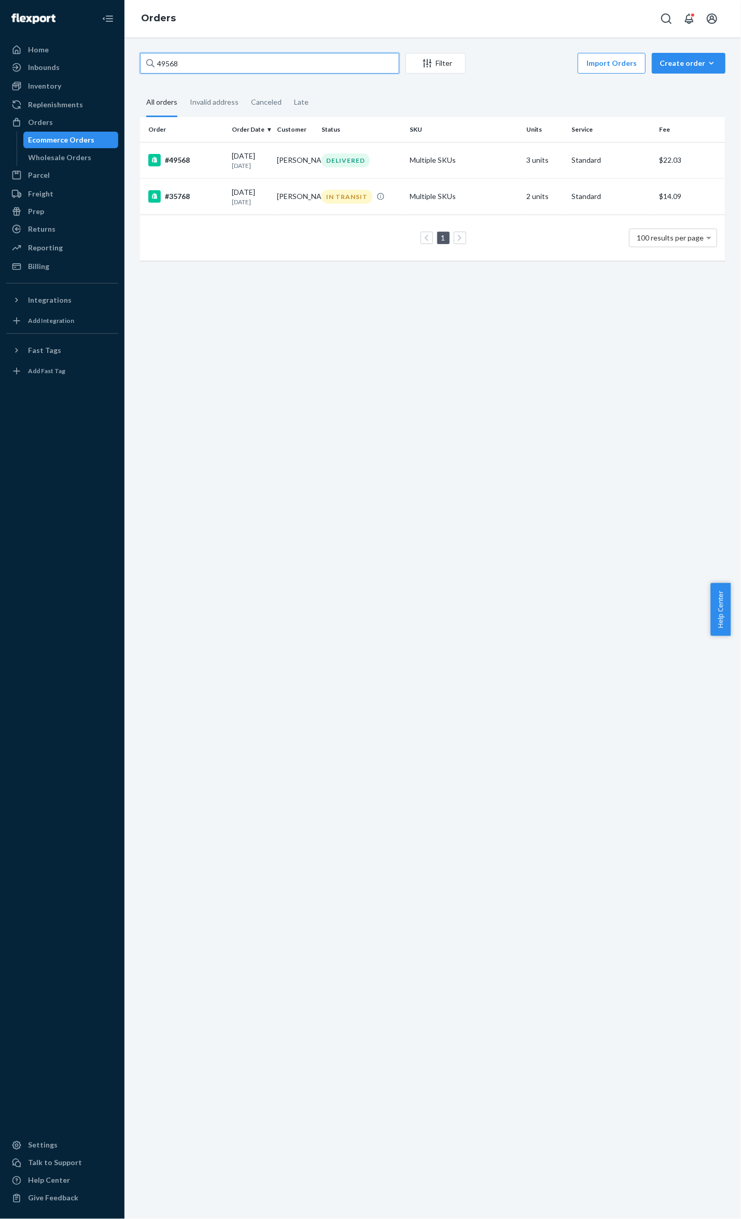
click at [163, 65] on input "49568" at bounding box center [269, 63] width 259 height 21
paste input "792"
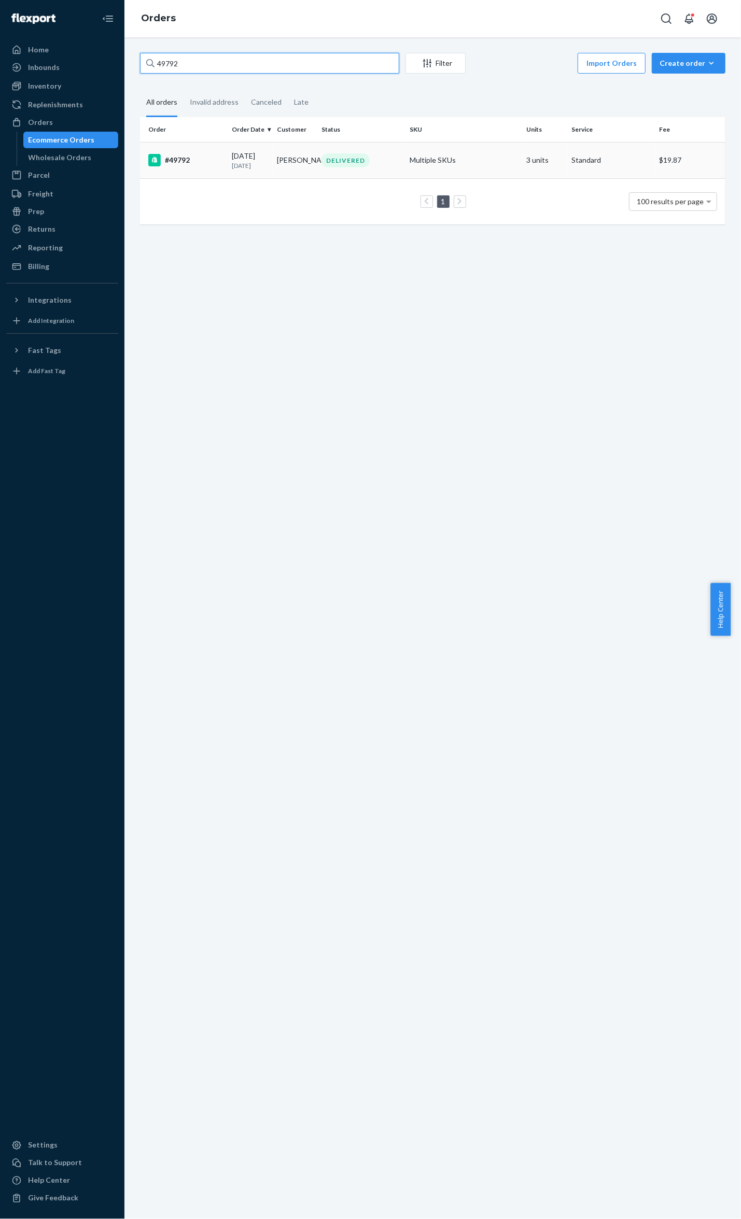
type input "49792"
click at [189, 156] on div "#49792" at bounding box center [185, 160] width 75 height 12
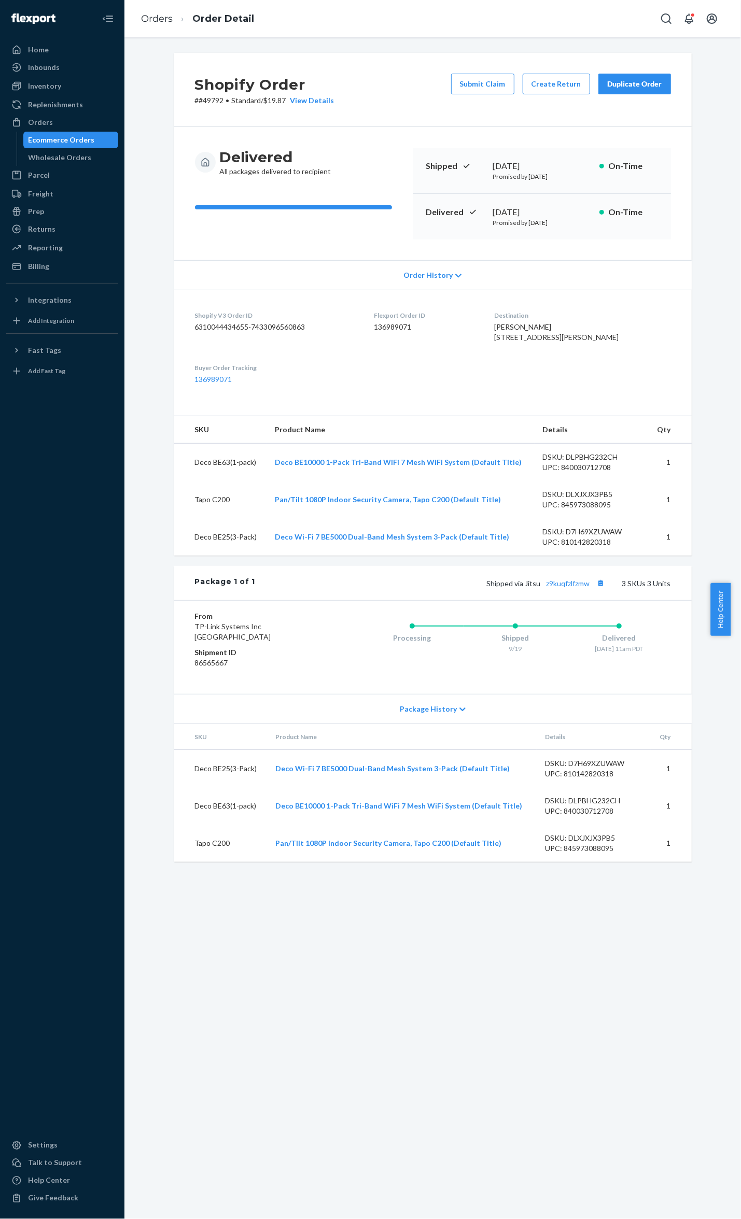
click at [486, 77] on button "Submit Claim" at bounding box center [482, 84] width 63 height 21
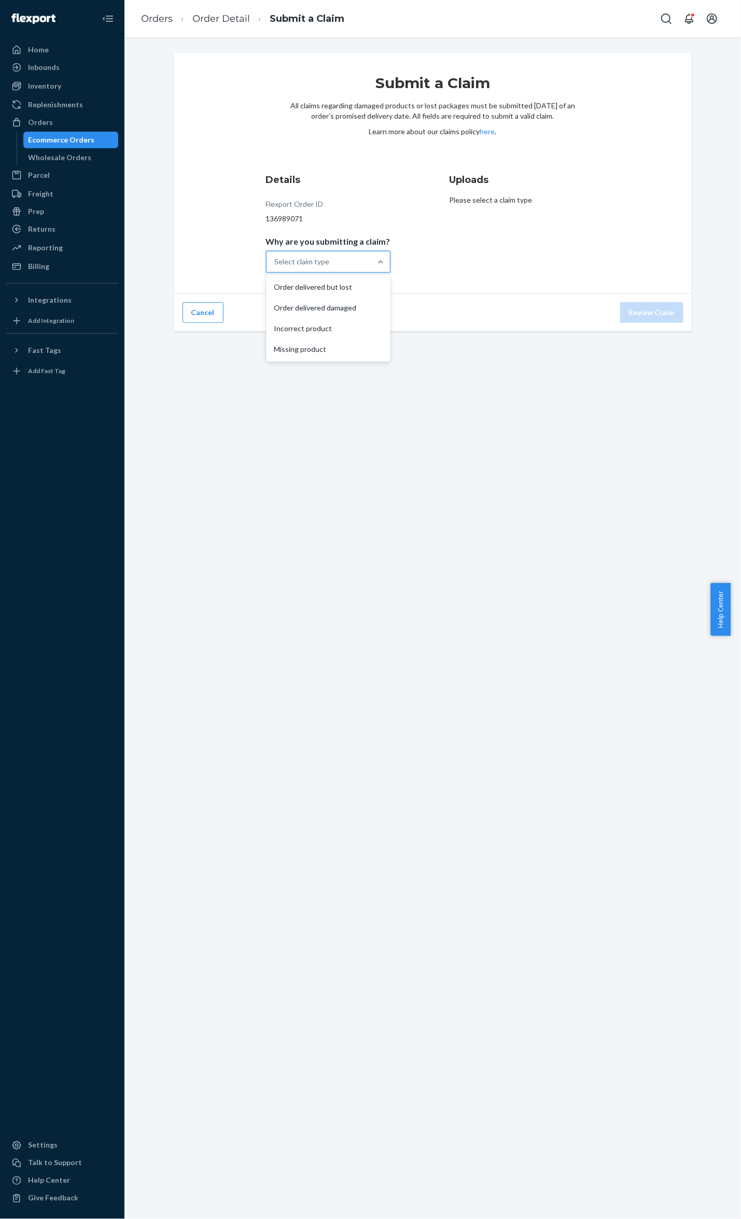
click at [336, 254] on div "Select claim type" at bounding box center [318, 261] width 105 height 21
click at [276, 257] on input "Why are you submitting a claim? option Order delivered but lost focused, 0 of 4…" at bounding box center [275, 262] width 1 height 10
click at [322, 346] on div "Missing product" at bounding box center [328, 349] width 120 height 21
click at [276, 267] on input "Why are you submitting a claim? option Missing product focused, 0 of 4. 4 resul…" at bounding box center [275, 262] width 1 height 10
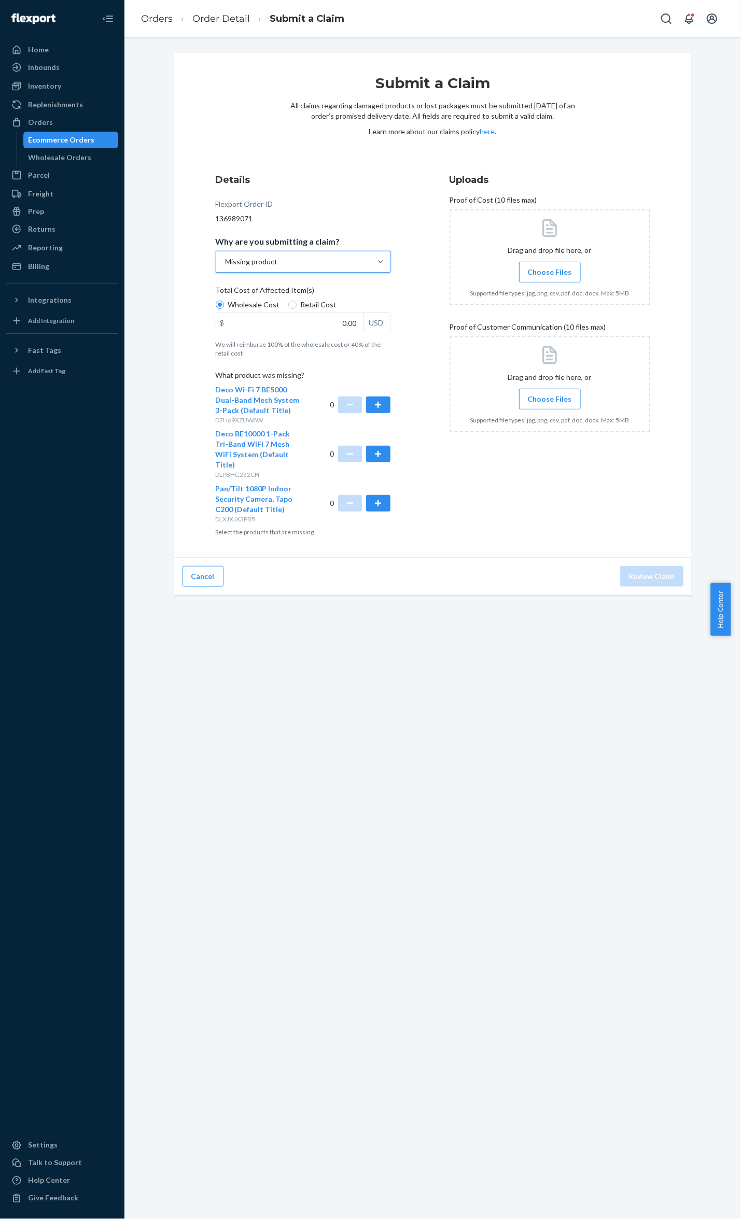
click at [316, 305] on span "Retail Cost" at bounding box center [319, 305] width 36 height 10
click at [297, 305] on input "Retail Cost" at bounding box center [292, 305] width 8 height 8
radio input "true"
radio input "false"
click at [380, 448] on button "button" at bounding box center [378, 454] width 24 height 17
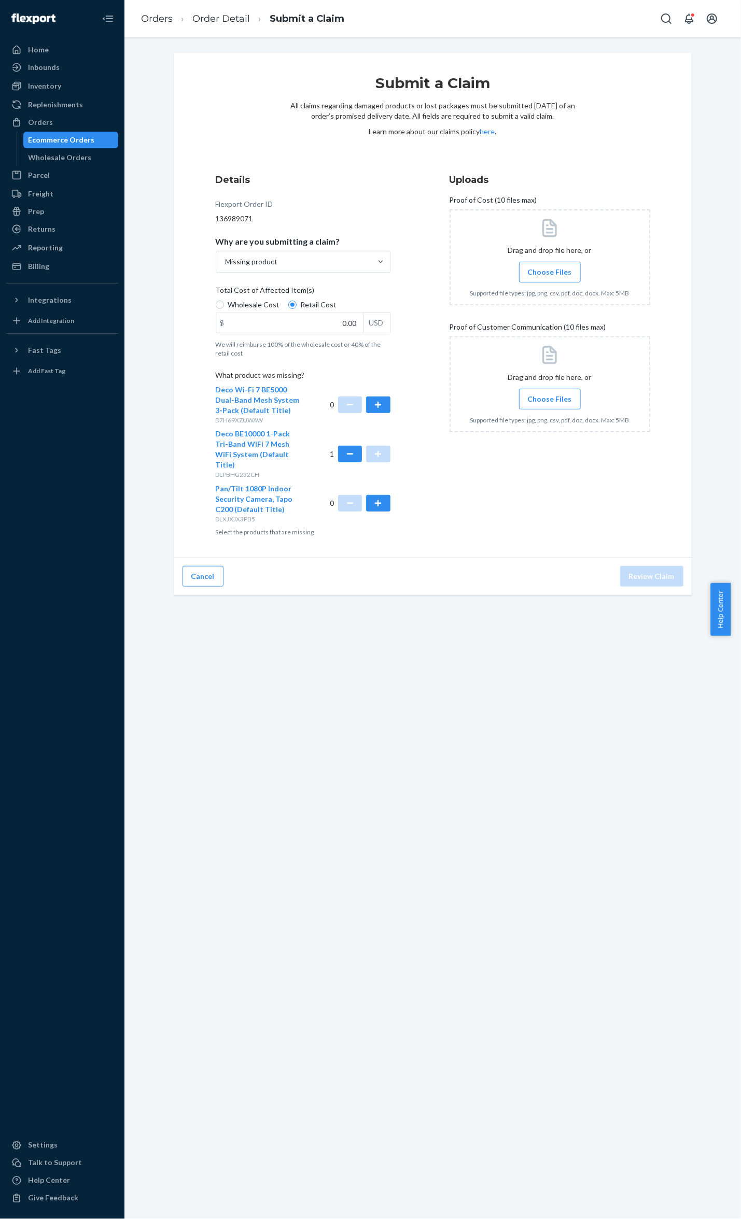
click at [554, 268] on span "Choose Files" at bounding box center [550, 272] width 44 height 10
click at [550, 268] on input "Choose Files" at bounding box center [550, 271] width 1 height 11
click at [533, 436] on span "Choose Files" at bounding box center [550, 439] width 44 height 10
click at [550, 436] on input "Choose Files" at bounding box center [550, 439] width 1 height 11
click at [529, 438] on span "Choose Files" at bounding box center [550, 439] width 44 height 10
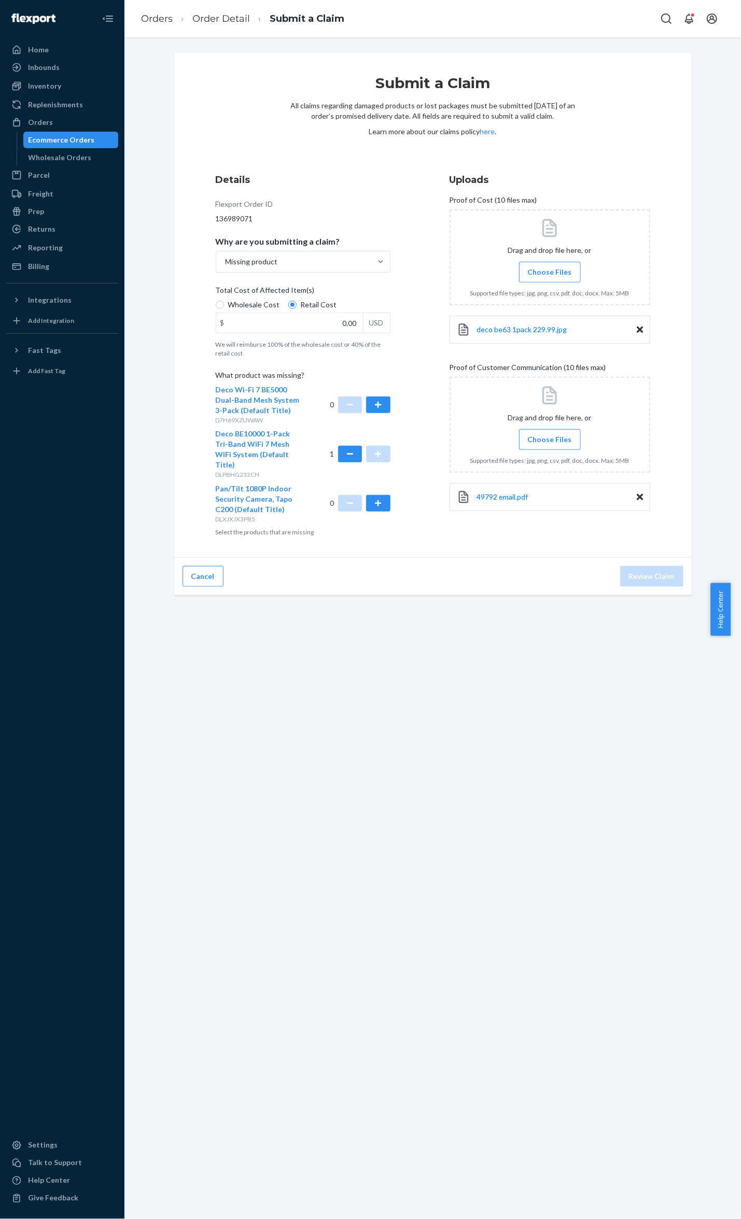
click at [550, 438] on input "Choose Files" at bounding box center [550, 439] width 1 height 11
click at [540, 415] on div at bounding box center [550, 425] width 201 height 96
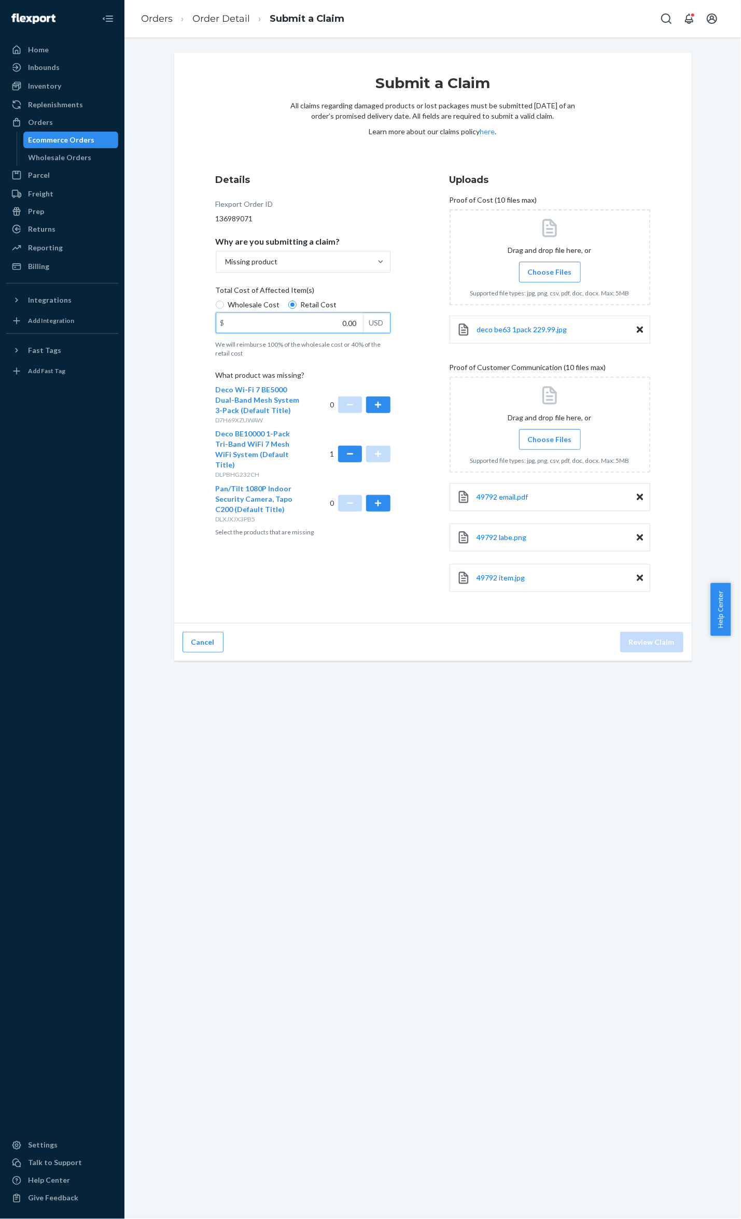
click at [322, 321] on input "0.00" at bounding box center [289, 323] width 147 height 20
type input "229.99"
click at [635, 645] on button "Review Claim" at bounding box center [651, 642] width 63 height 21
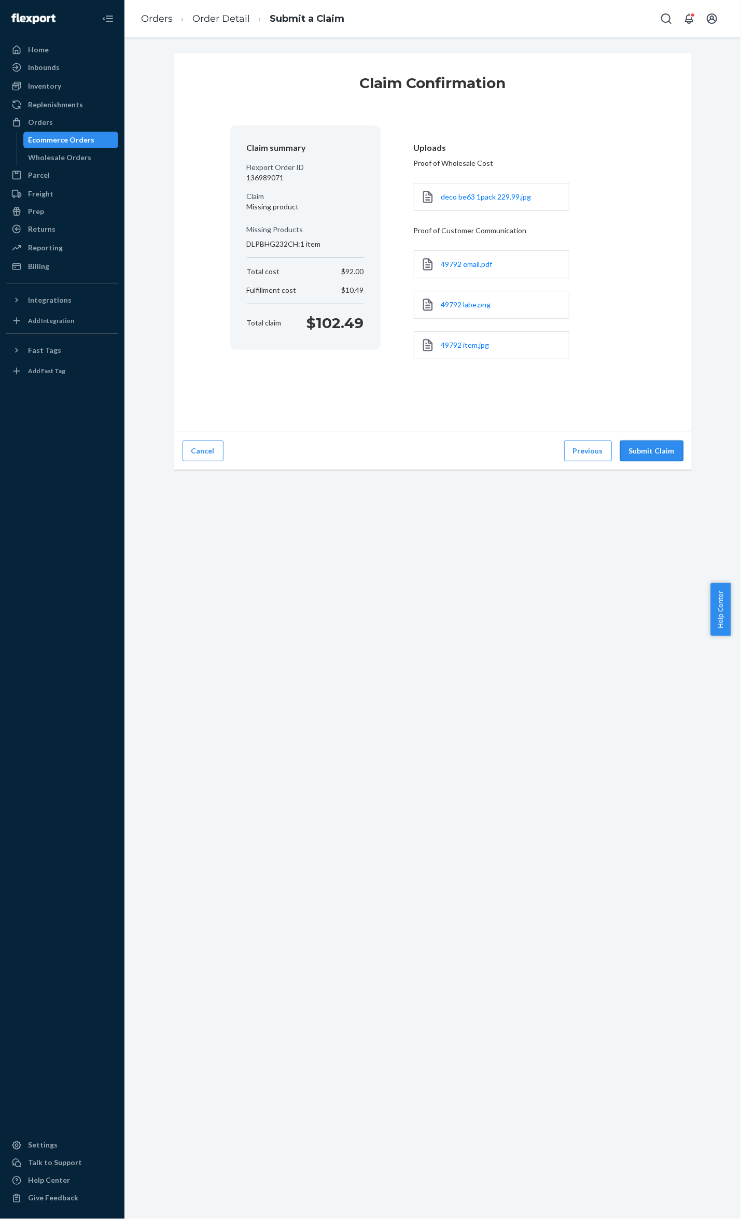
click at [664, 447] on button "Submit Claim" at bounding box center [651, 451] width 63 height 21
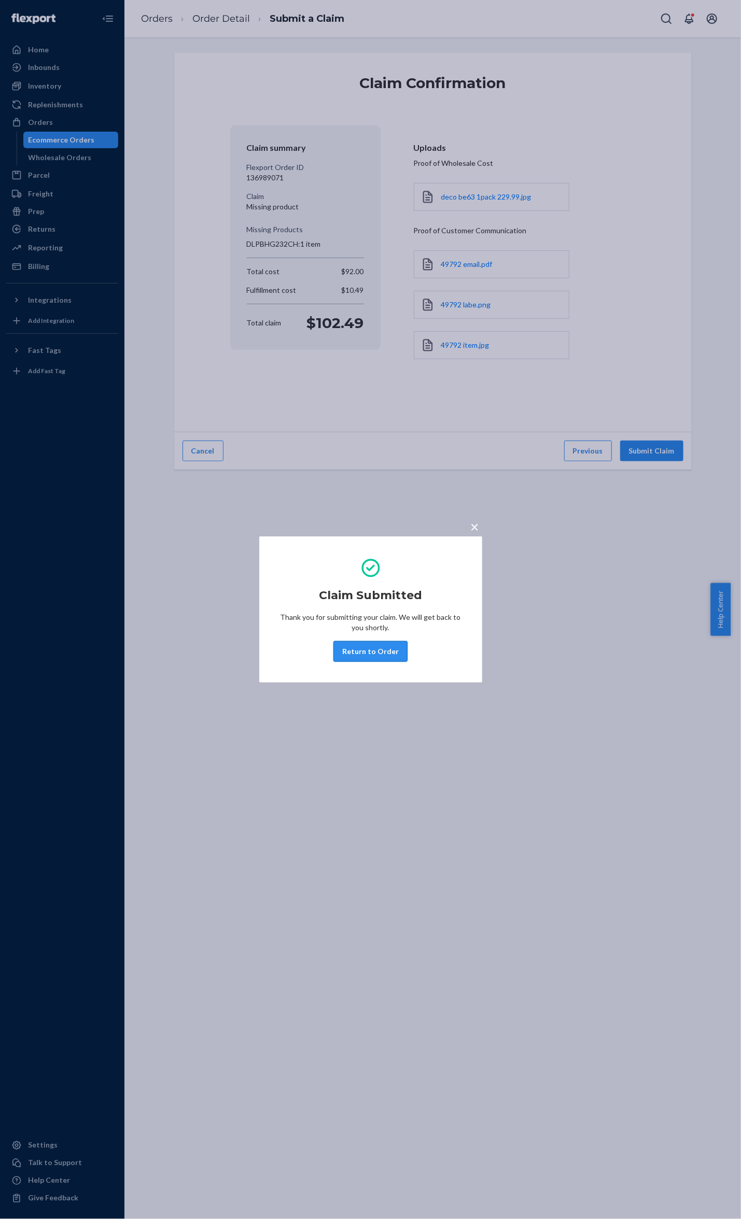
click at [389, 645] on button "Return to Order" at bounding box center [370, 651] width 74 height 21
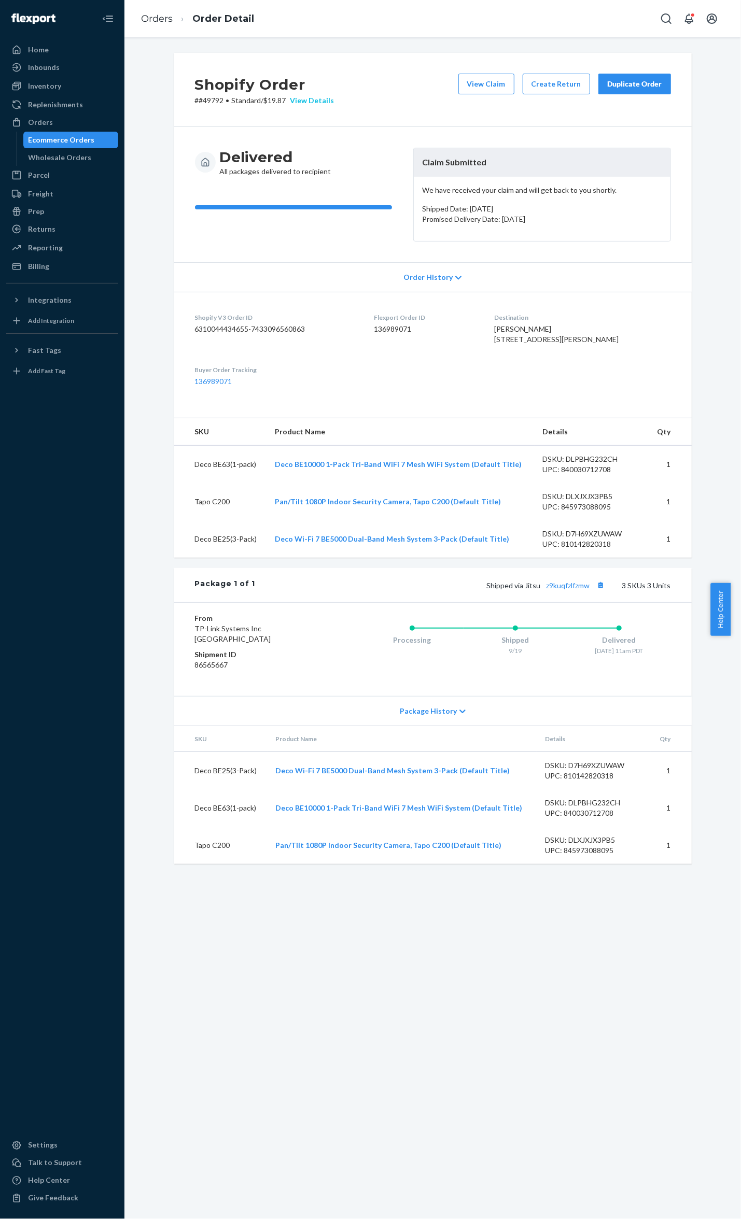
click at [303, 104] on div "View Details" at bounding box center [310, 100] width 48 height 10
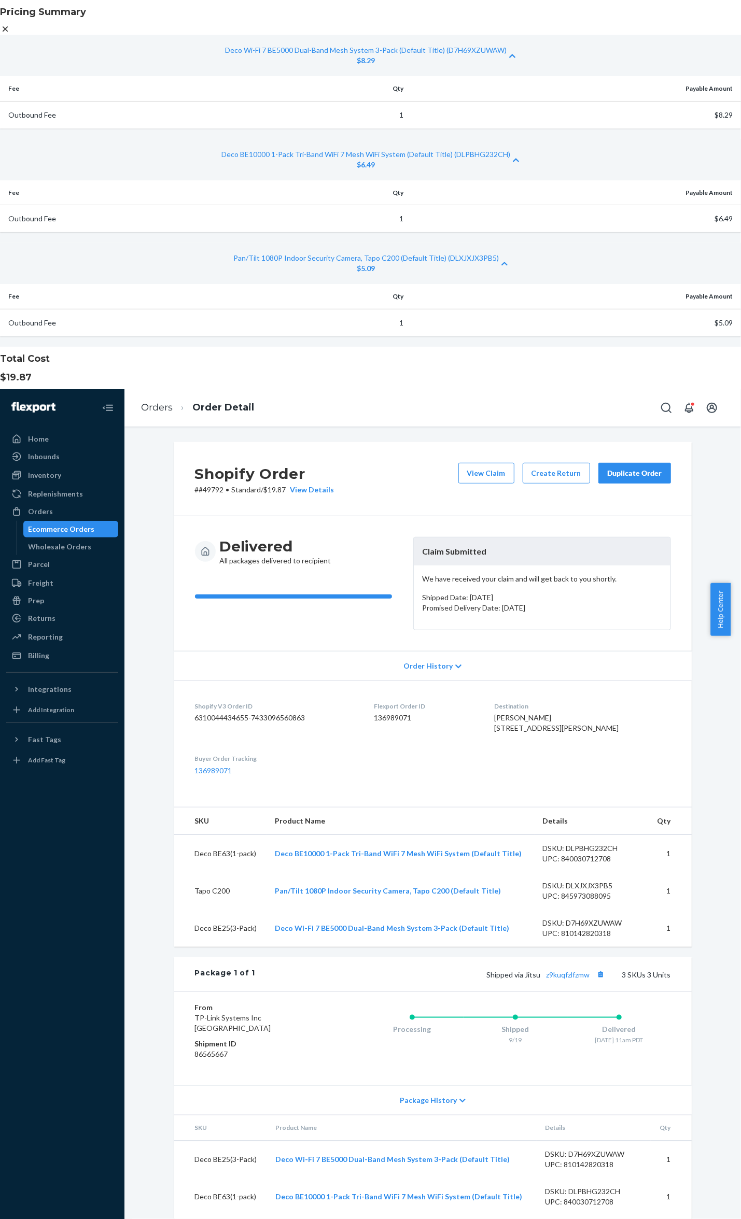
click at [10, 34] on icon at bounding box center [5, 29] width 10 height 10
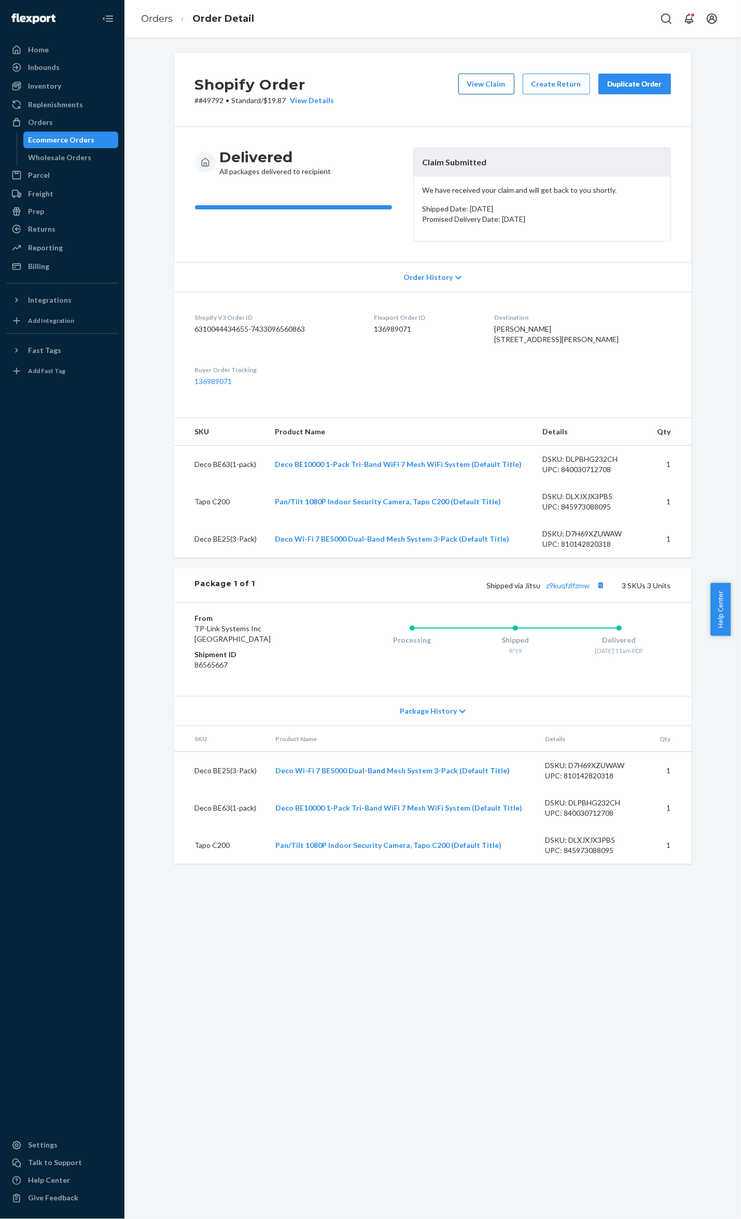
click at [492, 81] on button "View Claim" at bounding box center [486, 84] width 56 height 21
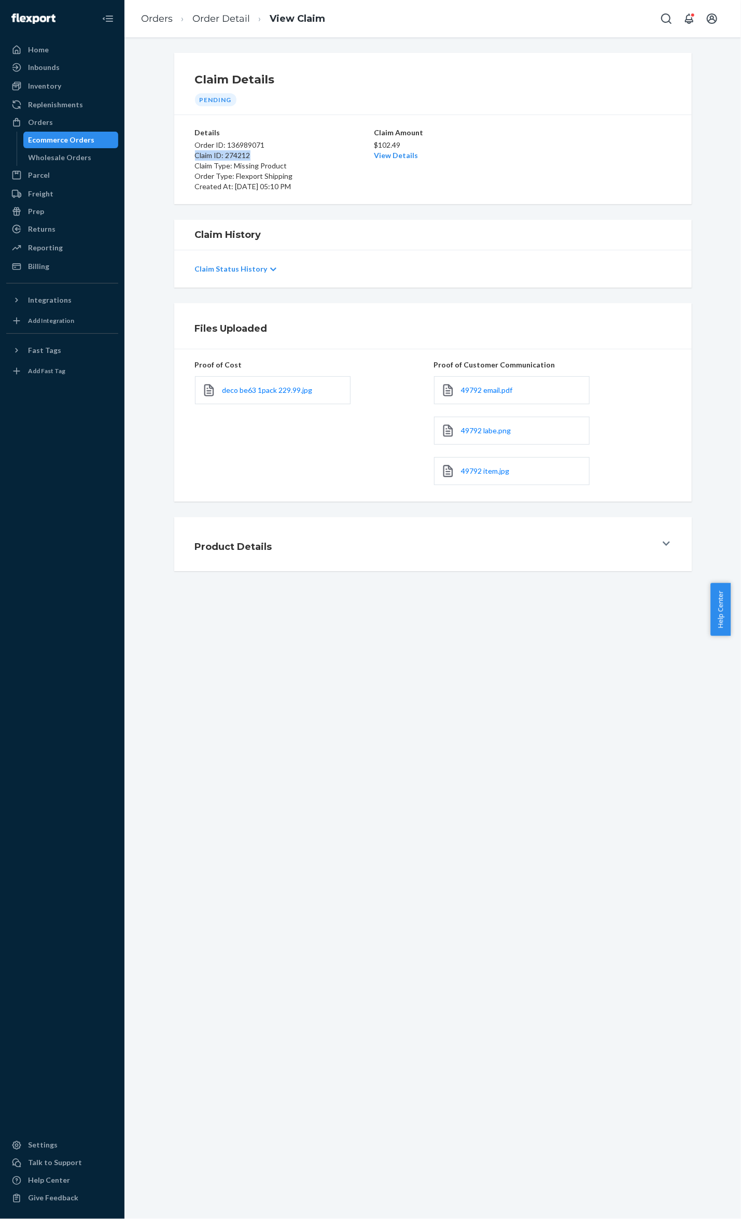
drag, startPoint x: 260, startPoint y: 154, endPoint x: 190, endPoint y: 156, distance: 70.5
click at [195, 156] on p "Claim ID: 274212" at bounding box center [283, 155] width 177 height 10
copy p "Claim ID: 274212"
click at [237, 27] on ol "Orders Order Detail View Claim" at bounding box center [233, 19] width 201 height 31
click at [237, 26] on ol "Orders Order Detail View Claim" at bounding box center [233, 19] width 201 height 31
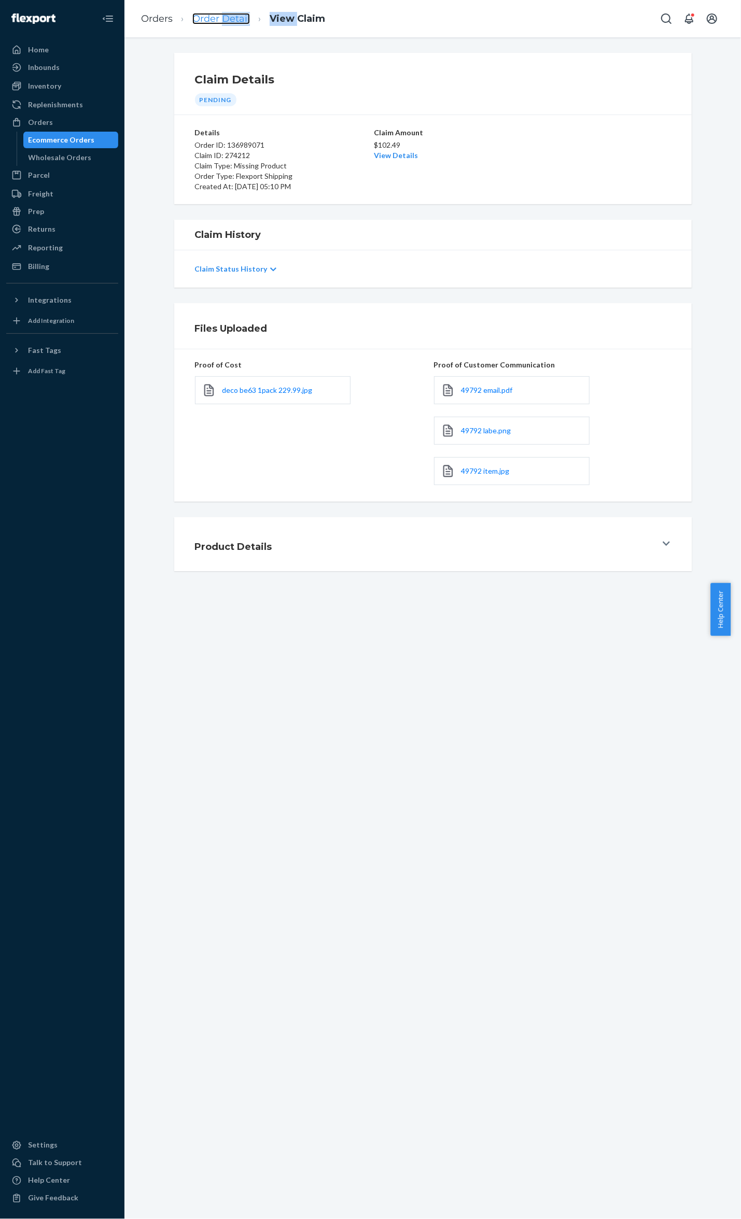
drag, startPoint x: 237, startPoint y: 26, endPoint x: 239, endPoint y: 19, distance: 7.5
click at [239, 19] on link "Order Detail" at bounding box center [221, 18] width 58 height 11
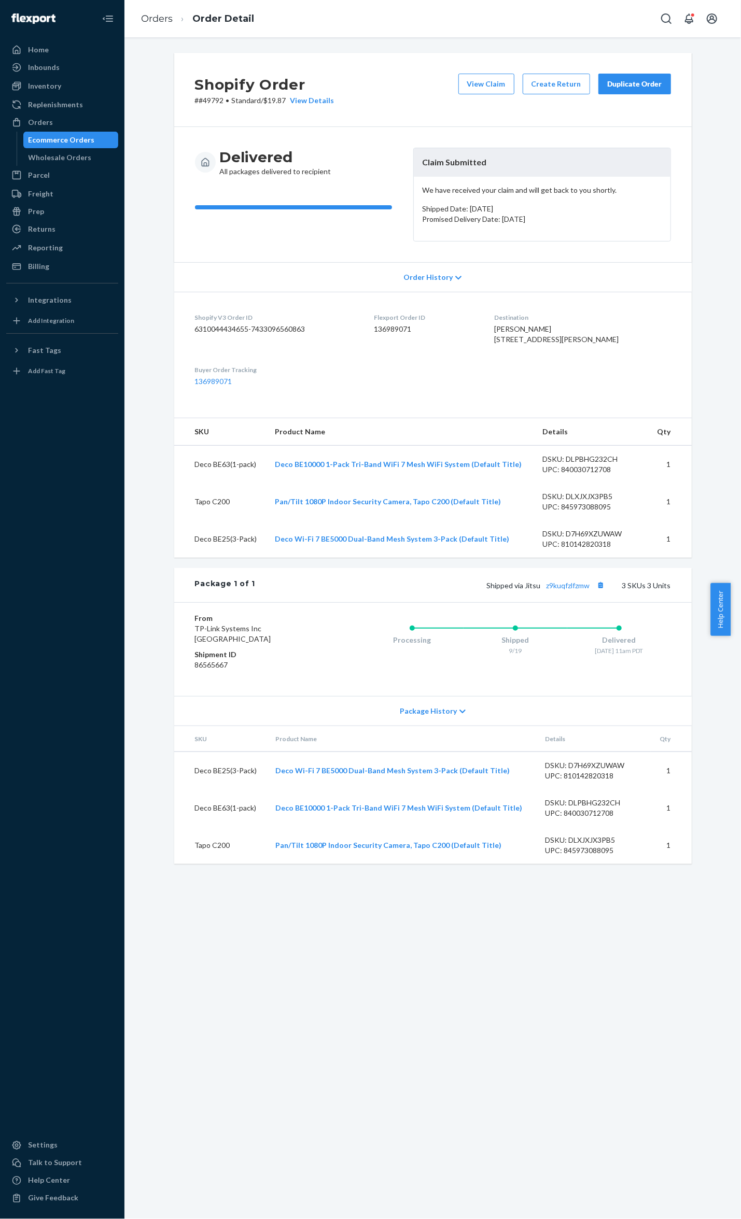
click at [615, 83] on div "Duplicate Order" at bounding box center [634, 84] width 55 height 10
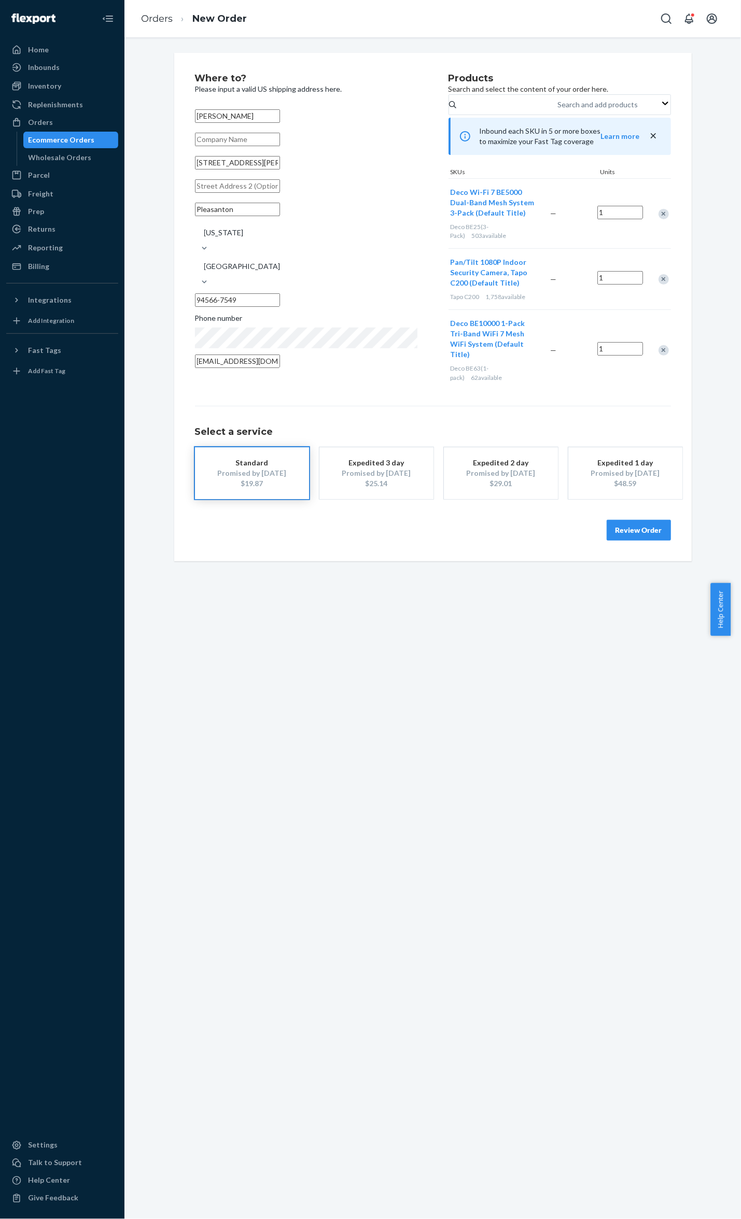
click at [343, 479] on div "$25.14" at bounding box center [376, 484] width 83 height 10
click at [658, 219] on div "Remove Item" at bounding box center [663, 214] width 10 height 10
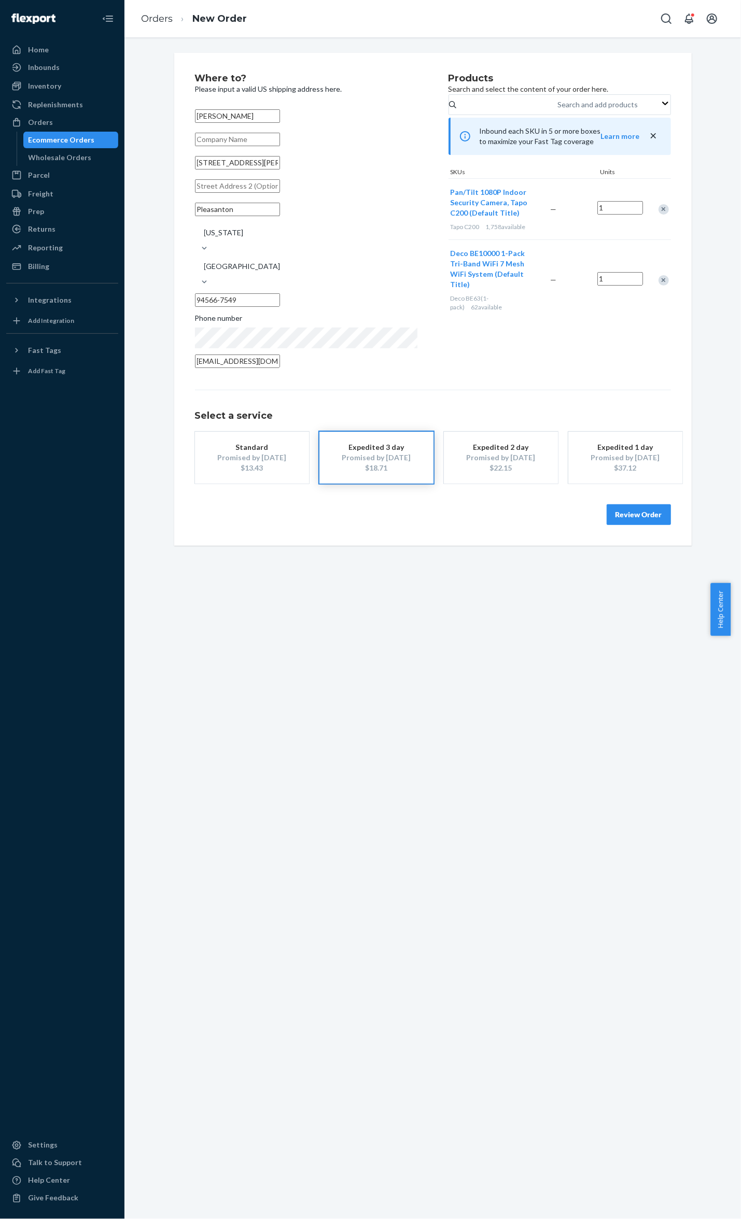
click at [662, 215] on div "Remove Item" at bounding box center [663, 209] width 10 height 10
click at [648, 504] on button "Review Order" at bounding box center [639, 514] width 64 height 21
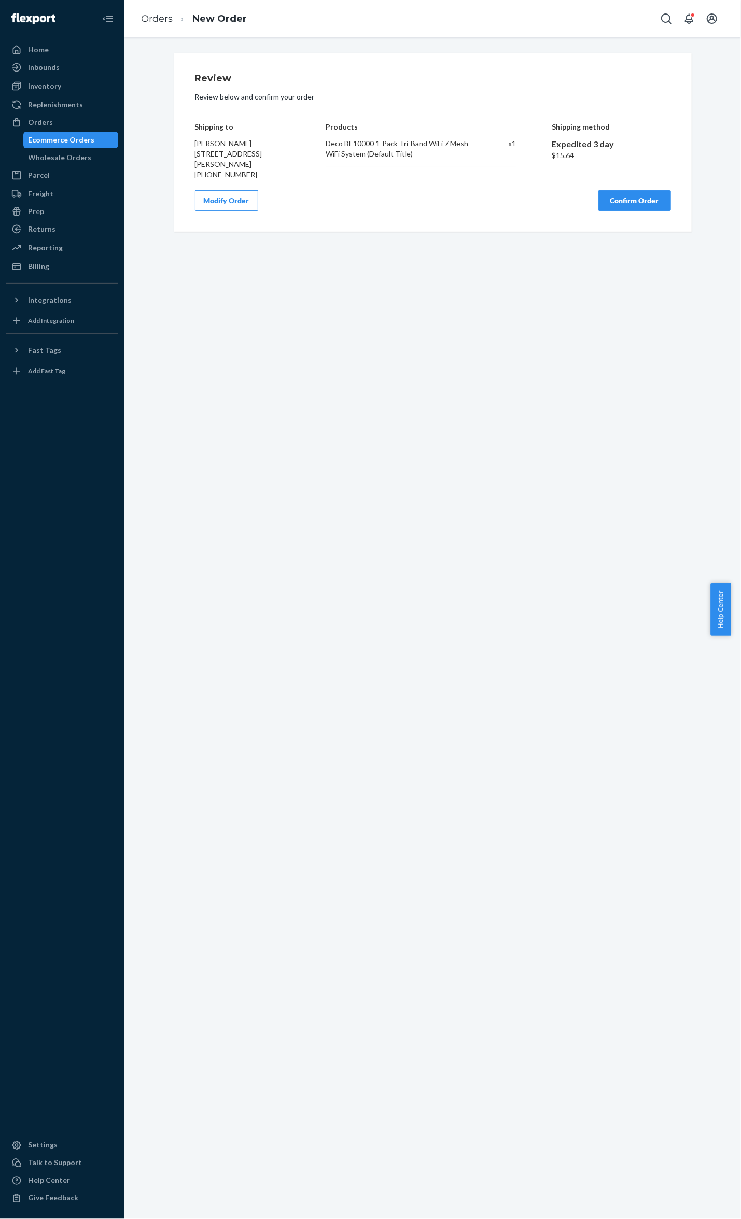
click at [218, 202] on button "Modify Order" at bounding box center [226, 200] width 63 height 21
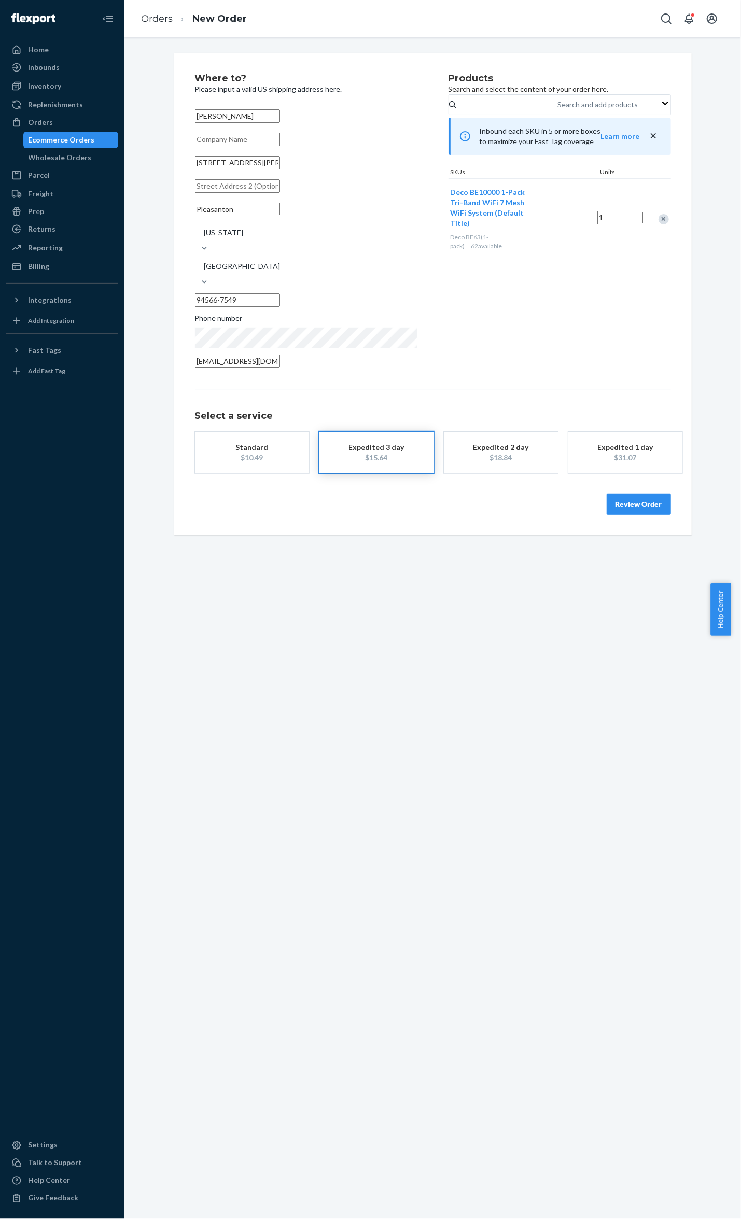
click at [513, 442] on div "Expedited 2 day" at bounding box center [500, 447] width 83 height 10
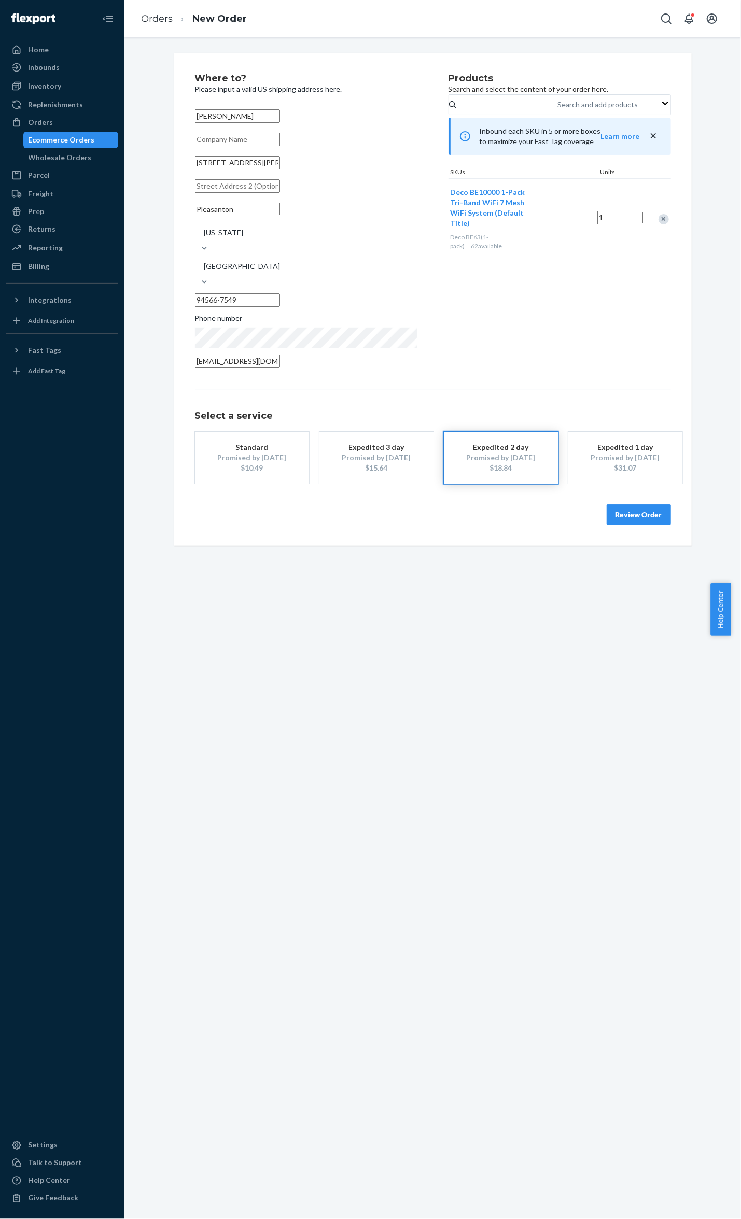
click at [636, 504] on button "Review Order" at bounding box center [639, 514] width 64 height 21
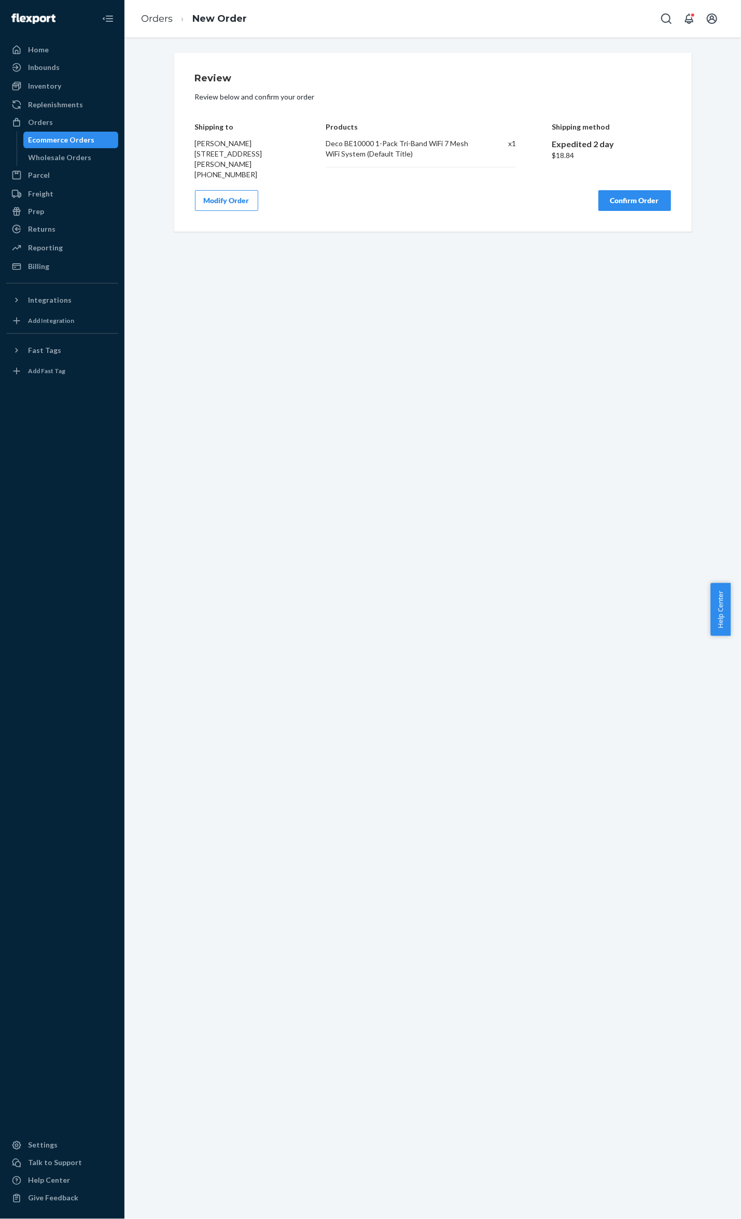
click at [629, 201] on button "Confirm Order" at bounding box center [634, 200] width 73 height 21
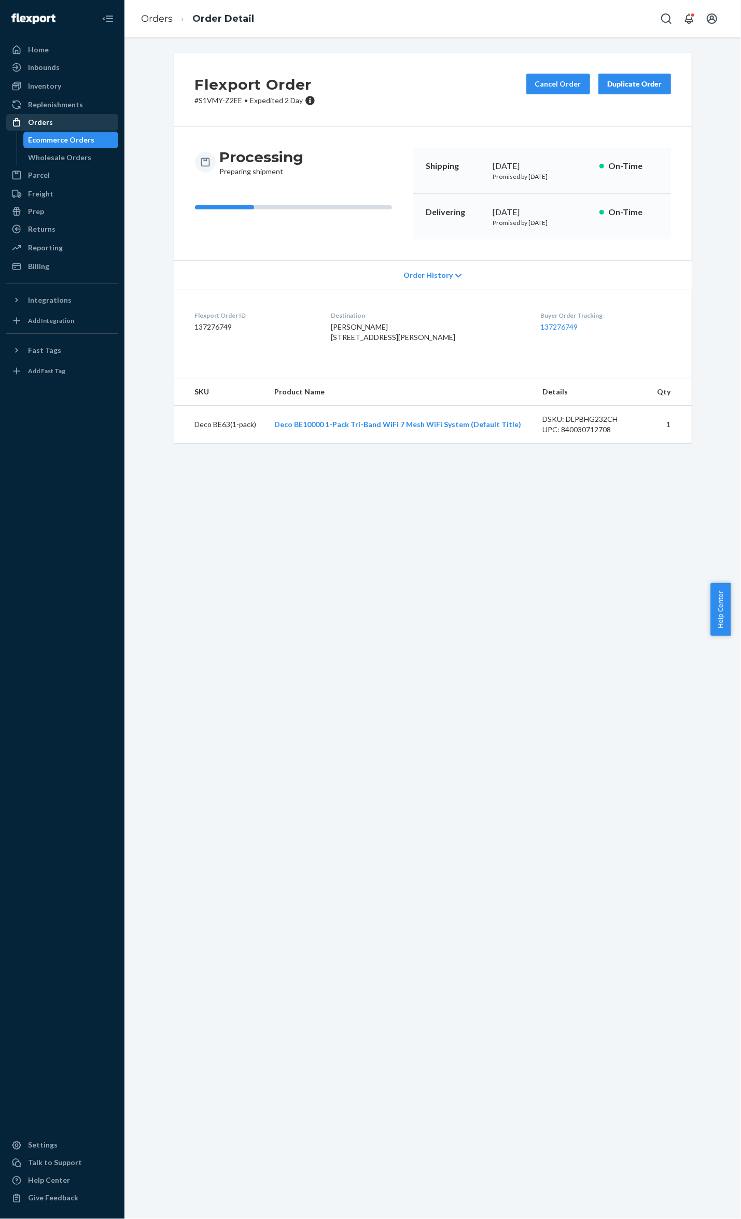
click at [54, 127] on div "Orders" at bounding box center [62, 122] width 110 height 15
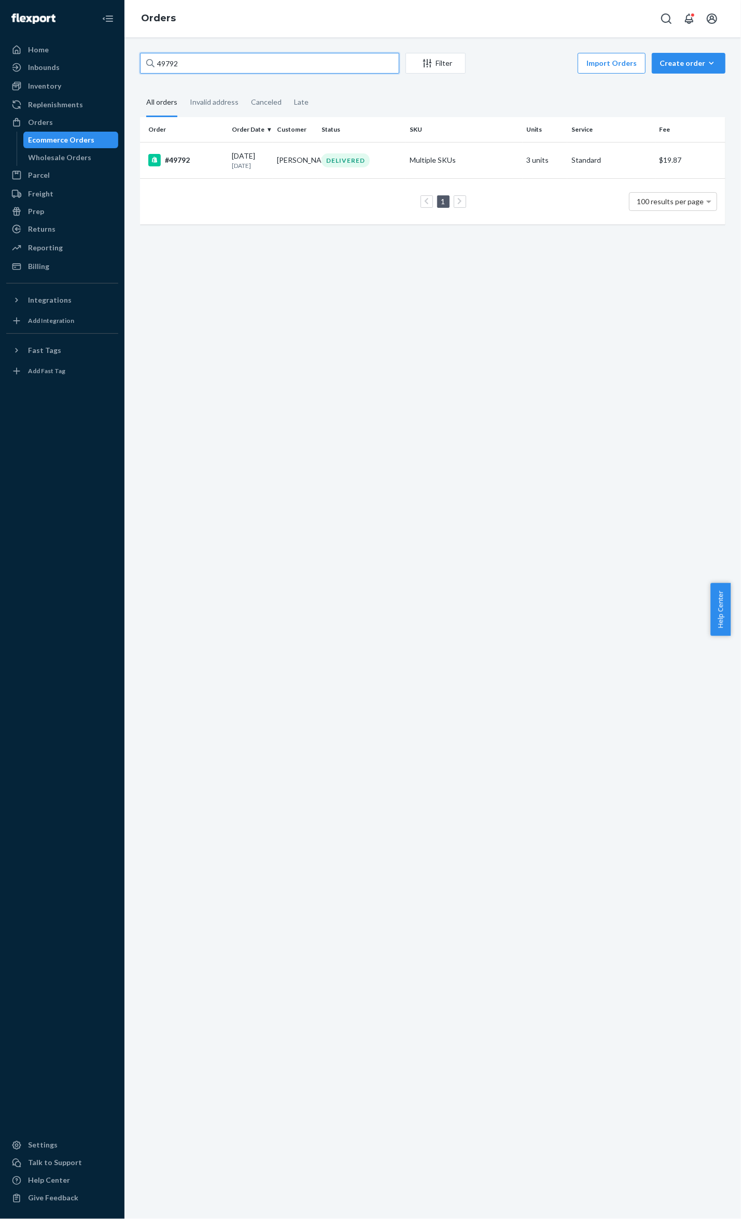
click at [175, 65] on input "49792" at bounding box center [269, 63] width 259 height 21
paste input "544"
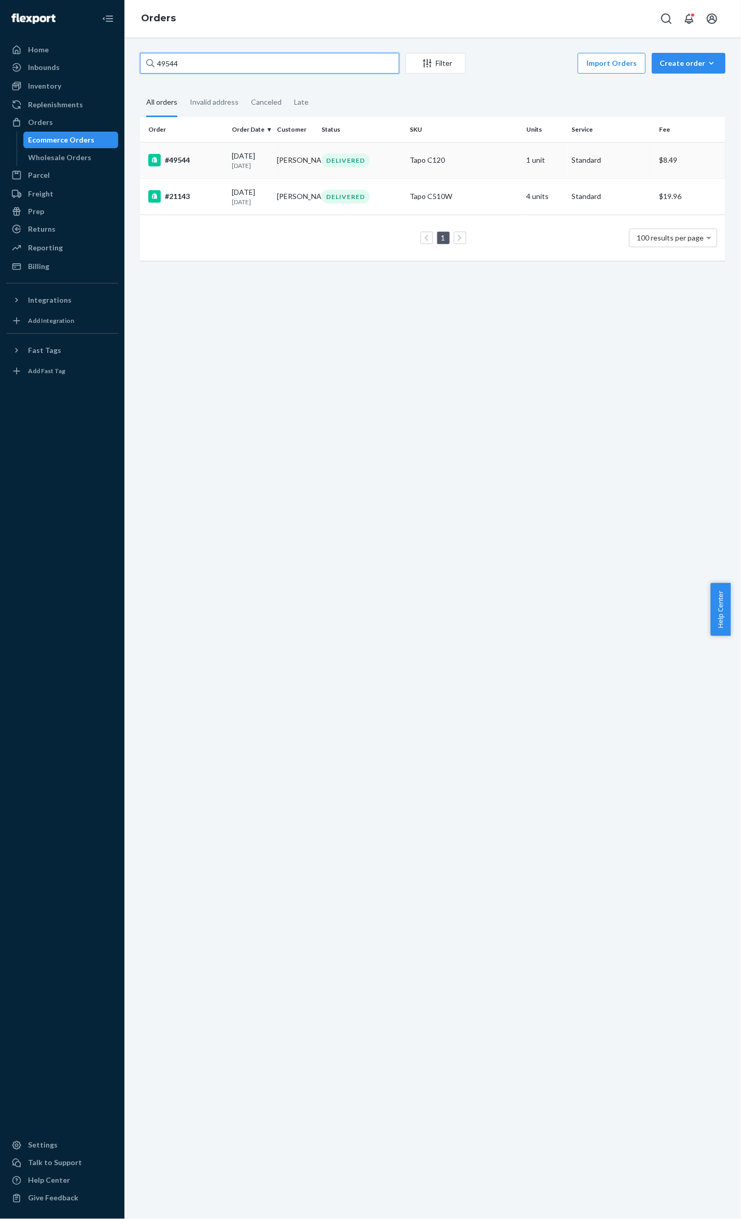
type input "49544"
click at [198, 148] on td "#49544" at bounding box center [184, 160] width 88 height 36
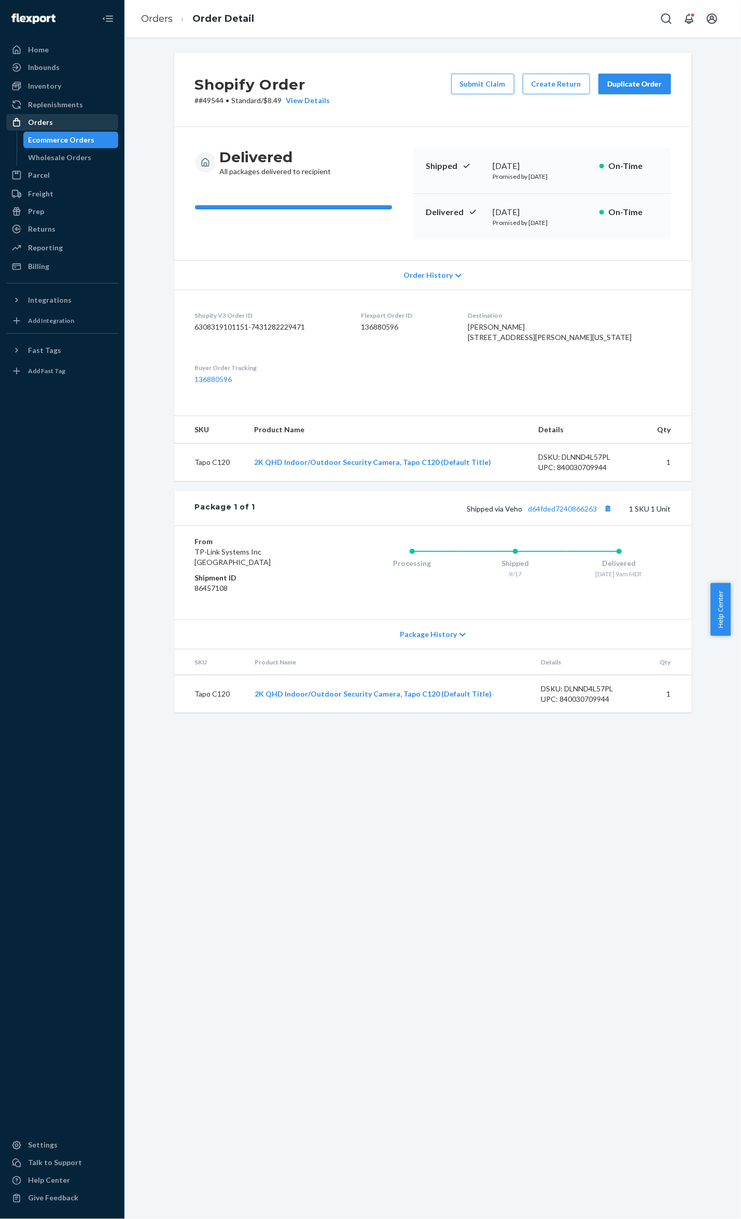
click at [67, 125] on div "Orders" at bounding box center [62, 122] width 110 height 15
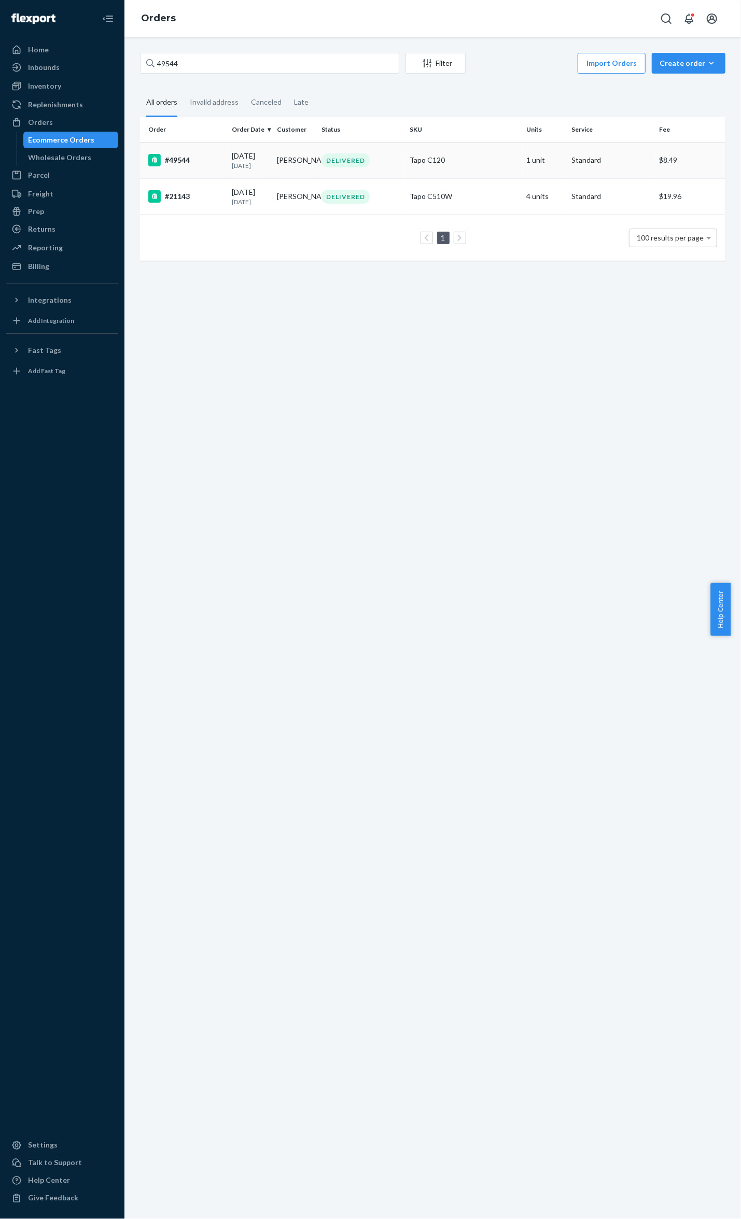
click at [185, 163] on div "#49544" at bounding box center [185, 160] width 75 height 12
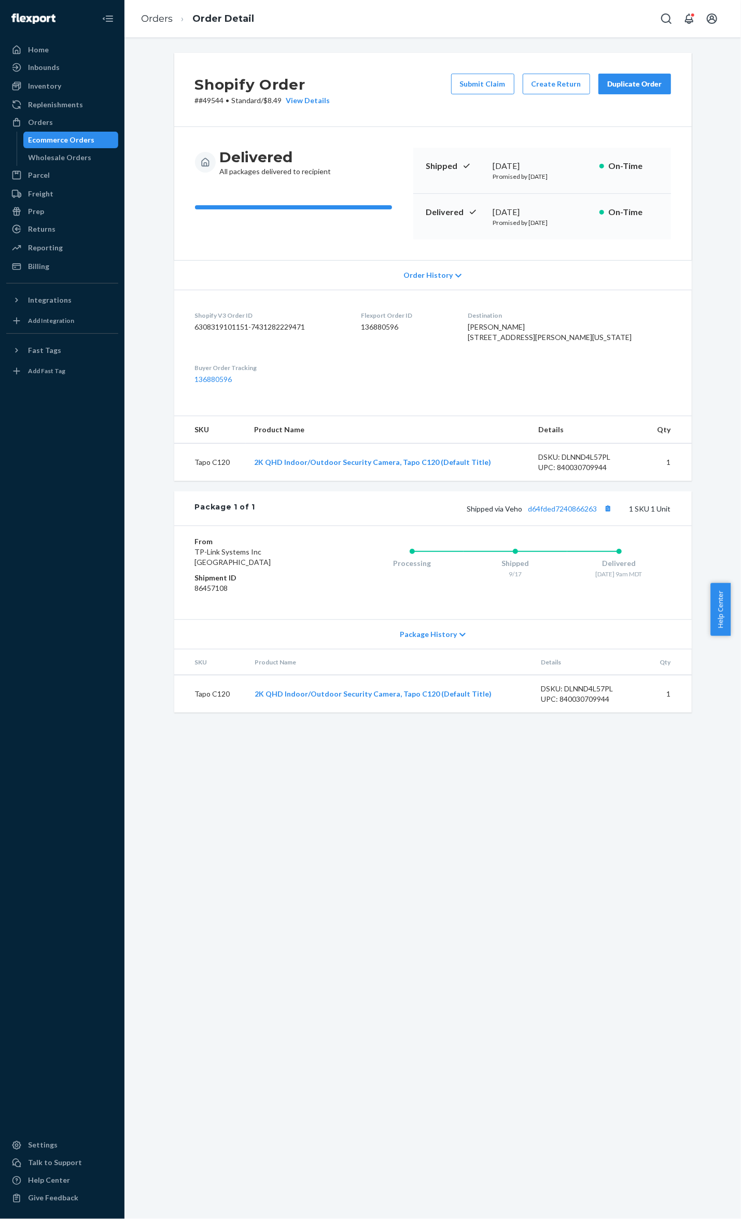
click at [503, 77] on button "Submit Claim" at bounding box center [482, 84] width 63 height 21
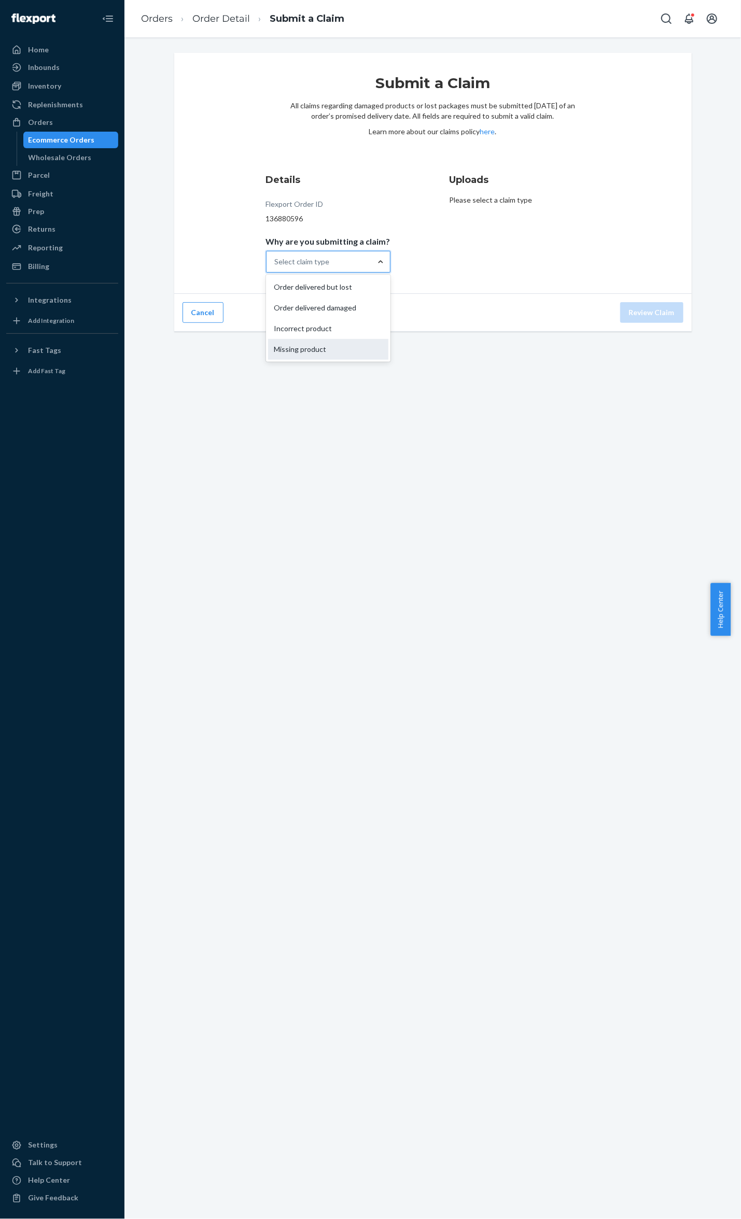
click at [336, 358] on div "Missing product" at bounding box center [328, 349] width 120 height 21
click at [276, 267] on input "Why are you submitting a claim? option Missing product focused, 4 of 4. 4 resul…" at bounding box center [275, 262] width 1 height 10
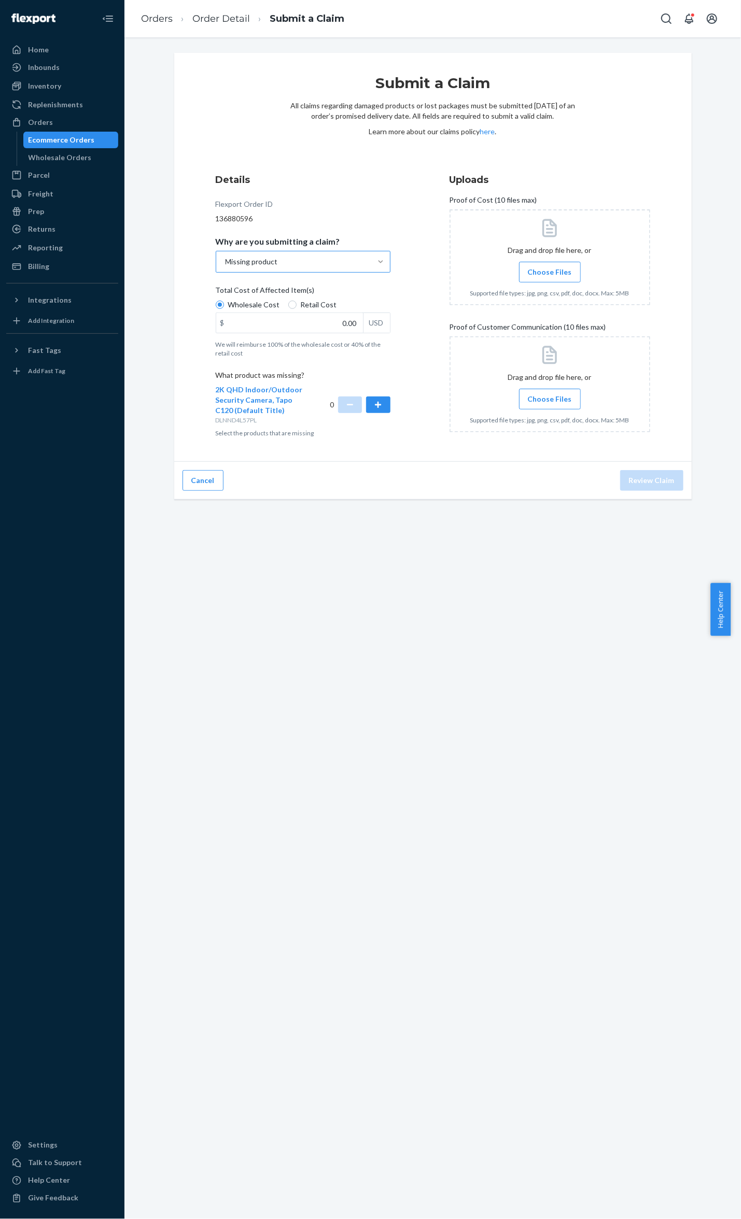
click at [309, 274] on div "Details Flexport Order ID 136880596 Why are you submitting a claim? Missing pro…" at bounding box center [316, 307] width 201 height 280
click at [316, 266] on div "Missing product" at bounding box center [293, 261] width 155 height 21
click at [226, 266] on input "Why are you submitting a claim? Missing product" at bounding box center [224, 262] width 1 height 10
click at [330, 293] on div "Order delivered but lost" at bounding box center [303, 287] width 171 height 21
click at [226, 267] on input "Why are you submitting a claim? option Missing product, selected. option Order …" at bounding box center [224, 262] width 1 height 10
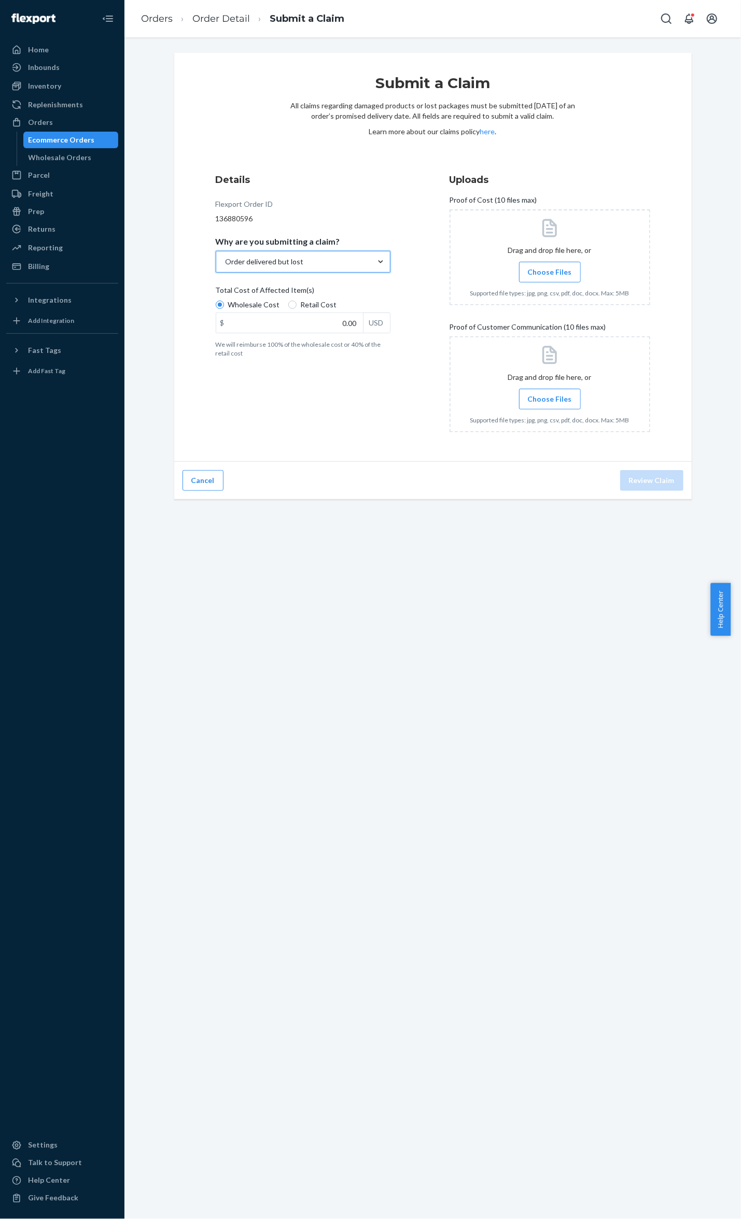
click at [301, 303] on span "Retail Cost" at bounding box center [319, 305] width 36 height 10
click at [297, 303] on input "Retail Cost" at bounding box center [292, 305] width 8 height 8
radio input "true"
radio input "false"
click at [338, 264] on div "Order delivered but lost" at bounding box center [293, 261] width 155 height 21
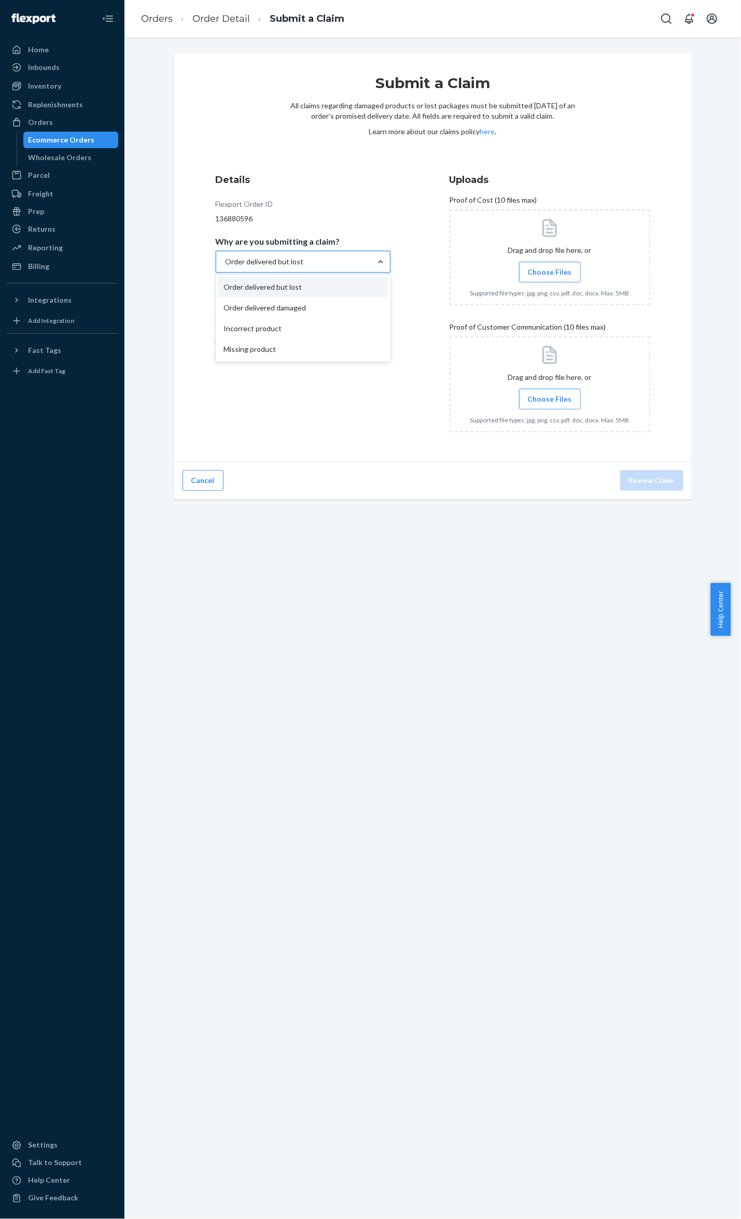
click at [226, 264] on input "Why are you submitting a claim? option Order delivered but lost, selected. opti…" at bounding box center [224, 262] width 1 height 10
drag, startPoint x: 534, startPoint y: 628, endPoint x: 535, endPoint y: 377, distance: 250.9
click at [534, 628] on div "Submit a Claim All claims regarding damaged products or lost packages must be s…" at bounding box center [432, 628] width 616 height 1182
click at [305, 266] on div "Order delivered but lost" at bounding box center [293, 261] width 155 height 21
click at [226, 266] on input "Why are you submitting a claim? Order delivered but lost" at bounding box center [224, 262] width 1 height 10
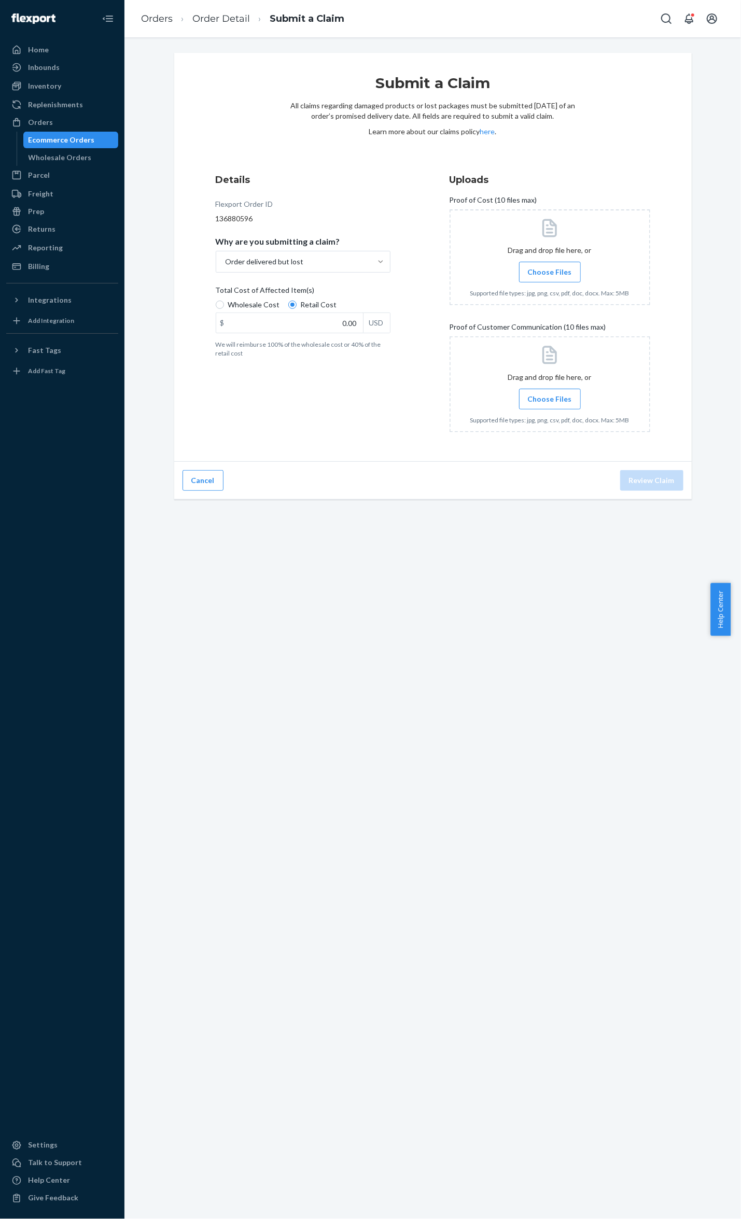
click at [381, 637] on div "Submit a Claim All claims regarding damaged products or lost packages must be s…" at bounding box center [432, 628] width 616 height 1182
click at [569, 273] on label "Choose Files" at bounding box center [550, 272] width 62 height 21
click at [550, 273] on input "Choose Files" at bounding box center [550, 271] width 1 height 11
click at [341, 320] on input "0.00" at bounding box center [289, 323] width 147 height 20
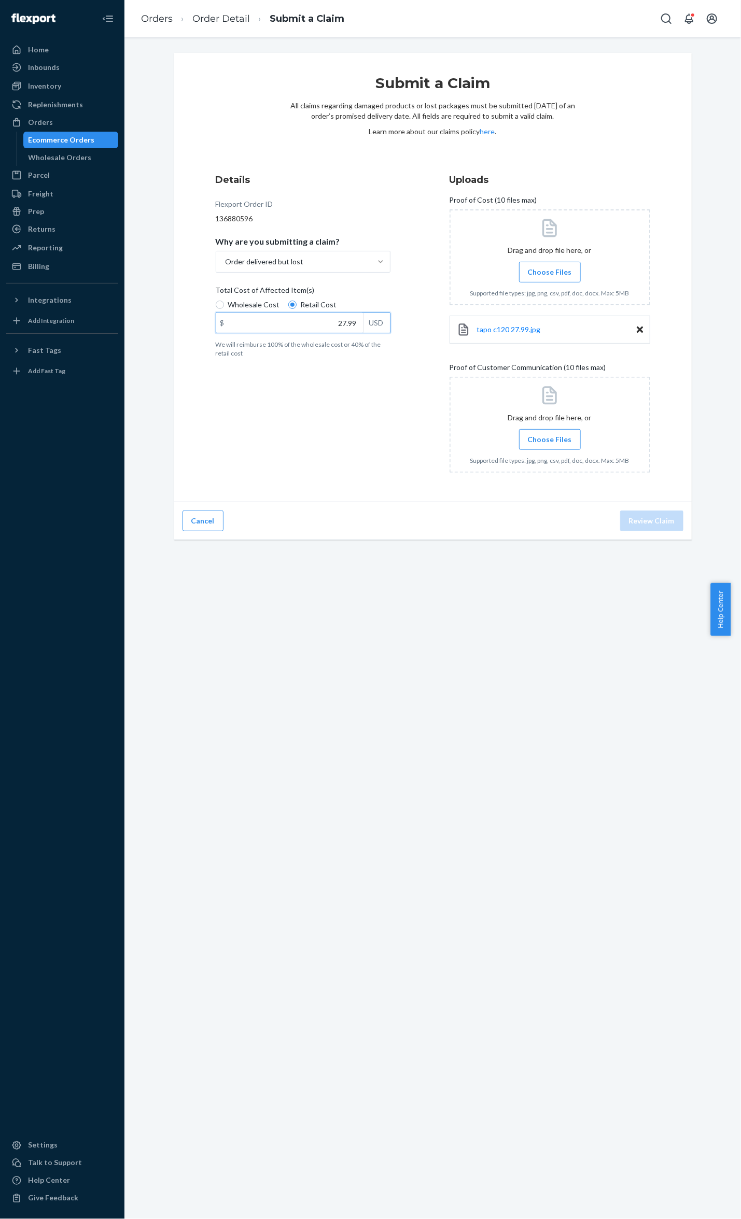
type input "27.99"
click at [559, 432] on label "Choose Files" at bounding box center [550, 439] width 62 height 21
click at [550, 434] on input "Choose Files" at bounding box center [550, 439] width 1 height 11
click at [62, 123] on div "Orders" at bounding box center [62, 122] width 110 height 15
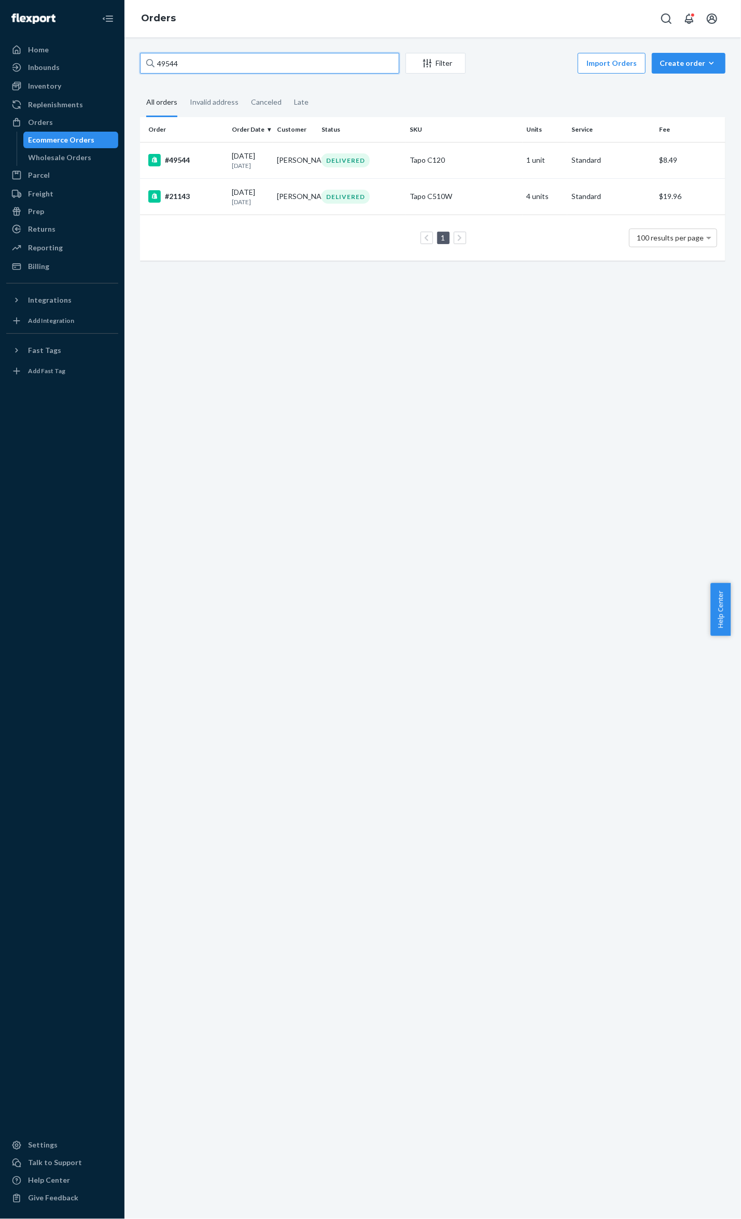
click at [169, 67] on input "49544" at bounding box center [269, 63] width 259 height 21
paste input "5286"
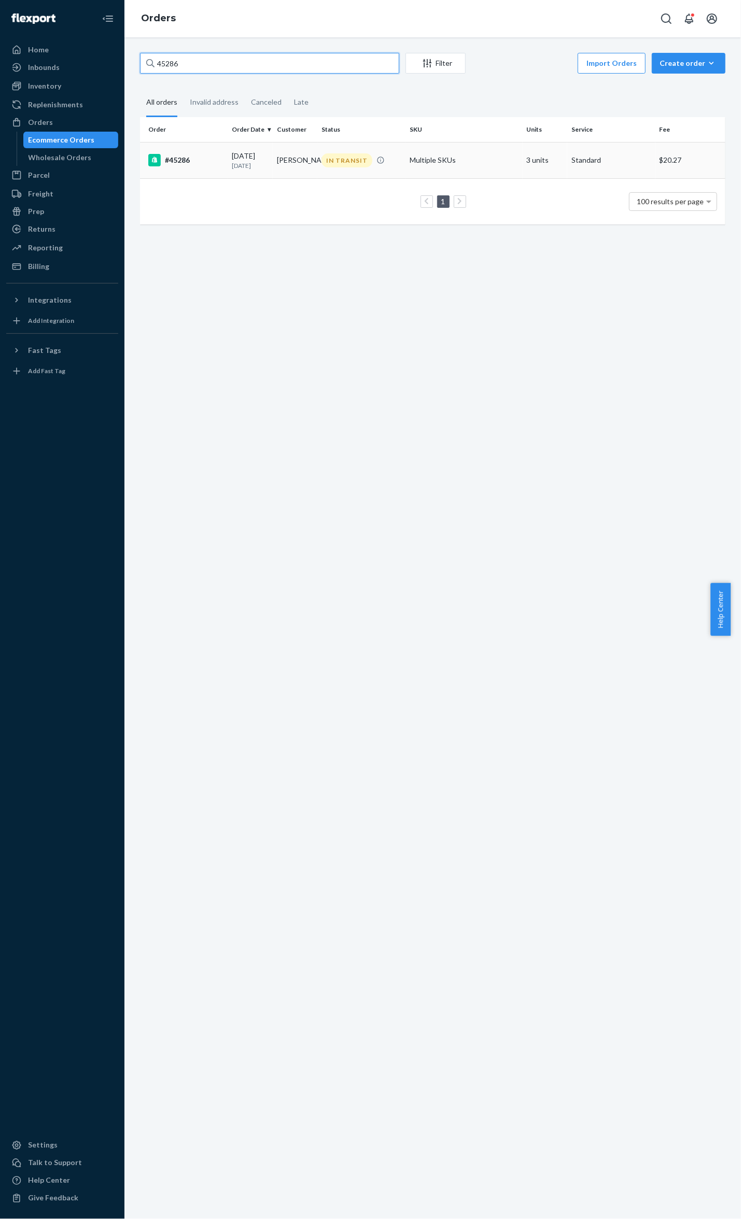
type input "45286"
click at [201, 156] on div "#45286" at bounding box center [185, 160] width 75 height 12
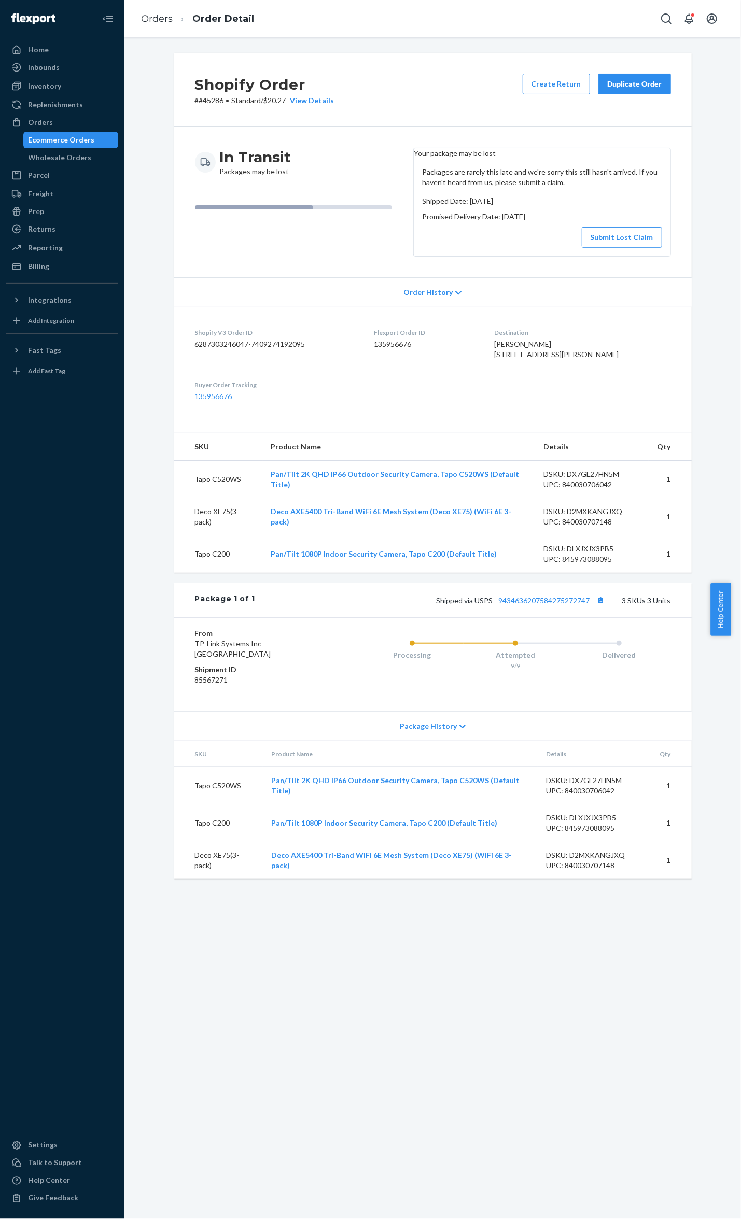
click at [569, 617] on div "Package 1 of 1 Shipped via USPS 9434636207584275272747 3 SKUs 3 Units" at bounding box center [432, 600] width 517 height 34
click at [571, 605] on link "9434636207584275272747" at bounding box center [544, 600] width 91 height 9
click at [635, 246] on button "Submit Lost Claim" at bounding box center [622, 237] width 80 height 21
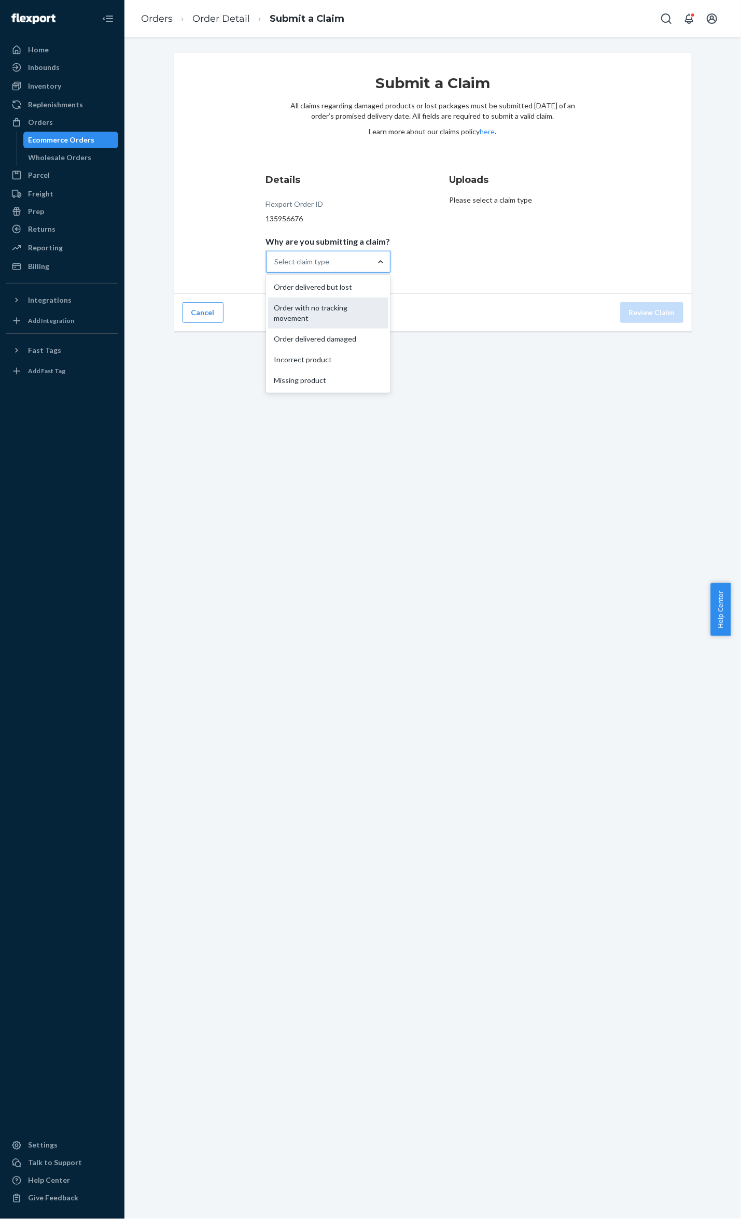
click at [353, 302] on div "Order with no tracking movement" at bounding box center [328, 313] width 120 height 31
click at [276, 267] on input "Why are you submitting a claim? option Order with no tracking movement focused,…" at bounding box center [275, 262] width 1 height 10
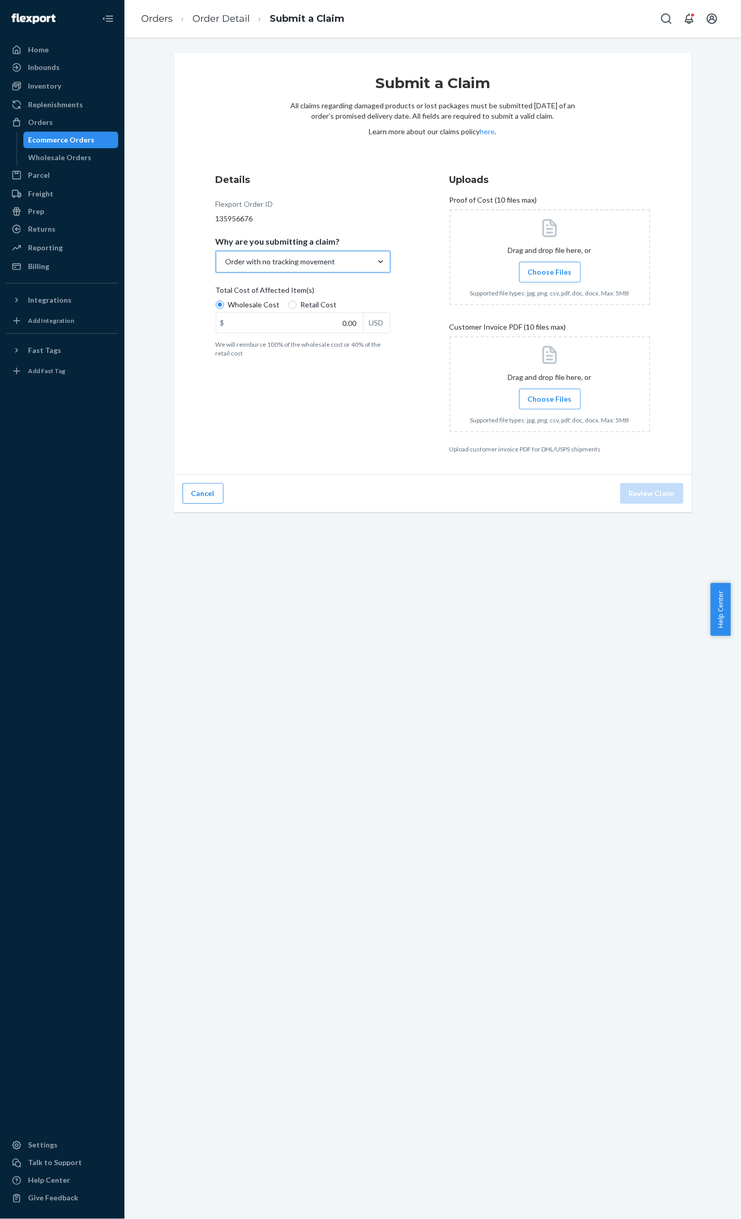
click at [325, 305] on span "Retail Cost" at bounding box center [319, 305] width 36 height 10
click at [297, 305] on input "Retail Cost" at bounding box center [292, 305] width 8 height 8
radio input "true"
radio input "false"
click at [554, 265] on label "Choose Files" at bounding box center [550, 272] width 62 height 21
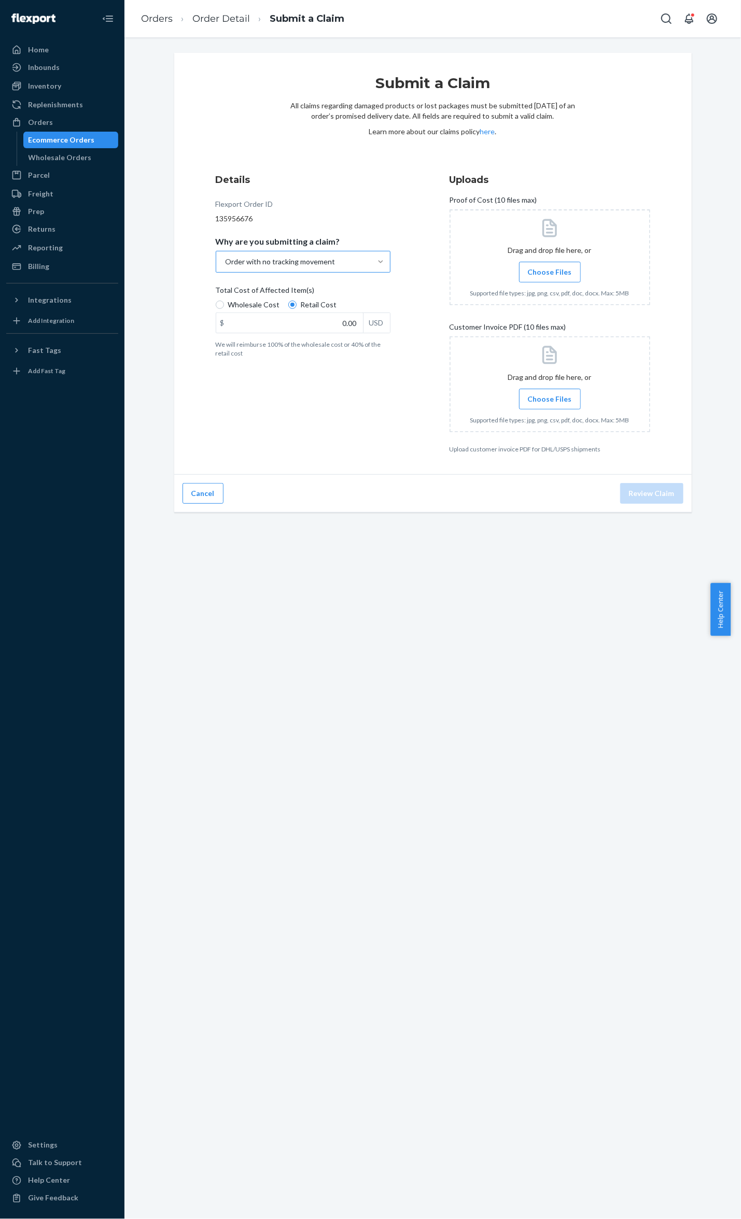
click at [550, 266] on input "Choose Files" at bounding box center [550, 271] width 1 height 11
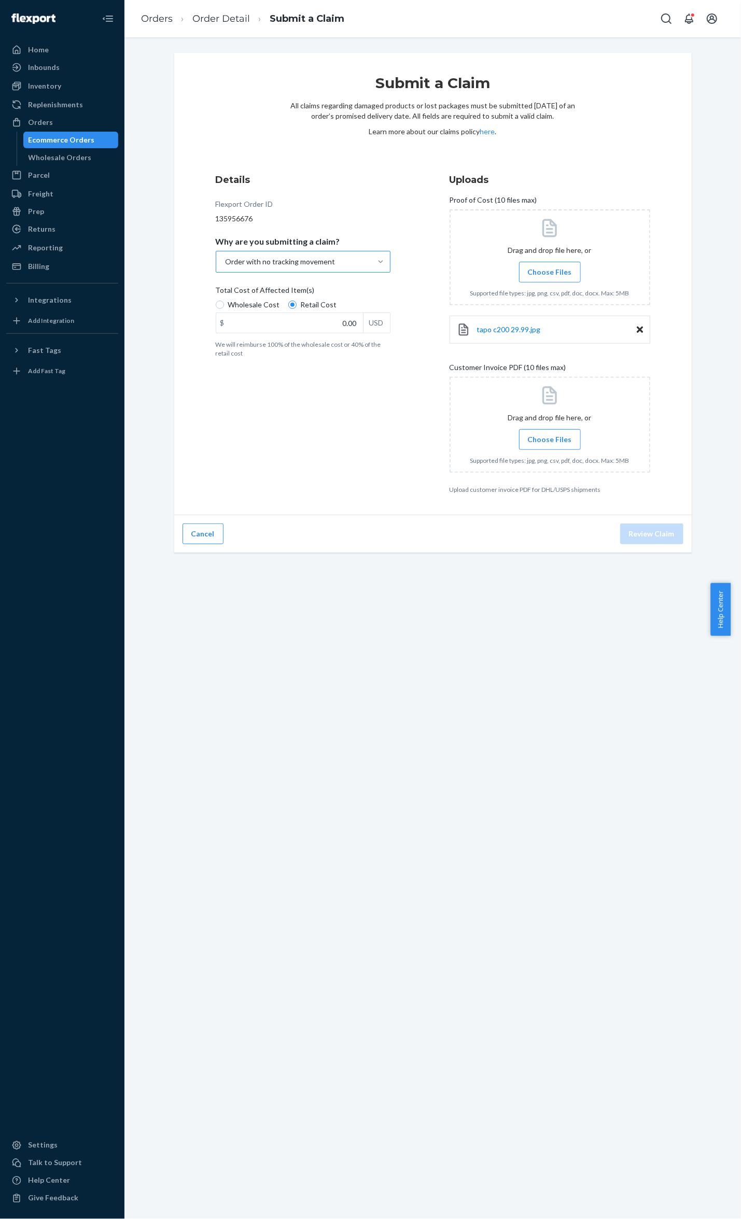
click at [542, 276] on span "Choose Files" at bounding box center [550, 272] width 44 height 10
click at [550, 276] on input "Choose Files" at bounding box center [550, 271] width 1 height 11
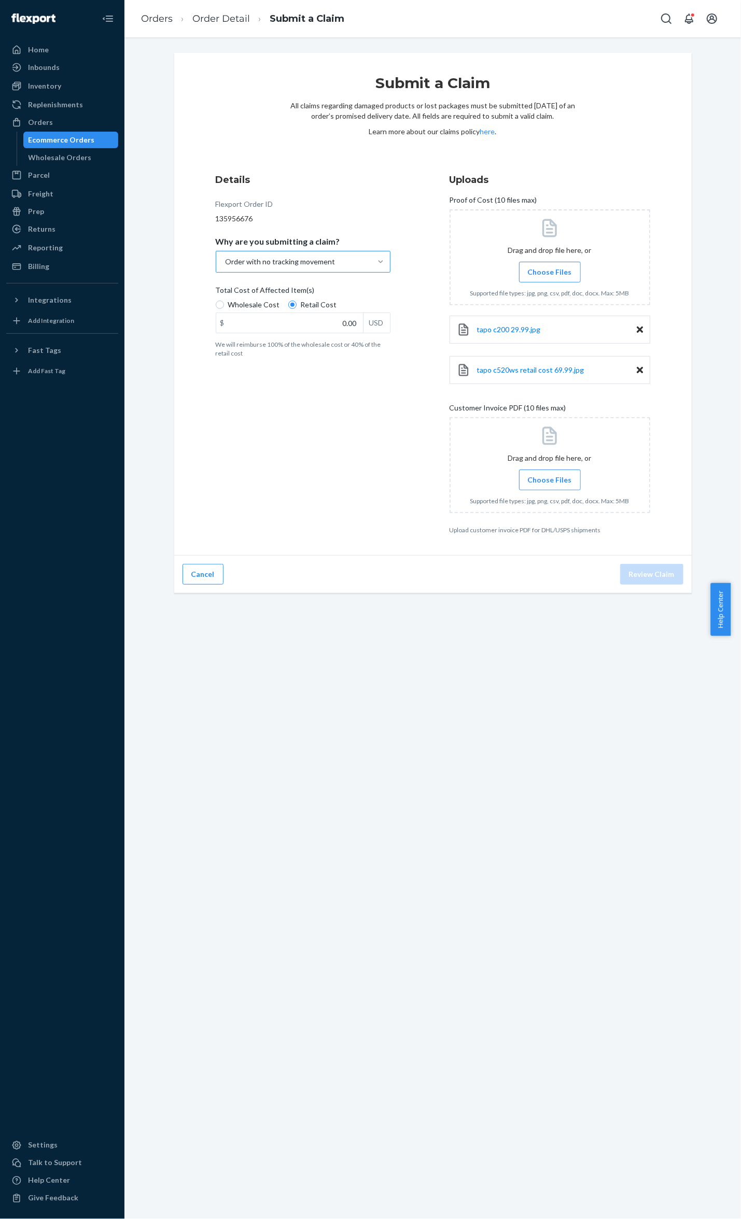
click at [554, 264] on label "Choose Files" at bounding box center [550, 272] width 62 height 21
click at [550, 266] on input "Choose Files" at bounding box center [550, 271] width 1 height 11
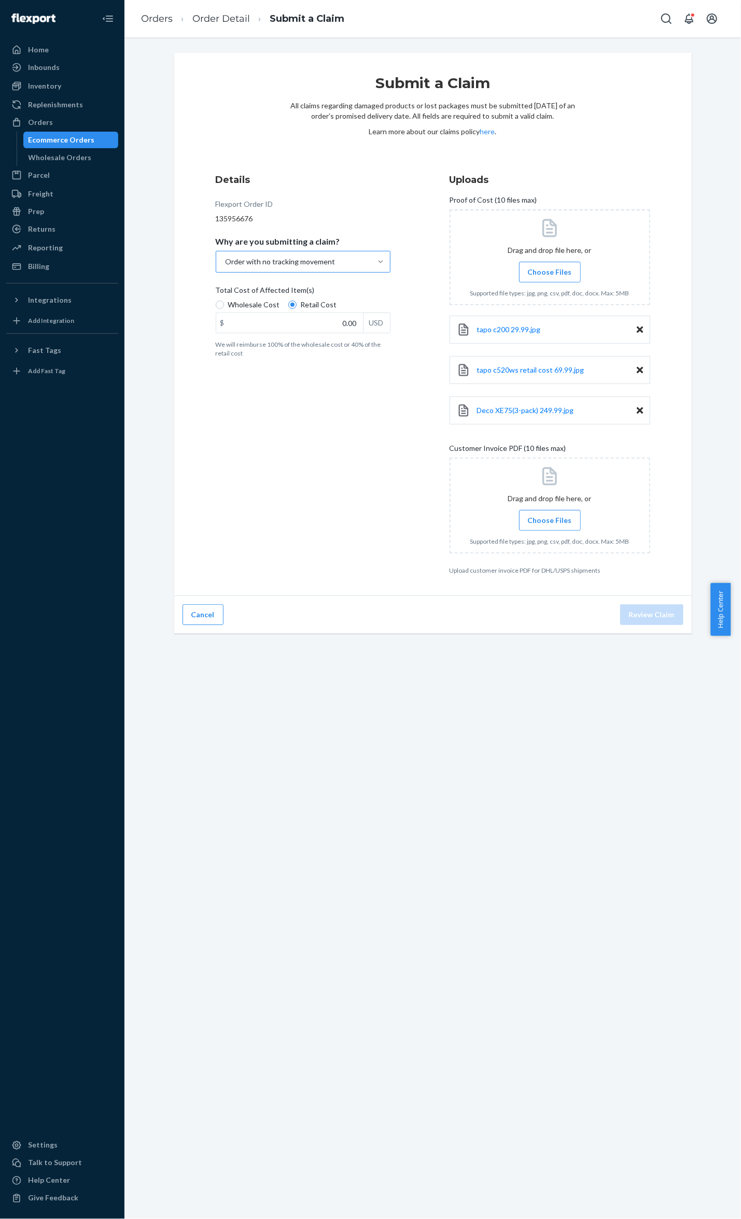
click at [540, 513] on label "Choose Files" at bounding box center [550, 520] width 62 height 21
click at [550, 515] on input "Choose Files" at bounding box center [550, 520] width 1 height 11
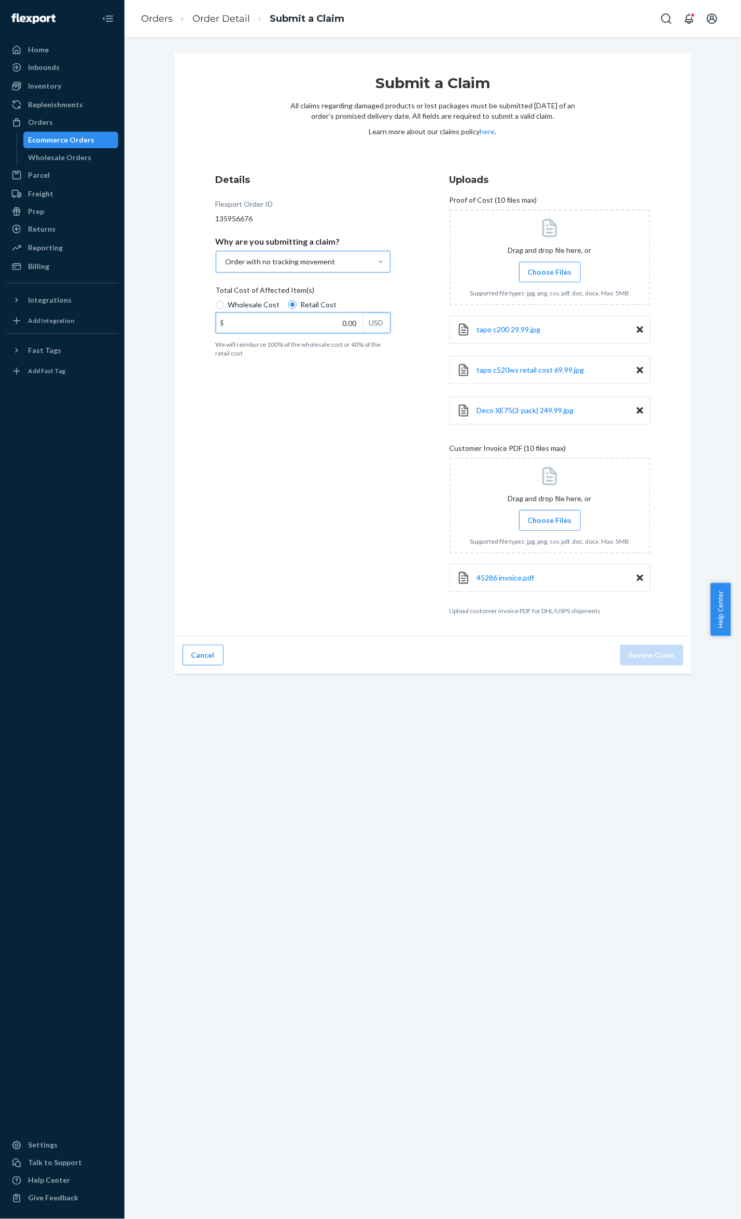
click at [347, 320] on input "0.00" at bounding box center [289, 323] width 147 height 20
type input "309.97"
click at [662, 659] on button "Review Claim" at bounding box center [651, 655] width 63 height 21
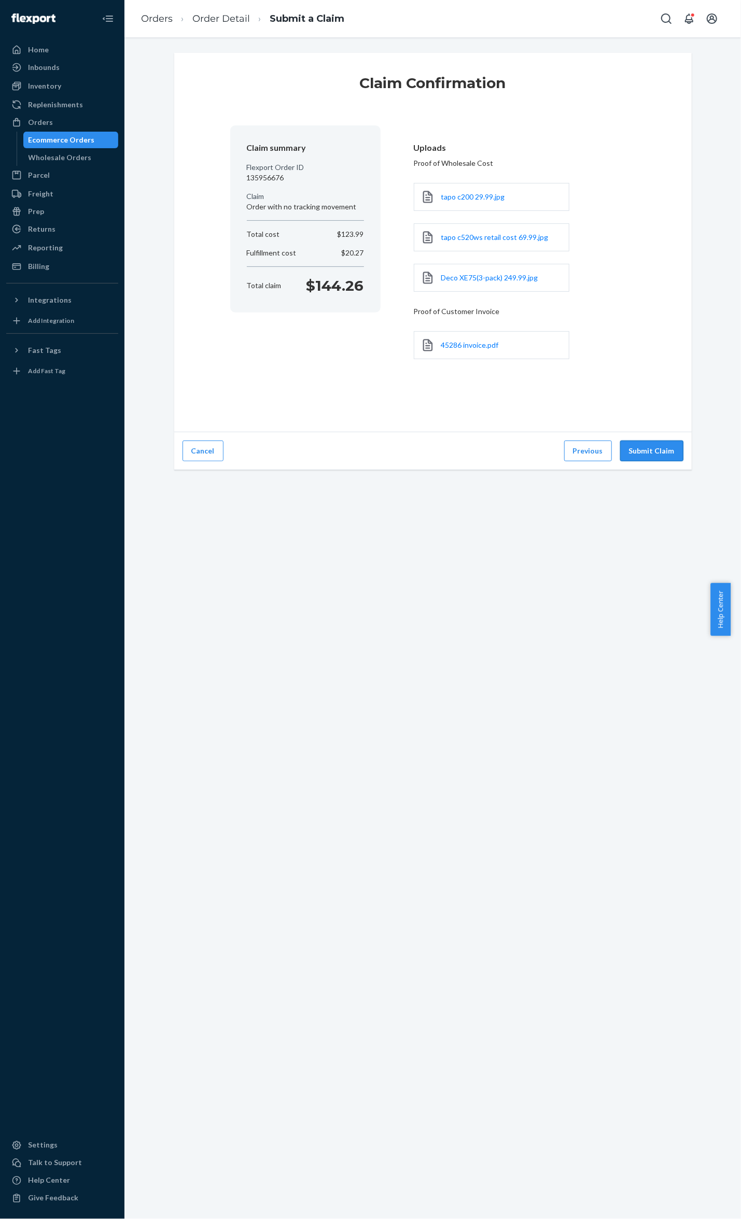
click at [654, 445] on button "Submit Claim" at bounding box center [651, 451] width 63 height 21
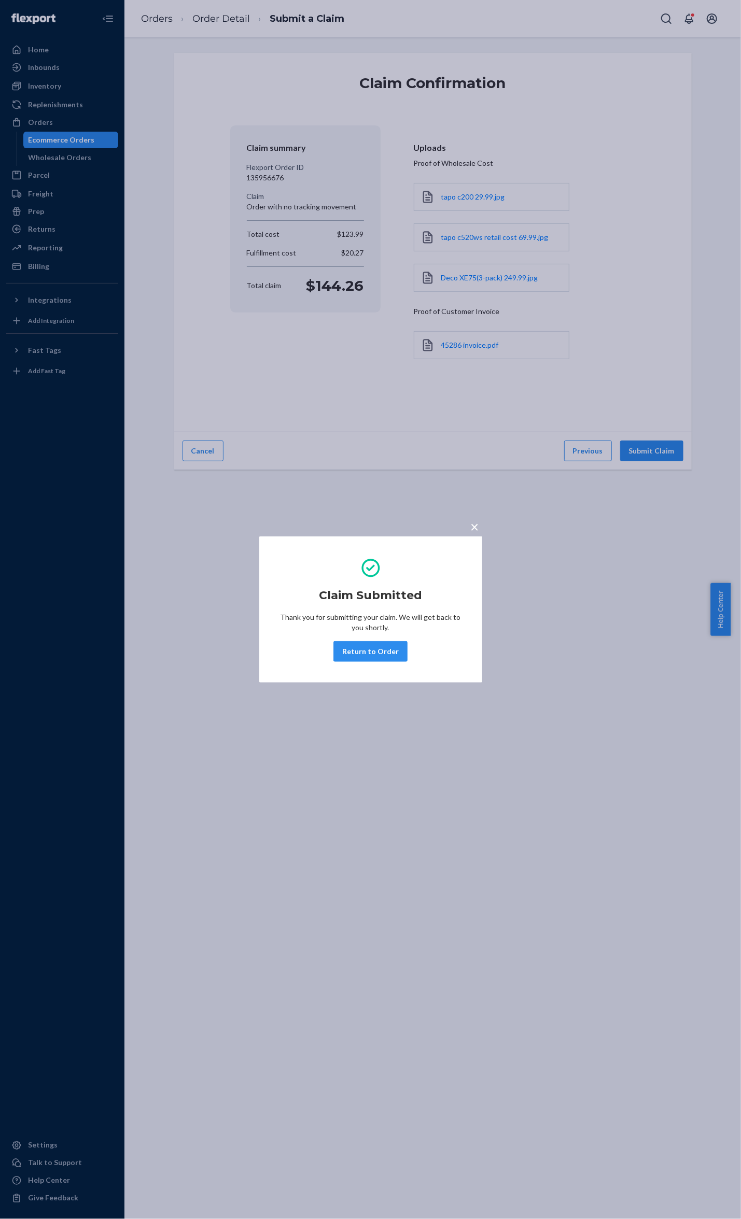
click at [397, 645] on button "Return to Order" at bounding box center [370, 651] width 74 height 21
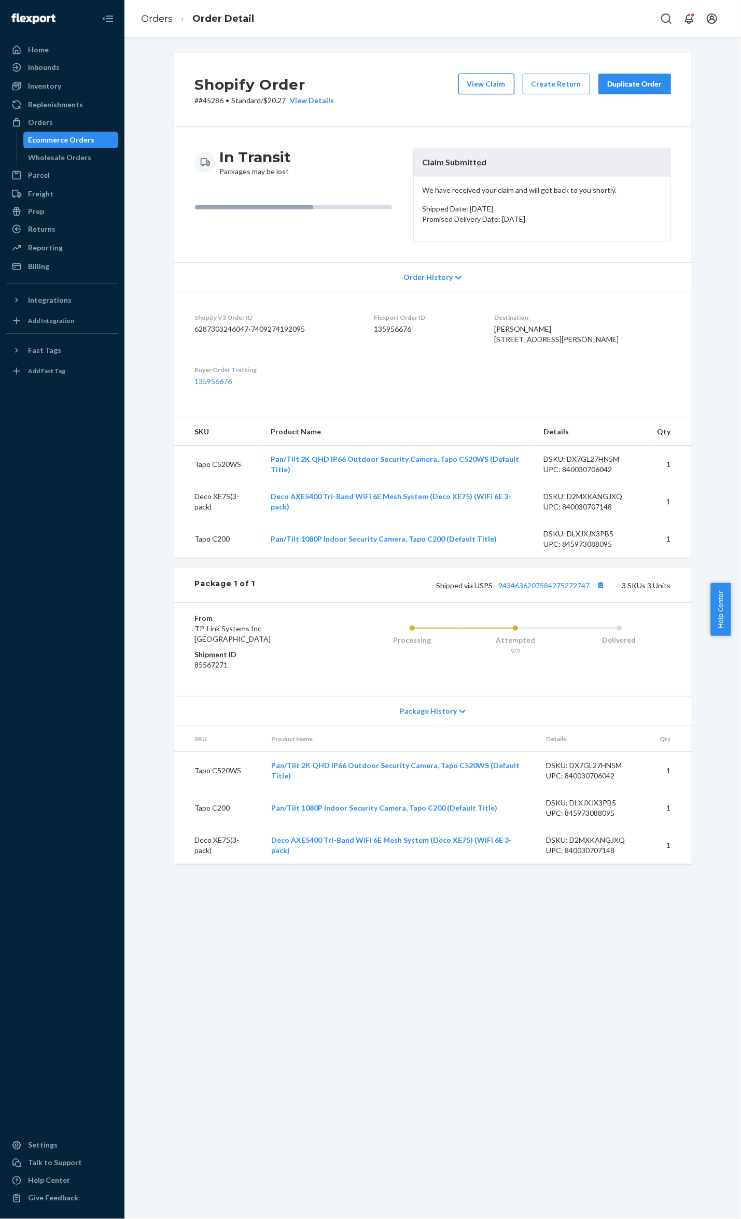
click at [470, 82] on button "View Claim" at bounding box center [486, 84] width 56 height 21
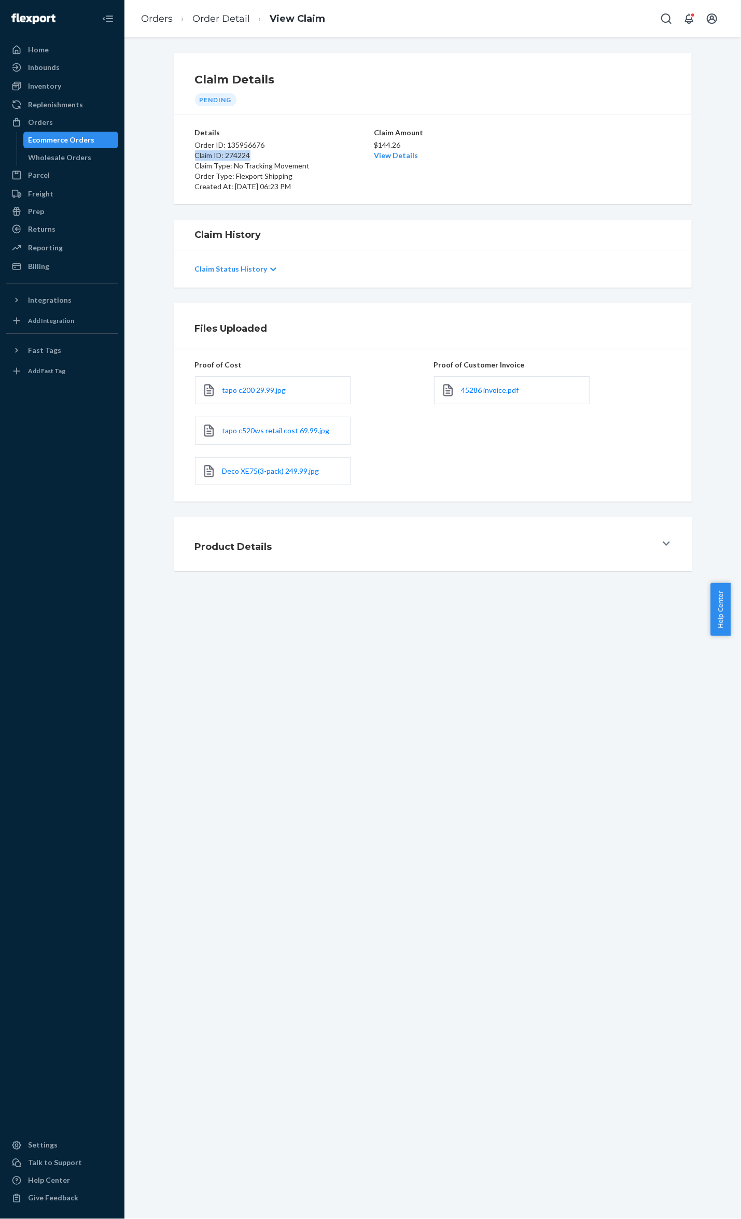
drag, startPoint x: 269, startPoint y: 157, endPoint x: 160, endPoint y: 156, distance: 108.4
click at [160, 156] on div "Claim Details Pending Details Order ID: 135956676 Claim ID: 274224 Claim Type: …" at bounding box center [432, 128] width 601 height 151
copy p "Claim ID: 274224"
click at [283, 863] on div "Claim Details Pending Details Order ID: 135956676 Claim ID: 274224 Claim Type: …" at bounding box center [432, 628] width 616 height 1182
